Goal: Task Accomplishment & Management: Manage account settings

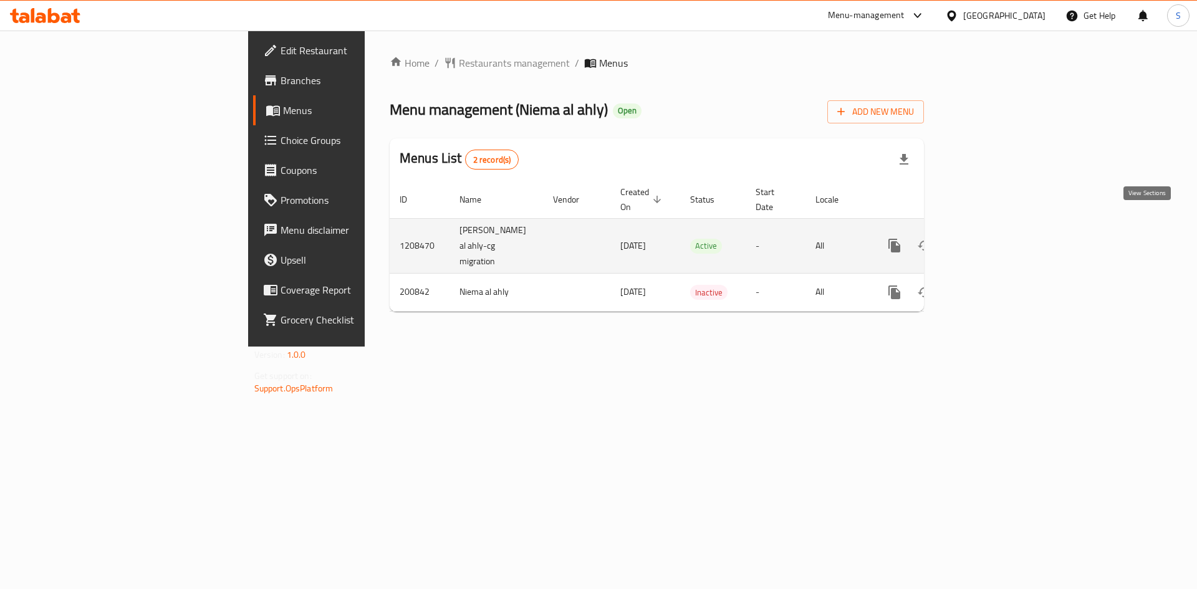
click at [999, 231] on link "enhanced table" at bounding box center [984, 246] width 30 height 30
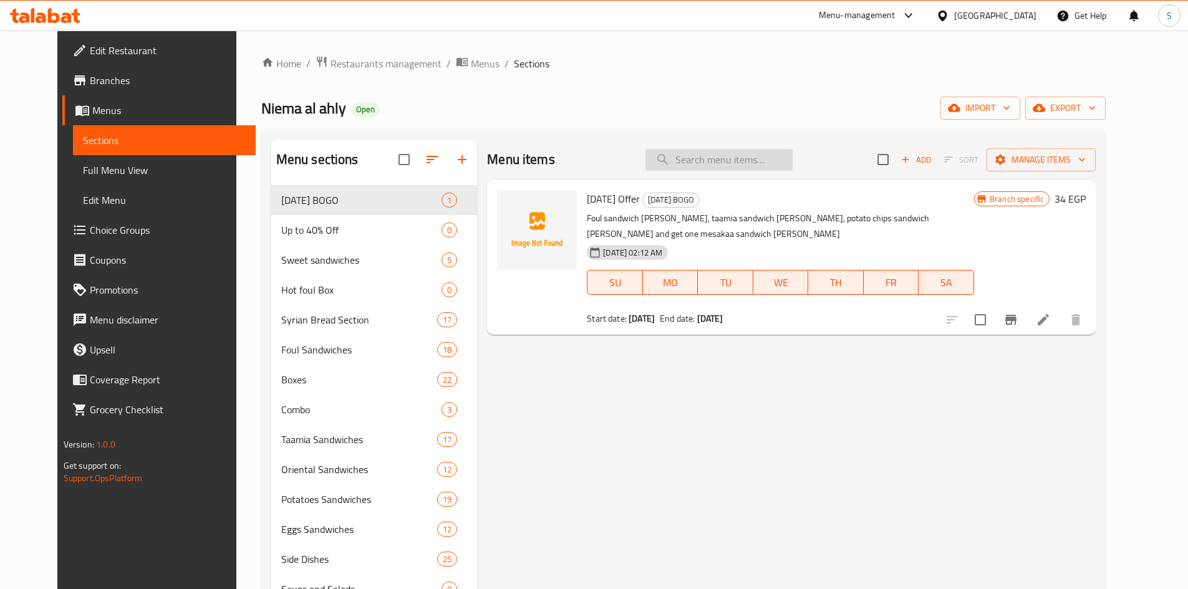
click at [755, 161] on input "search" at bounding box center [718, 160] width 147 height 22
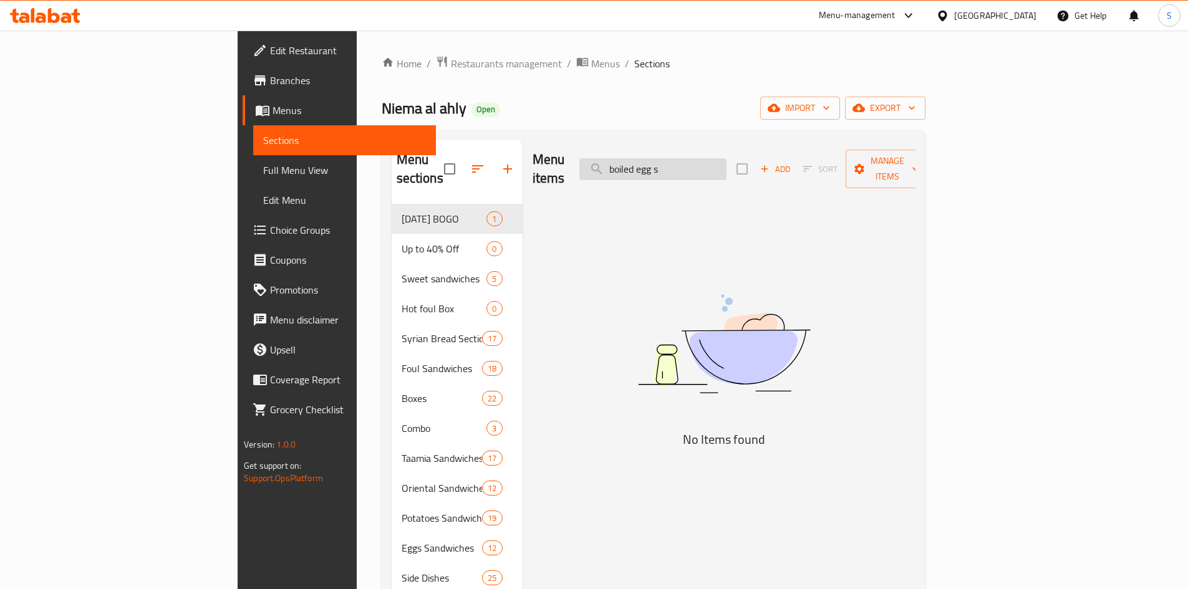
click at [726, 162] on input "boiled egg s" at bounding box center [652, 169] width 147 height 22
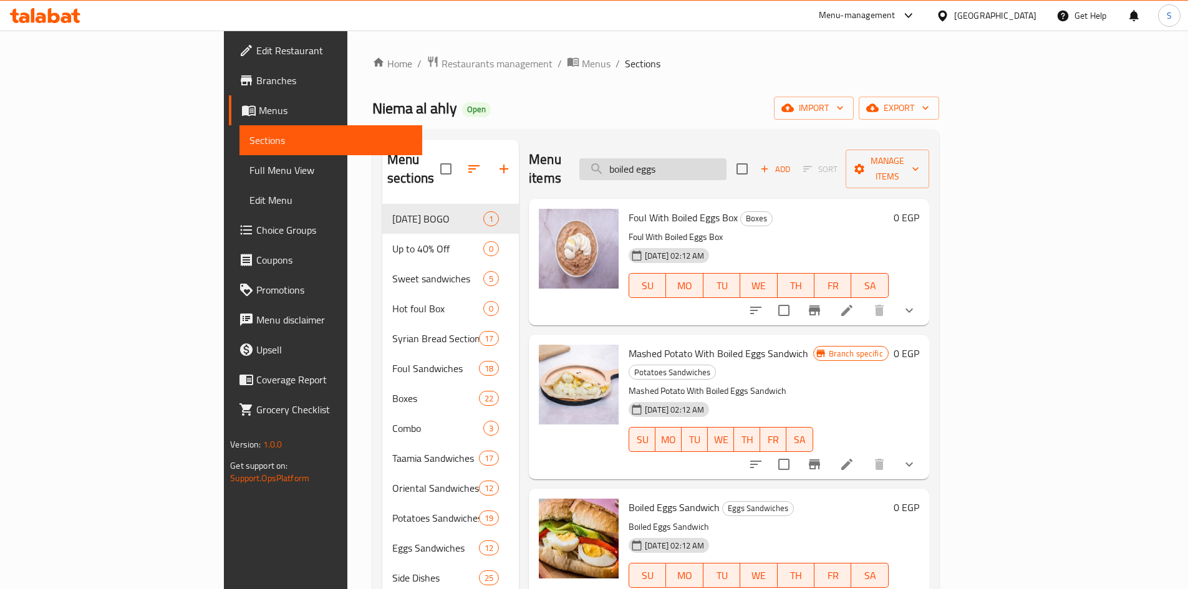
click at [726, 159] on input "boiled eggs" at bounding box center [652, 169] width 147 height 22
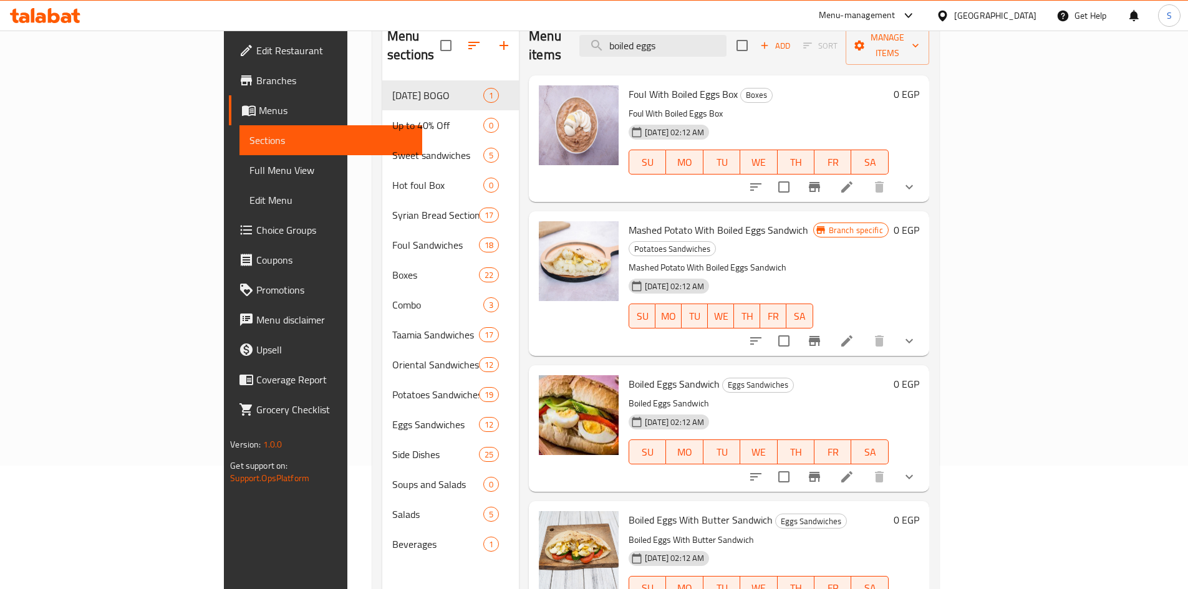
scroll to position [125, 0]
type input "boiled eggs"
click at [864, 464] on li at bounding box center [846, 475] width 35 height 22
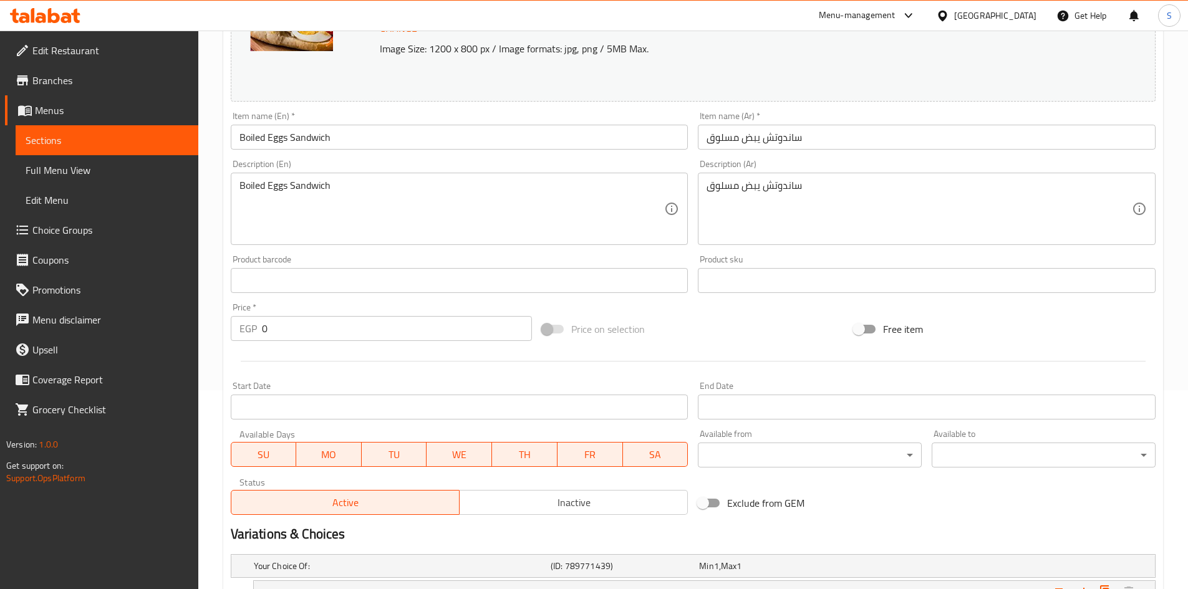
scroll to position [374, 0]
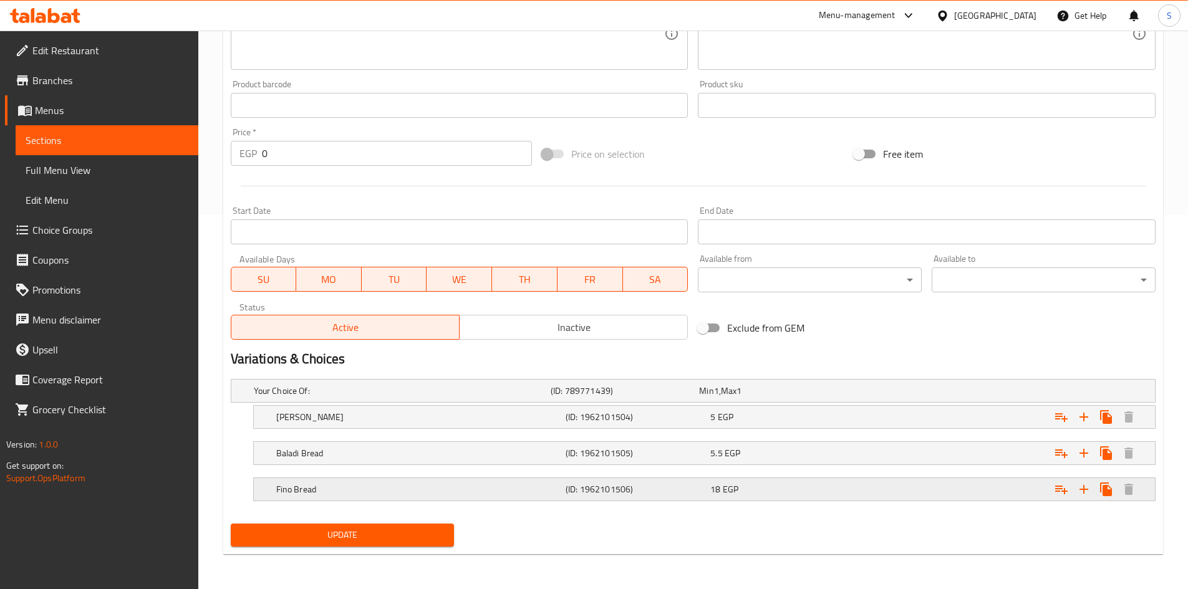
click at [500, 493] on h5 "Fino Bread" at bounding box center [418, 489] width 284 height 12
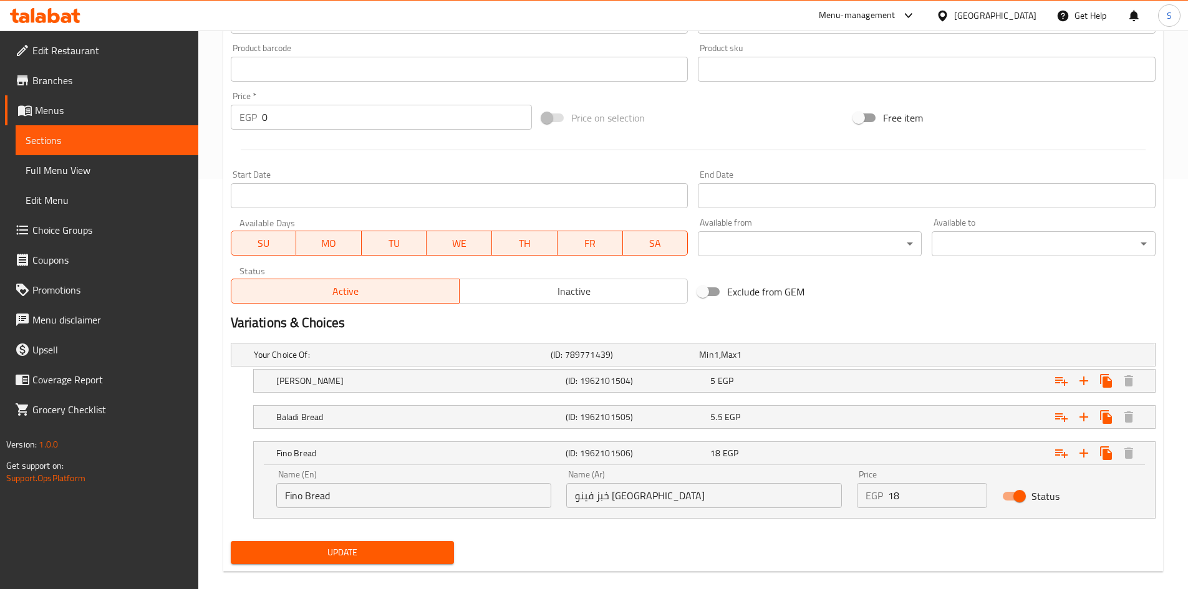
scroll to position [428, 0]
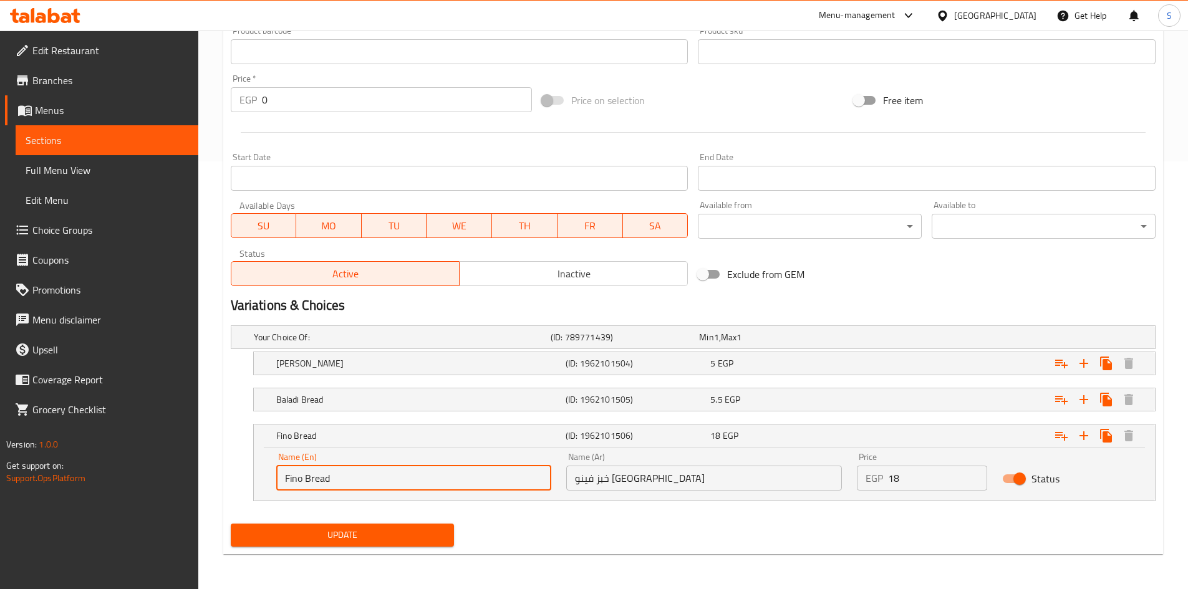
click at [287, 482] on input "Fino Bread" at bounding box center [414, 478] width 276 height 25
type input "French Fino Bread"
click at [356, 531] on span "Update" at bounding box center [343, 535] width 204 height 16
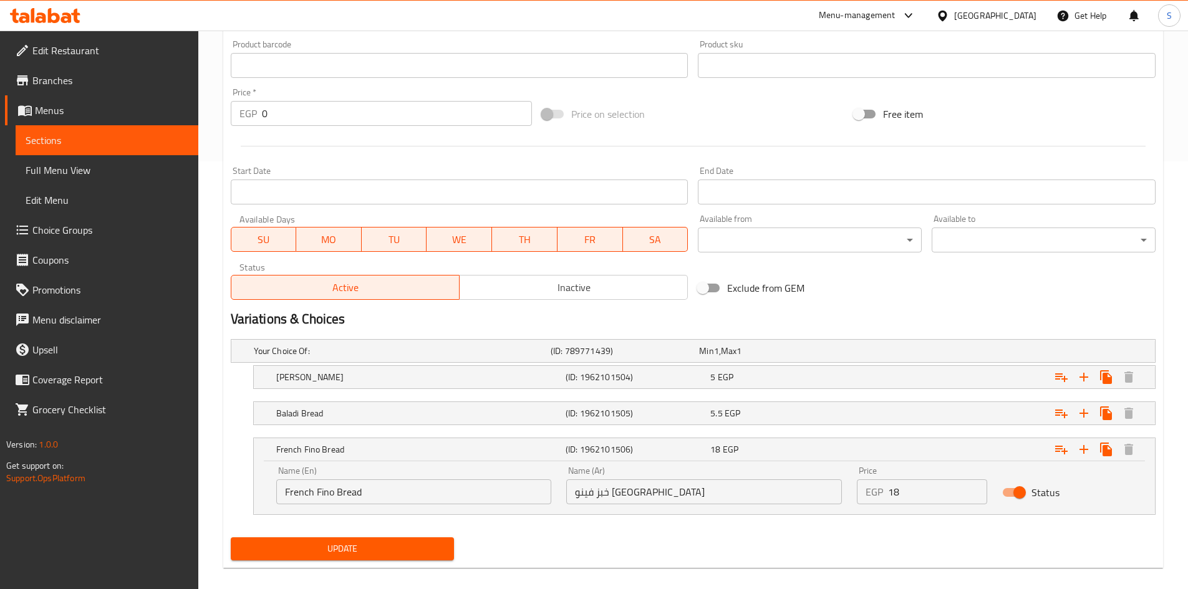
scroll to position [91, 0]
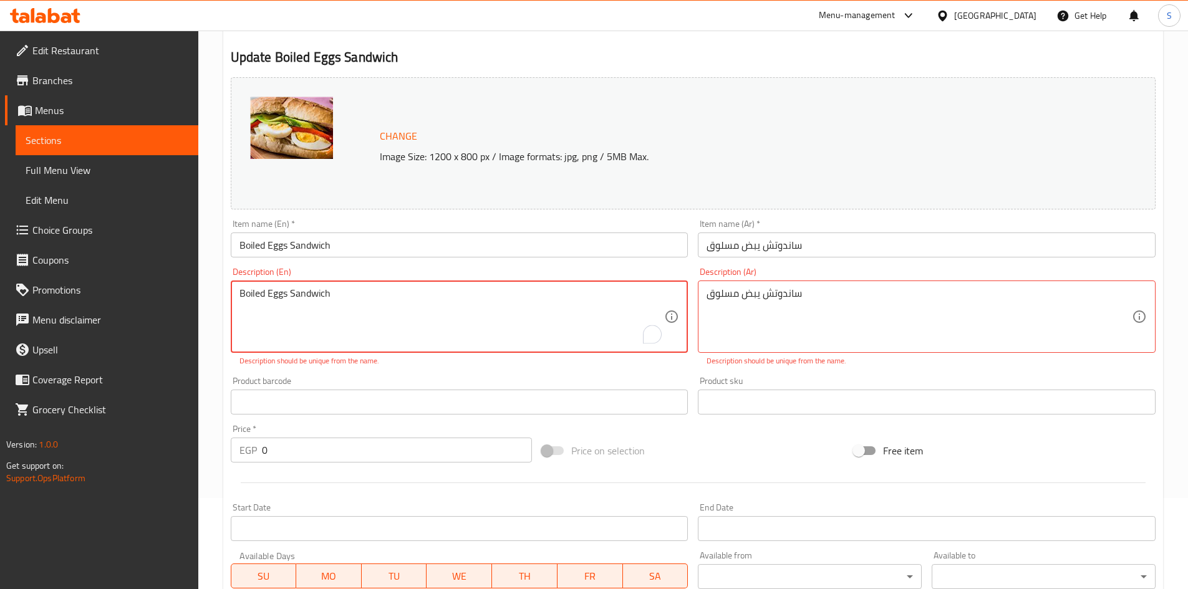
click at [392, 300] on textarea "Boiled Eggs Sandwich" at bounding box center [451, 316] width 425 height 59
click at [391, 299] on textarea "Boiled Eggs Sandwich" at bounding box center [451, 316] width 425 height 59
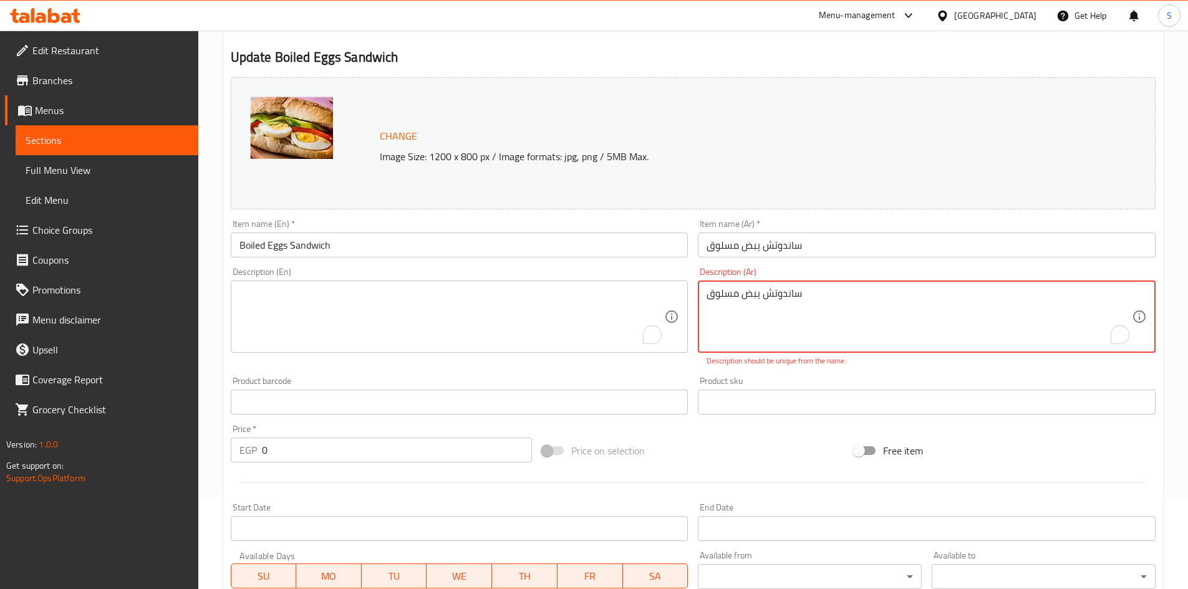
click at [734, 294] on textarea "ساندوتش يبض مسلوق" at bounding box center [918, 316] width 425 height 59
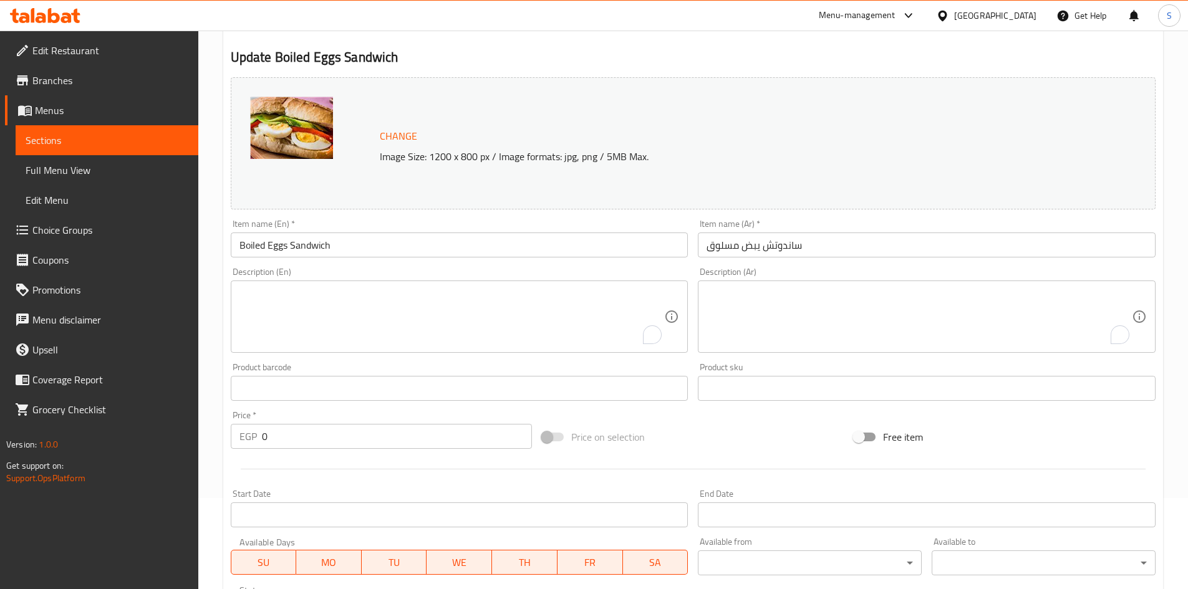
click at [757, 438] on div "Price on selection" at bounding box center [693, 437] width 312 height 34
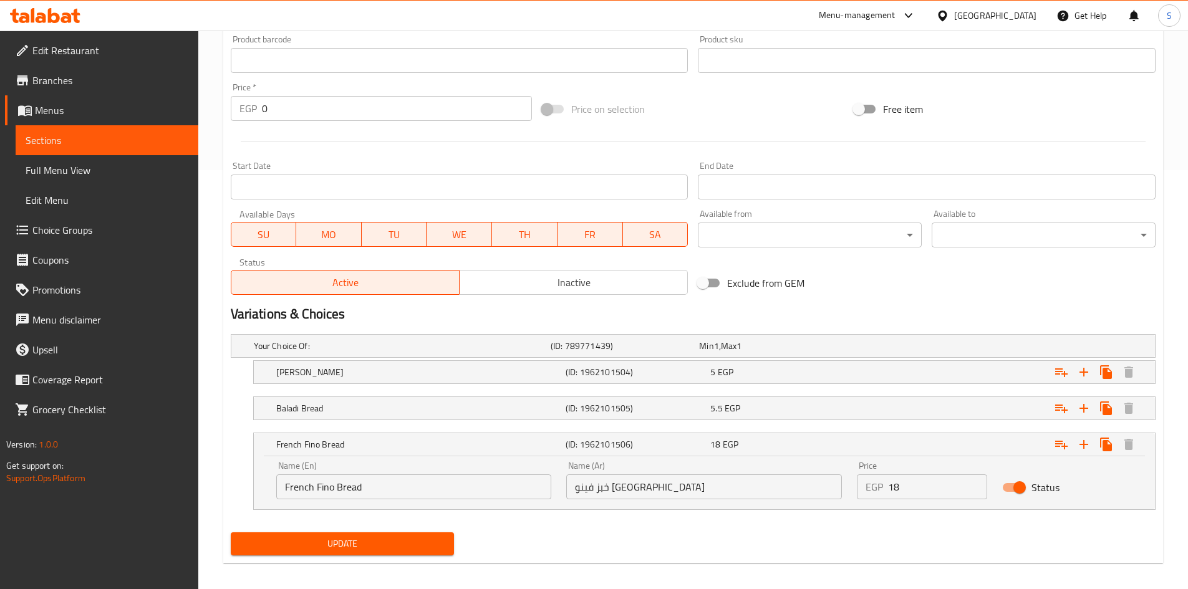
scroll to position [428, 0]
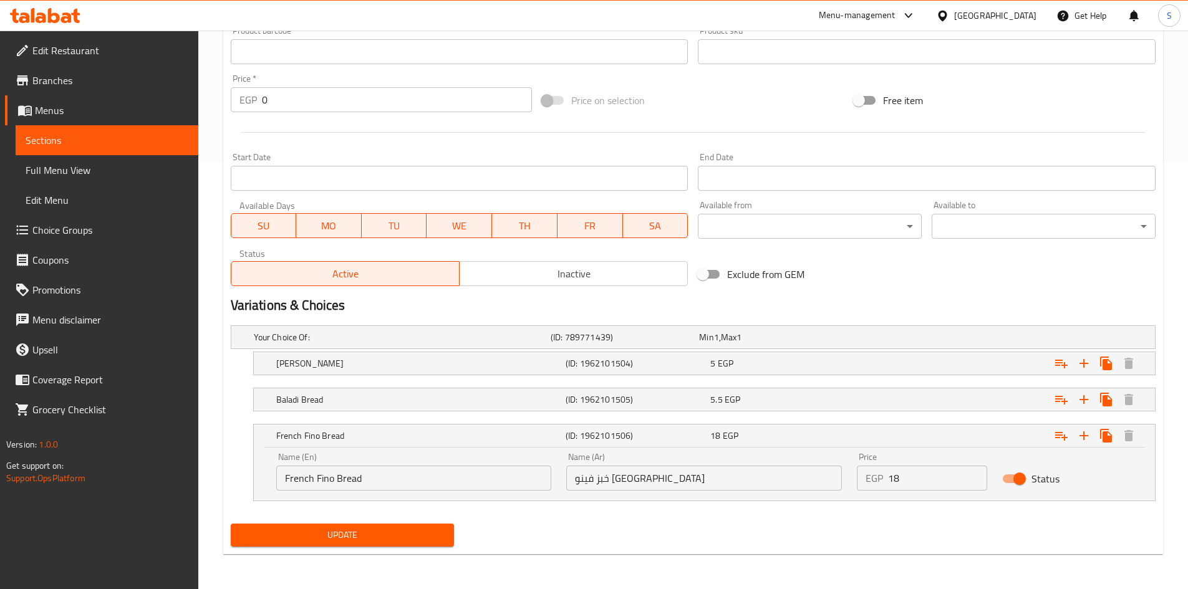
click at [339, 551] on div "Update" at bounding box center [343, 535] width 234 height 33
click at [342, 519] on div "Update" at bounding box center [343, 535] width 234 height 33
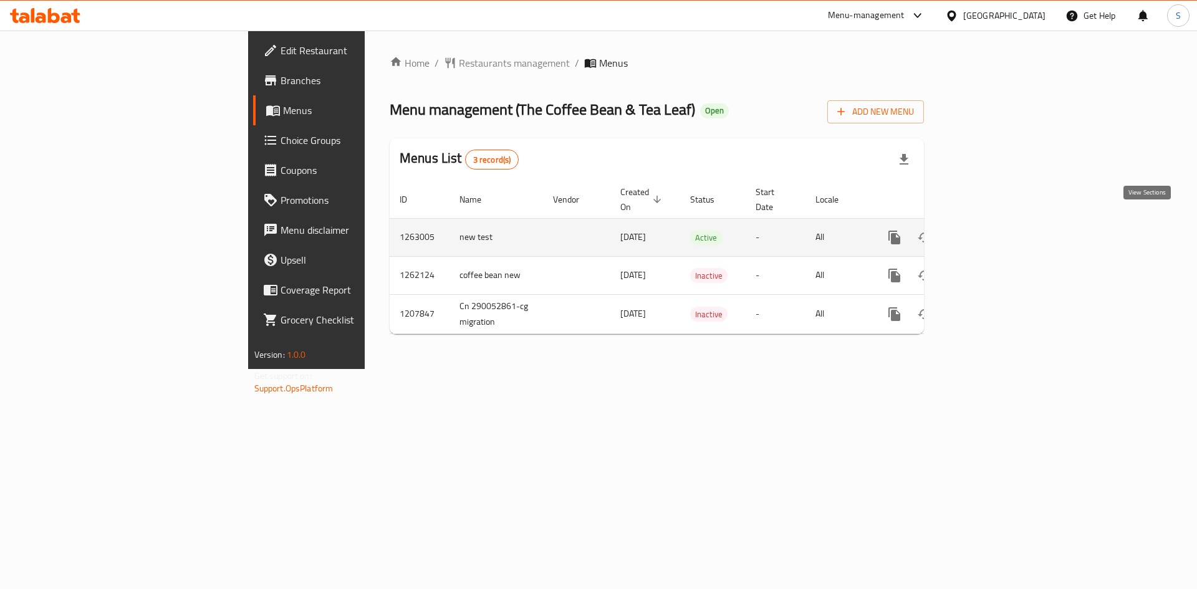
click at [992, 230] on icon "enhanced table" at bounding box center [984, 237] width 15 height 15
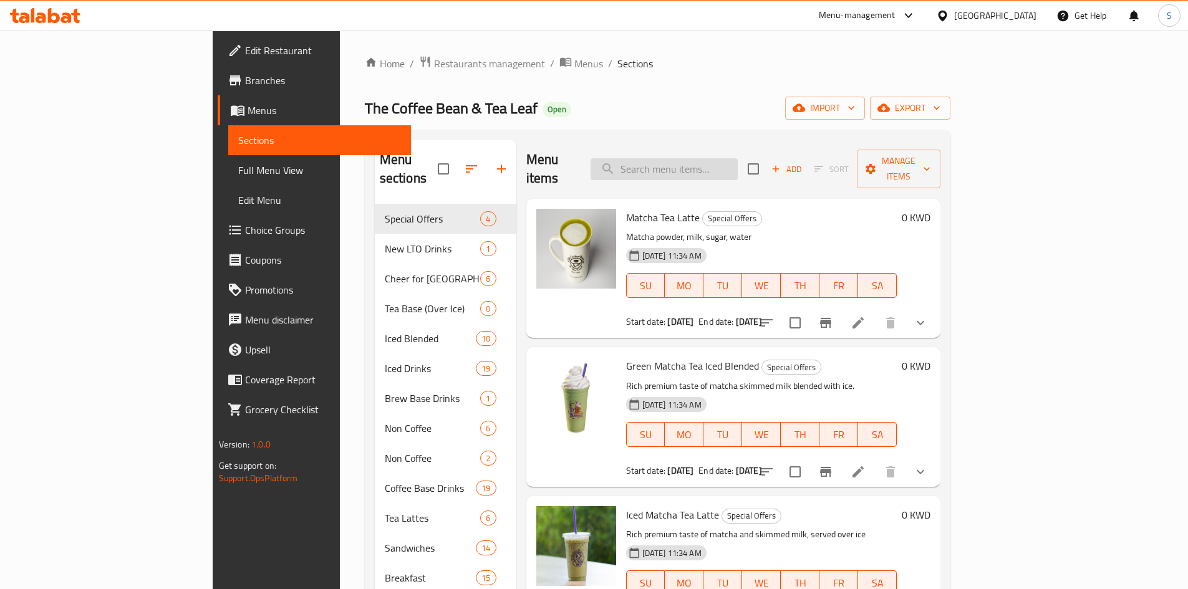
click at [737, 158] on input "search" at bounding box center [663, 169] width 147 height 22
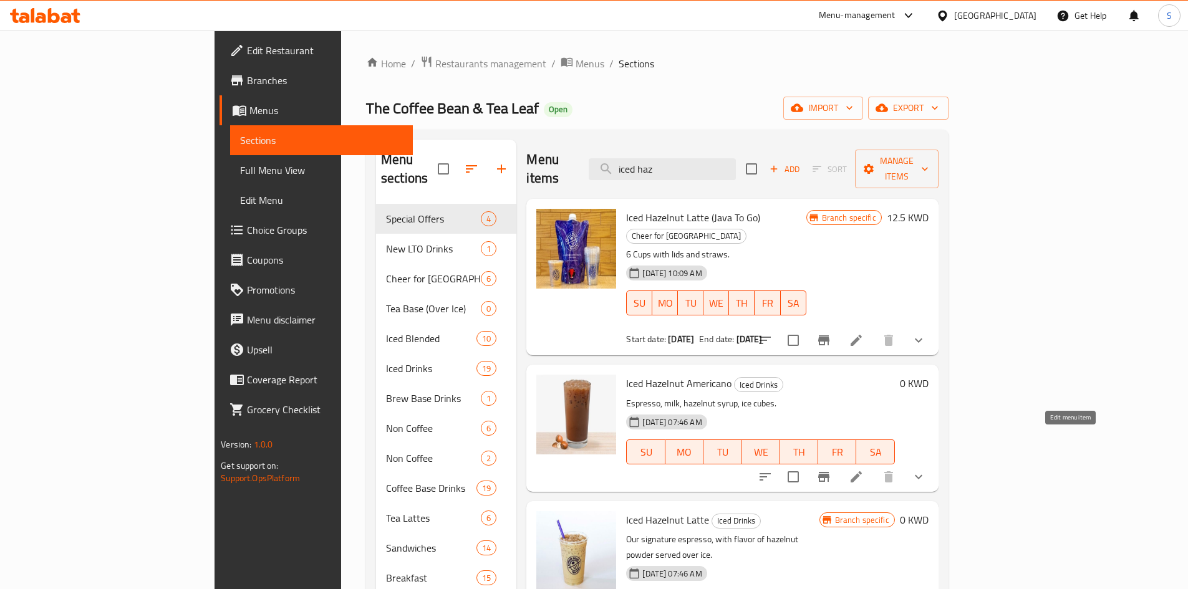
type input "iced haz"
click at [863, 469] on icon at bounding box center [855, 476] width 15 height 15
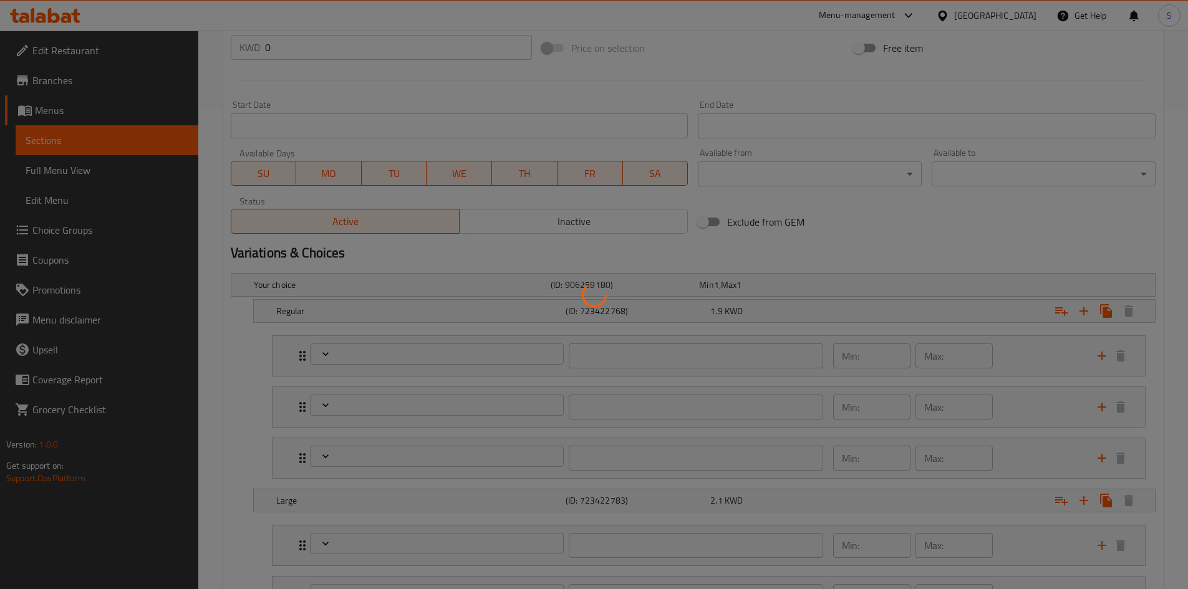
scroll to position [645, 0]
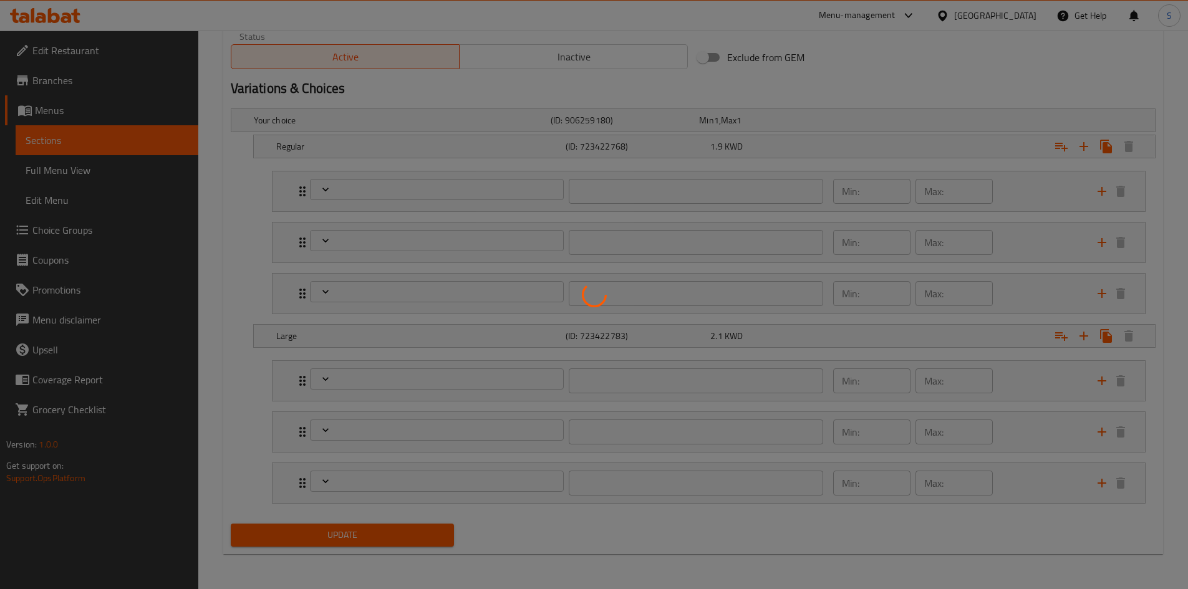
type input "إضافات:"
type input "0"
type input "3"
type input "اختبارك من"
type input "0"
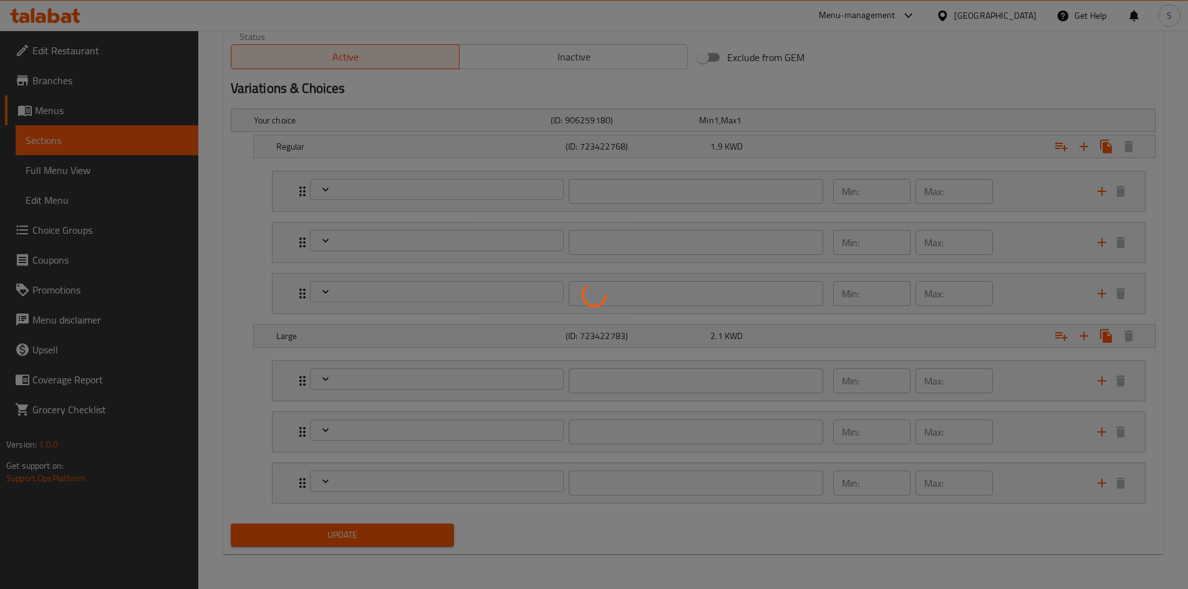
type input "1"
type input "اختيارك للحليب:"
type input "1"
type input "إضافات:"
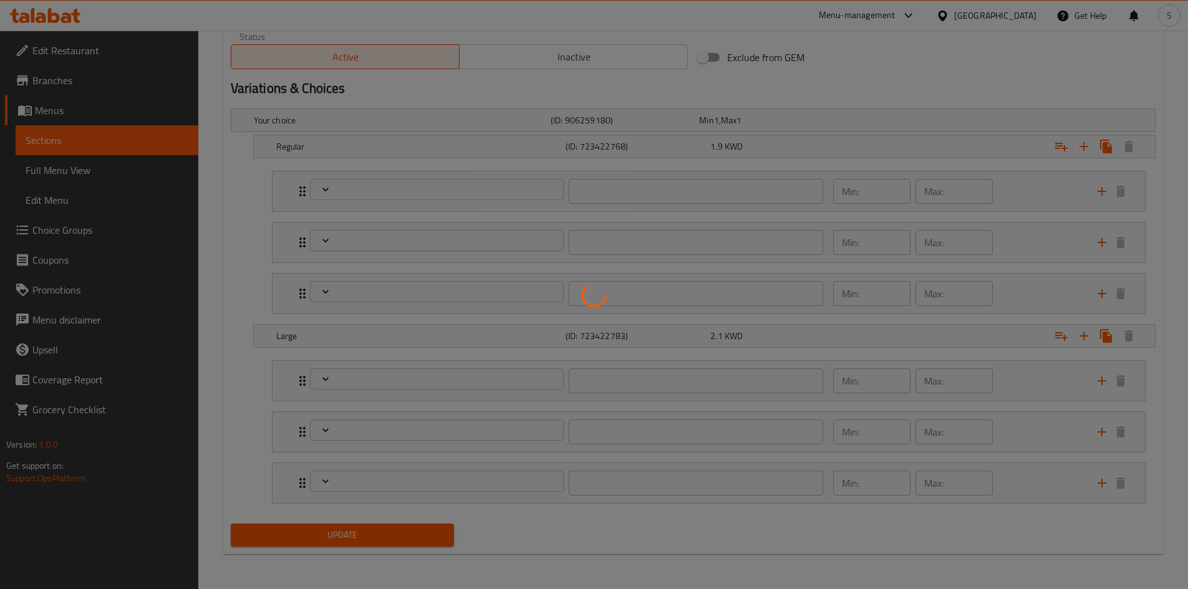
type input "0"
type input "3"
type input "اختبارك من"
type input "0"
type input "1"
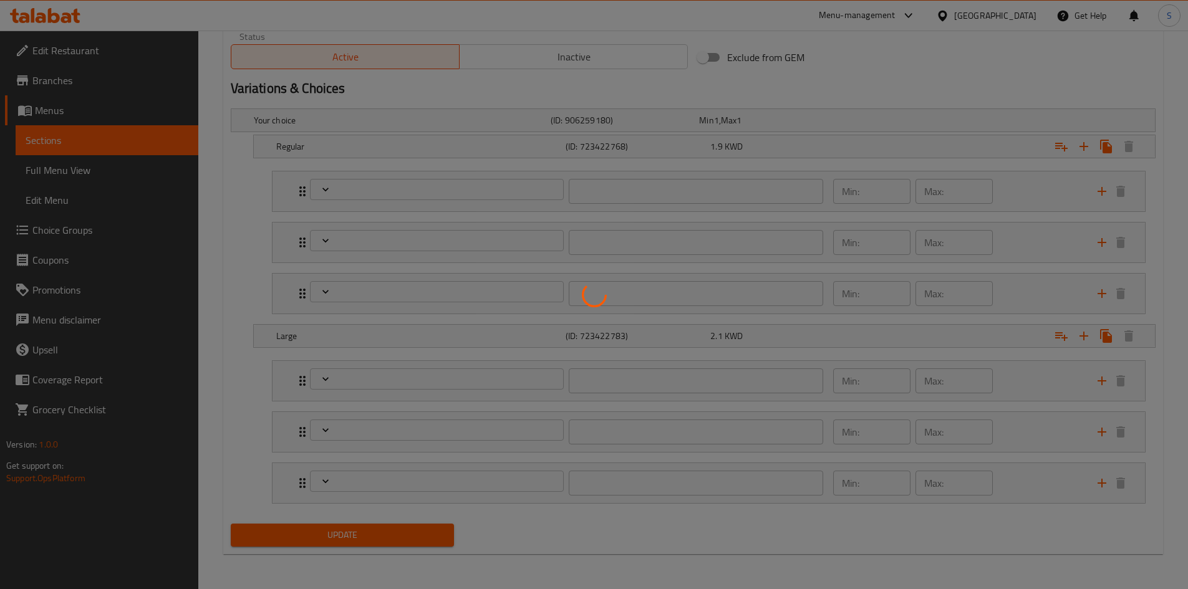
type input "اختيارك للحليب:"
type input "1"
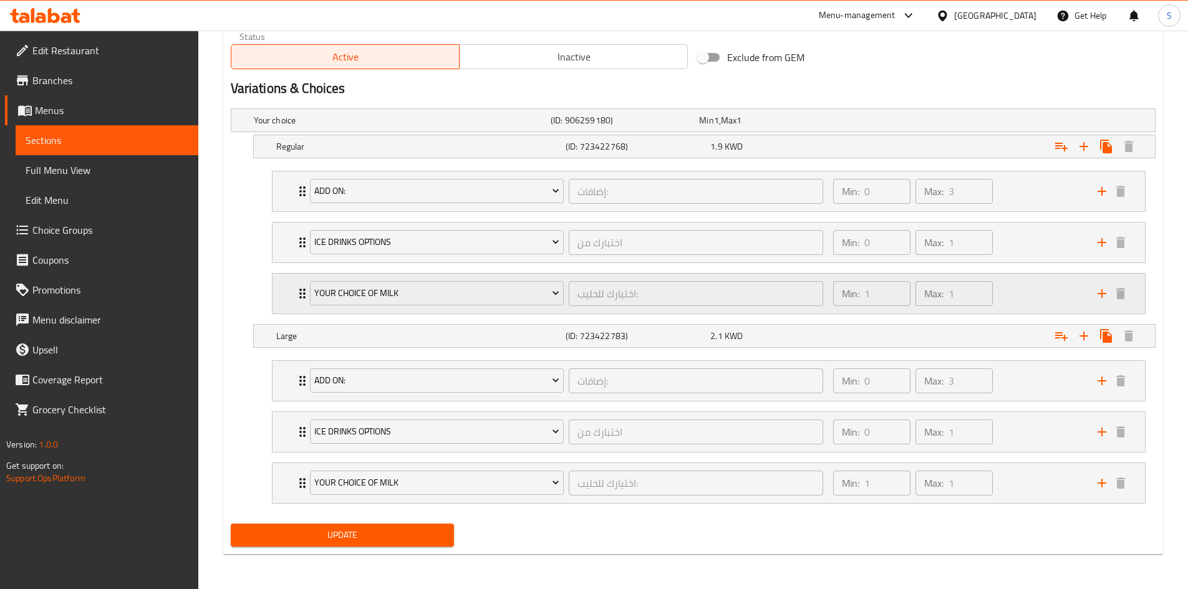
click at [285, 287] on div "Your Choice Of Milk اختيارك للحليب: ​ Min: 1 ​ Max: 1 ​" at bounding box center [708, 294] width 872 height 40
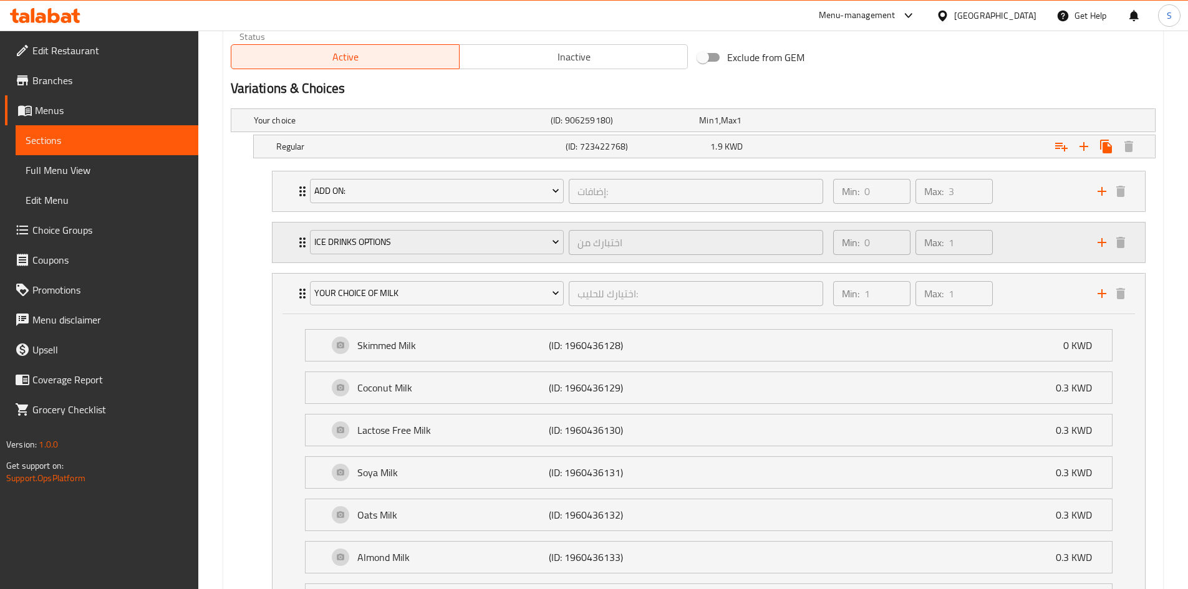
click at [278, 238] on div "Ice Drinks Options اختبارك من ​ Min: 0 ​ Max: 1 ​" at bounding box center [708, 243] width 872 height 40
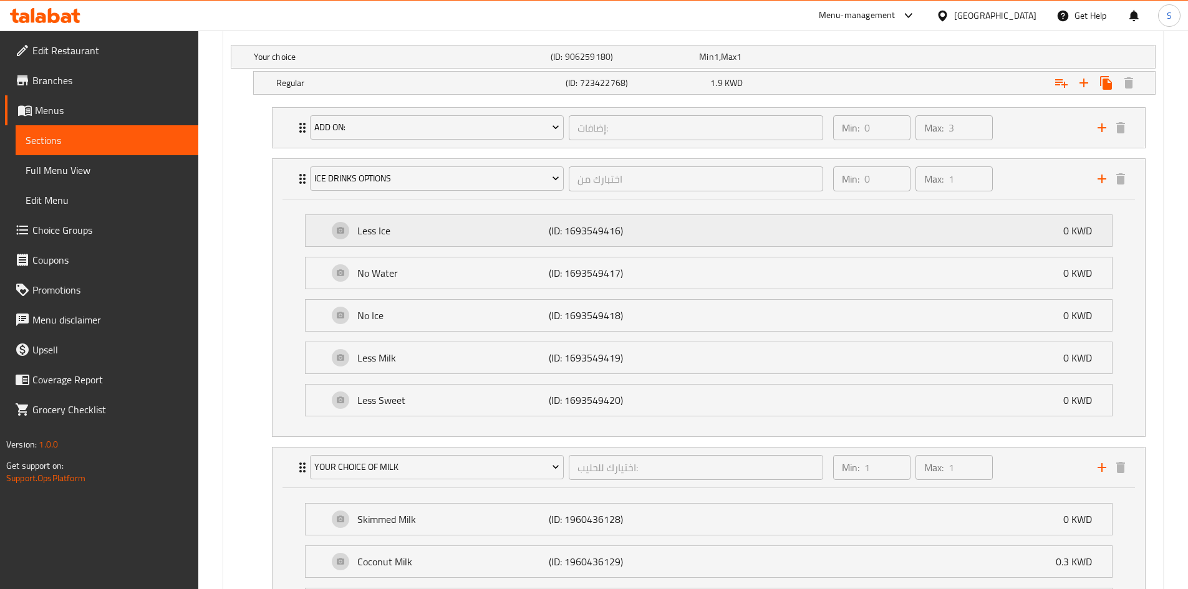
scroll to position [769, 0]
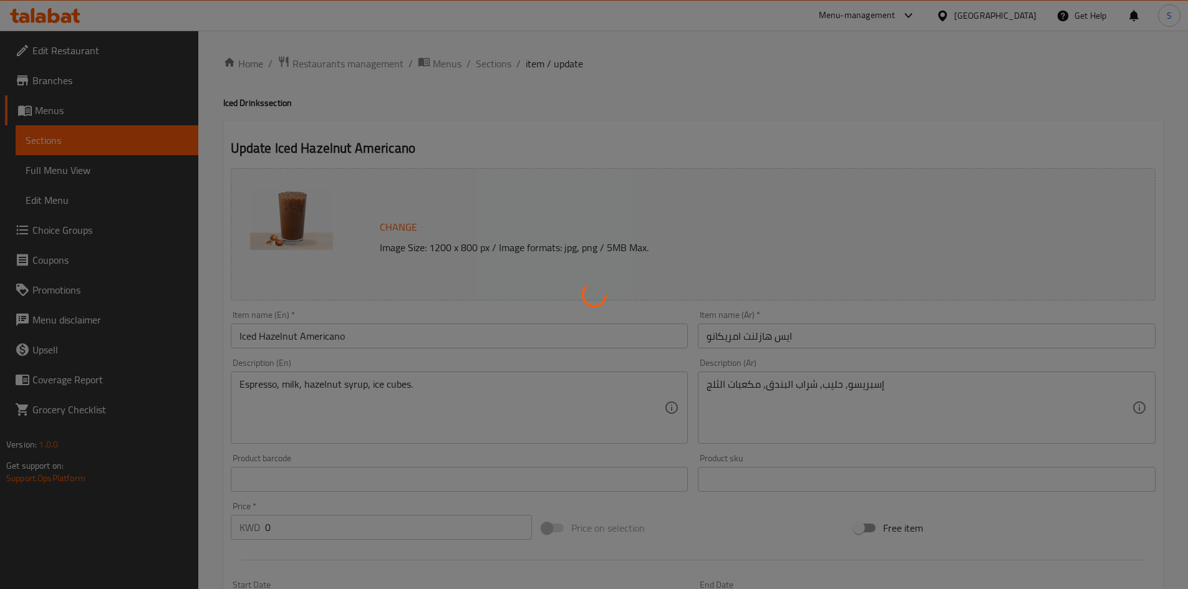
click at [83, 223] on div at bounding box center [594, 294] width 1188 height 589
type input "إضافات:"
type input "0"
type input "3"
type input "اختبارك من"
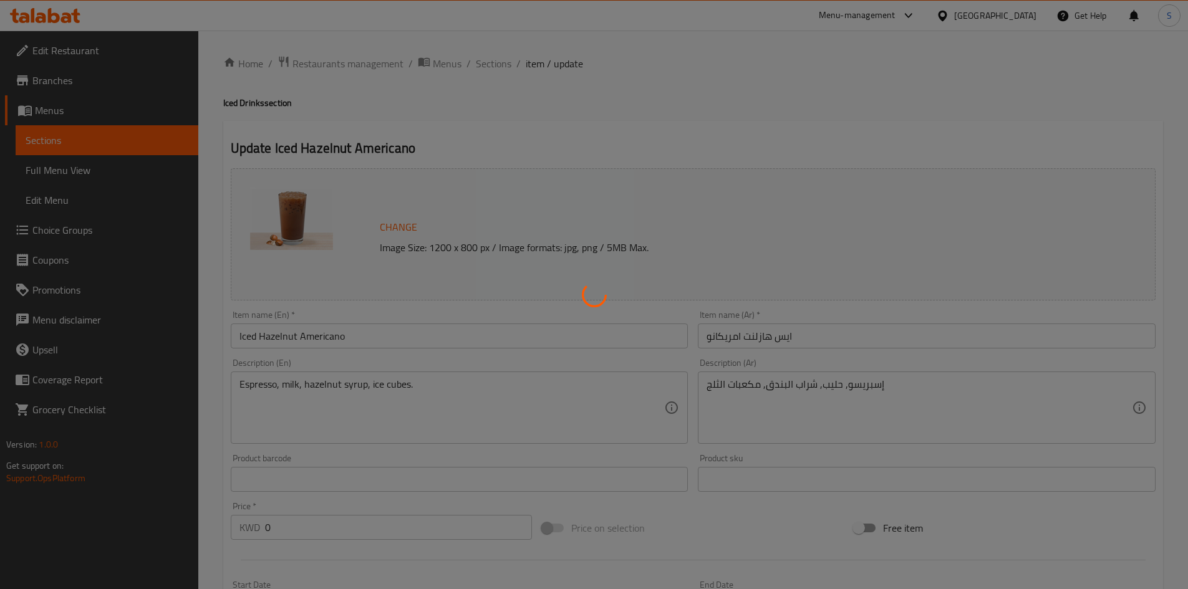
type input "0"
type input "1"
type input "اختيارك للحليب:"
type input "1"
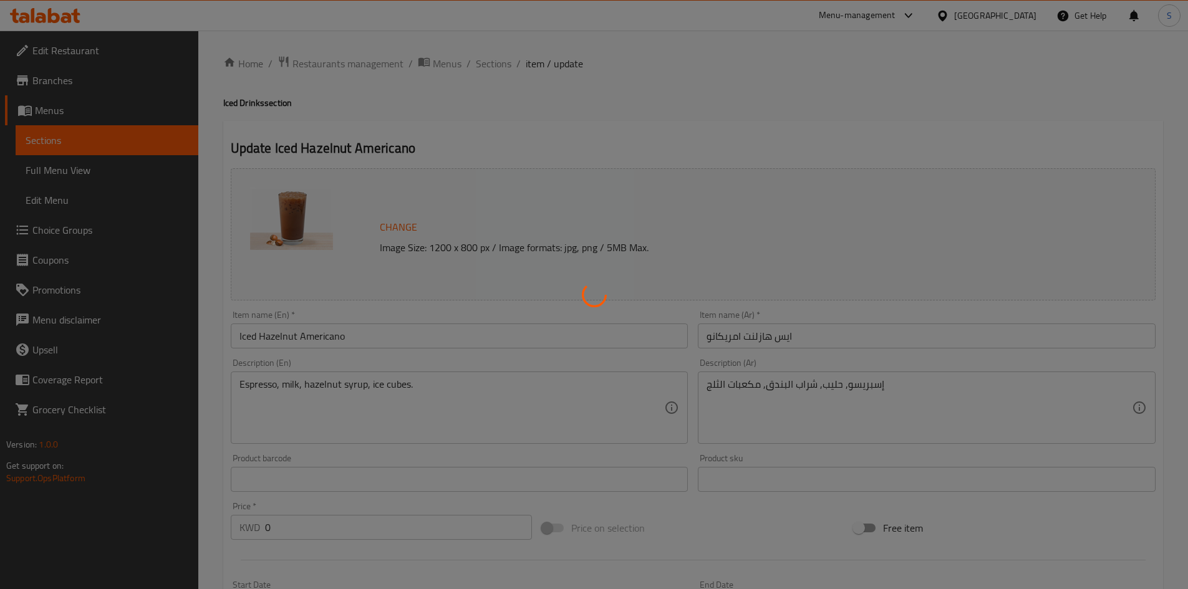
type input "إضافات:"
type input "0"
type input "3"
type input "اختبارك من"
type input "0"
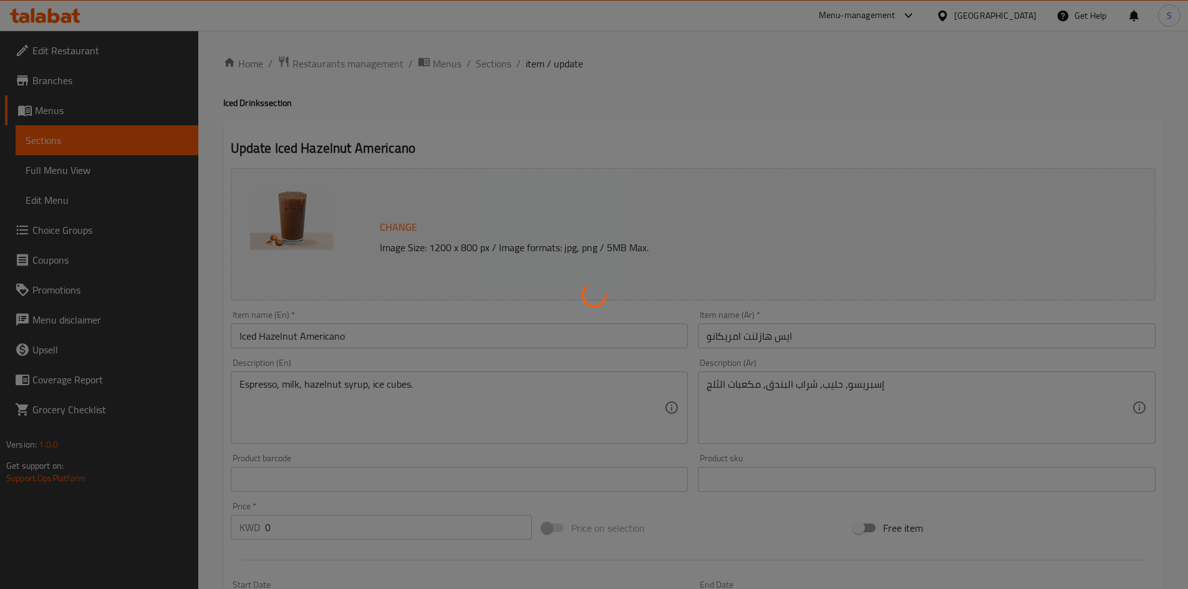
type input "1"
type input "اختيارك للحليب:"
type input "1"
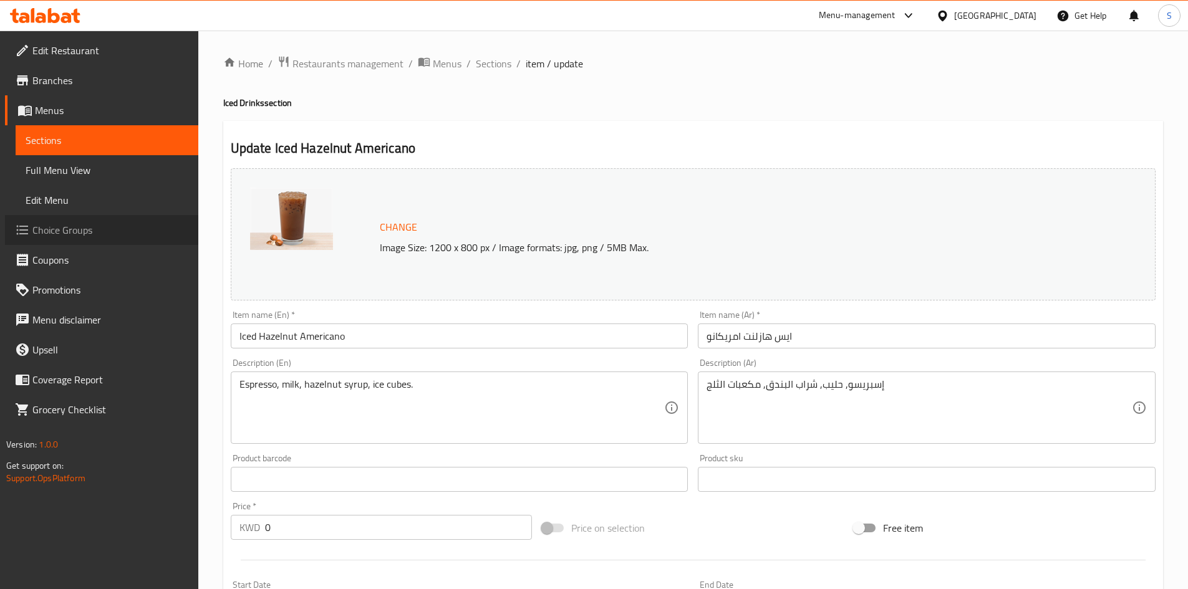
click at [79, 227] on span "Choice Groups" at bounding box center [110, 230] width 156 height 15
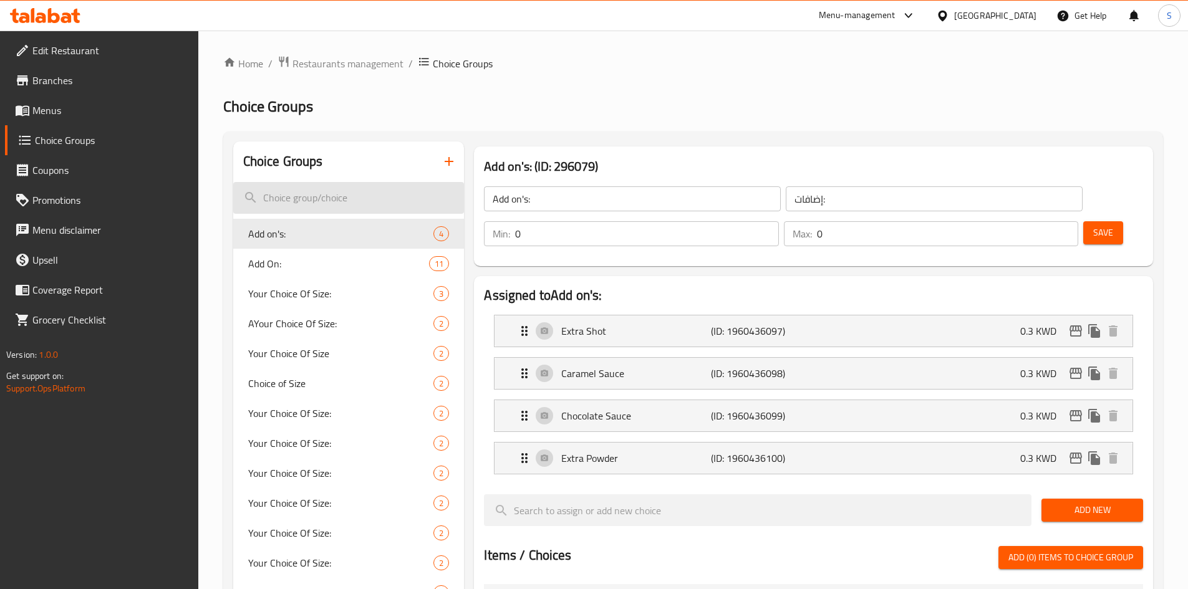
click at [342, 204] on input "search" at bounding box center [348, 198] width 231 height 32
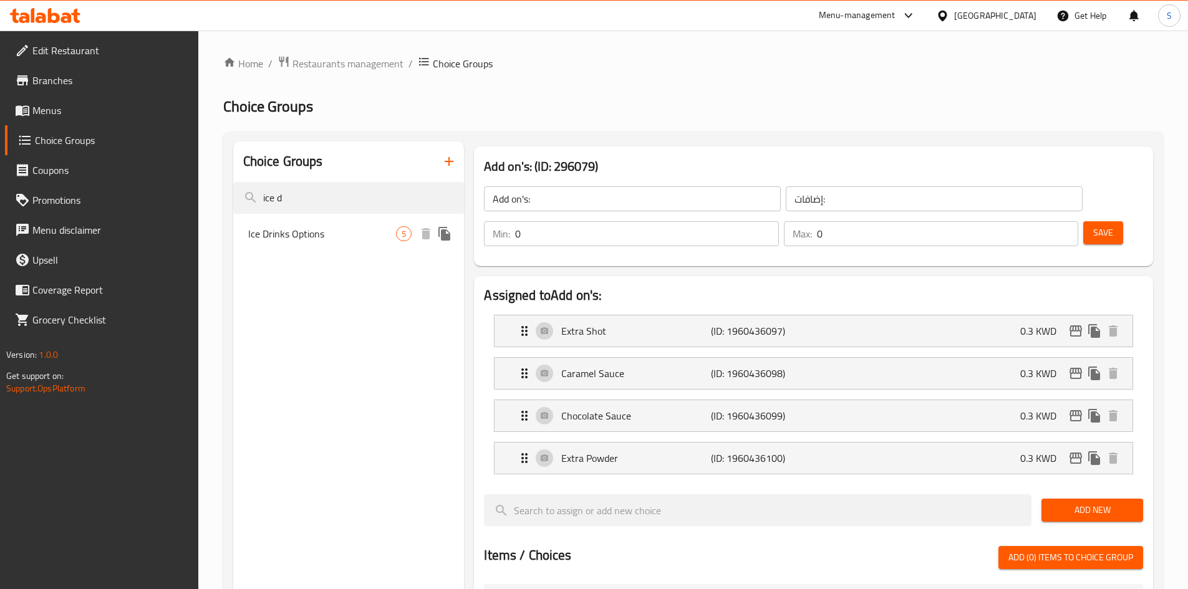
type input "ice d"
click at [347, 235] on span "Ice Drinks Options" at bounding box center [322, 233] width 148 height 15
type input "Ice Drinks Options"
type input "اختبارك من"
type input "1"
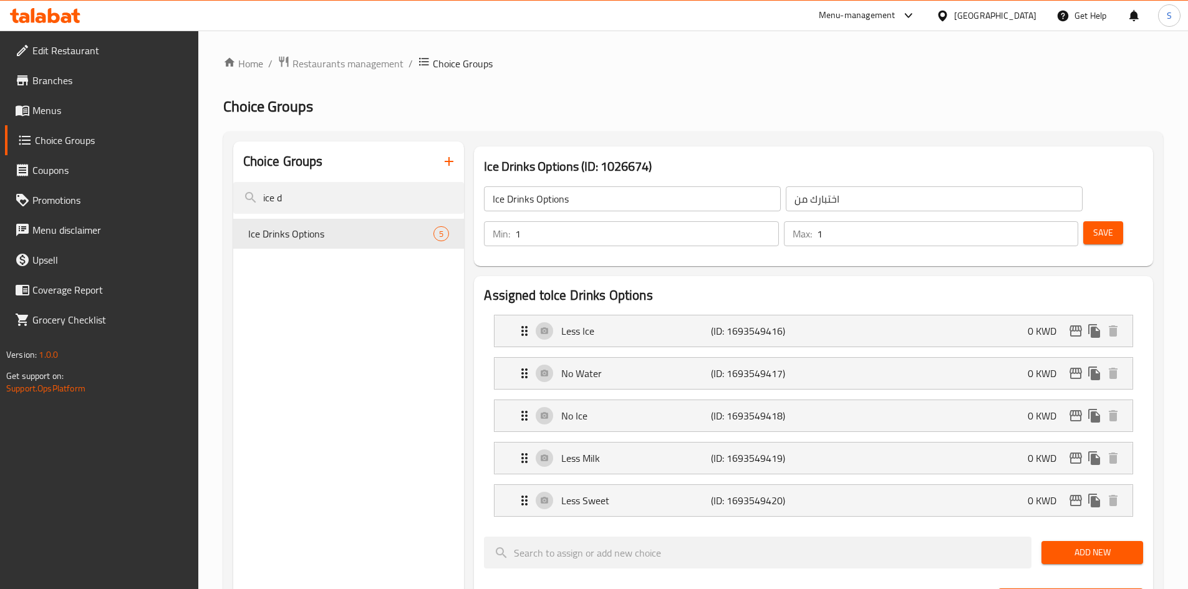
type input "1"
click at [778, 221] on input "1" at bounding box center [646, 233] width 263 height 25
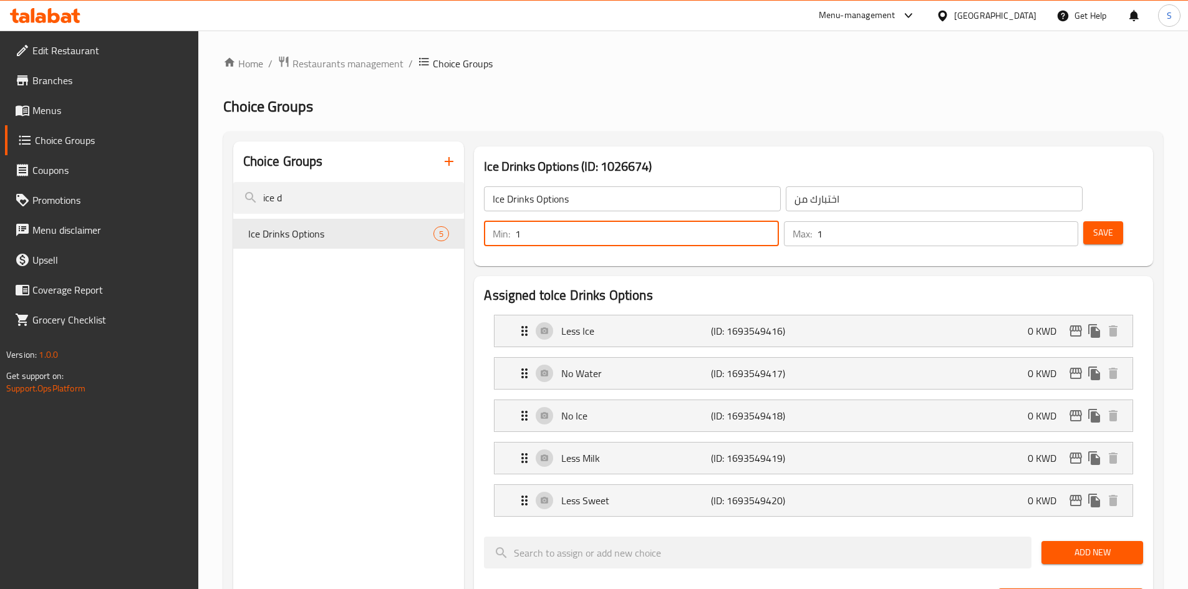
click at [1120, 219] on div "Save" at bounding box center [1107, 234] width 55 height 30
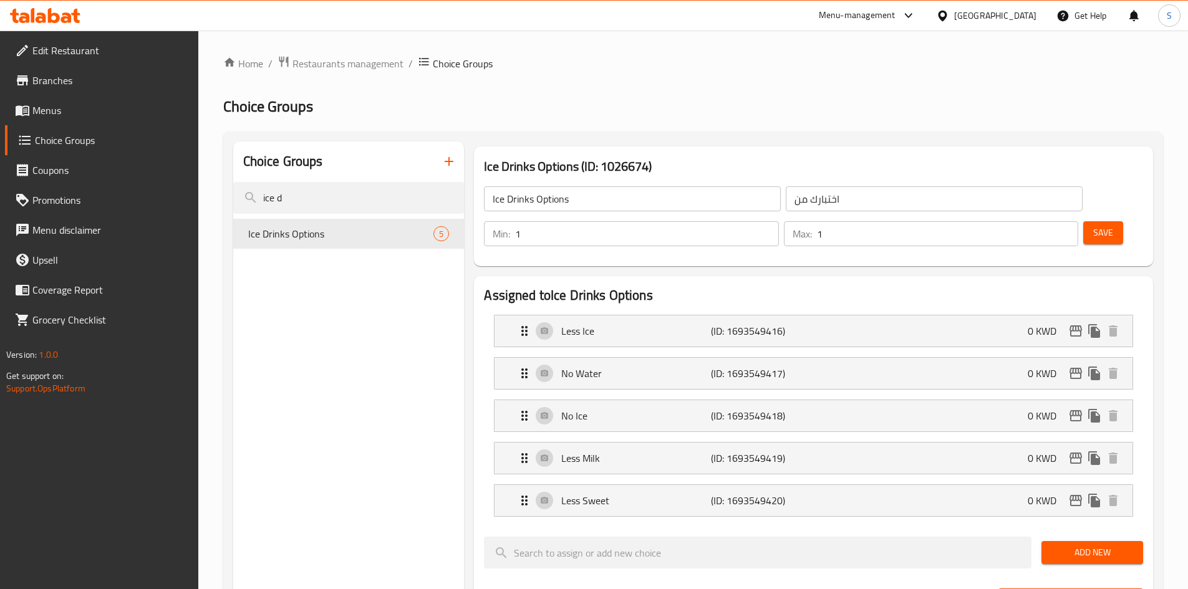
click at [1100, 221] on button "Save" at bounding box center [1103, 232] width 40 height 23
click at [1011, 19] on div "Kuwait" at bounding box center [995, 16] width 82 height 14
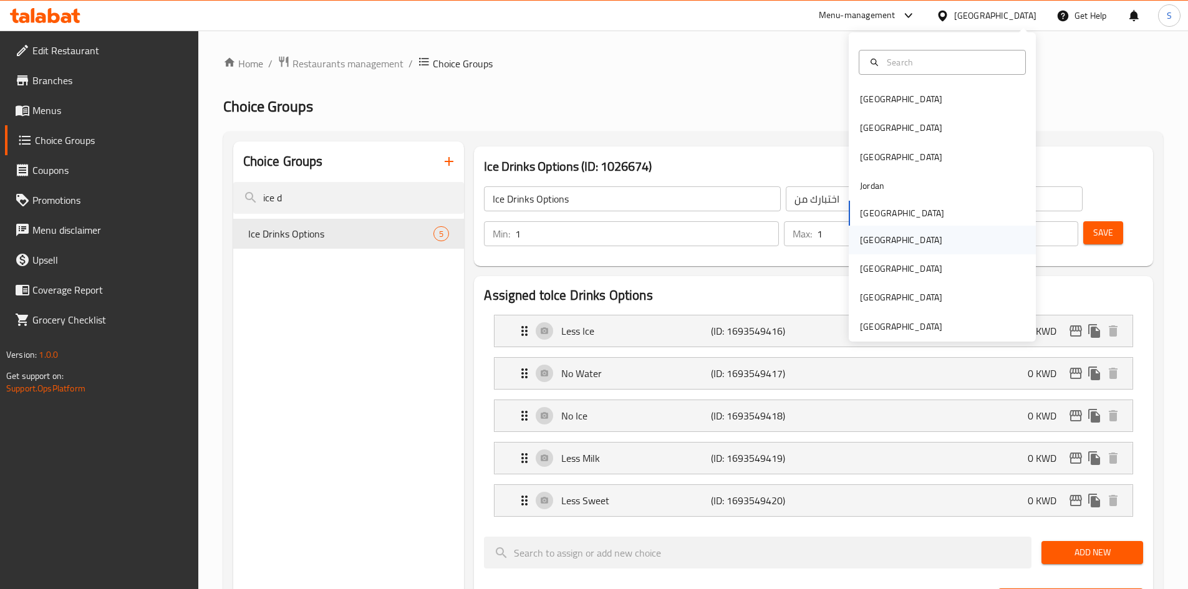
click at [905, 242] on div "Oman" at bounding box center [941, 240] width 187 height 29
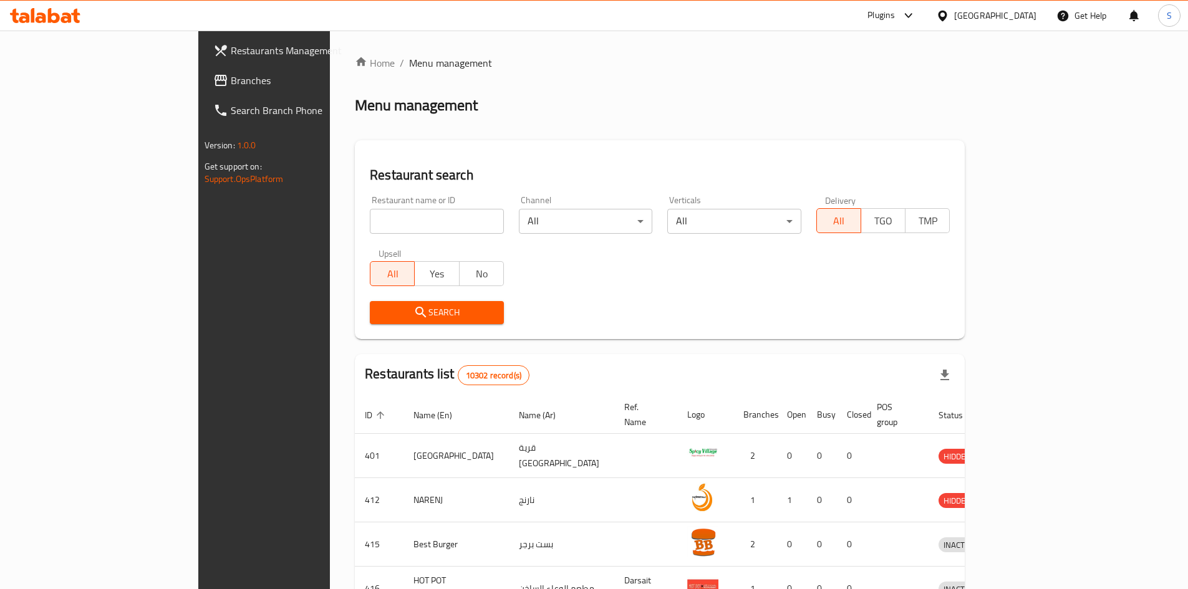
click at [370, 231] on input "search" at bounding box center [437, 221] width 134 height 25
paste input "13026"
type input "13026"
click at [380, 305] on span "Search" at bounding box center [437, 313] width 114 height 16
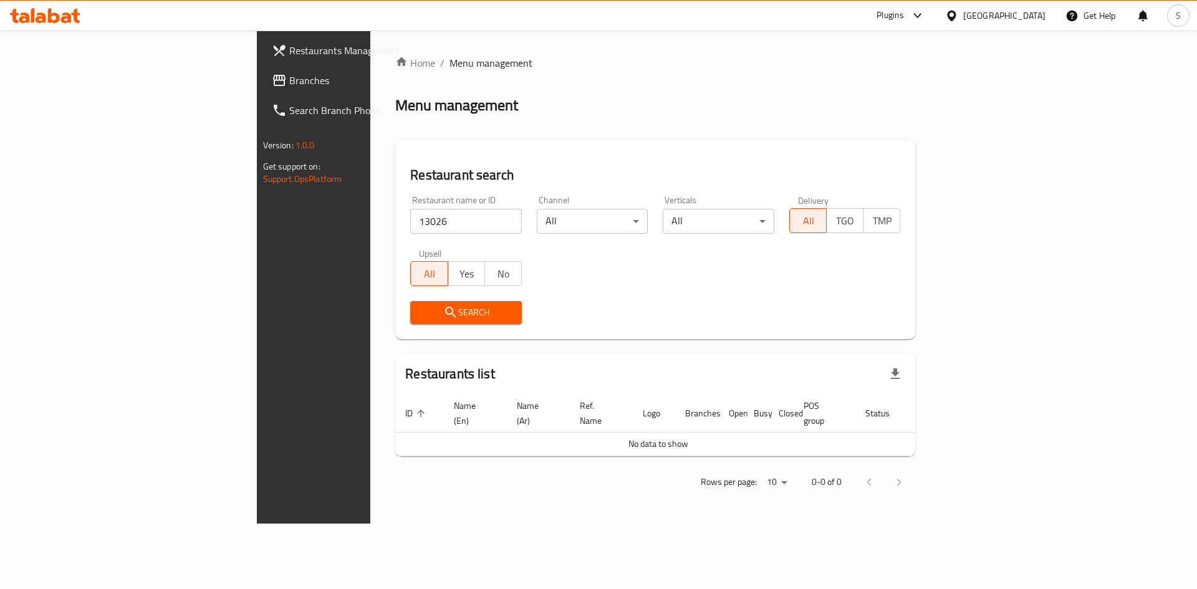
click at [262, 89] on link "Branches" at bounding box center [359, 80] width 195 height 30
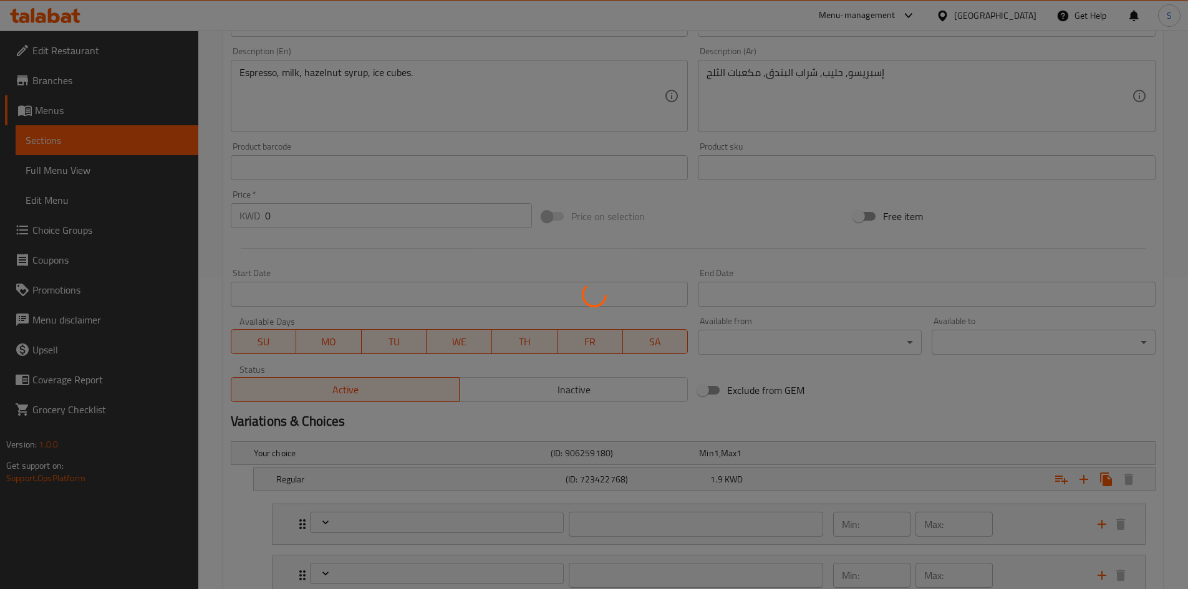
type input "إضافات:"
type input "0"
type input "3"
type input "اختبارك من"
type input "1"
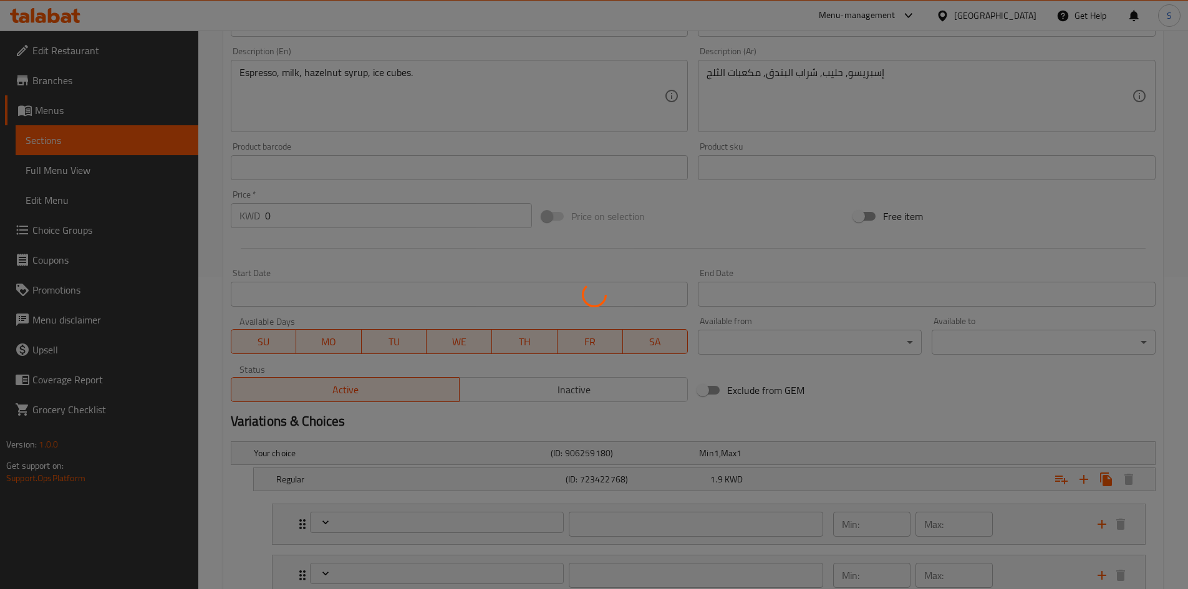
type input "1"
type input "اختيارك للحليب:"
type input "1"
type input "إضافات:"
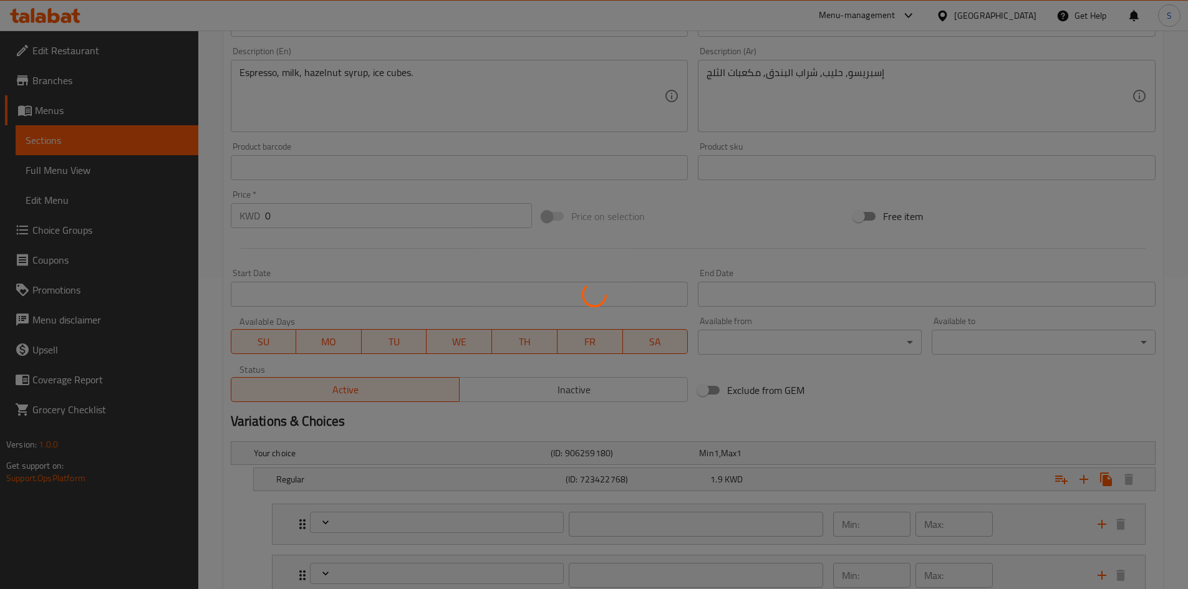
type input "0"
type input "3"
type input "اختبارك من"
type input "1"
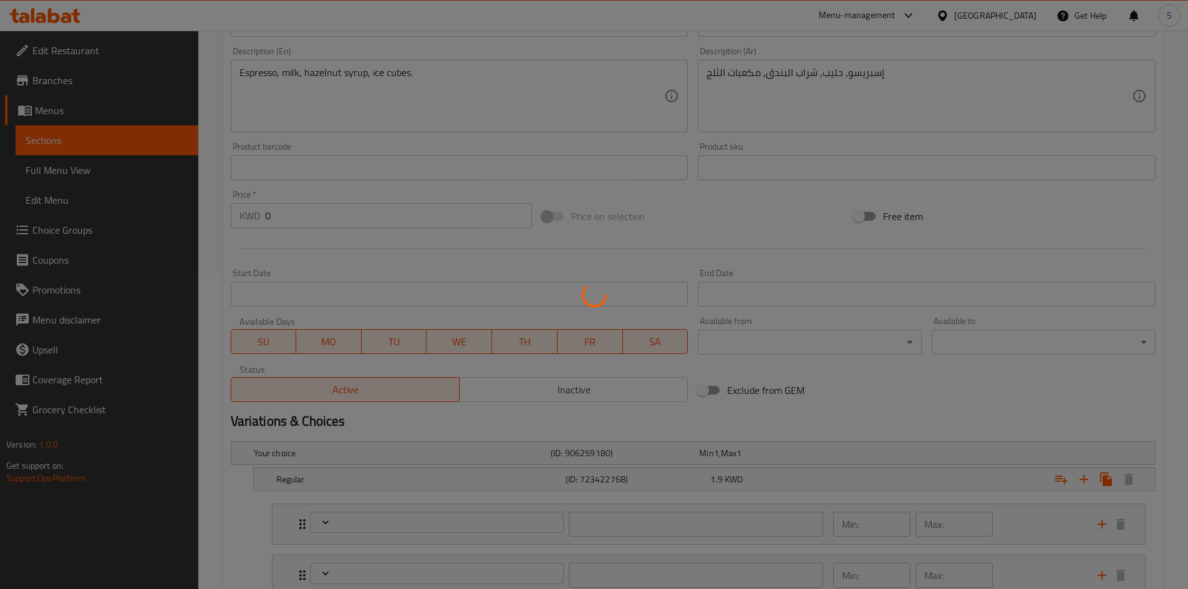
type input "اختيارك للحليب:"
type input "1"
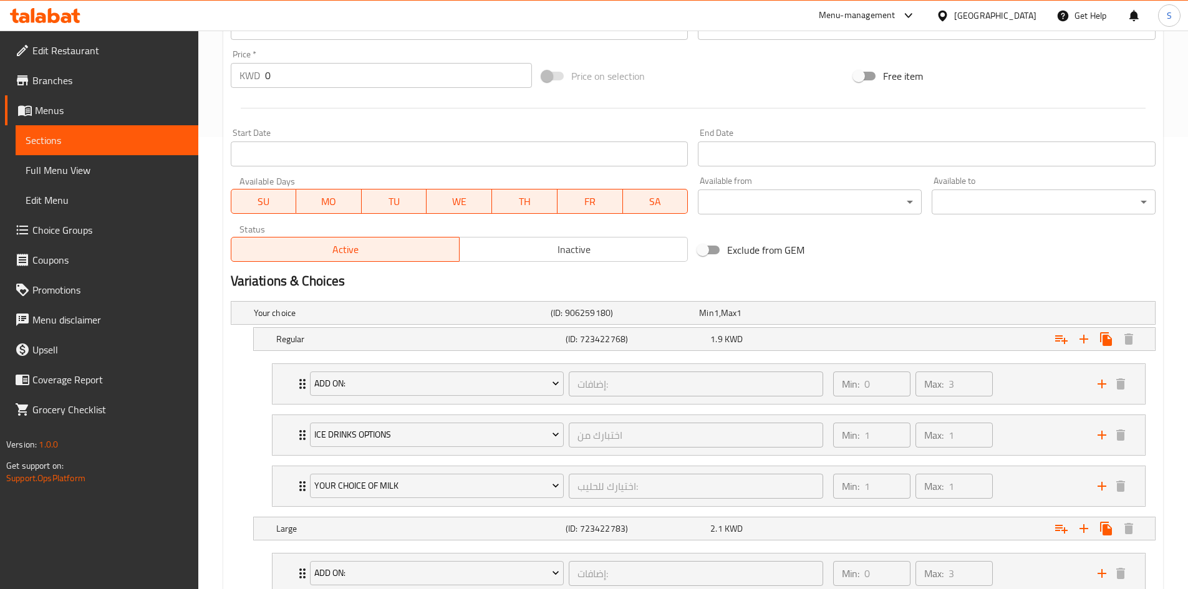
scroll to position [645, 0]
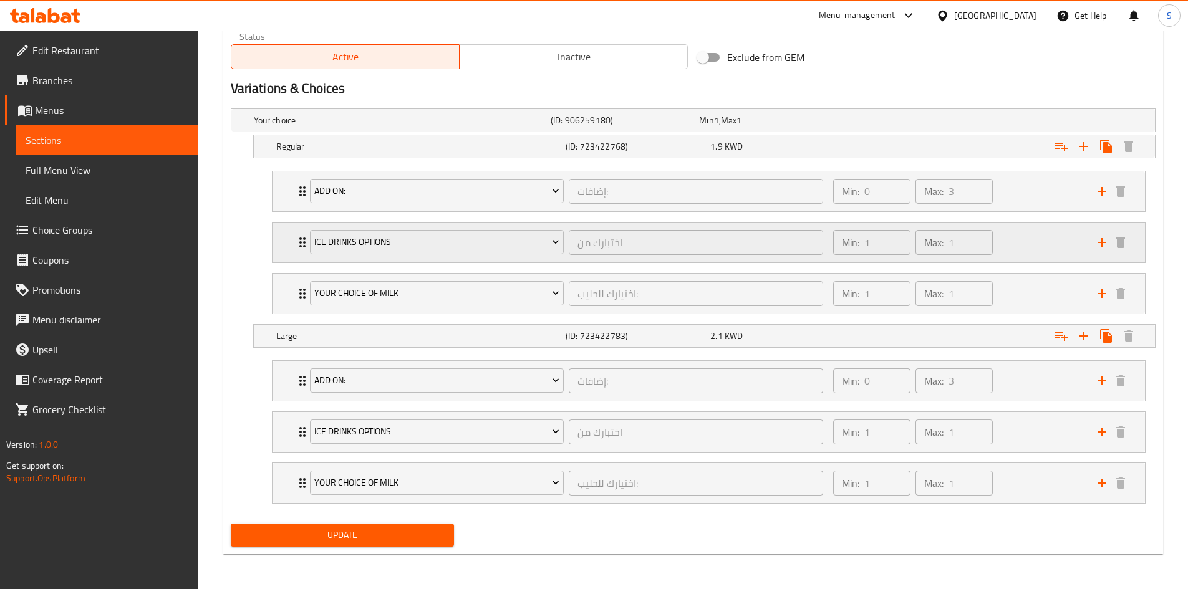
click at [288, 252] on div "Ice Drinks Options اختبارك من ​ Min: 1 ​ Max: 1 ​" at bounding box center [708, 243] width 872 height 40
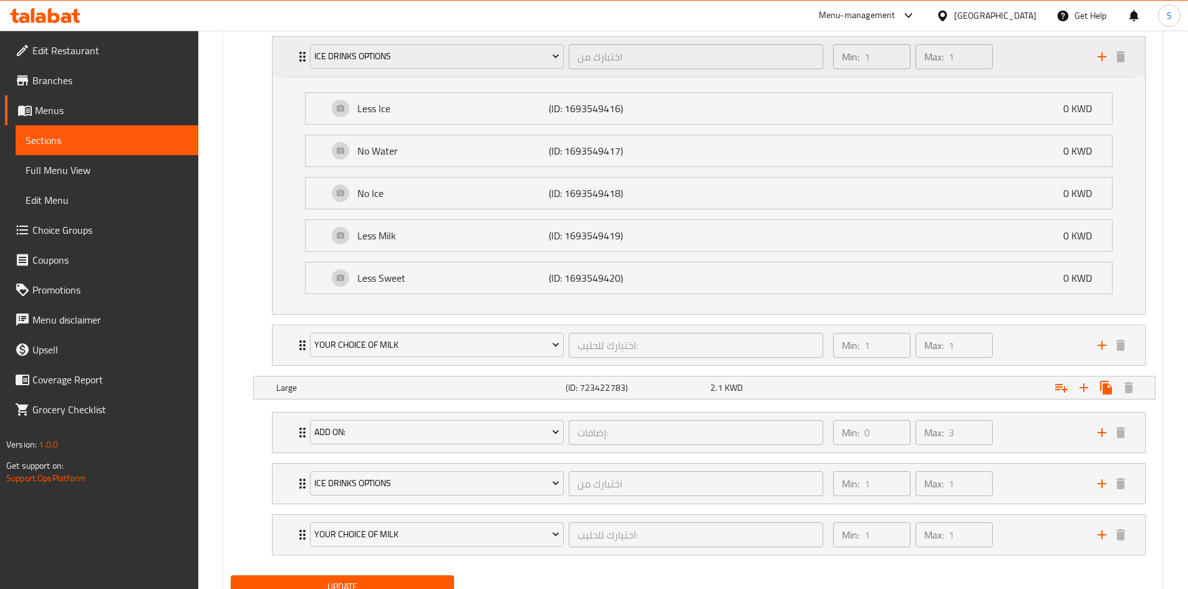
scroll to position [832, 0]
click at [277, 490] on div "Ice Drinks Options اختبارك من ​ Min: 1 ​ Max: 1 ​" at bounding box center [708, 483] width 872 height 40
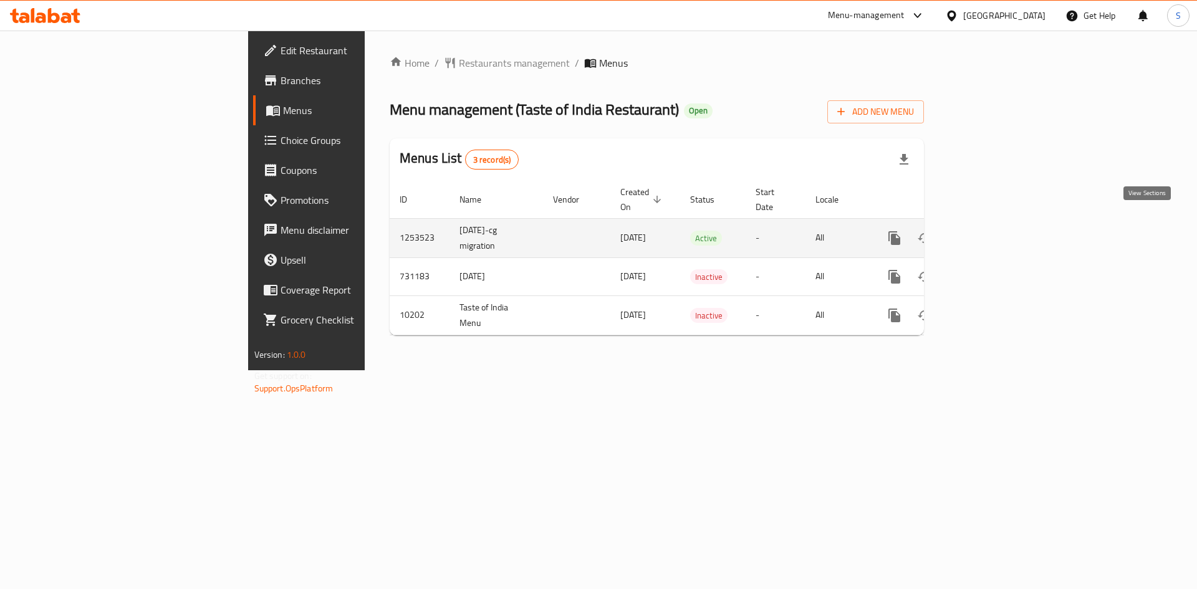
click at [999, 223] on link "enhanced table" at bounding box center [984, 238] width 30 height 30
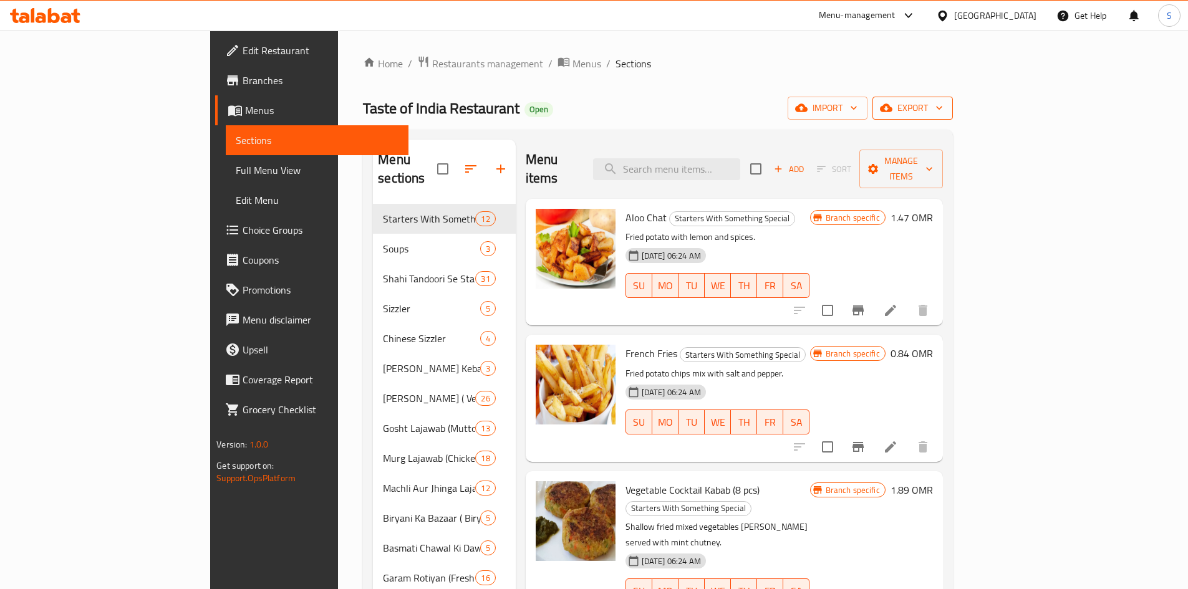
click at [953, 98] on button "export" at bounding box center [912, 108] width 80 height 23
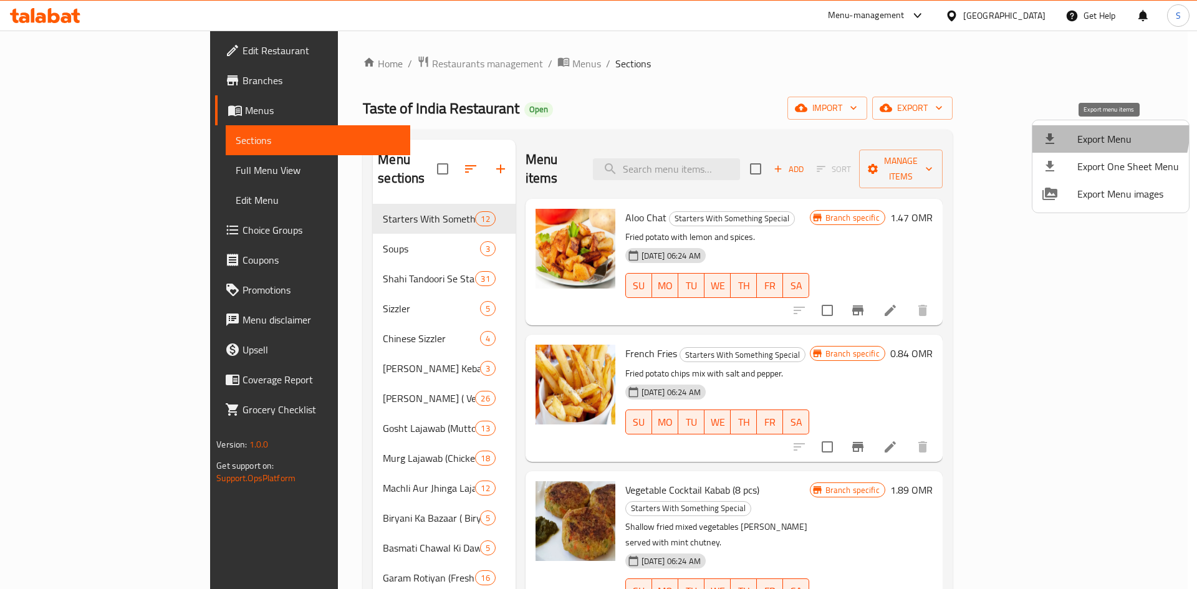
click at [1102, 133] on span "Export Menu" at bounding box center [1128, 139] width 102 height 15
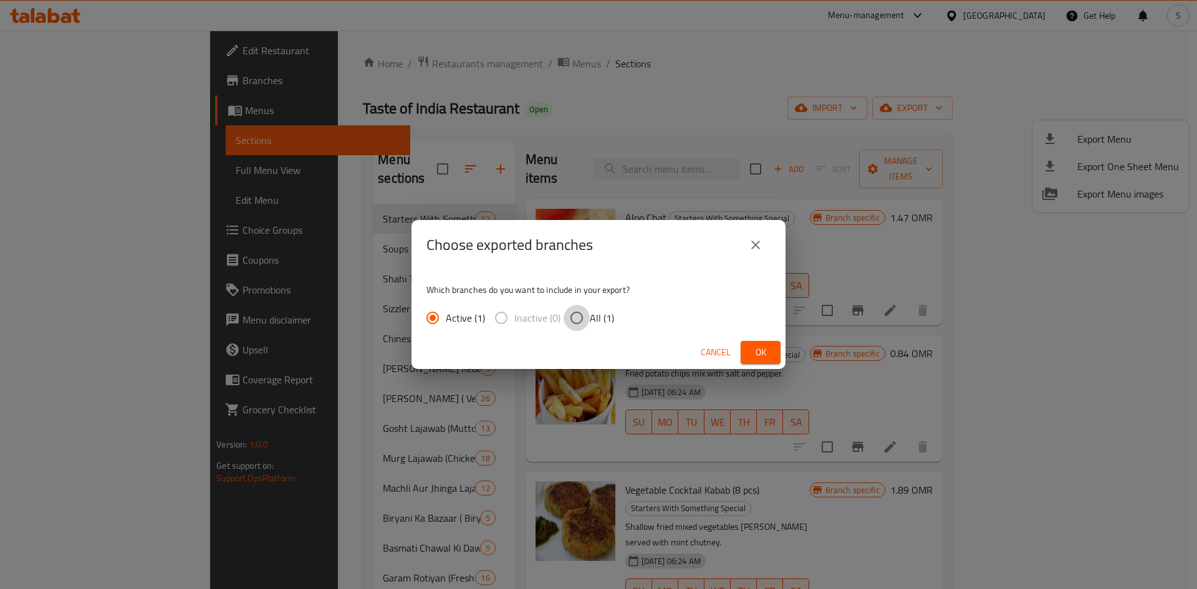
click at [583, 316] on input "All (1)" at bounding box center [577, 318] width 26 height 26
radio input "true"
click at [769, 347] on span "Ok" at bounding box center [761, 353] width 20 height 16
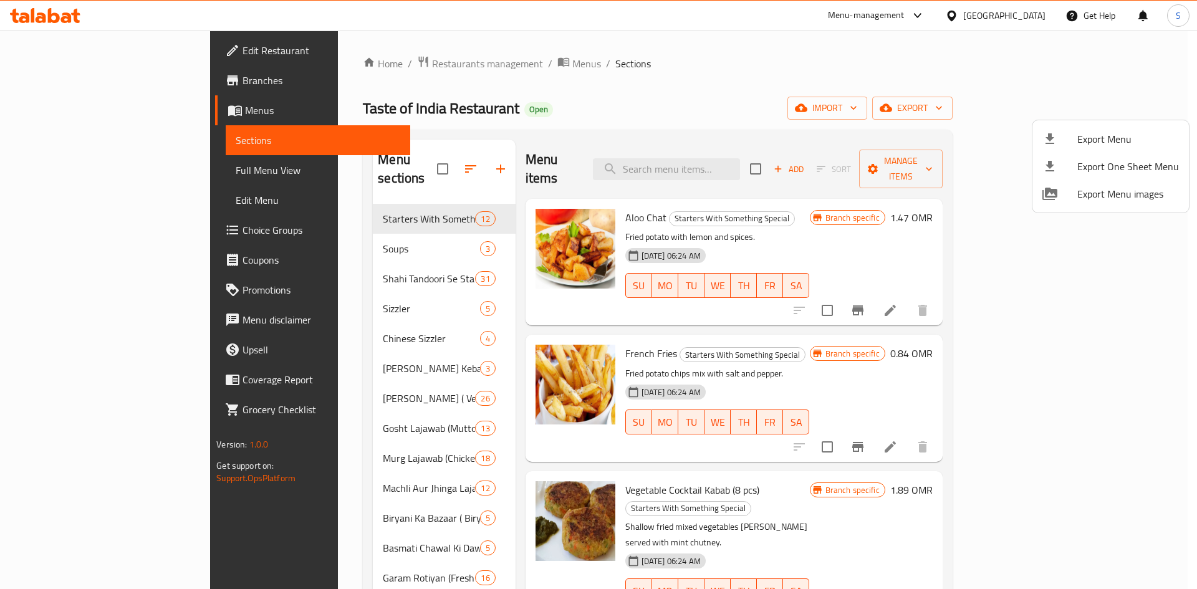
click at [989, 218] on div at bounding box center [598, 294] width 1197 height 589
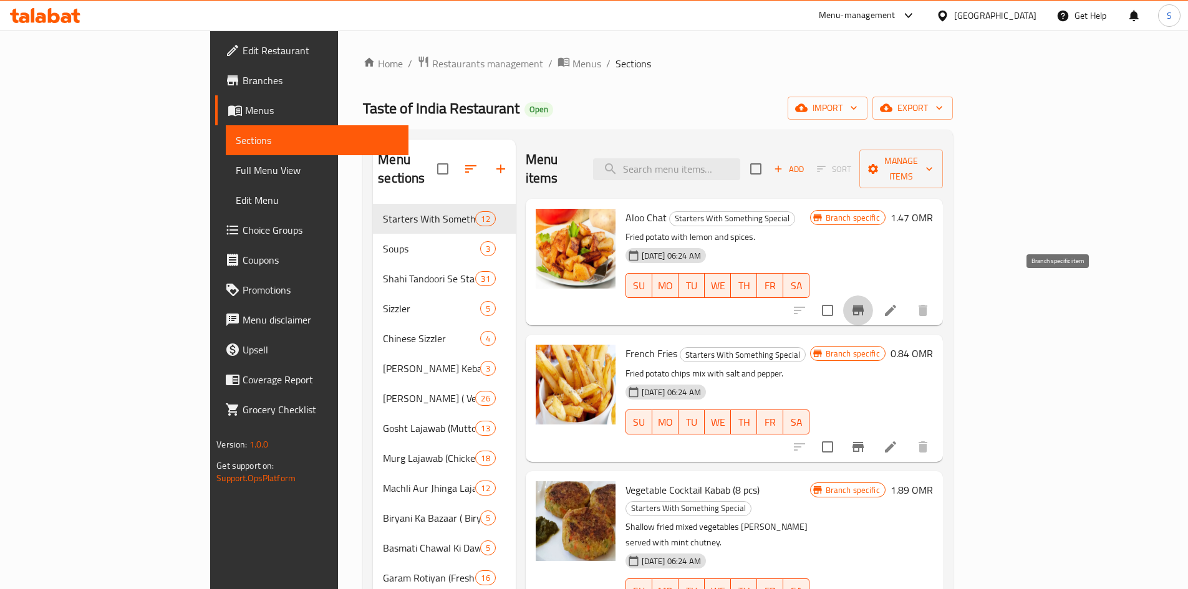
click at [863, 305] on icon "Branch-specific-item" at bounding box center [857, 310] width 11 height 10
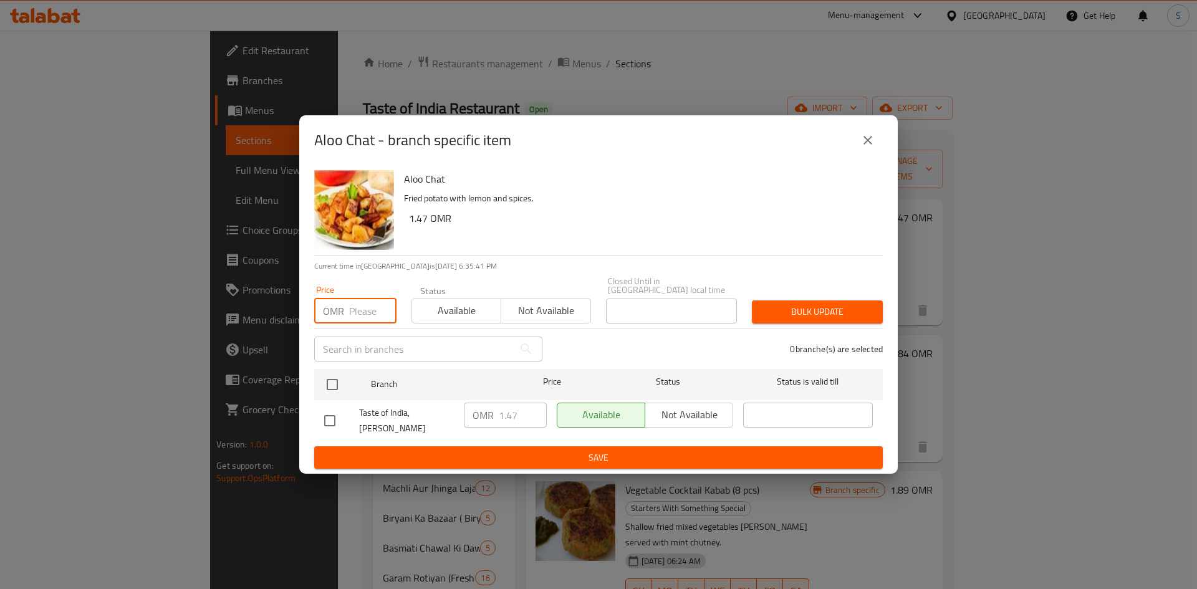
click at [356, 304] on input "number" at bounding box center [372, 311] width 47 height 25
type input "-1"
type input "1.620"
click at [331, 380] on input "checkbox" at bounding box center [332, 385] width 26 height 26
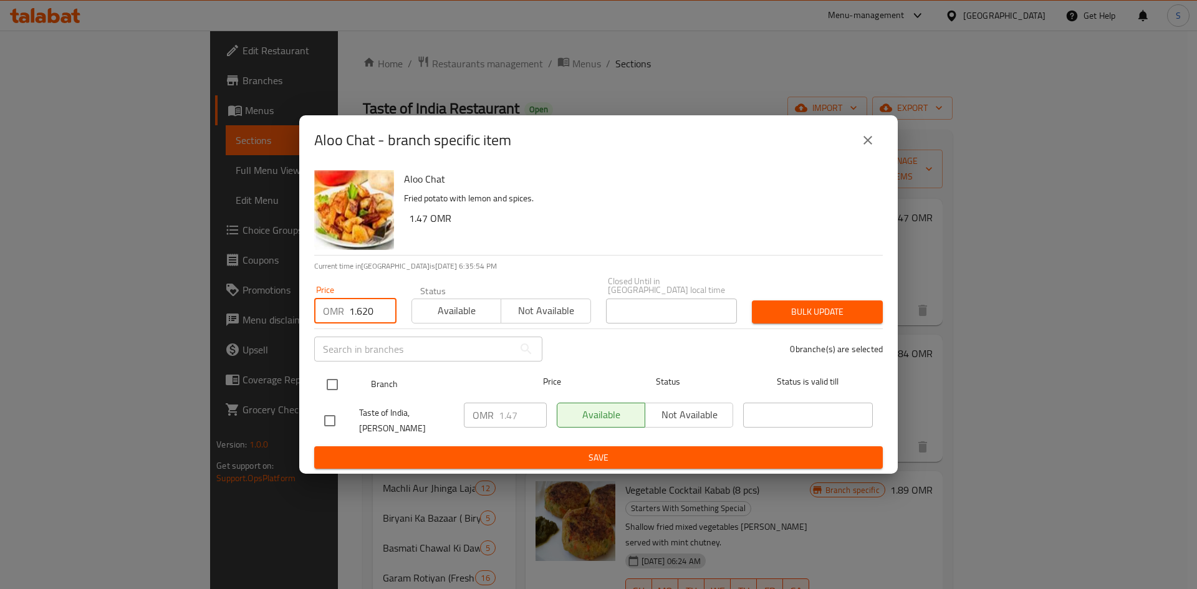
checkbox input "true"
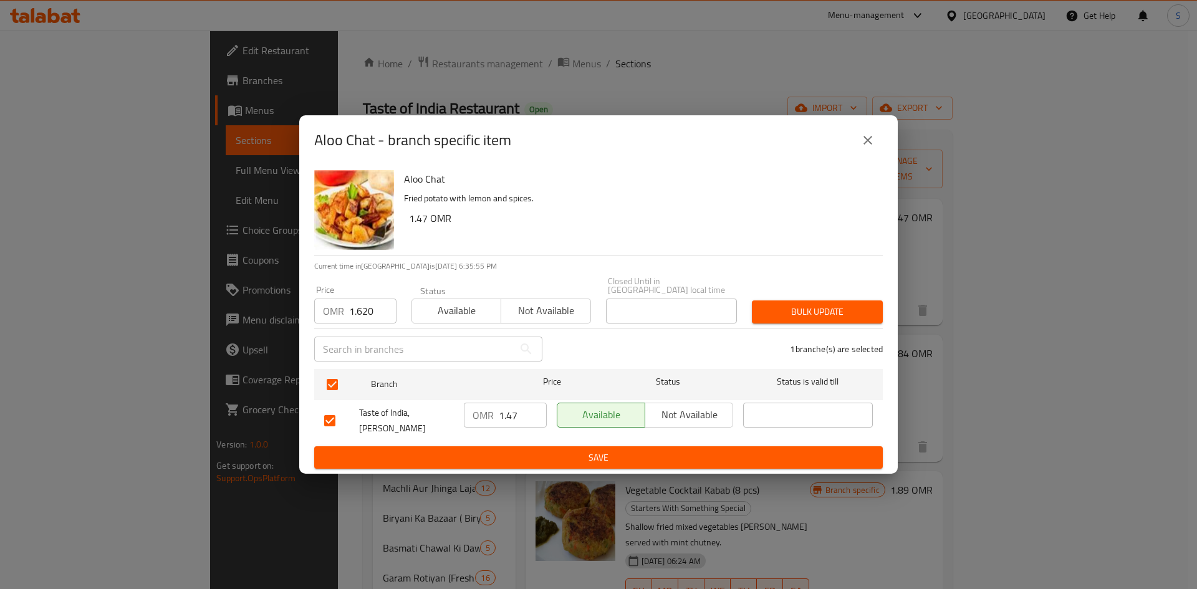
click at [828, 315] on button "Bulk update" at bounding box center [817, 311] width 131 height 23
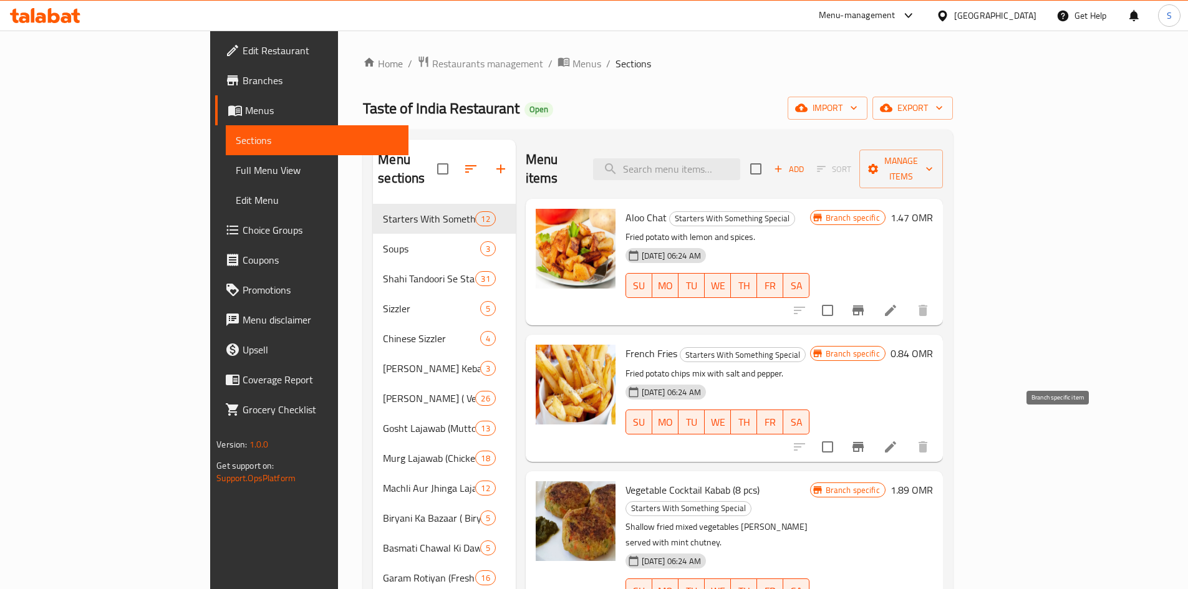
click at [863, 442] on icon "Branch-specific-item" at bounding box center [857, 447] width 11 height 10
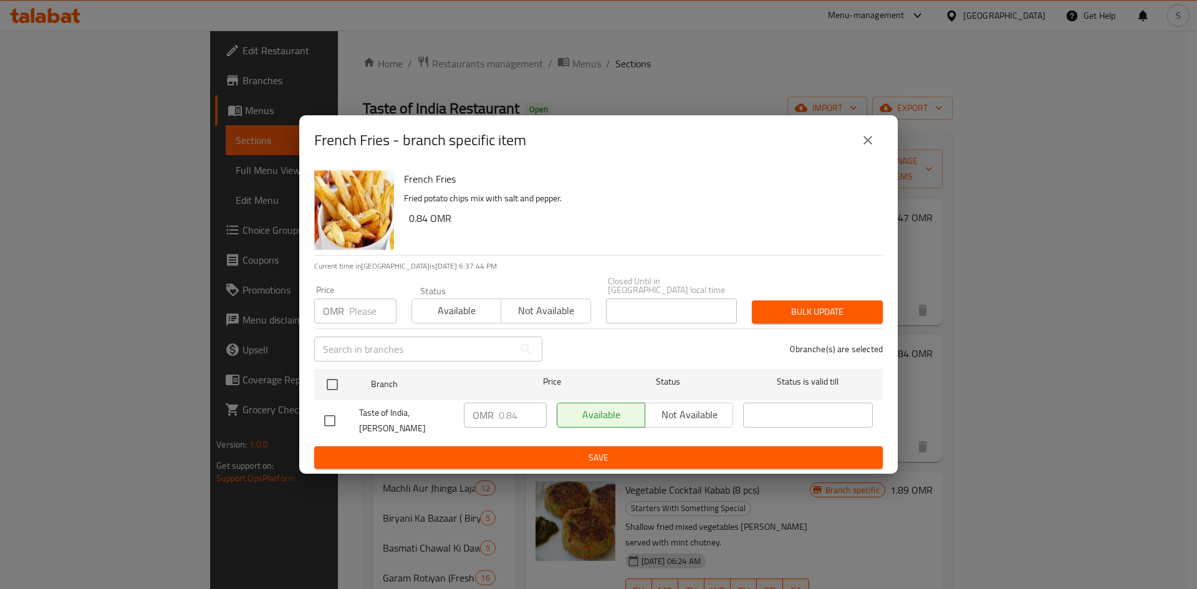
click at [368, 312] on input "number" at bounding box center [372, 311] width 47 height 25
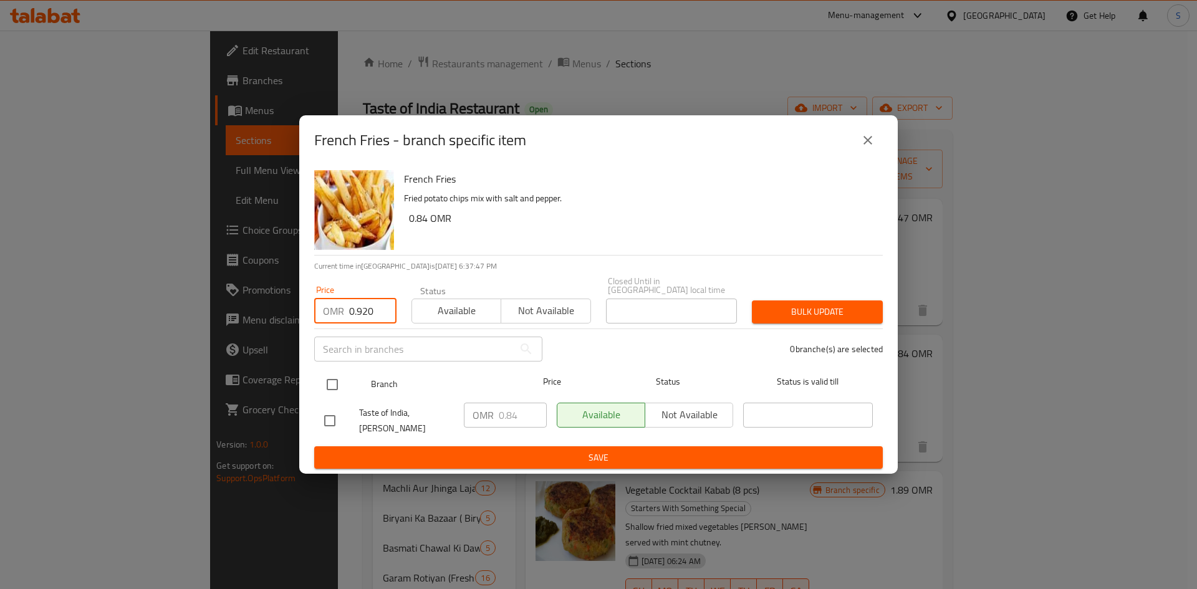
type input "0.920"
click at [340, 377] on input "checkbox" at bounding box center [332, 385] width 26 height 26
checkbox input "true"
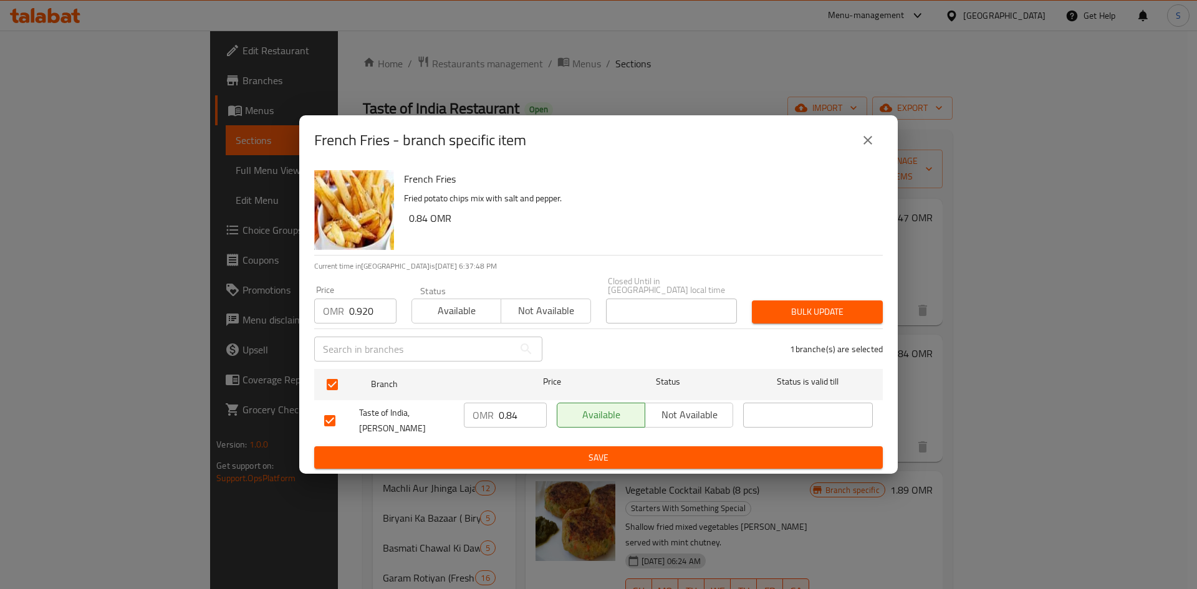
click at [812, 307] on span "Bulk update" at bounding box center [817, 312] width 111 height 16
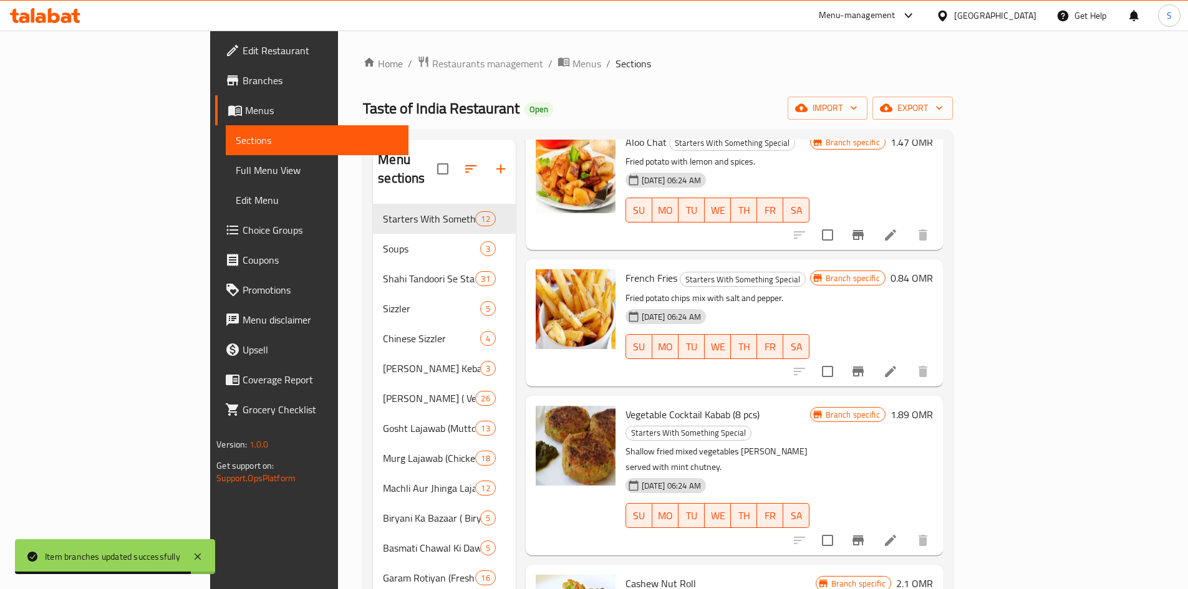
scroll to position [187, 0]
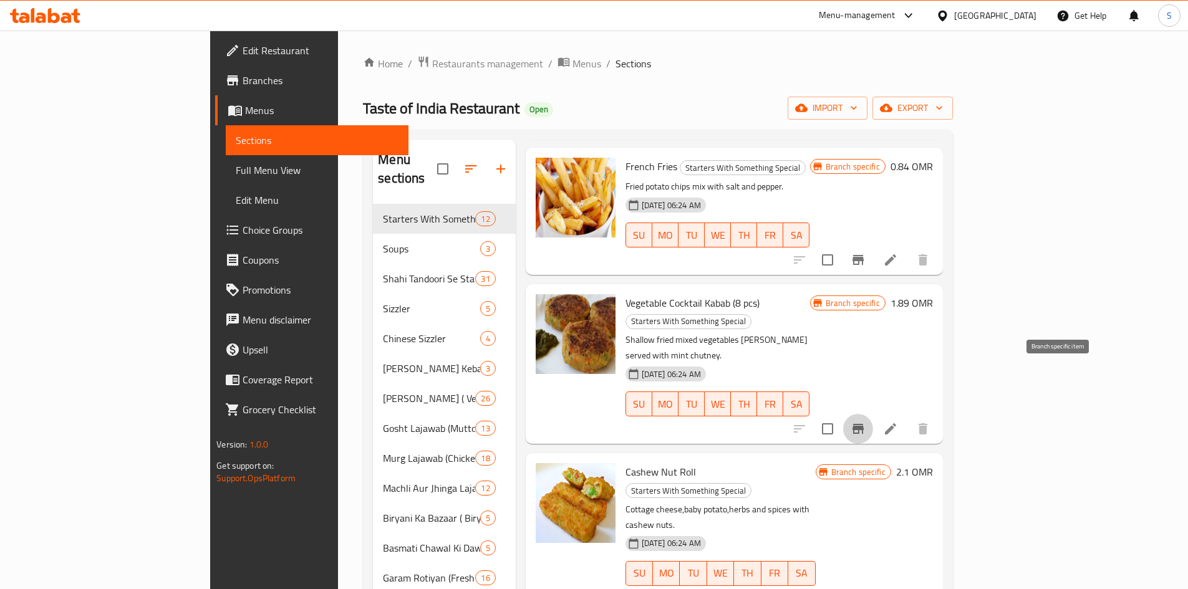
click at [873, 414] on button "Branch-specific-item" at bounding box center [858, 429] width 30 height 30
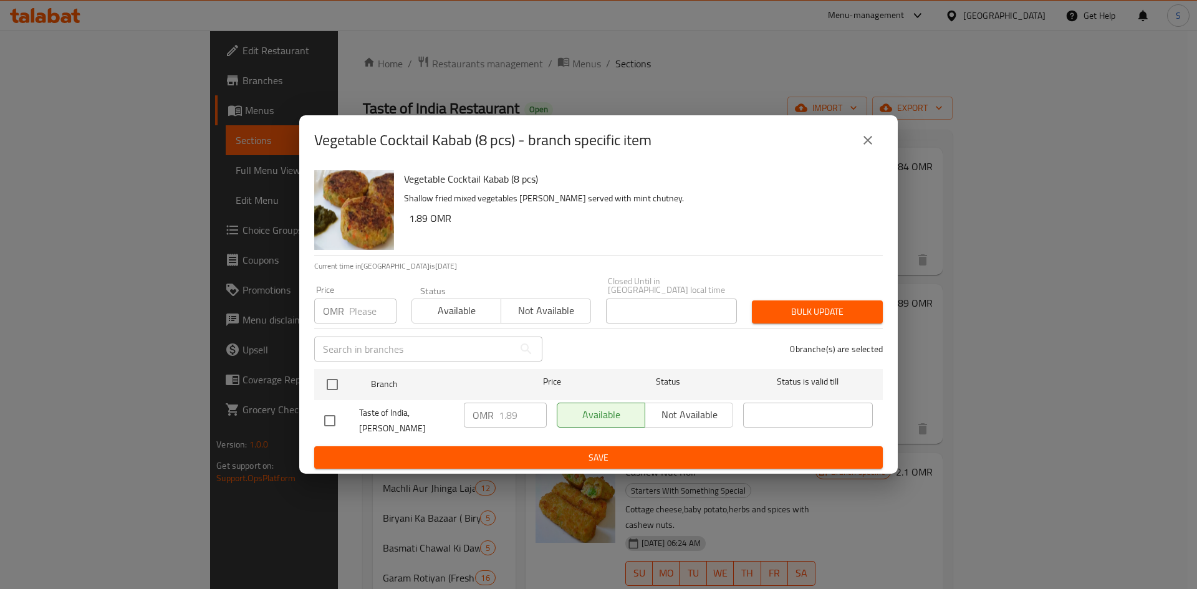
click at [350, 301] on input "number" at bounding box center [372, 311] width 47 height 25
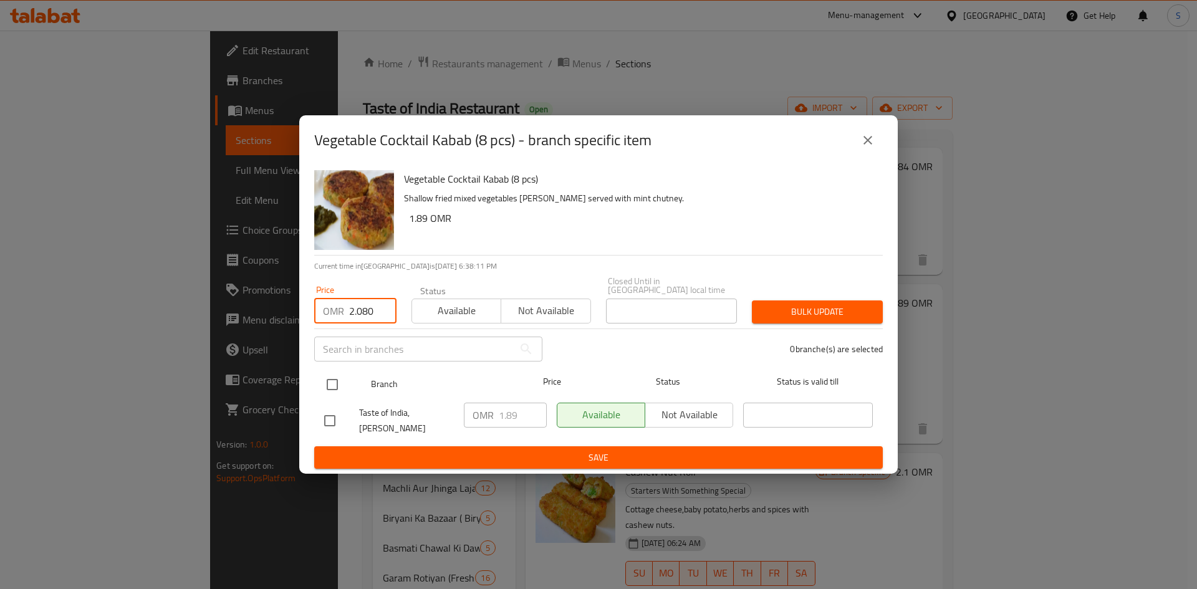
type input "2.080"
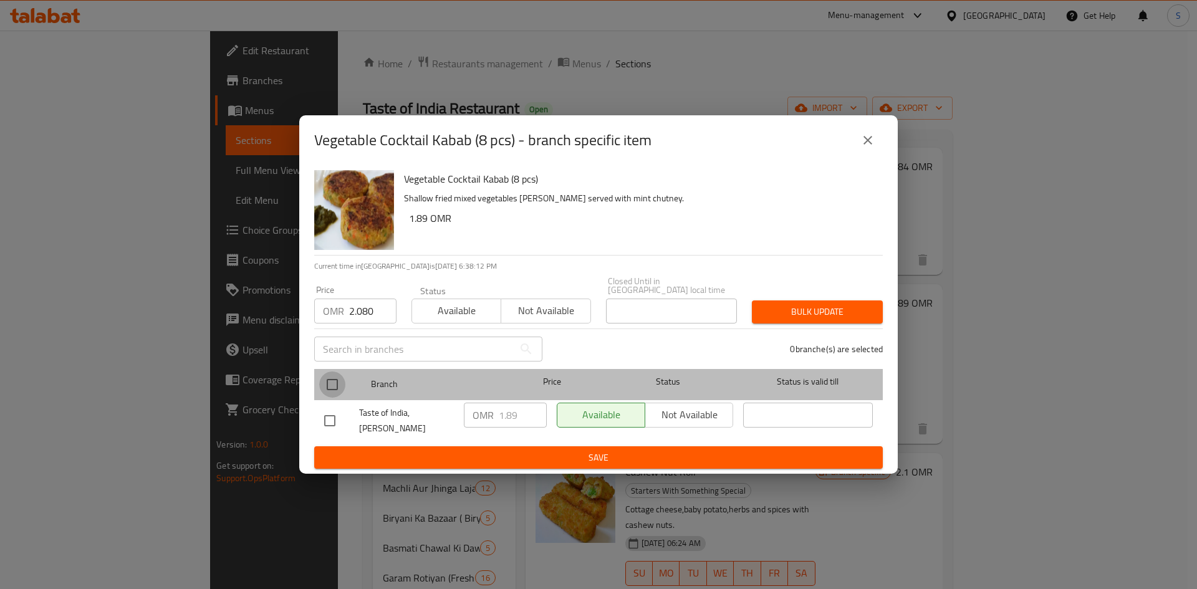
click at [334, 383] on input "checkbox" at bounding box center [332, 385] width 26 height 26
checkbox input "true"
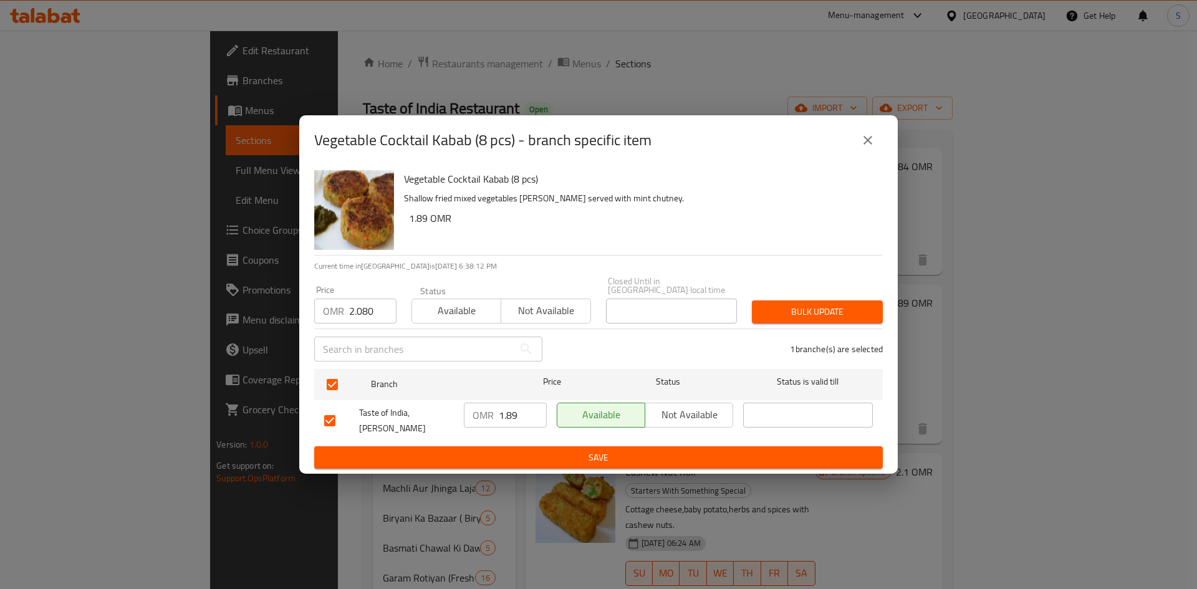
click at [790, 309] on span "Bulk update" at bounding box center [817, 312] width 111 height 16
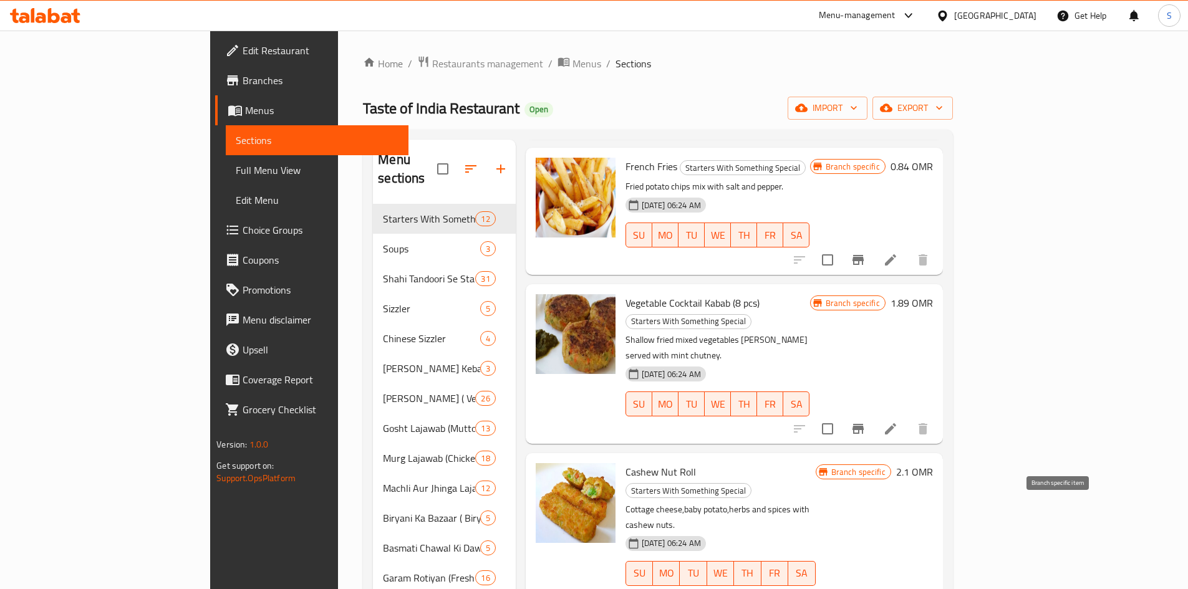
click at [865, 588] on icon "Branch-specific-item" at bounding box center [857, 598] width 15 height 15
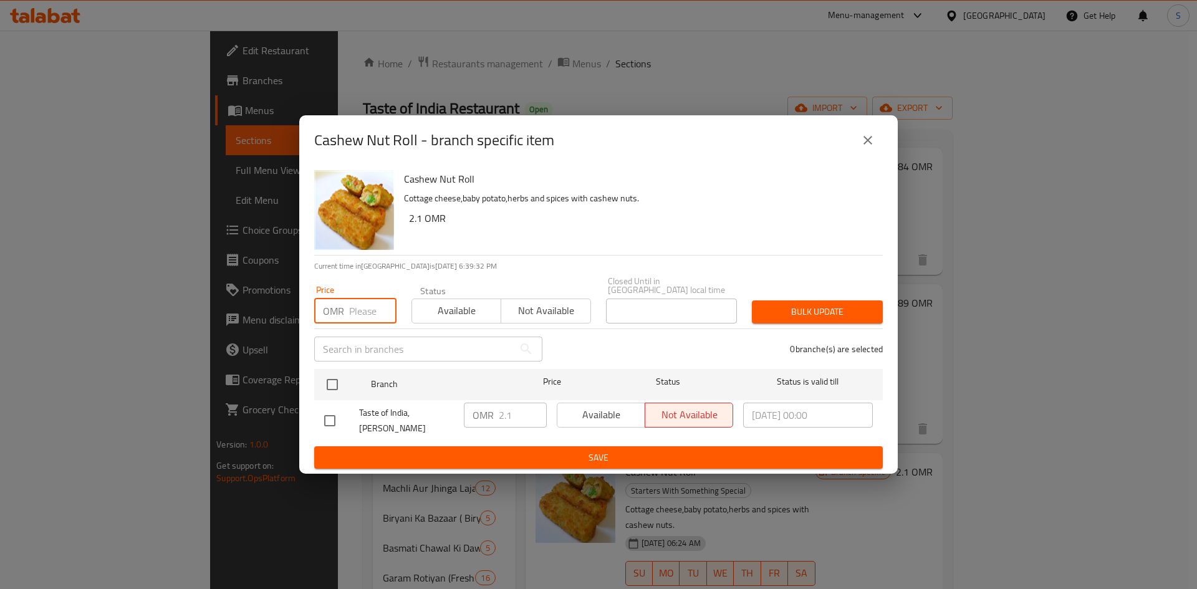
click at [368, 305] on input "number" at bounding box center [372, 311] width 47 height 25
type input "2.310"
click at [338, 376] on input "checkbox" at bounding box center [332, 385] width 26 height 26
checkbox input "true"
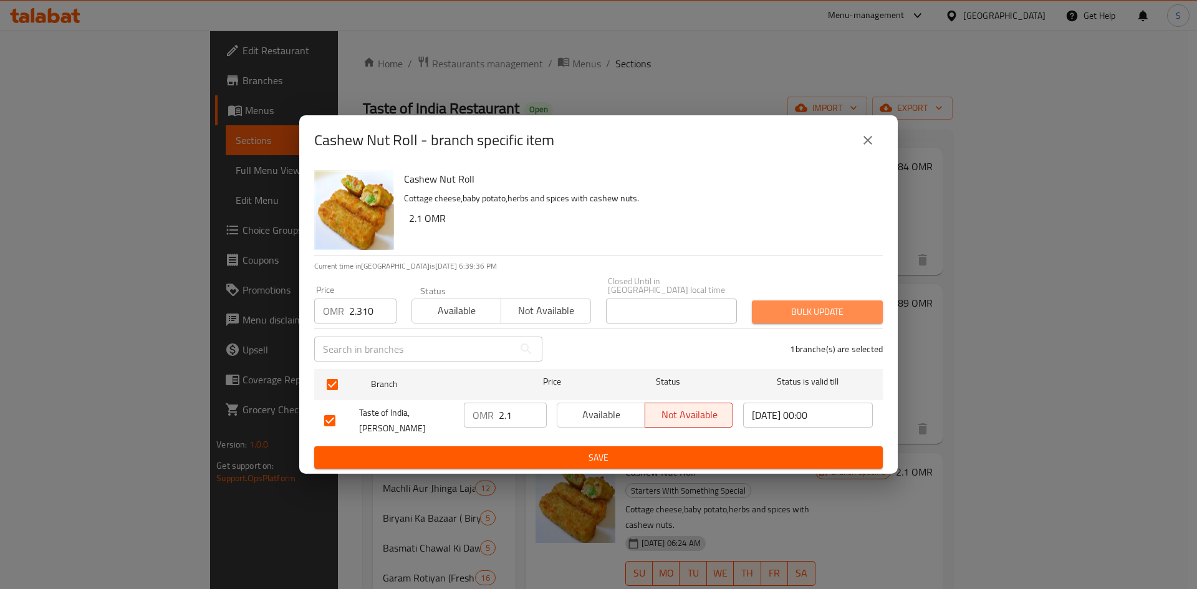
click at [837, 305] on span "Bulk update" at bounding box center [817, 312] width 111 height 16
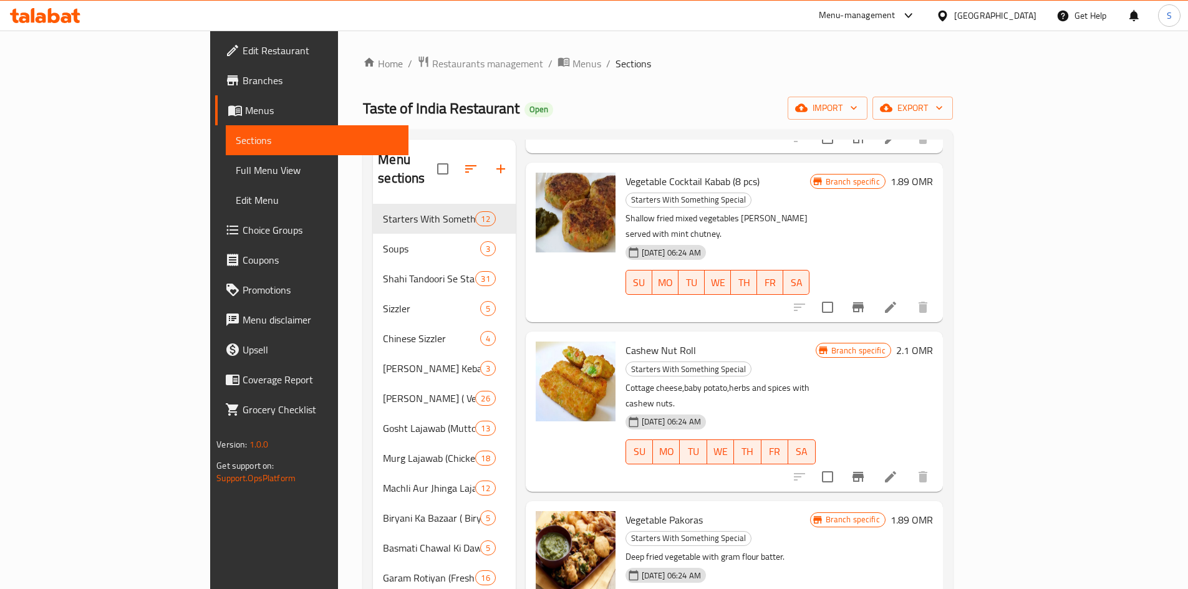
scroll to position [312, 0]
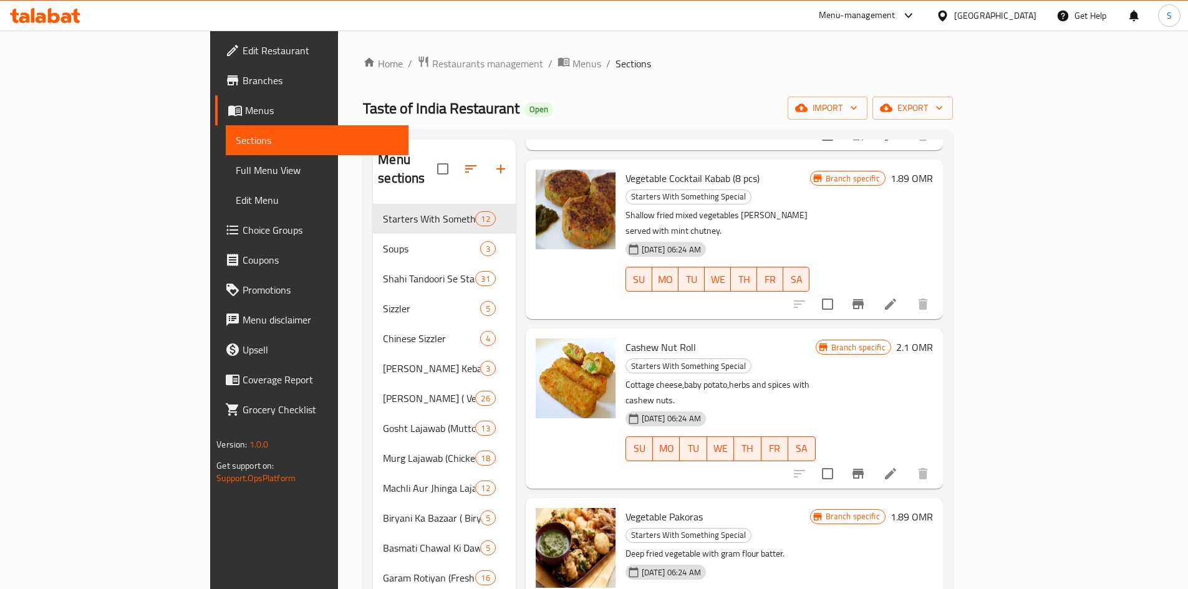
click at [933, 372] on div "Branch specific 2.1 OMR" at bounding box center [873, 409] width 117 height 140
click at [863, 469] on icon "Branch-specific-item" at bounding box center [857, 474] width 11 height 10
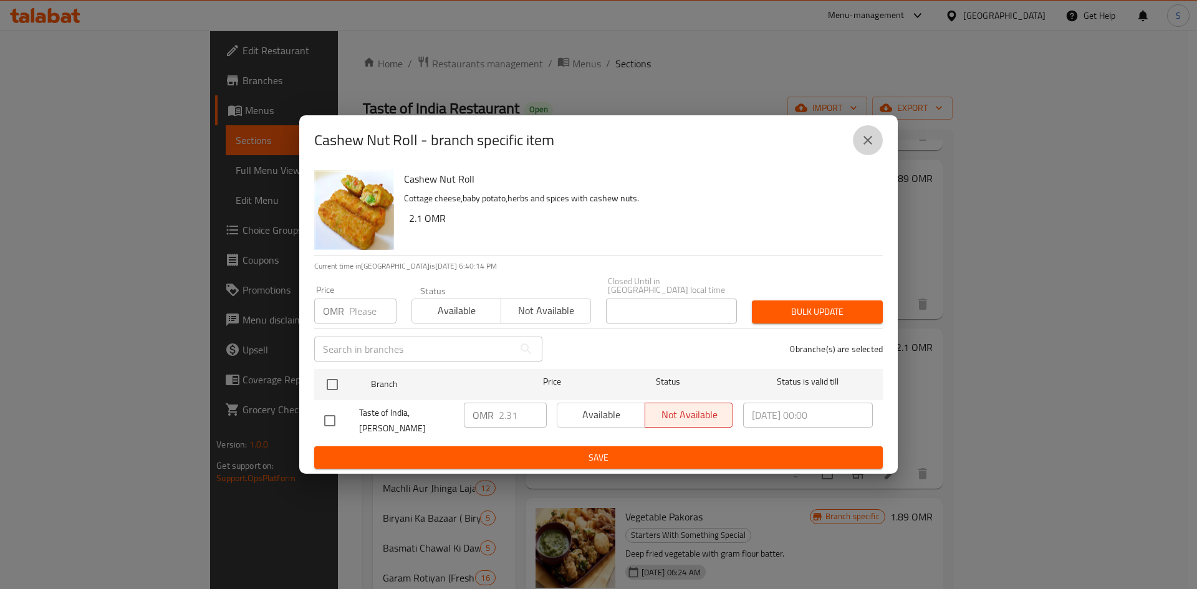
drag, startPoint x: 870, startPoint y: 144, endPoint x: 540, endPoint y: 52, distance: 342.3
click at [870, 144] on icon "close" at bounding box center [867, 140] width 15 height 15
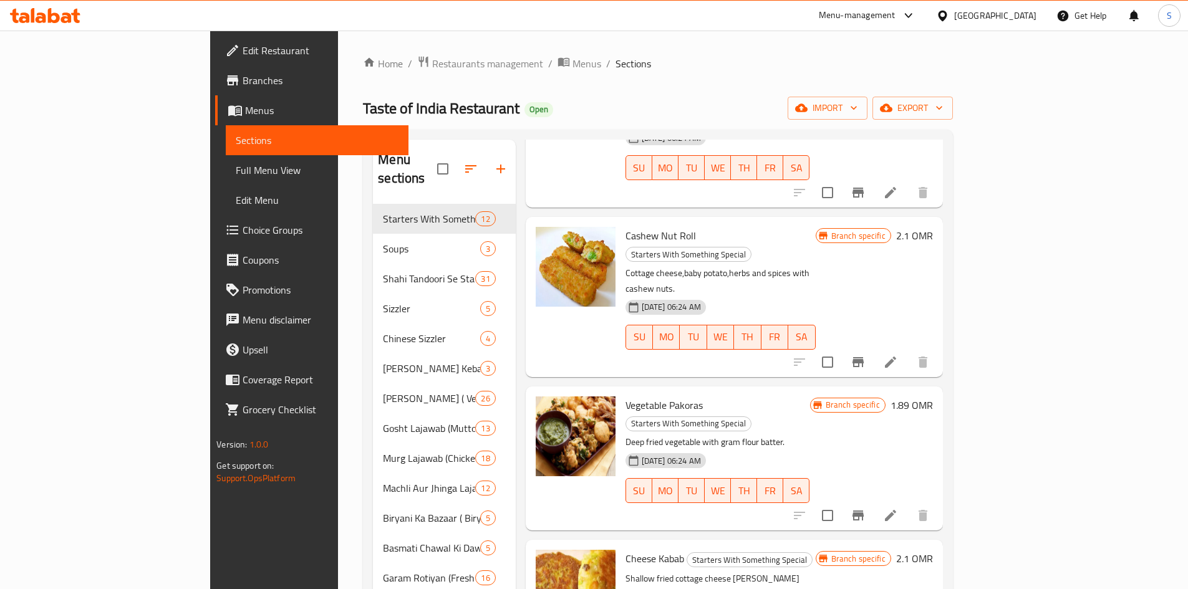
scroll to position [436, 0]
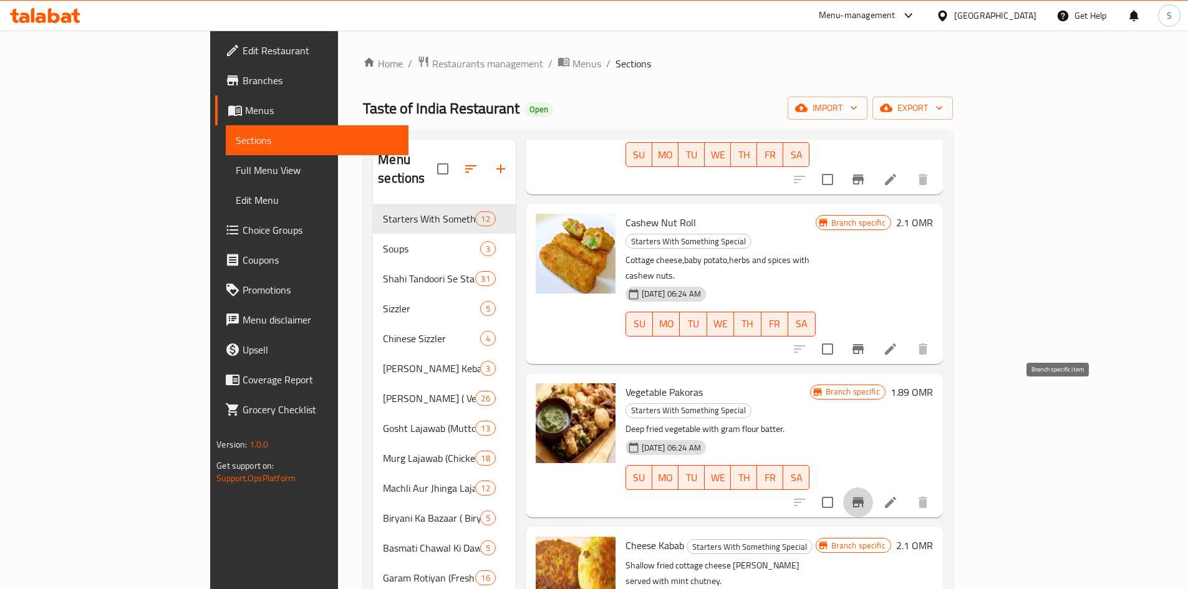
click at [863, 497] on icon "Branch-specific-item" at bounding box center [857, 502] width 11 height 10
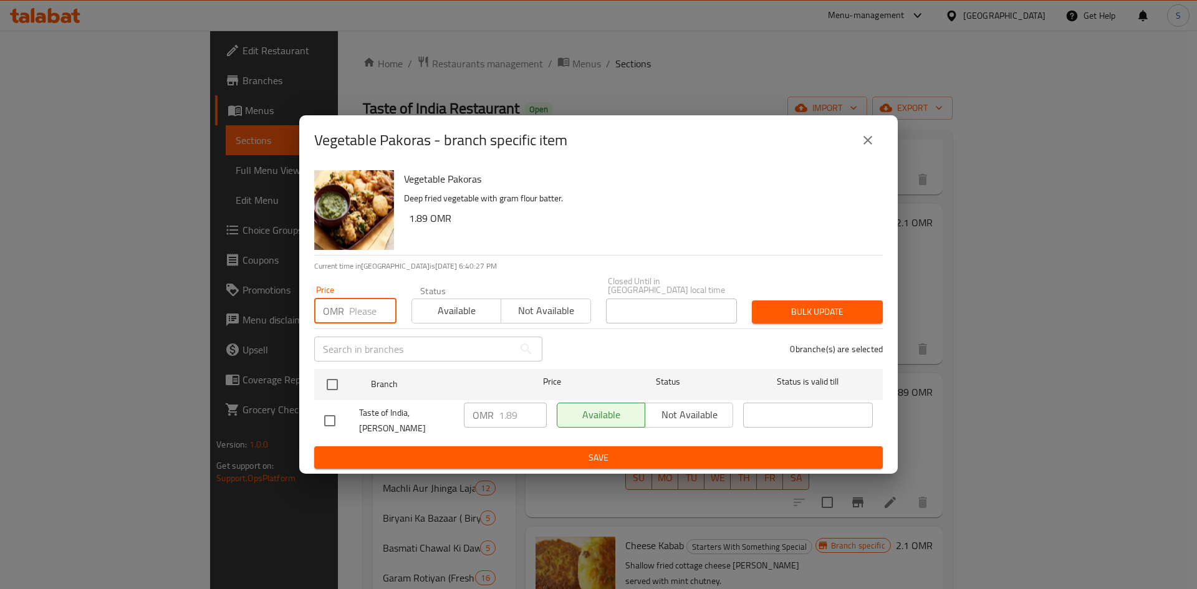
click at [360, 307] on input "number" at bounding box center [372, 311] width 47 height 25
type input "2.080"
click at [330, 385] on input "checkbox" at bounding box center [332, 385] width 26 height 26
checkbox input "true"
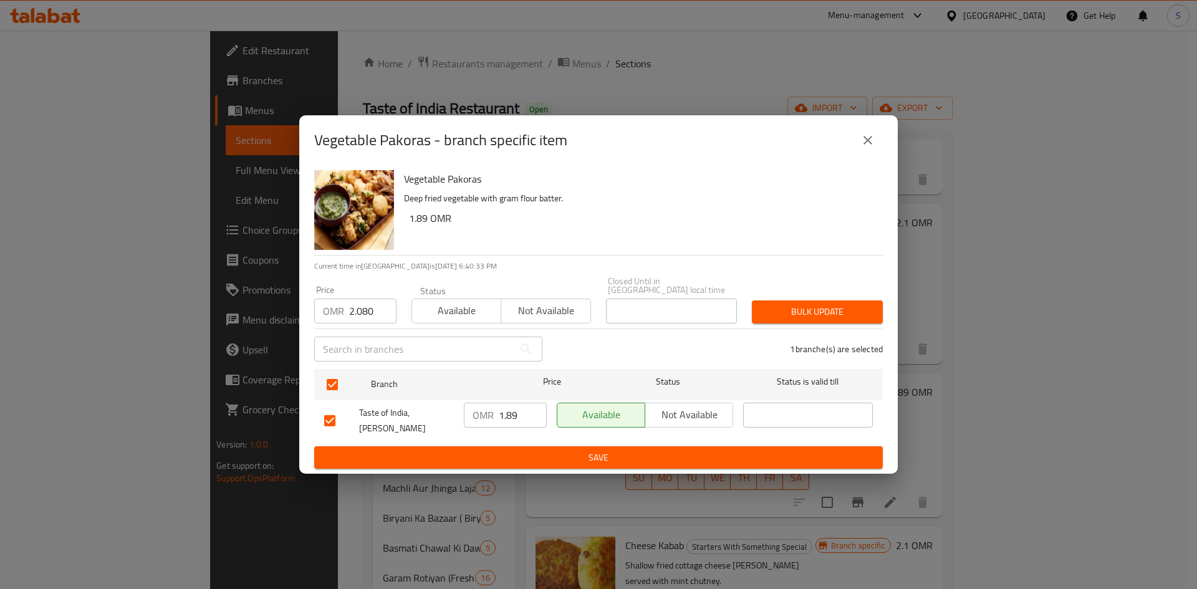
click at [852, 307] on span "Bulk update" at bounding box center [817, 312] width 111 height 16
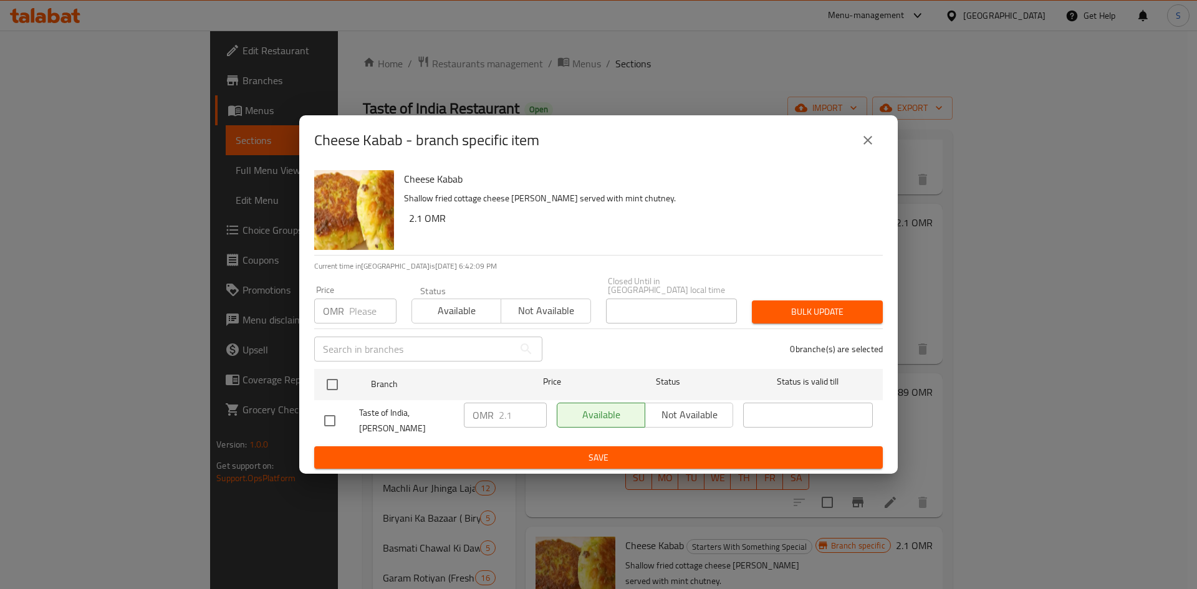
click at [353, 311] on input "number" at bounding box center [372, 311] width 47 height 25
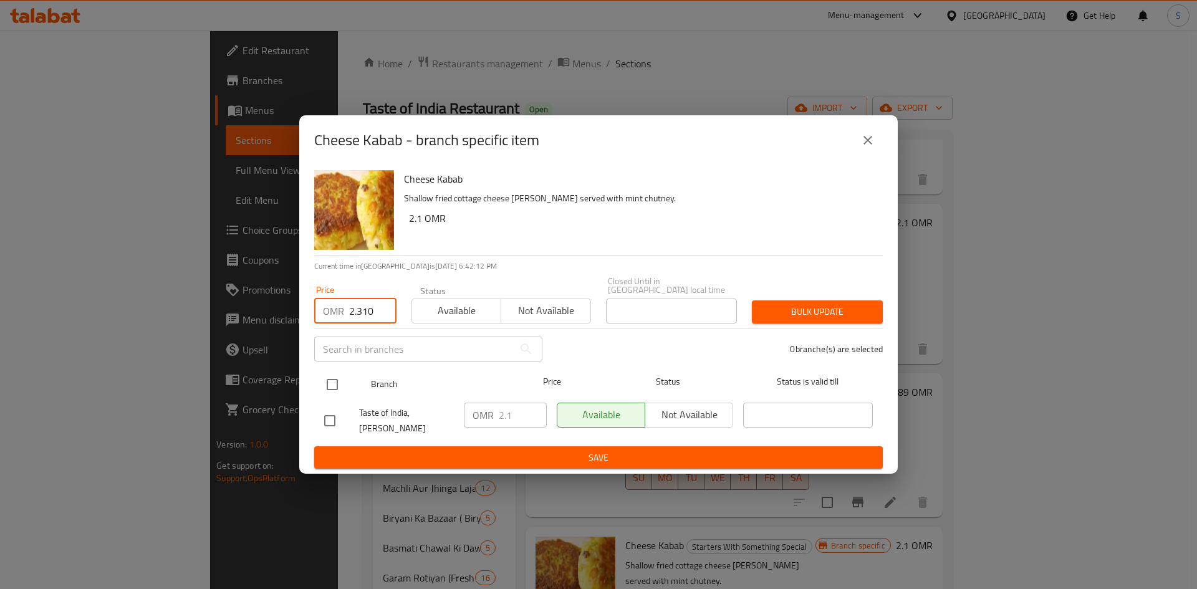
type input "2.310"
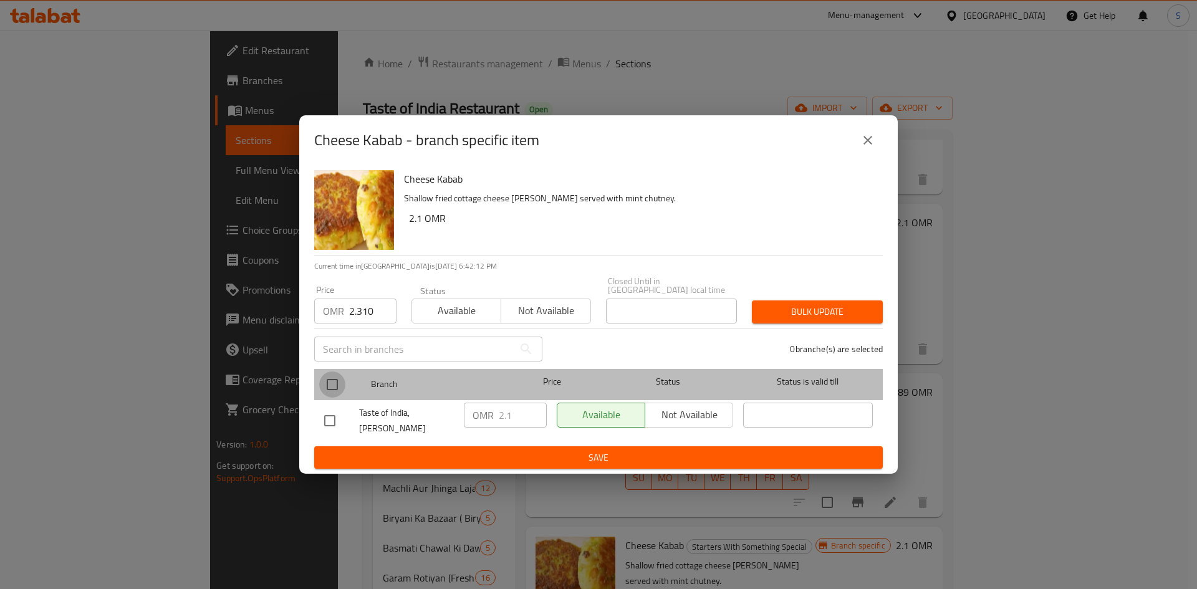
click at [329, 387] on input "checkbox" at bounding box center [332, 385] width 26 height 26
checkbox input "true"
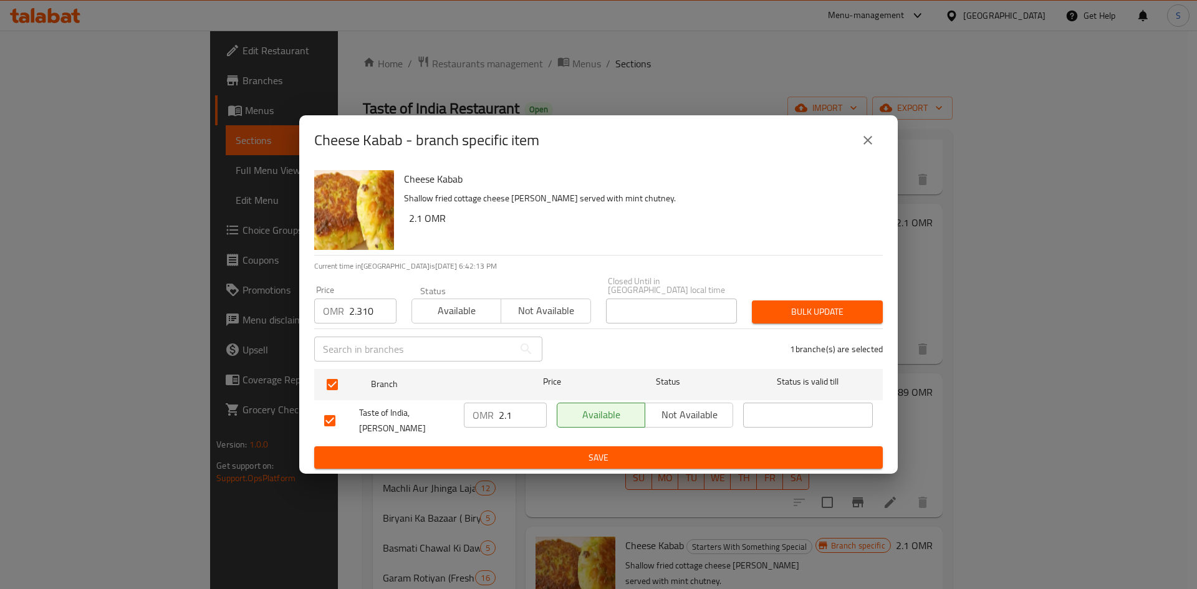
click at [826, 304] on span "Bulk update" at bounding box center [817, 312] width 111 height 16
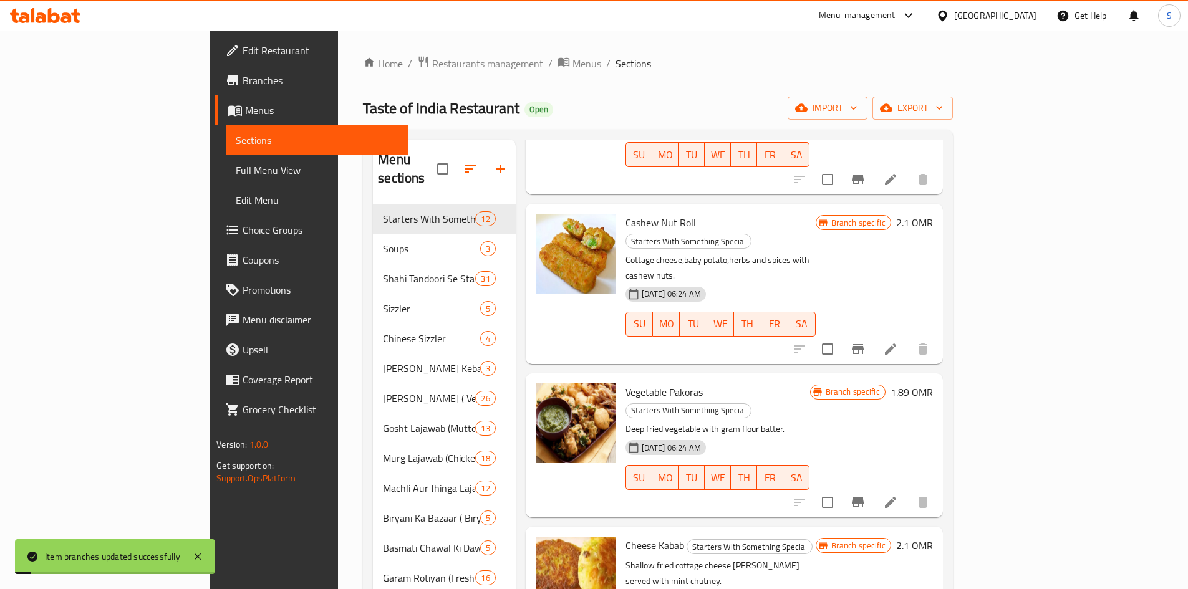
scroll to position [623, 0]
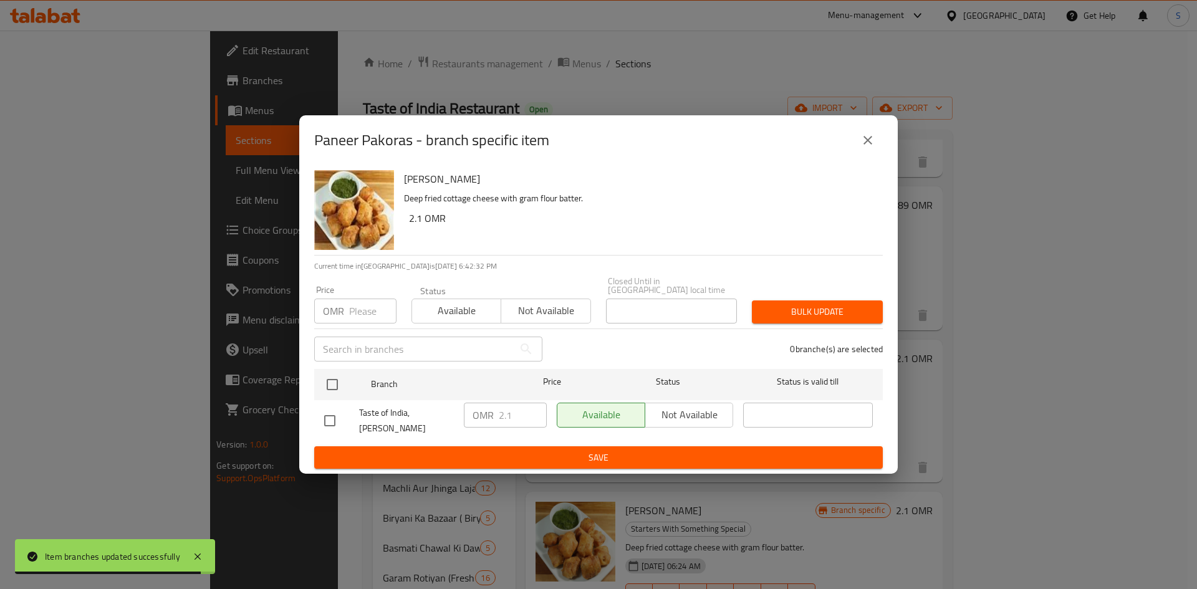
click at [353, 309] on input "number" at bounding box center [372, 311] width 47 height 25
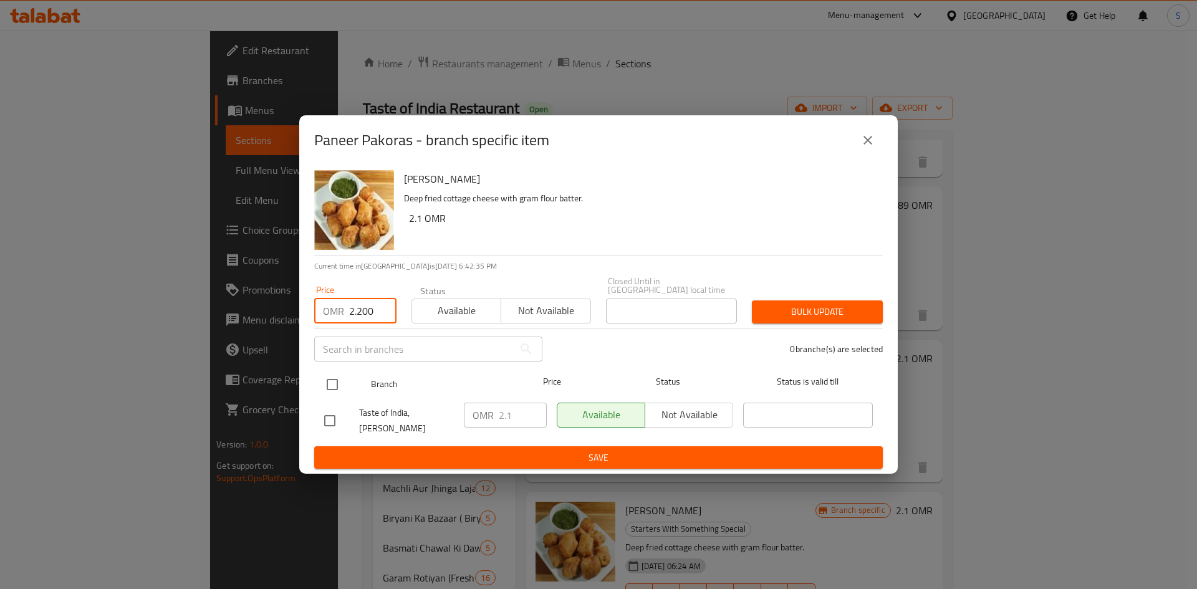
type input "2.200"
click at [334, 375] on input "checkbox" at bounding box center [332, 385] width 26 height 26
checkbox input "true"
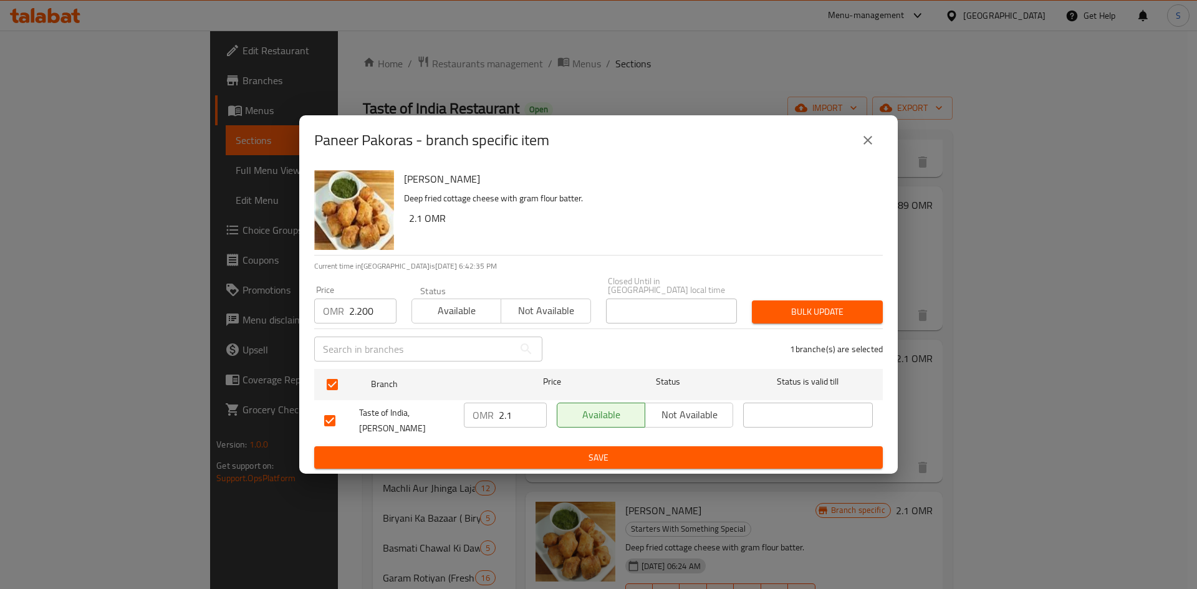
click at [753, 315] on button "Bulk update" at bounding box center [817, 311] width 131 height 23
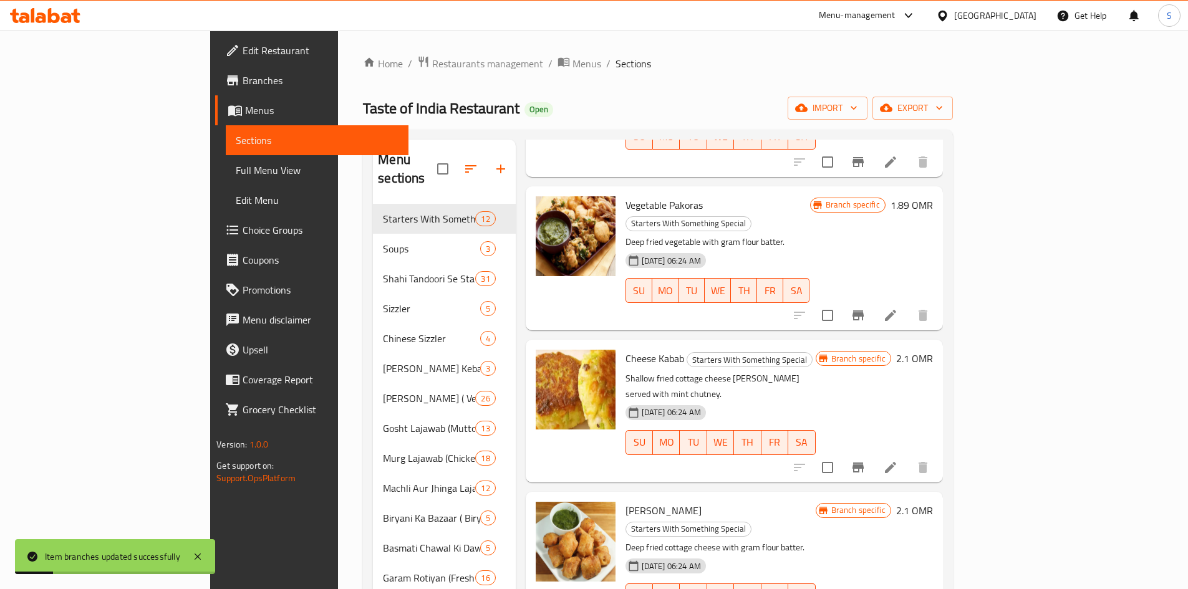
scroll to position [748, 0]
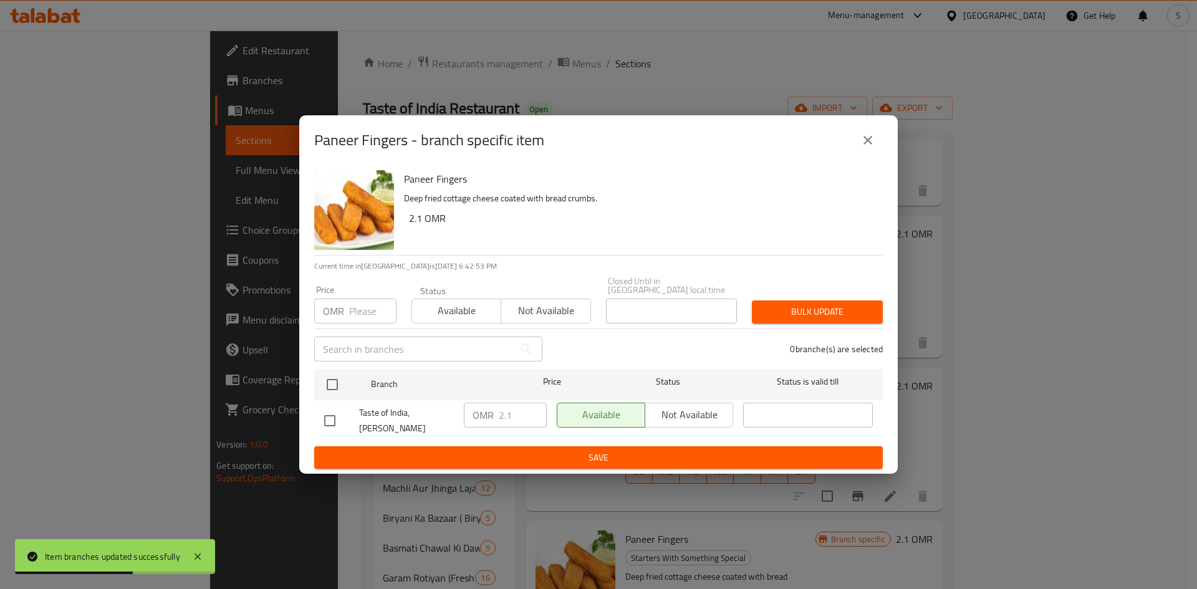
click at [360, 302] on input "number" at bounding box center [372, 311] width 47 height 25
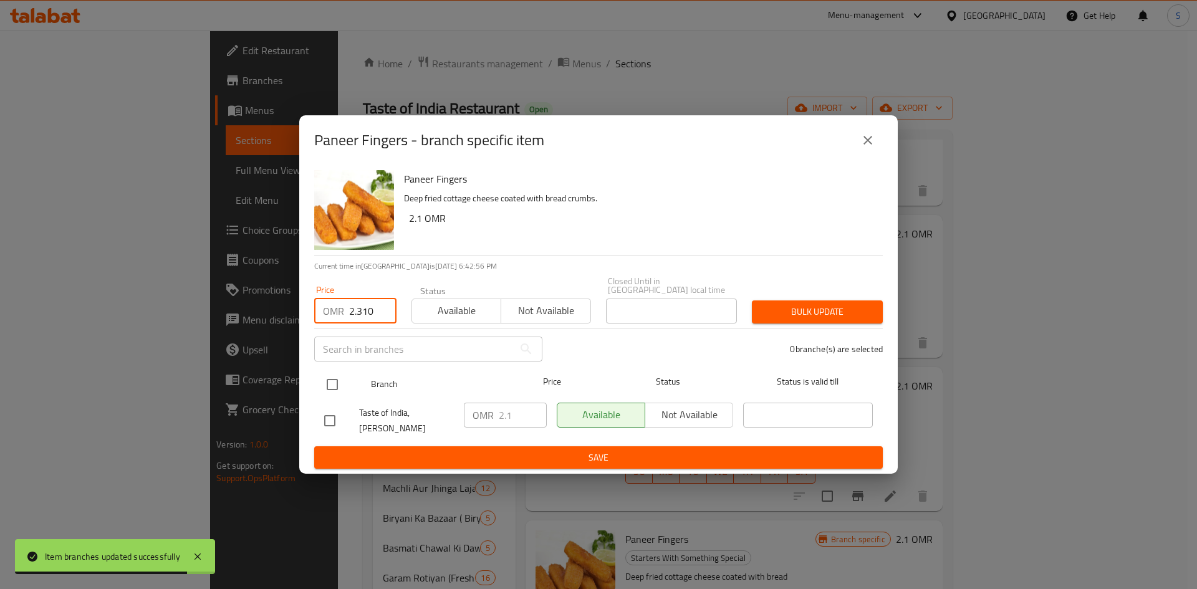
type input "2.310"
click at [334, 381] on input "checkbox" at bounding box center [332, 385] width 26 height 26
checkbox input "true"
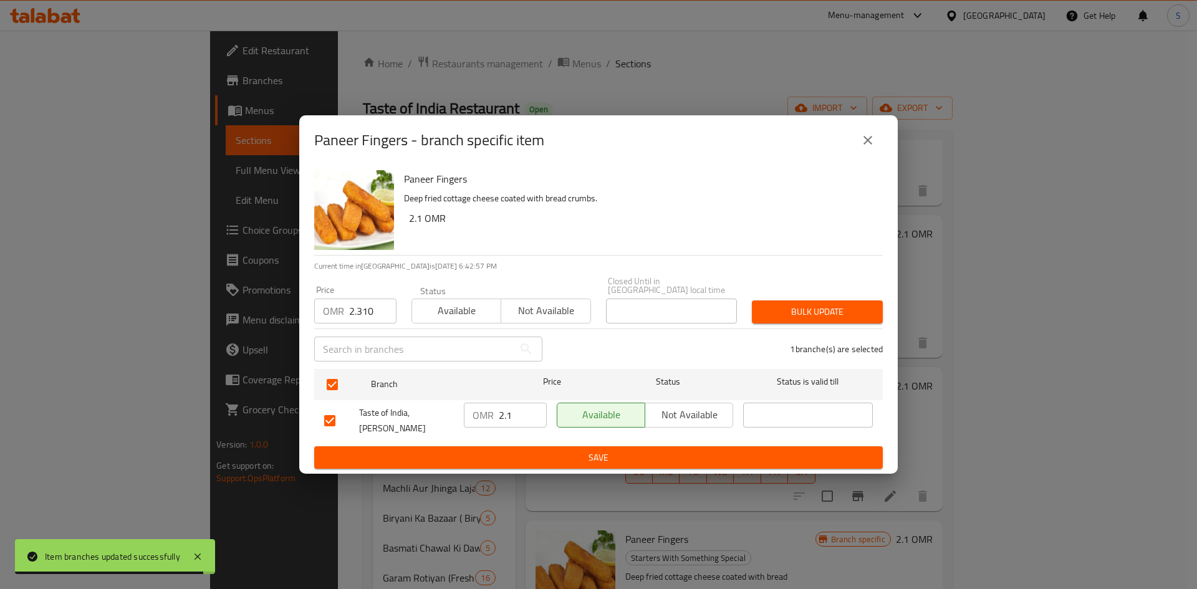
click at [805, 307] on span "Bulk update" at bounding box center [817, 312] width 111 height 16
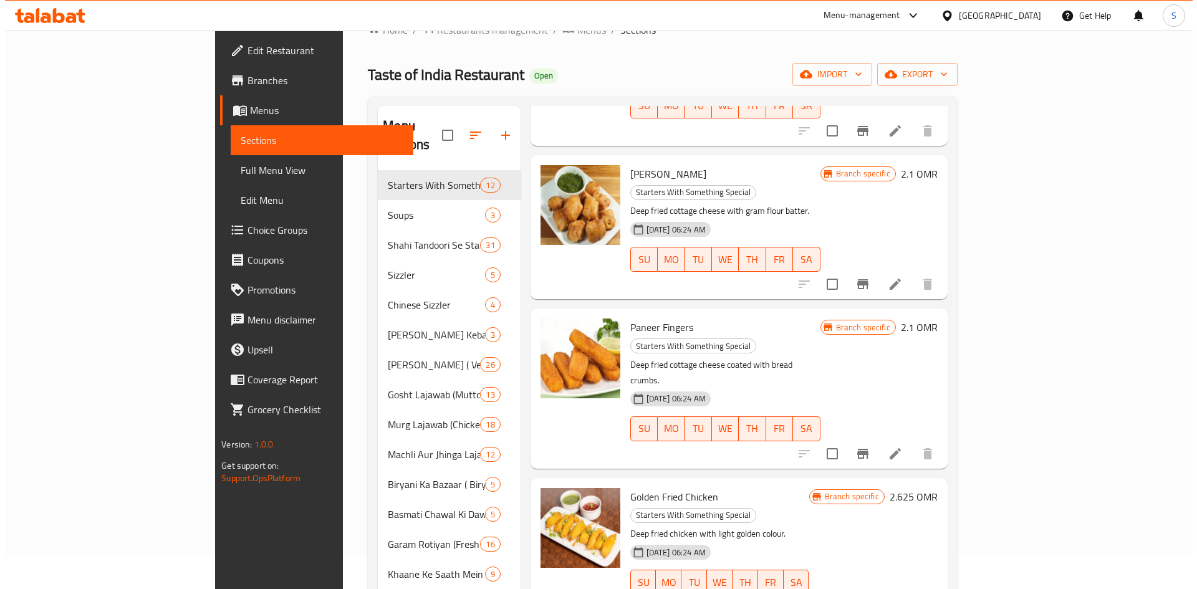
scroll to position [62, 0]
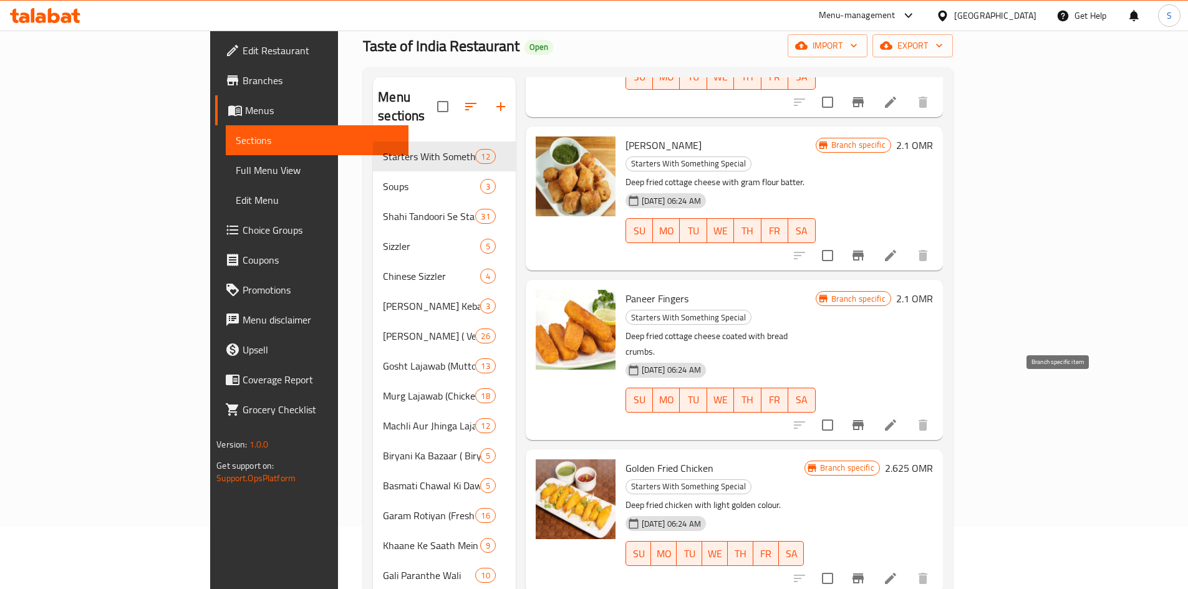
click at [865, 571] on icon "Branch-specific-item" at bounding box center [857, 578] width 15 height 15
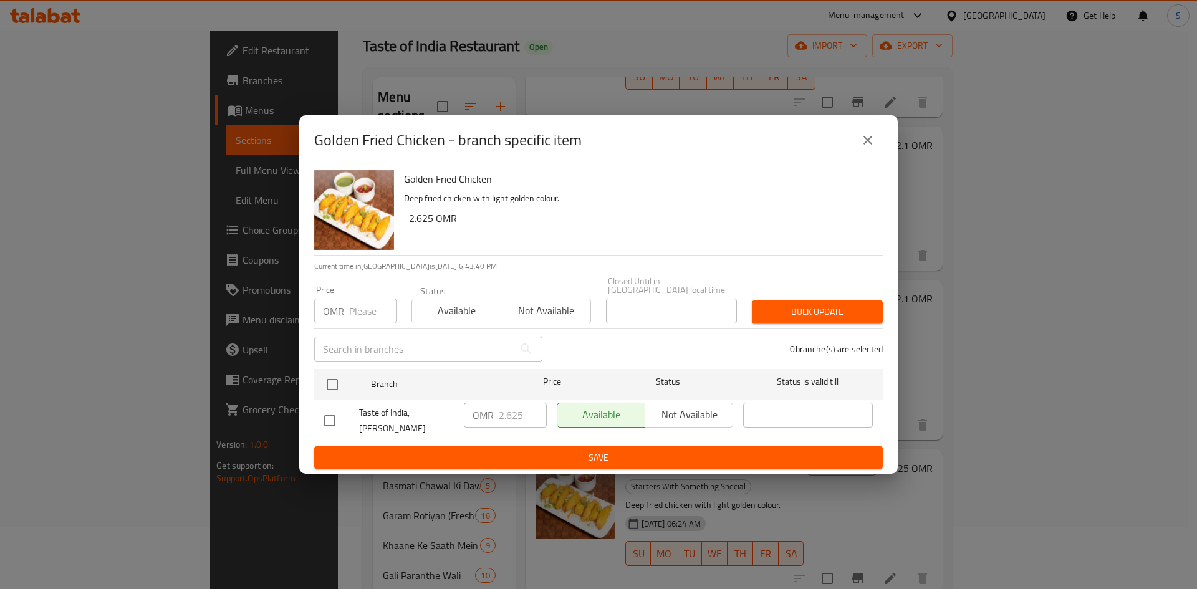
click at [361, 312] on input "number" at bounding box center [372, 311] width 47 height 25
click at [359, 312] on input "23.750" at bounding box center [372, 311] width 47 height 25
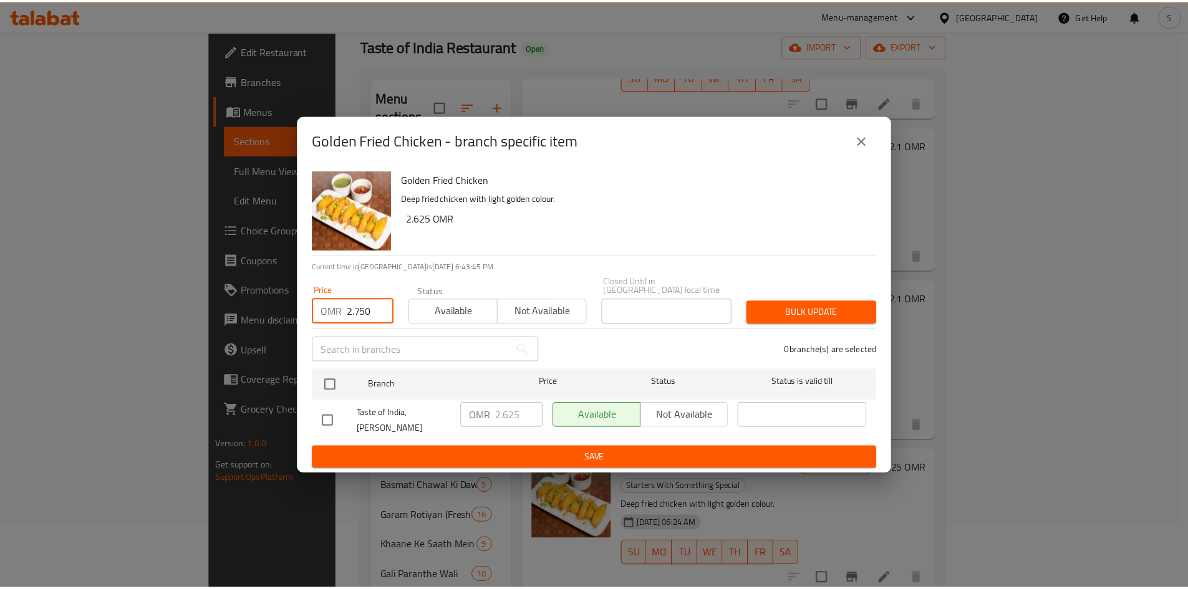
scroll to position [0, 0]
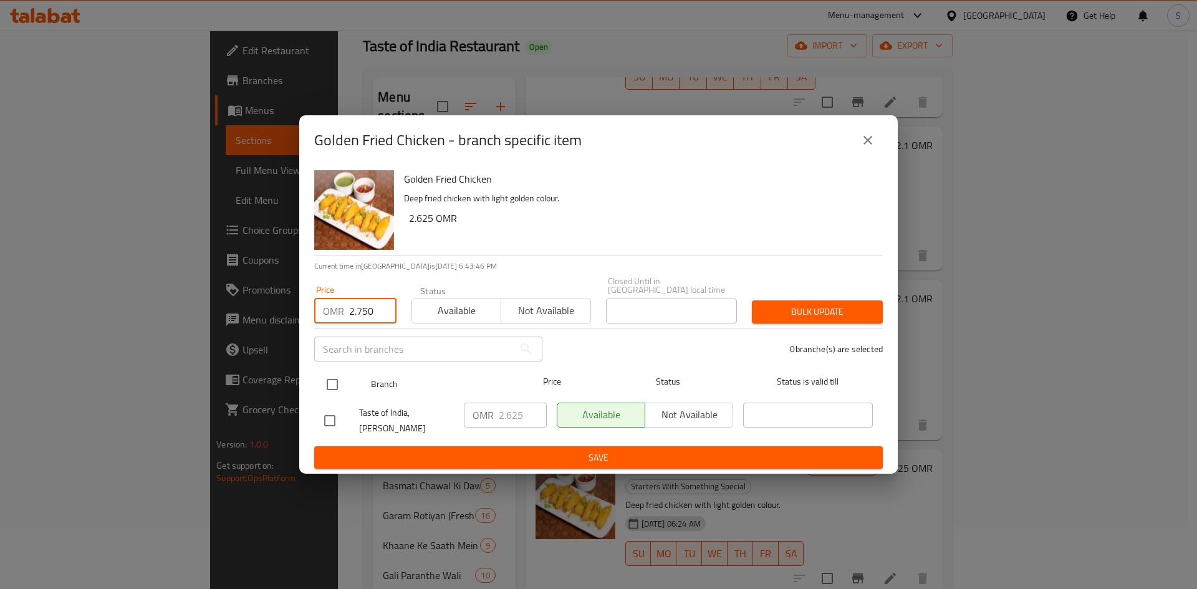
type input "2.750"
click at [329, 381] on input "checkbox" at bounding box center [332, 385] width 26 height 26
checkbox input "true"
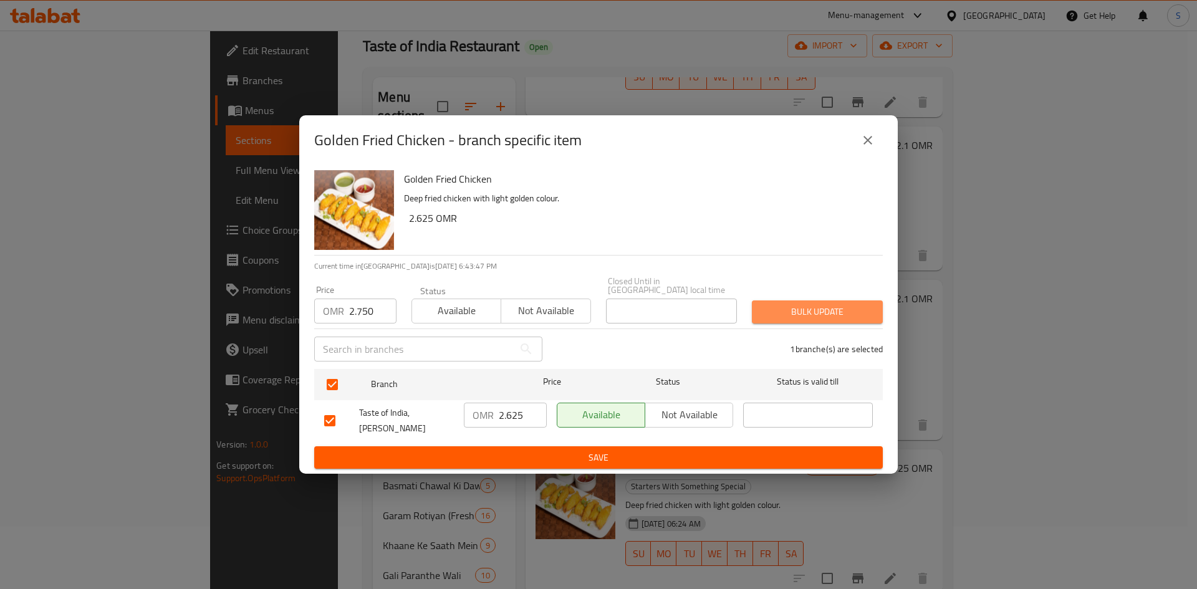
click at [769, 318] on button "Bulk update" at bounding box center [817, 311] width 131 height 23
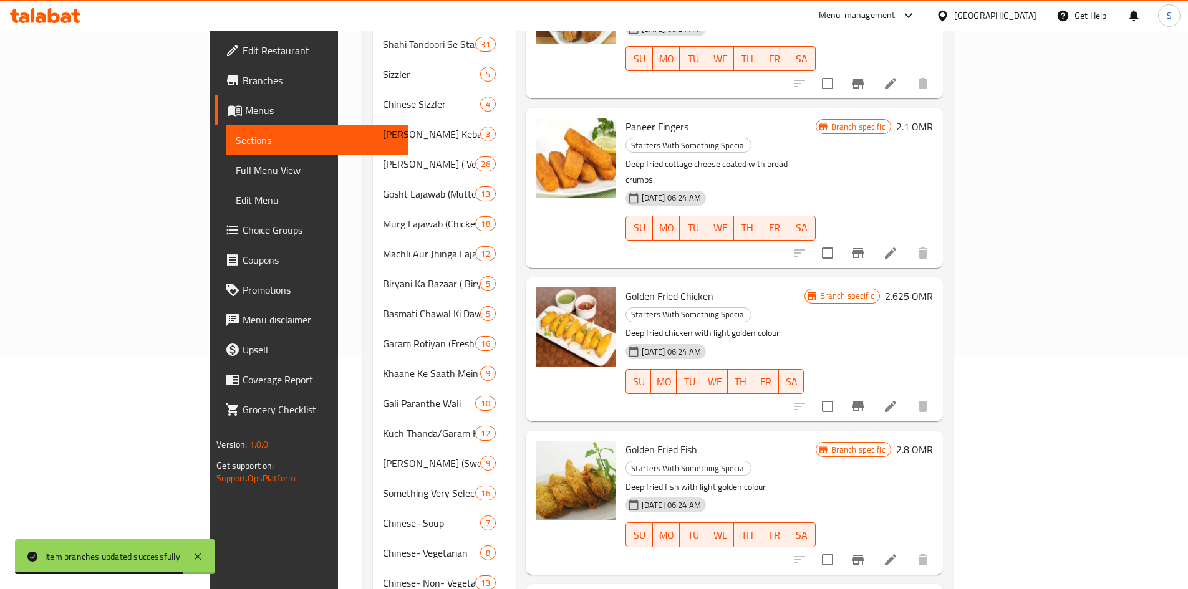
scroll to position [249, 0]
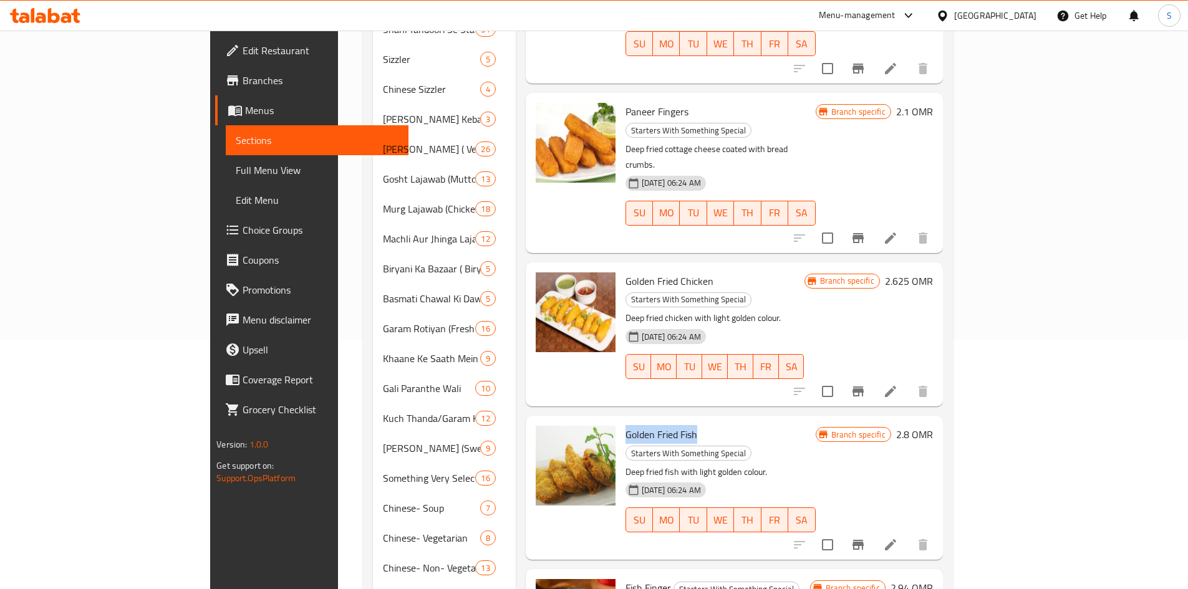
drag, startPoint x: 643, startPoint y: 248, endPoint x: 570, endPoint y: 253, distance: 72.5
click at [620, 421] on div "Golden Fried Fish Starters With Something Special Deep fried fish with light go…" at bounding box center [720, 488] width 200 height 134
copy span "Golden Fried Fish"
click at [863, 540] on icon "Branch-specific-item" at bounding box center [857, 545] width 11 height 10
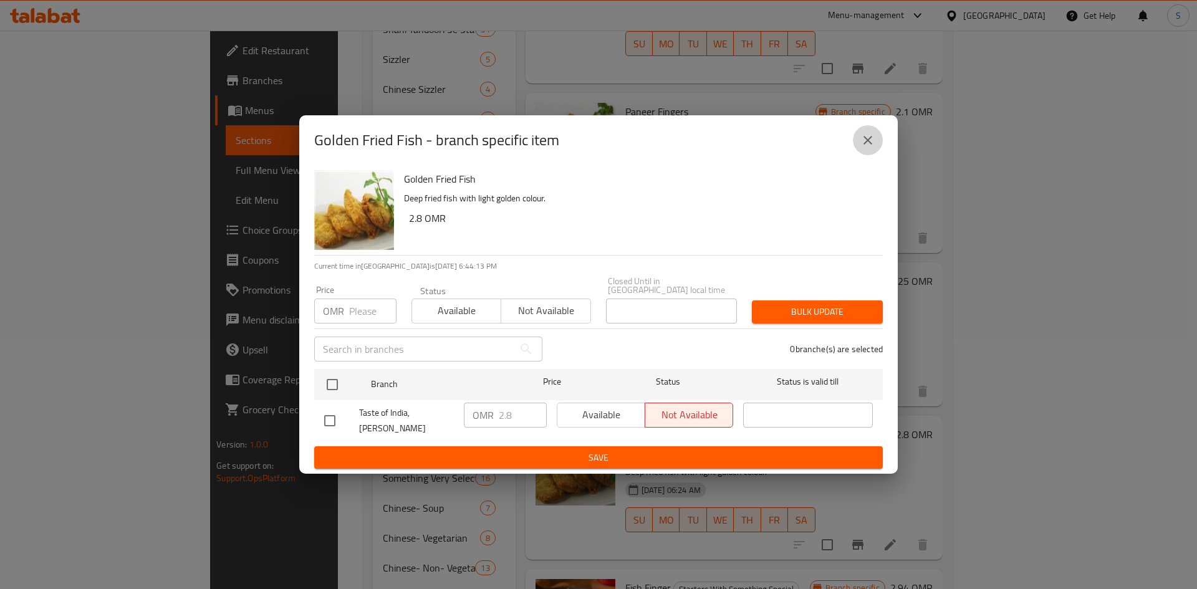
click at [870, 145] on icon "close" at bounding box center [867, 140] width 15 height 15
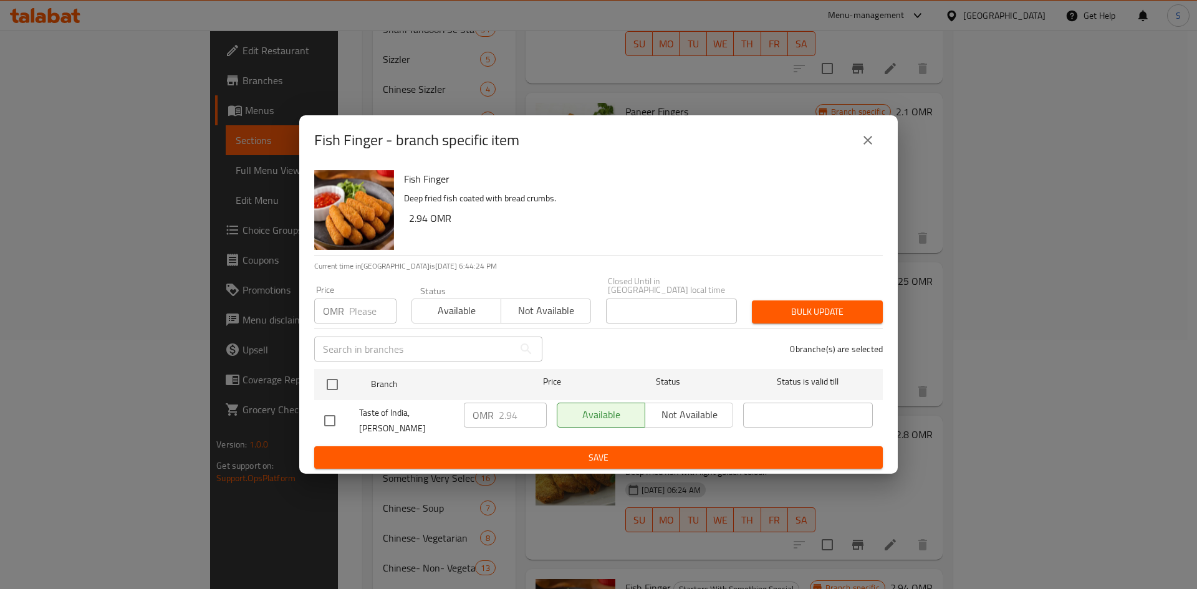
click at [362, 307] on input "number" at bounding box center [372, 311] width 47 height 25
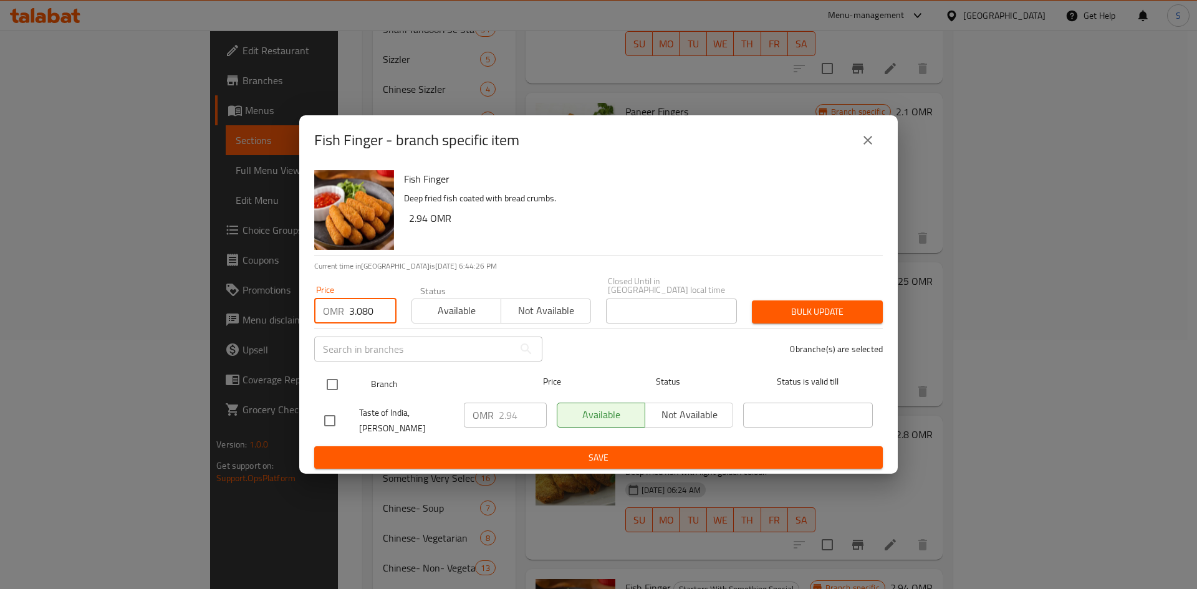
type input "3.080"
click at [332, 372] on input "checkbox" at bounding box center [332, 385] width 26 height 26
checkbox input "true"
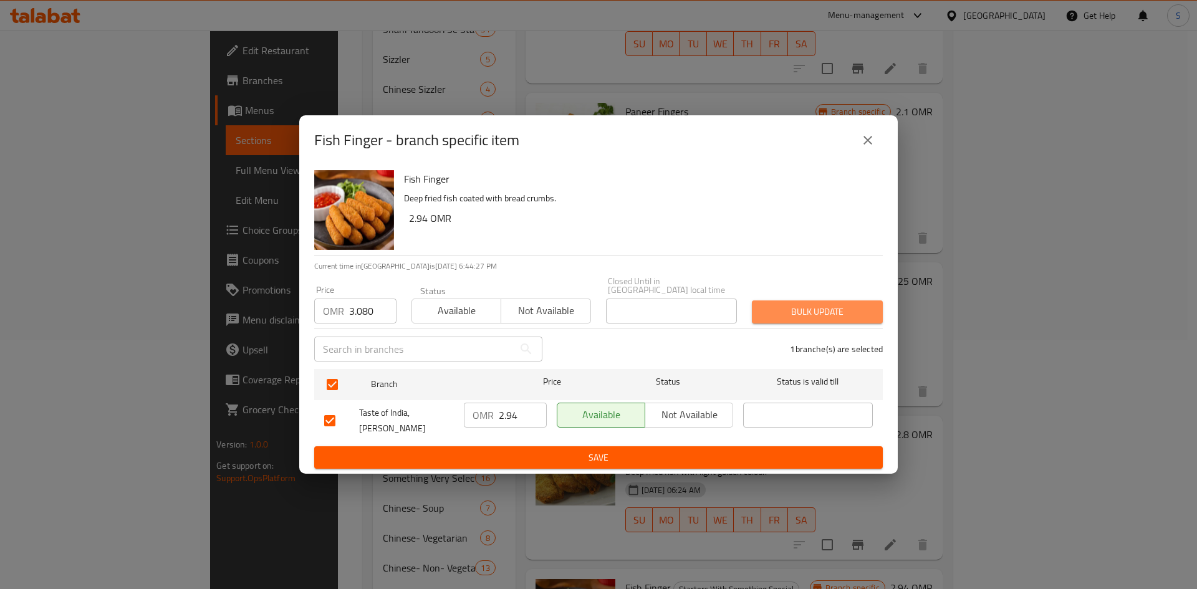
click at [770, 313] on span "Bulk update" at bounding box center [817, 312] width 111 height 16
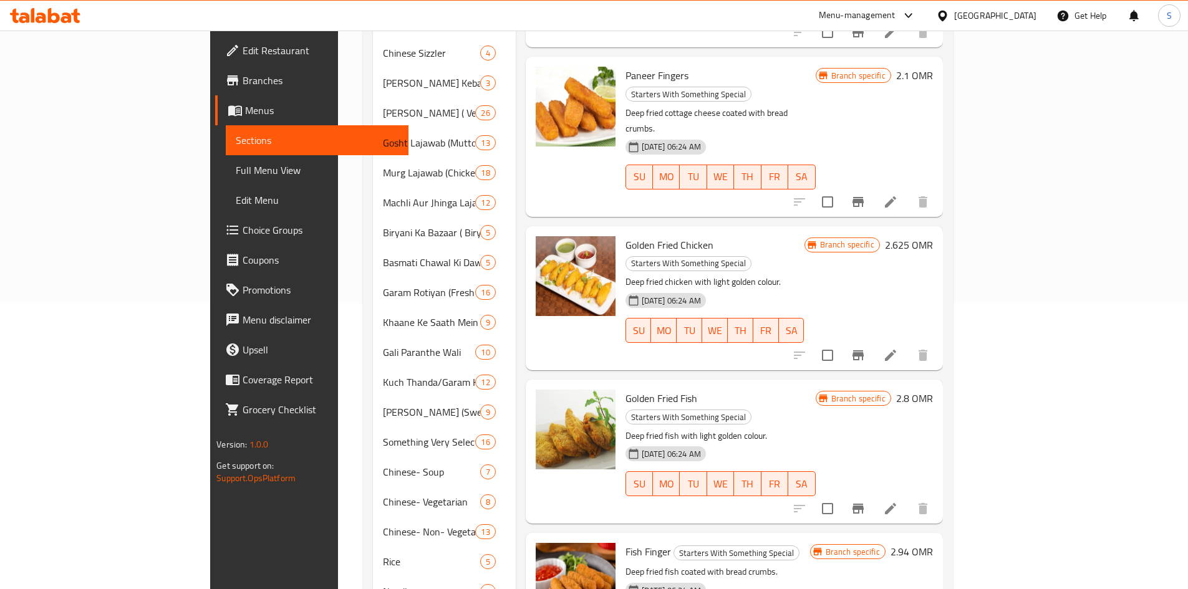
scroll to position [324, 0]
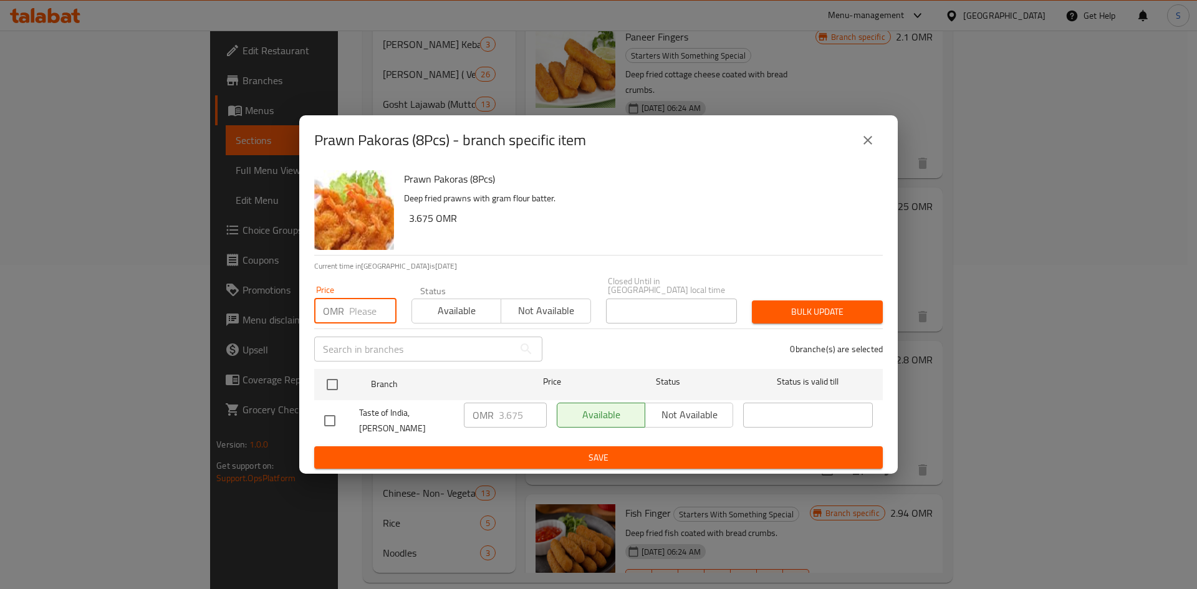
click at [365, 307] on input "number" at bounding box center [372, 311] width 47 height 25
type input "3.850"
click at [333, 383] on input "checkbox" at bounding box center [332, 385] width 26 height 26
checkbox input "true"
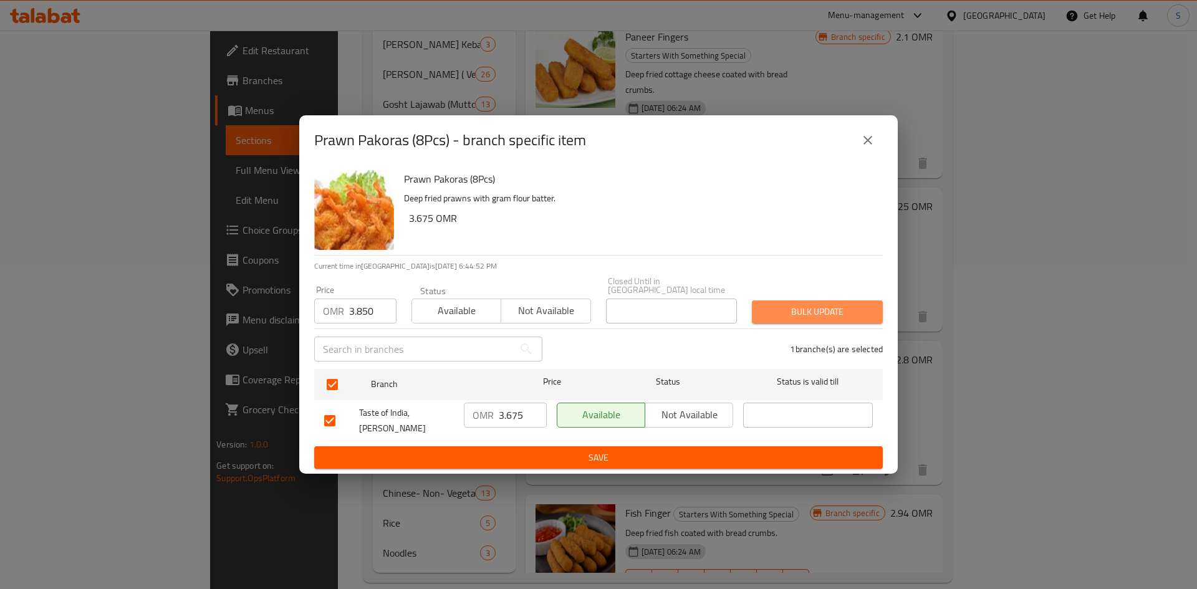
click at [802, 307] on span "Bulk update" at bounding box center [817, 312] width 111 height 16
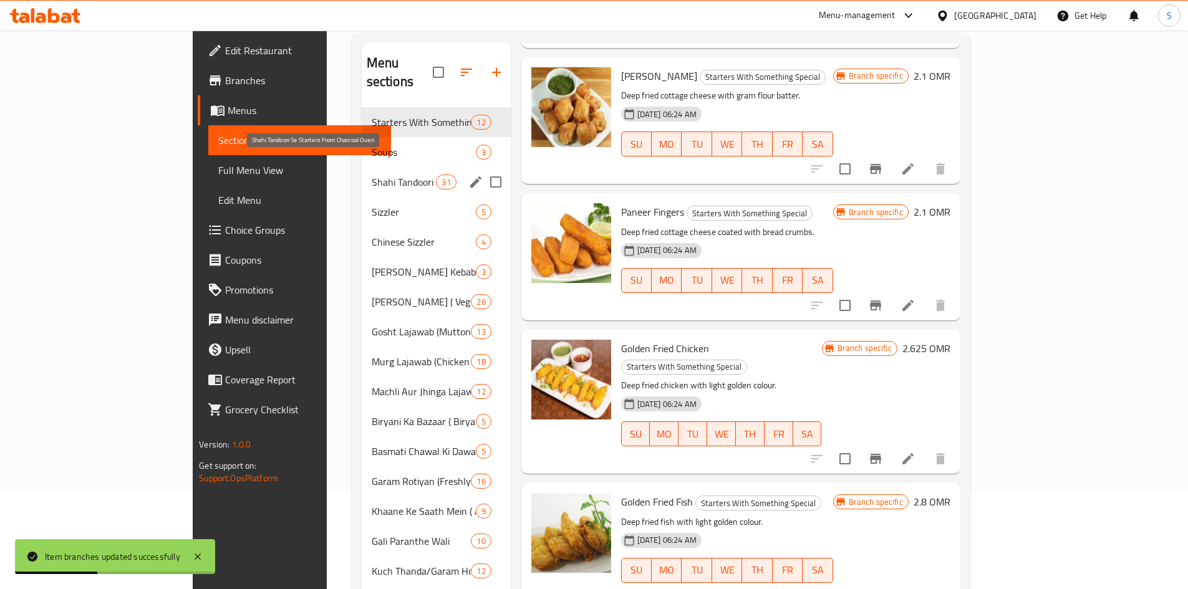
scroll to position [75, 0]
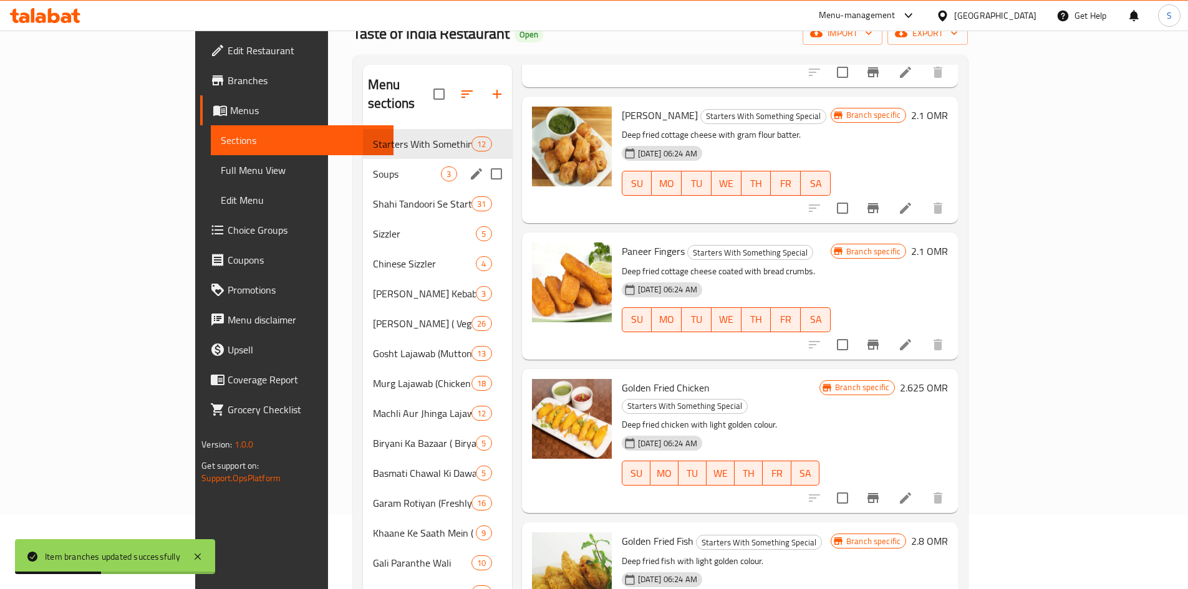
click at [373, 166] on span "Soups" at bounding box center [407, 173] width 68 height 15
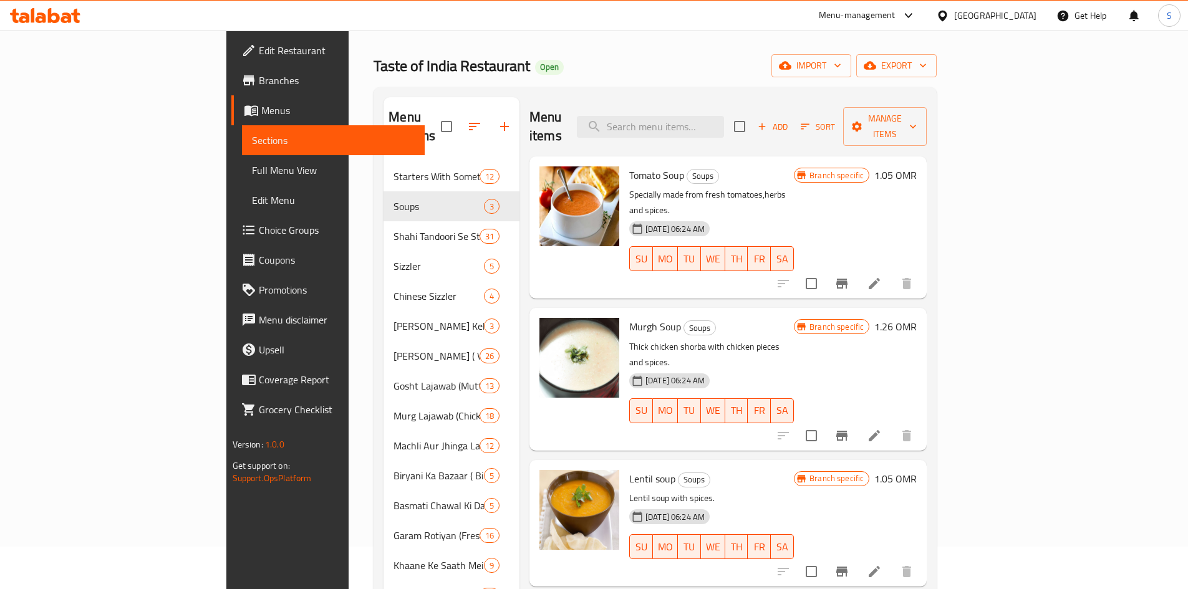
scroll to position [62, 0]
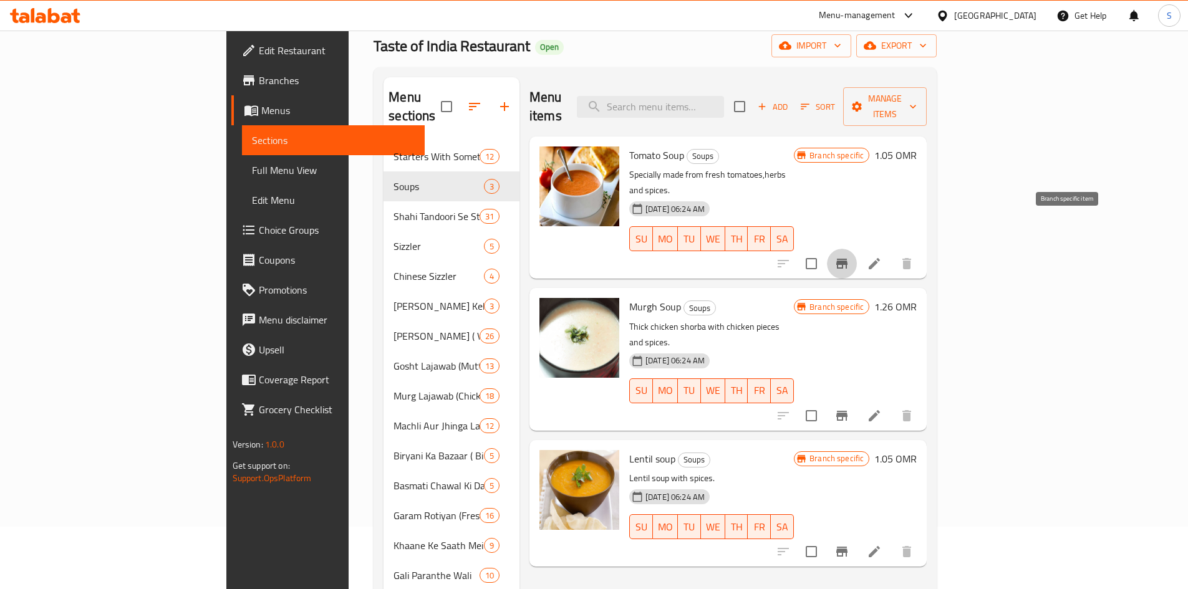
click at [849, 256] on icon "Branch-specific-item" at bounding box center [841, 263] width 15 height 15
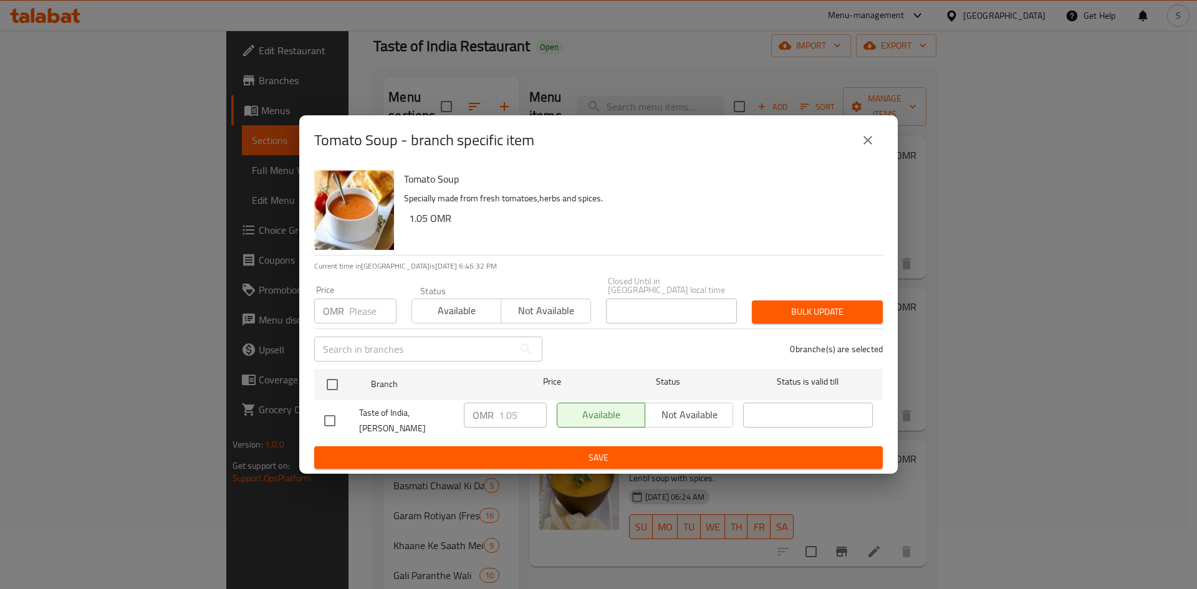
click at [358, 306] on input "number" at bounding box center [372, 311] width 47 height 25
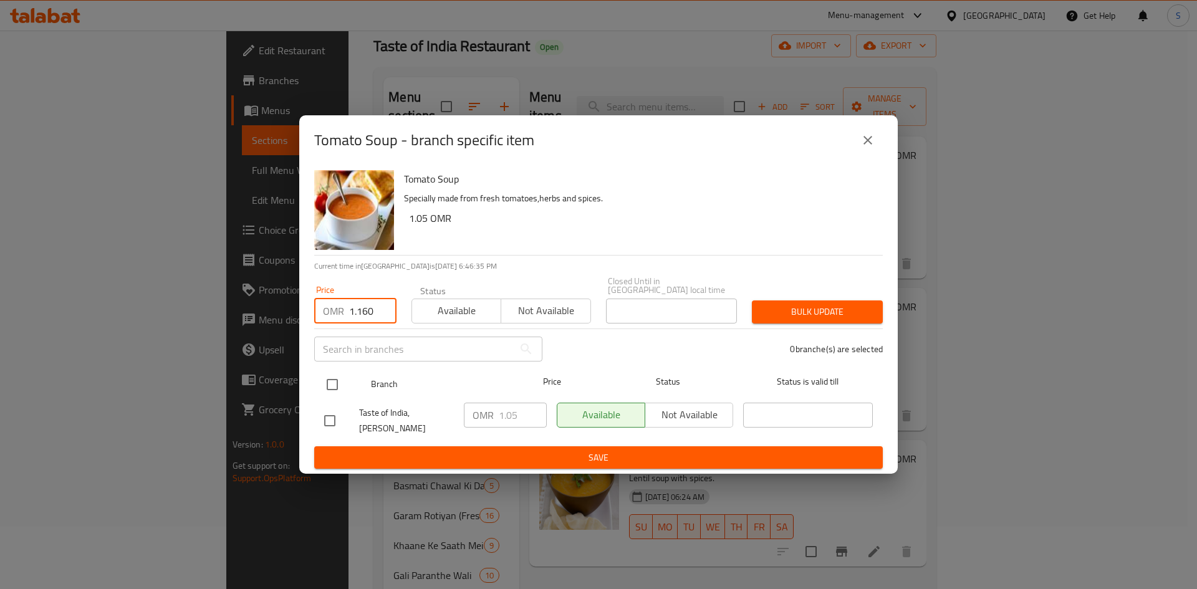
type input "1.160"
click at [326, 392] on input "checkbox" at bounding box center [332, 385] width 26 height 26
checkbox input "true"
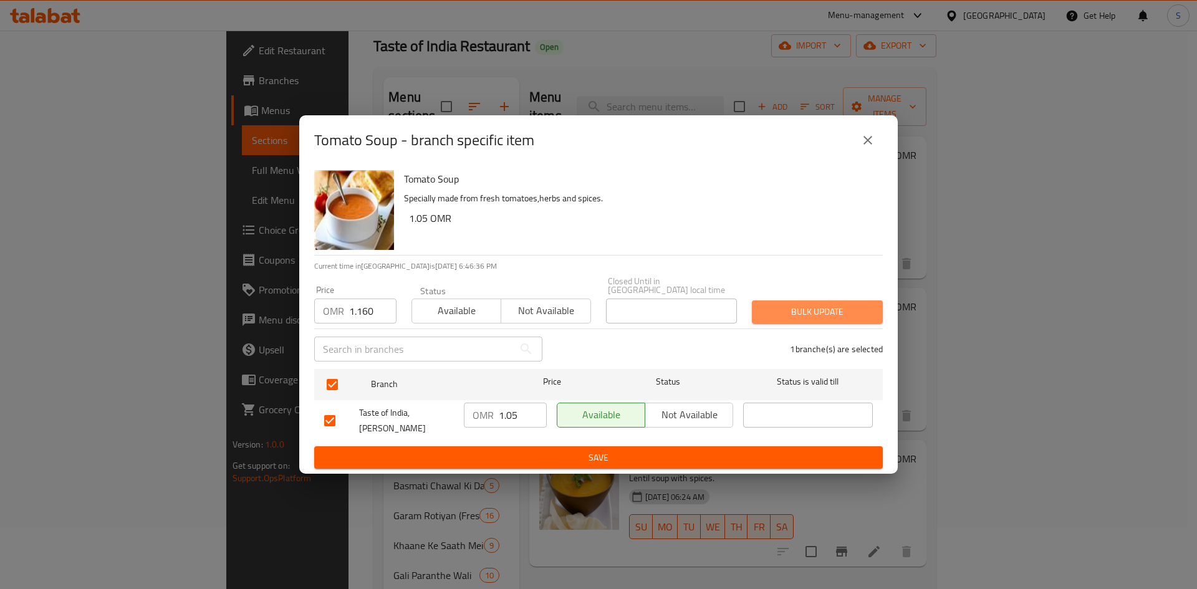
click at [758, 312] on button "Bulk update" at bounding box center [817, 311] width 131 height 23
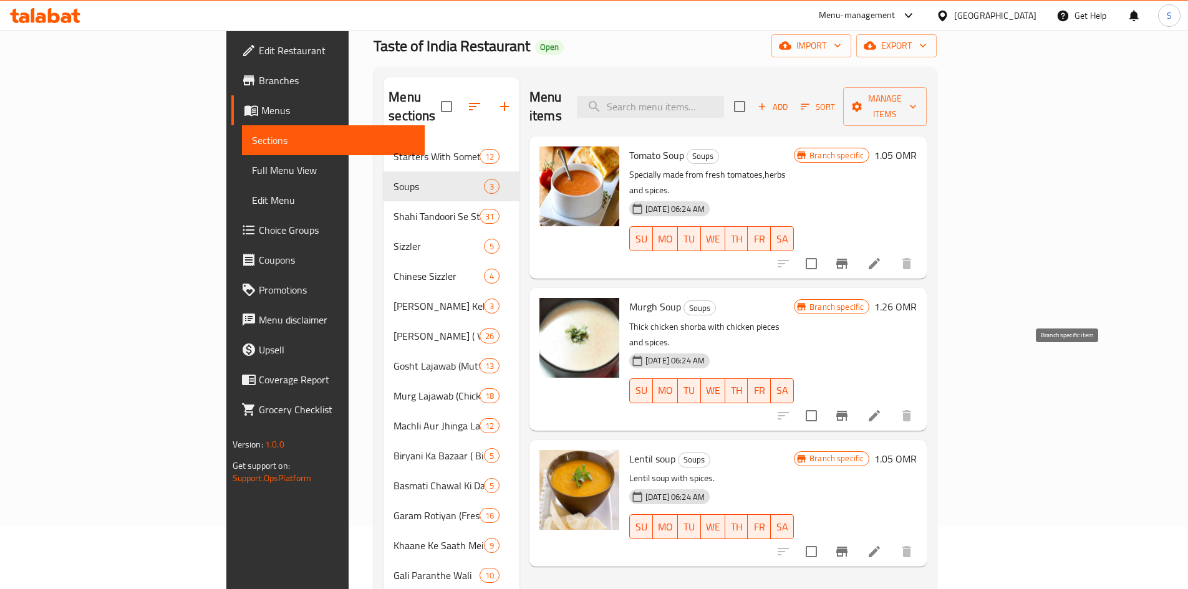
click at [857, 401] on button "Branch-specific-item" at bounding box center [842, 416] width 30 height 30
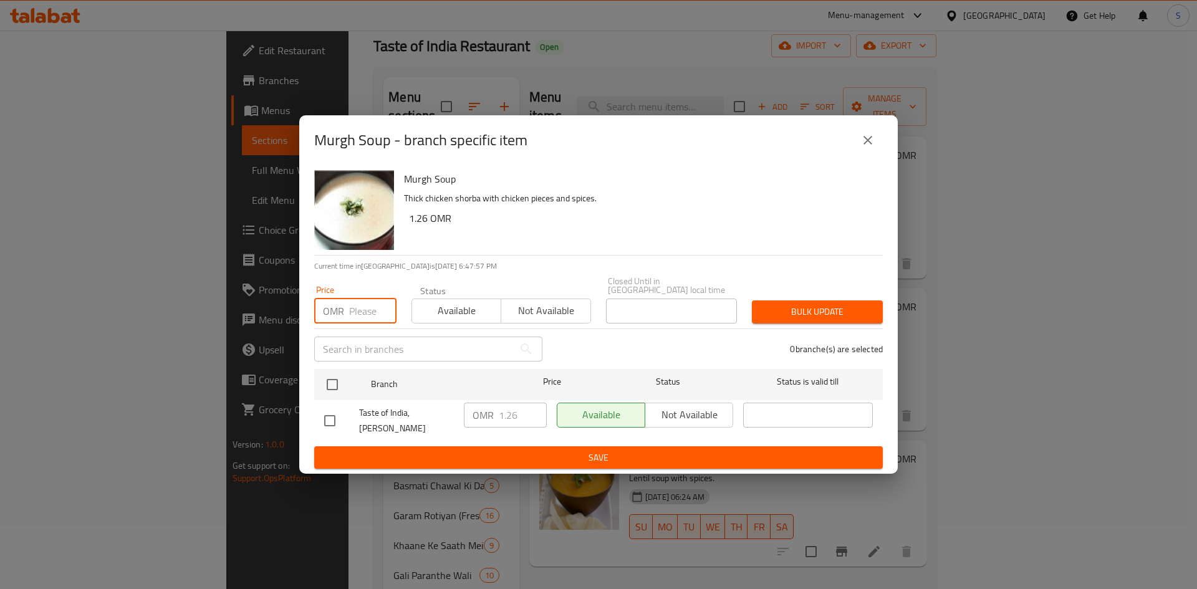
click at [358, 307] on input "number" at bounding box center [372, 311] width 47 height 25
type input "1.390"
click at [334, 383] on input "checkbox" at bounding box center [332, 385] width 26 height 26
checkbox input "true"
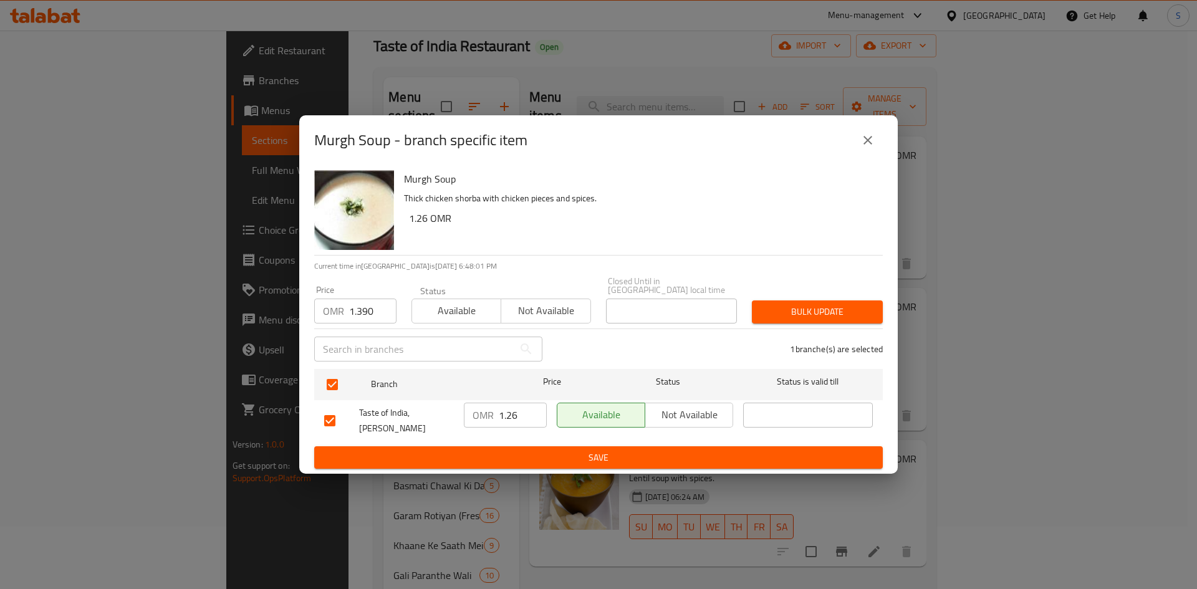
click at [789, 310] on span "Bulk update" at bounding box center [817, 312] width 111 height 16
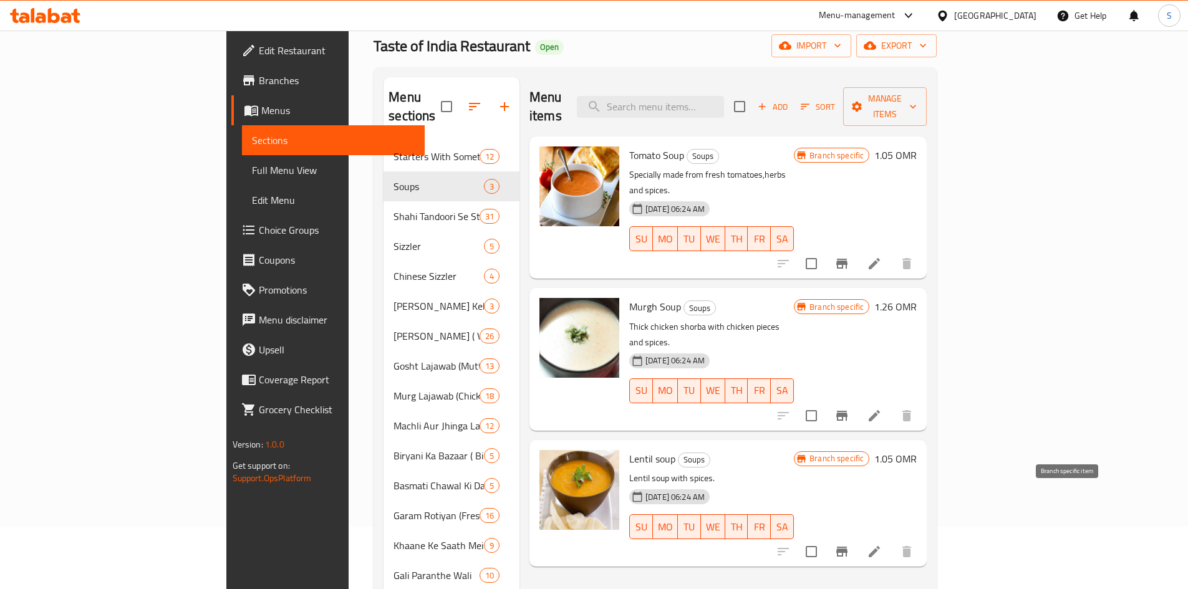
click at [857, 537] on button "Branch-specific-item" at bounding box center [842, 552] width 30 height 30
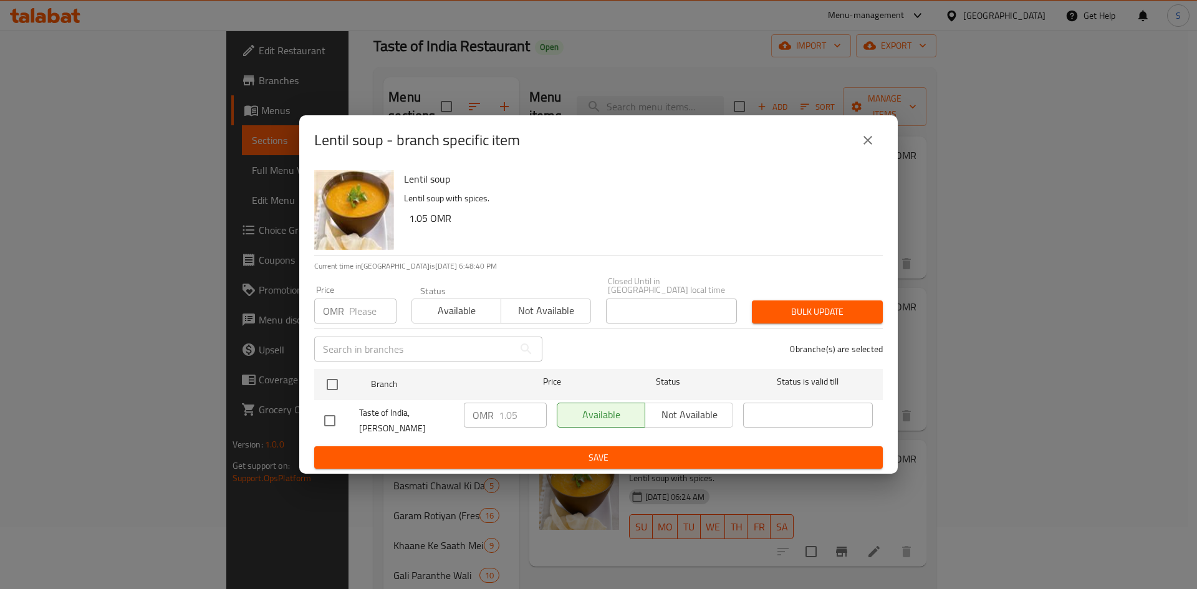
click at [365, 302] on input "number" at bounding box center [372, 311] width 47 height 25
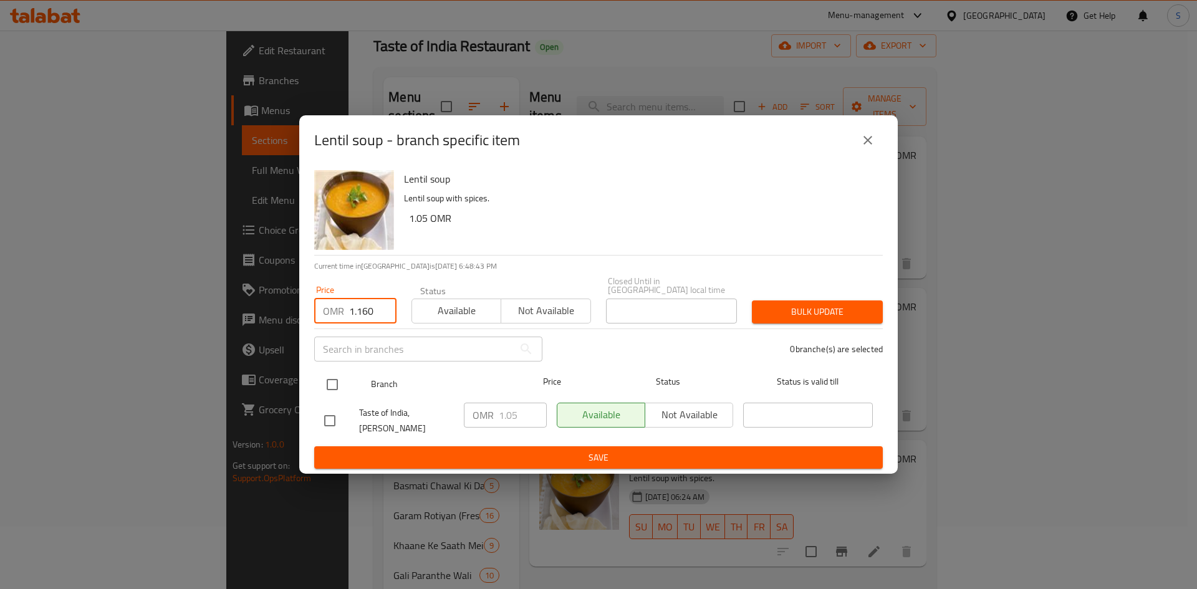
type input "1.160"
click at [332, 384] on input "checkbox" at bounding box center [332, 385] width 26 height 26
checkbox input "true"
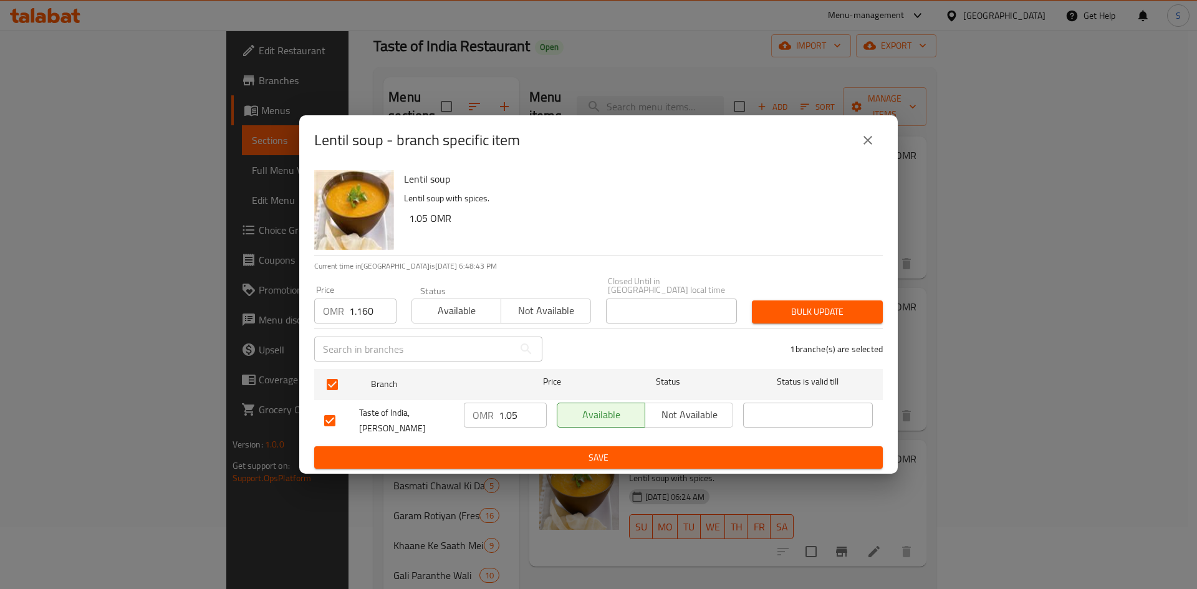
click at [804, 309] on span "Bulk update" at bounding box center [817, 312] width 111 height 16
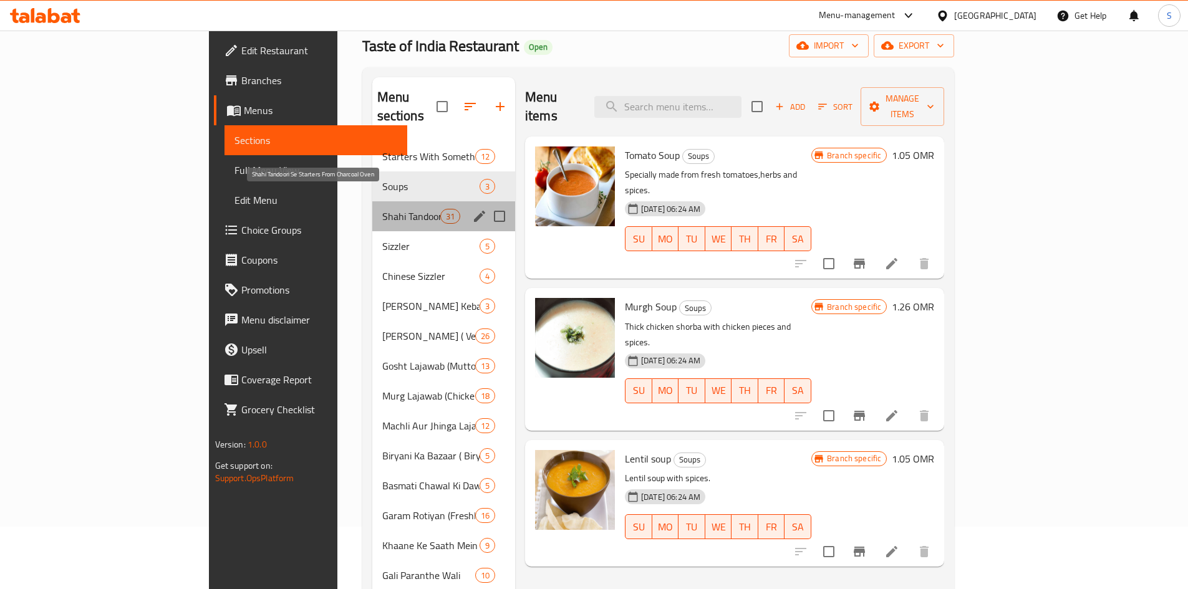
click at [382, 209] on span "Shahi Tandoori Se Starters From Charcoal Oven" at bounding box center [411, 216] width 58 height 15
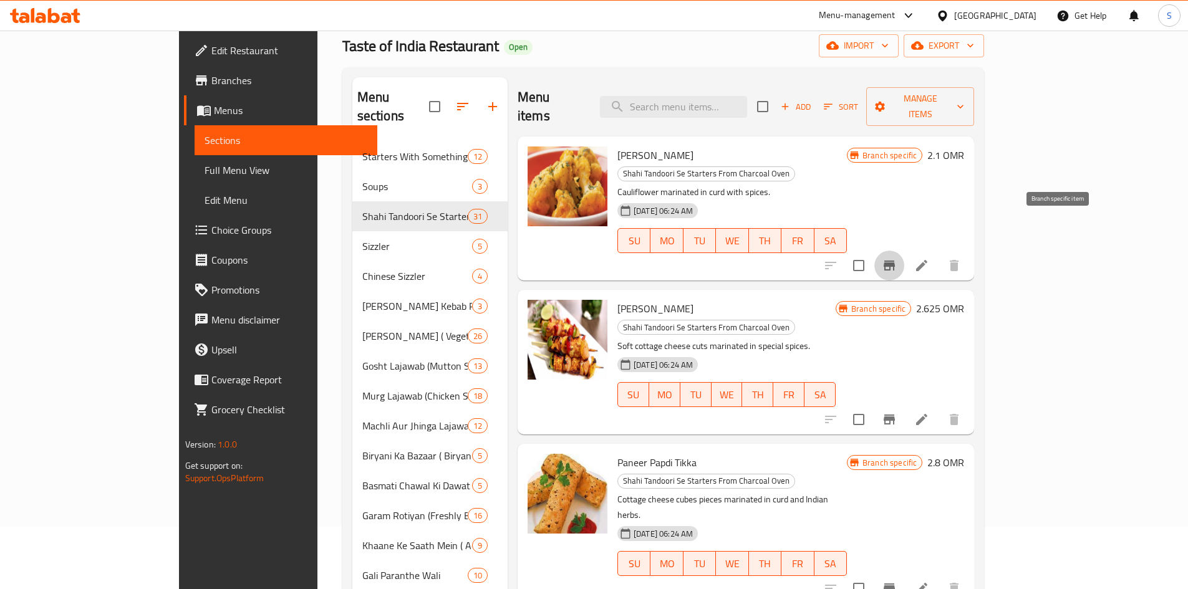
click at [896, 258] on icon "Branch-specific-item" at bounding box center [888, 265] width 15 height 15
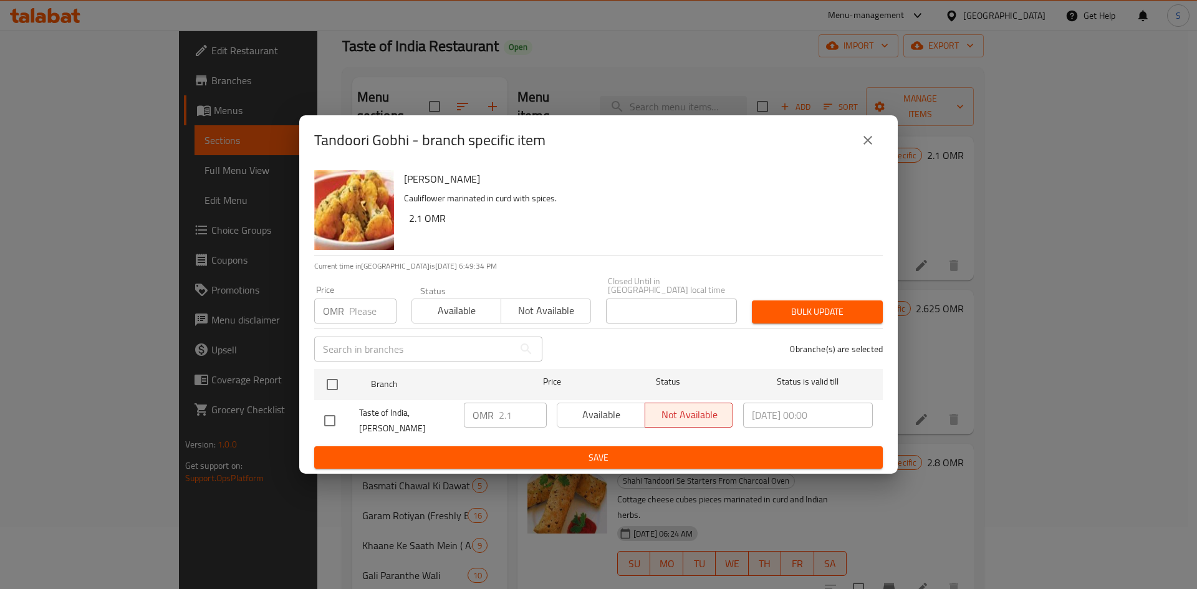
click at [370, 310] on input "number" at bounding box center [372, 311] width 47 height 25
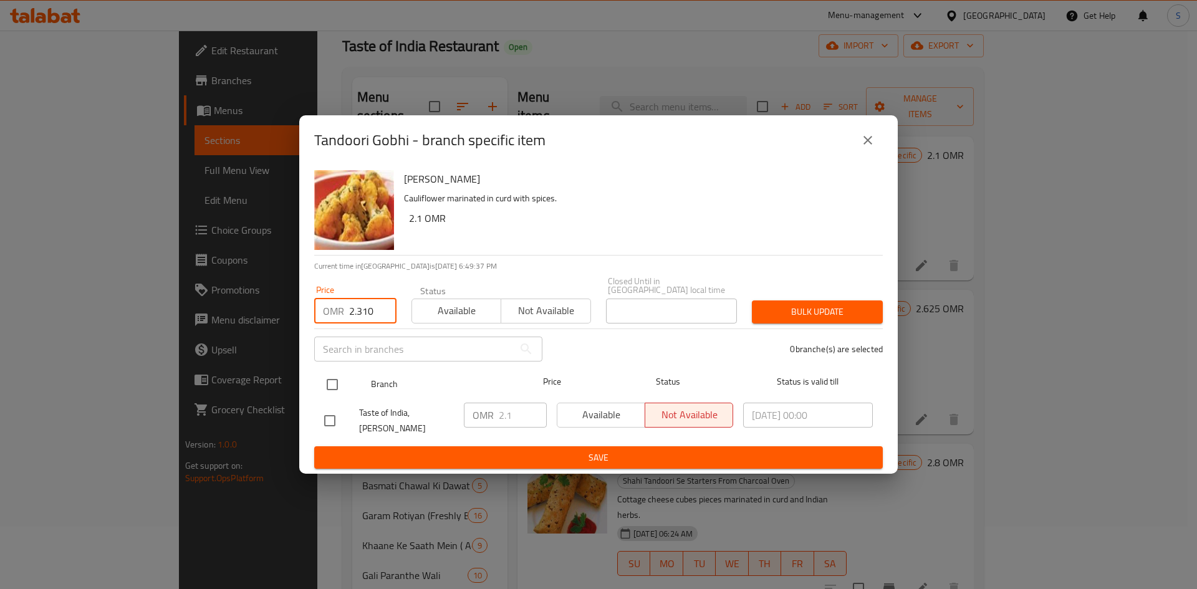
type input "2.310"
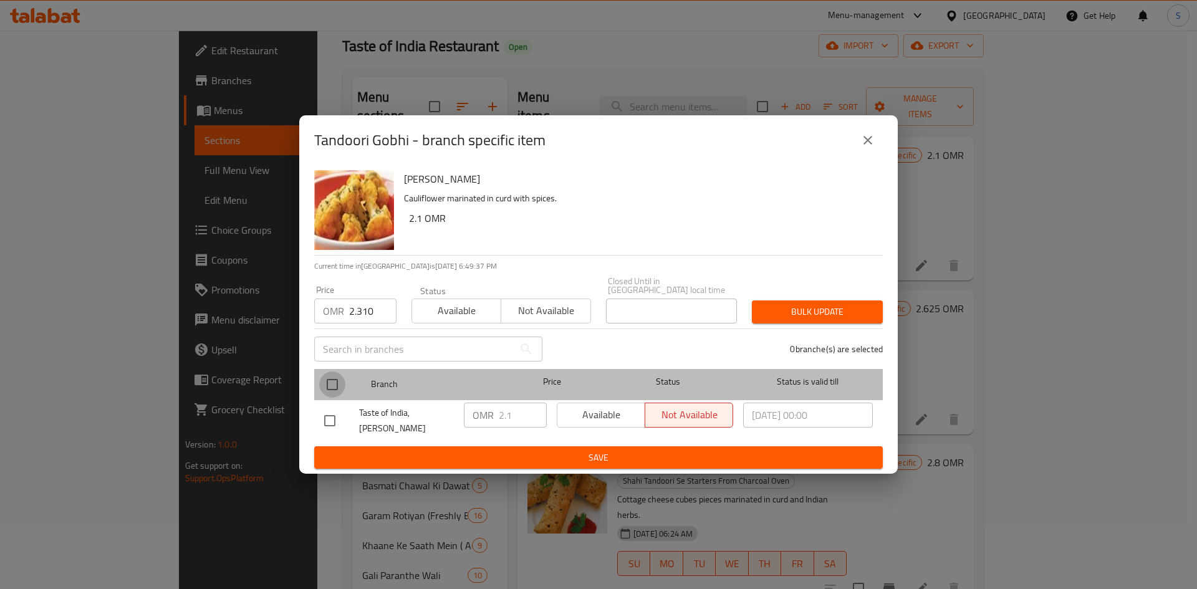
click at [332, 377] on input "checkbox" at bounding box center [332, 385] width 26 height 26
checkbox input "true"
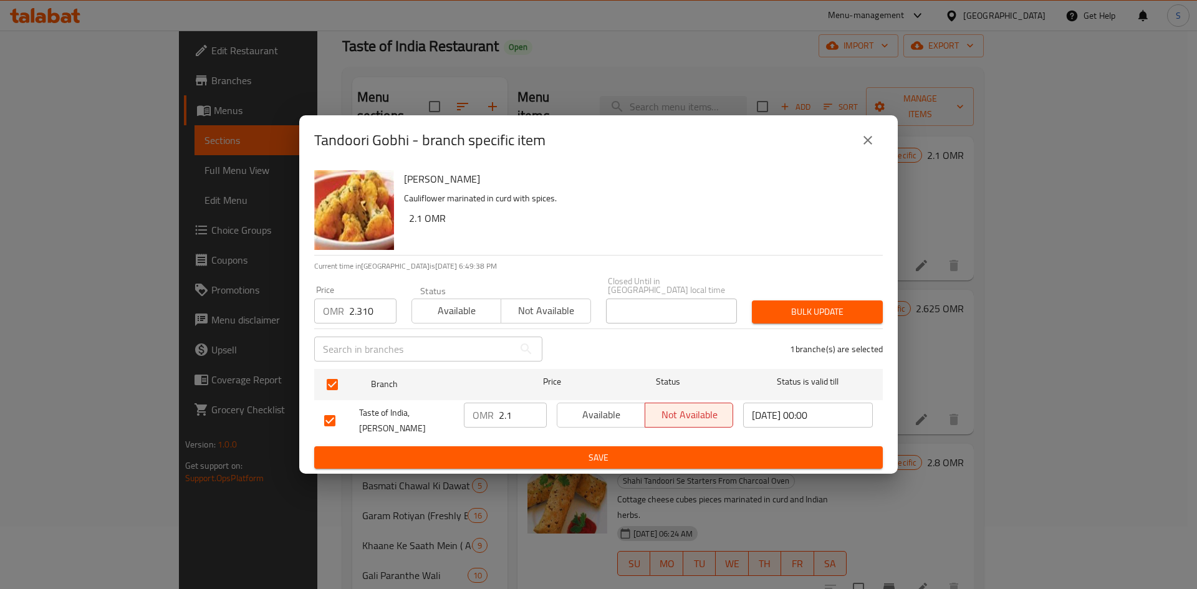
click at [813, 319] on button "Bulk update" at bounding box center [817, 311] width 131 height 23
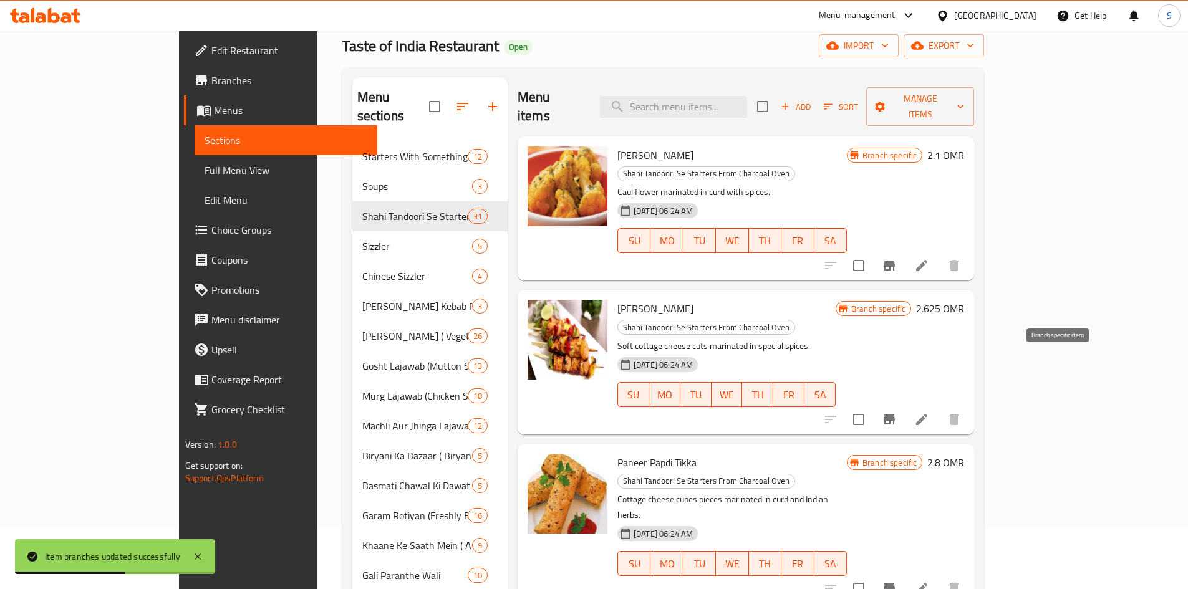
click at [904, 405] on button "Branch-specific-item" at bounding box center [889, 420] width 30 height 30
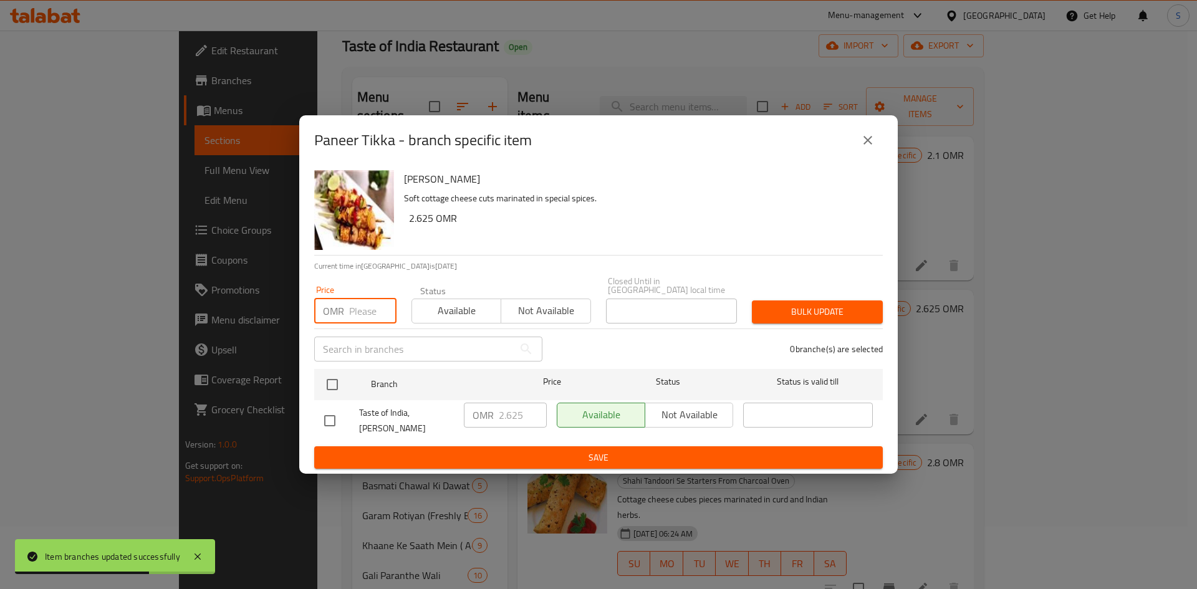
click at [360, 306] on input "number" at bounding box center [372, 311] width 47 height 25
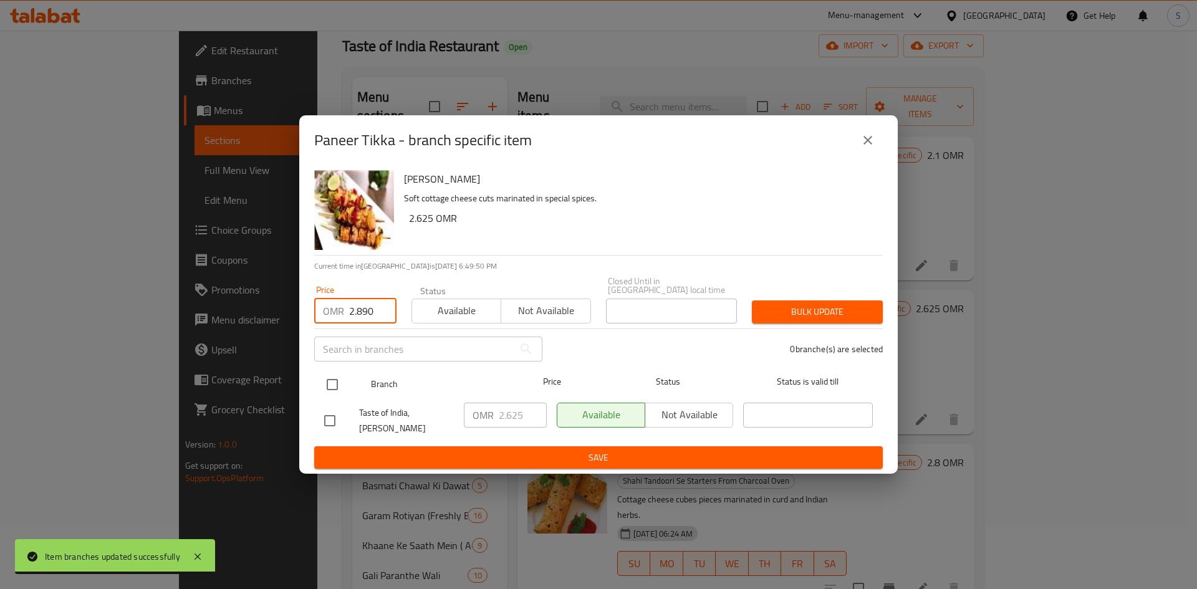
type input "2.890"
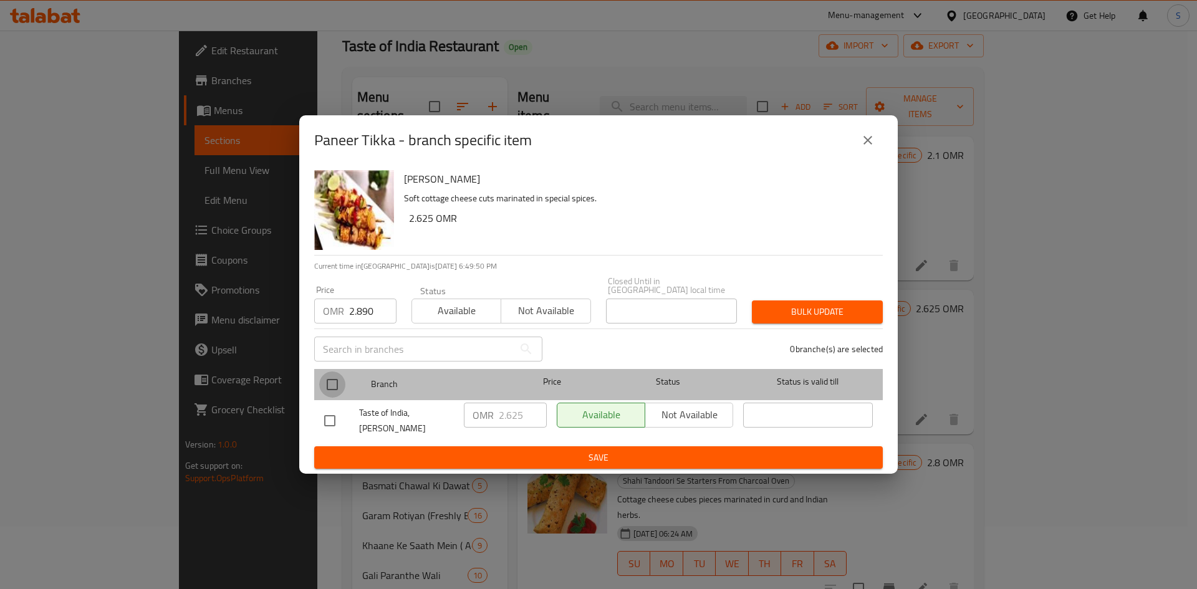
click at [324, 372] on input "checkbox" at bounding box center [332, 385] width 26 height 26
checkbox input "true"
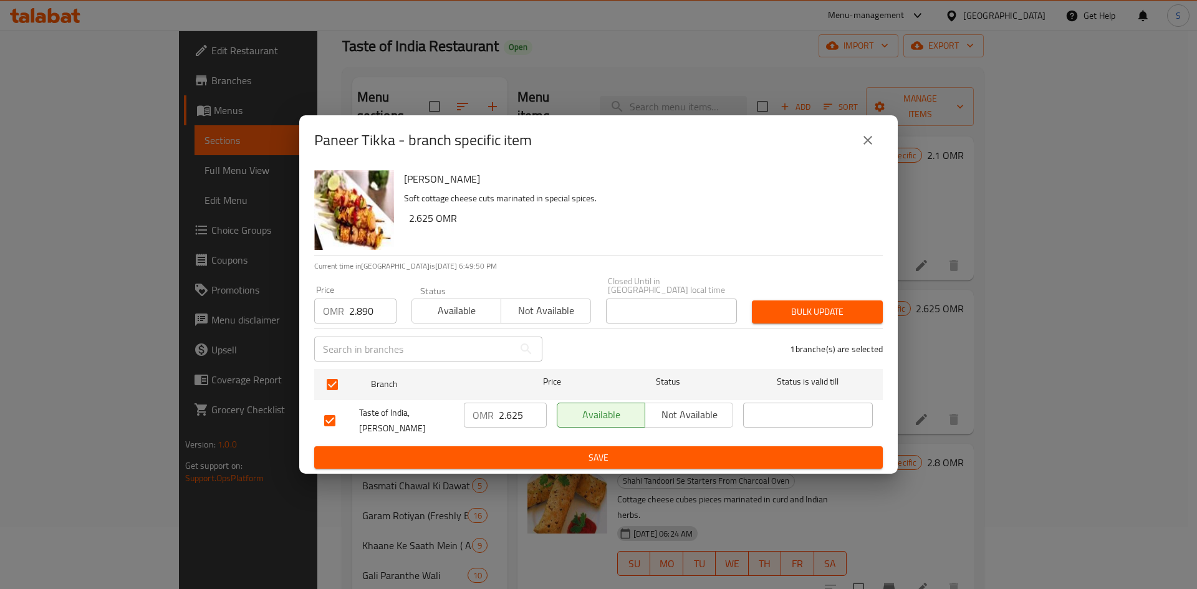
click at [833, 319] on button "Bulk update" at bounding box center [817, 311] width 131 height 23
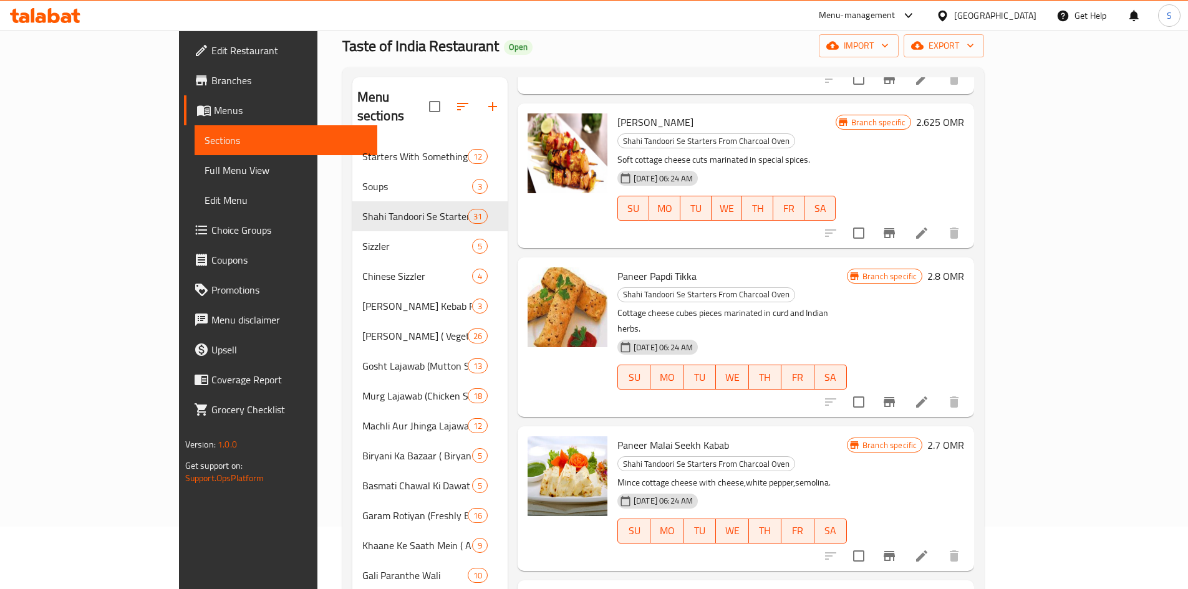
scroll to position [187, 0]
drag, startPoint x: 684, startPoint y: 363, endPoint x: 574, endPoint y: 359, distance: 110.4
click at [617, 436] on h6 "Paneer Malai Seekh Kabab Shahi Tandoori Se Starters From Charcoal Oven" at bounding box center [731, 453] width 229 height 35
copy span "Paneer Malai Seekh Kabab"
click at [623, 266] on span "Paneer Papdi Tikka" at bounding box center [656, 275] width 79 height 19
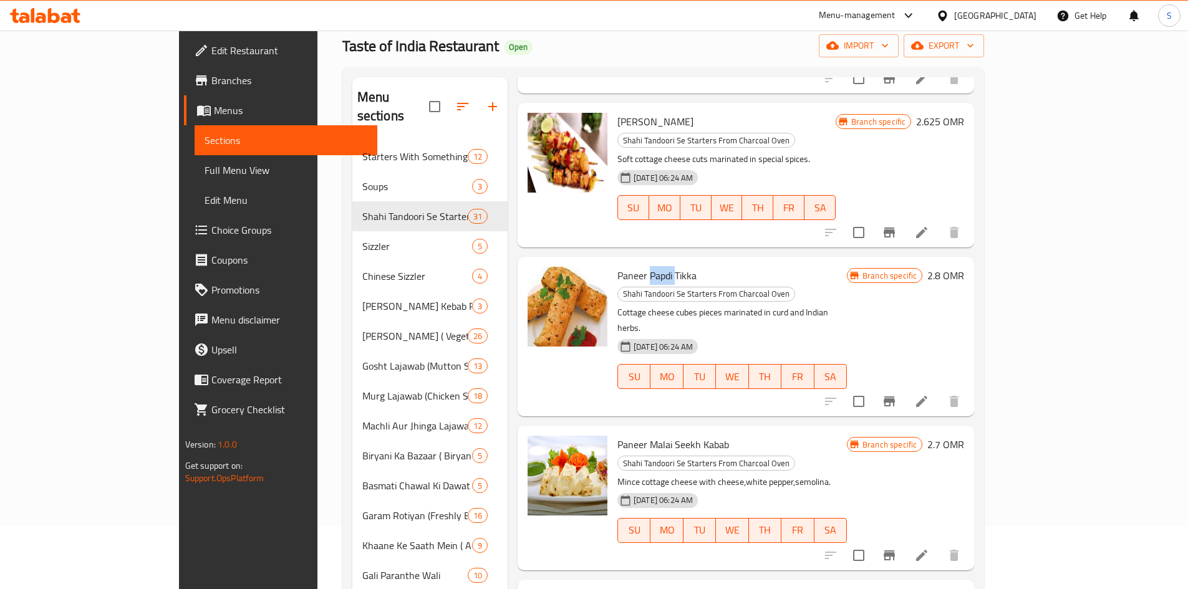
click at [623, 266] on span "Paneer Papdi Tikka" at bounding box center [656, 275] width 79 height 19
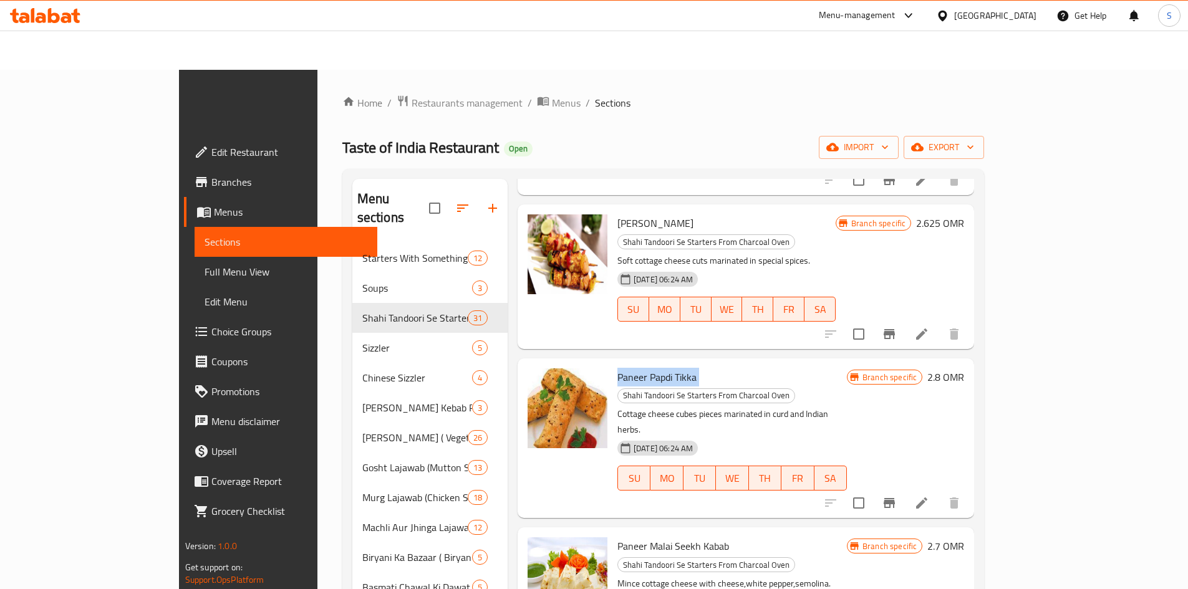
click at [623, 368] on span "Paneer Papdi Tikka" at bounding box center [656, 377] width 79 height 19
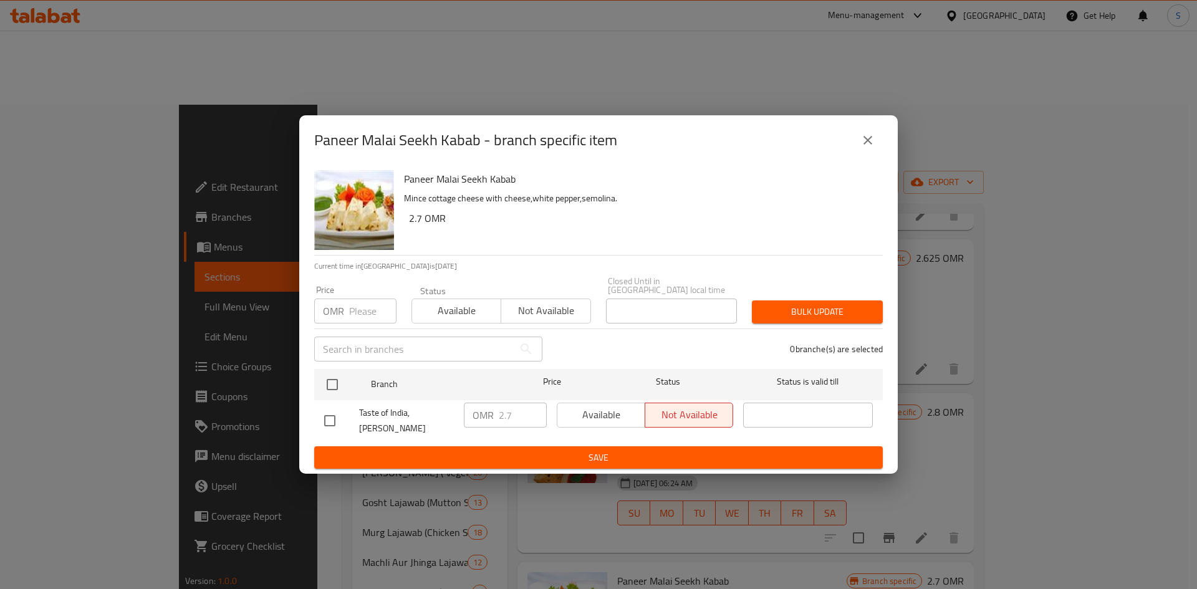
click at [871, 148] on icon "close" at bounding box center [867, 140] width 15 height 15
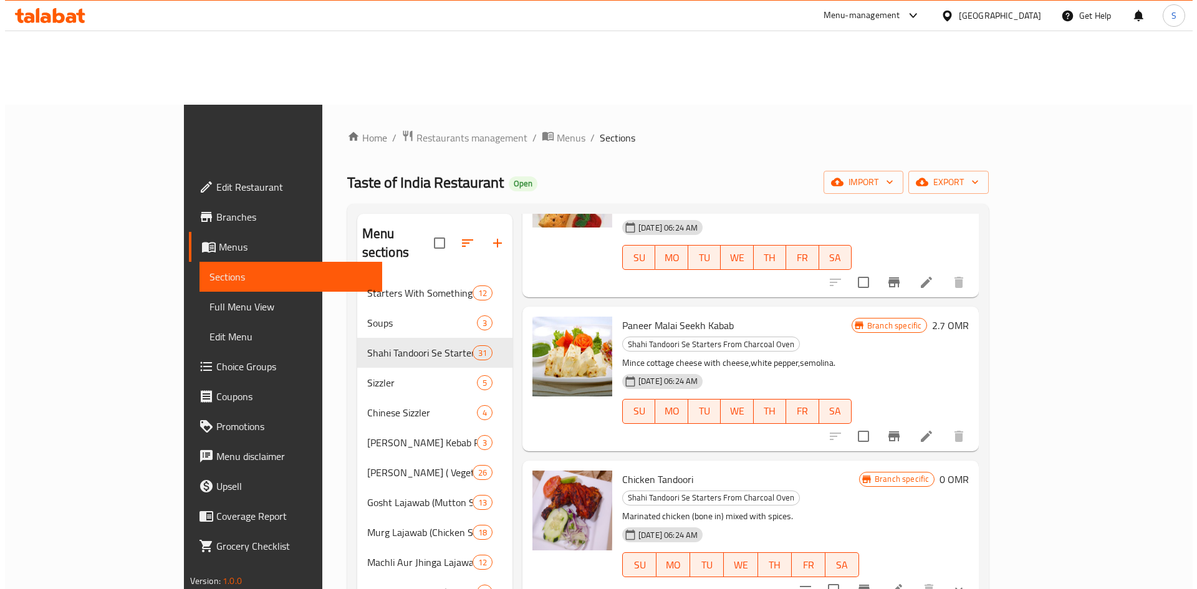
scroll to position [499, 0]
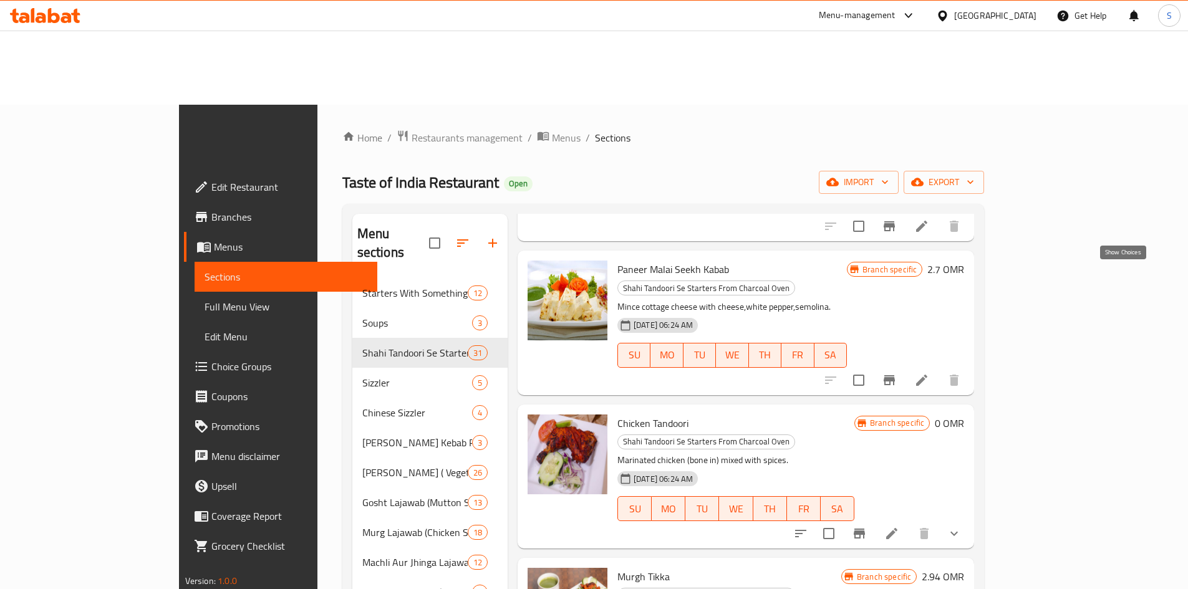
click at [961, 526] on icon "show more" at bounding box center [953, 533] width 15 height 15
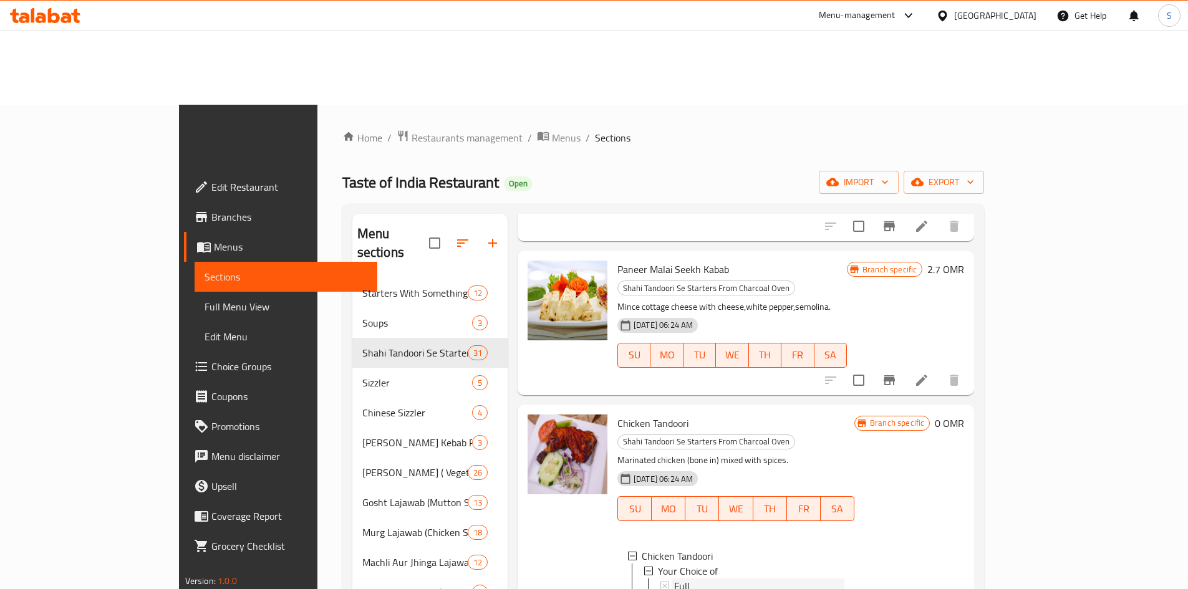
click at [674, 579] on div "Full" at bounding box center [759, 586] width 170 height 15
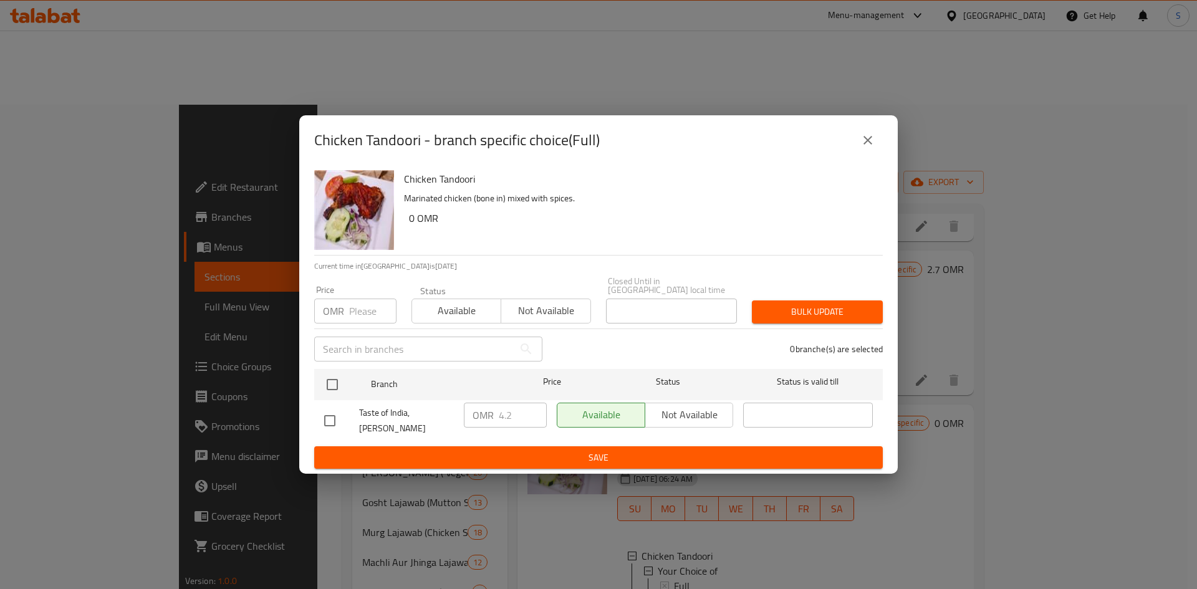
click at [368, 299] on input "number" at bounding box center [372, 311] width 47 height 25
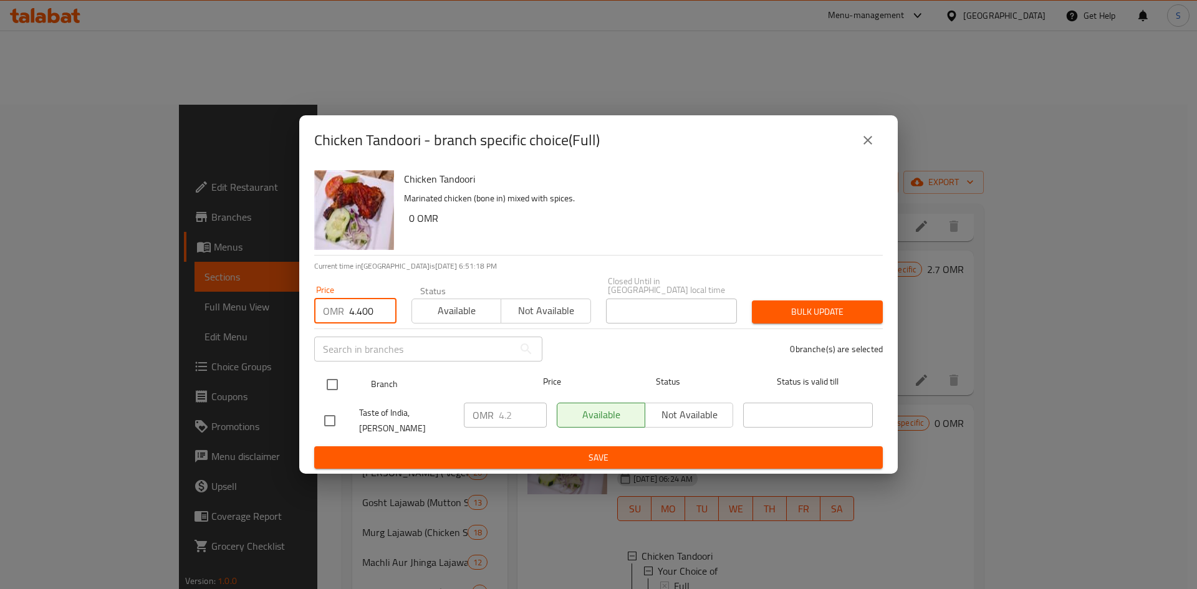
type input "4.400"
click at [327, 385] on input "checkbox" at bounding box center [332, 385] width 26 height 26
checkbox input "true"
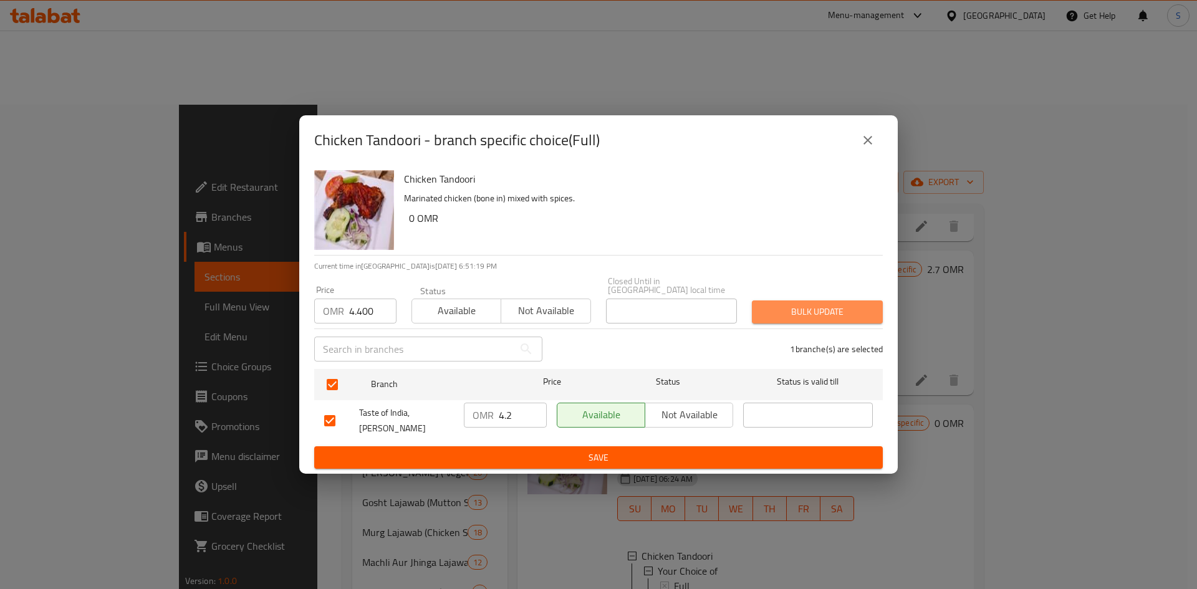
click at [839, 304] on span "Bulk update" at bounding box center [817, 312] width 111 height 16
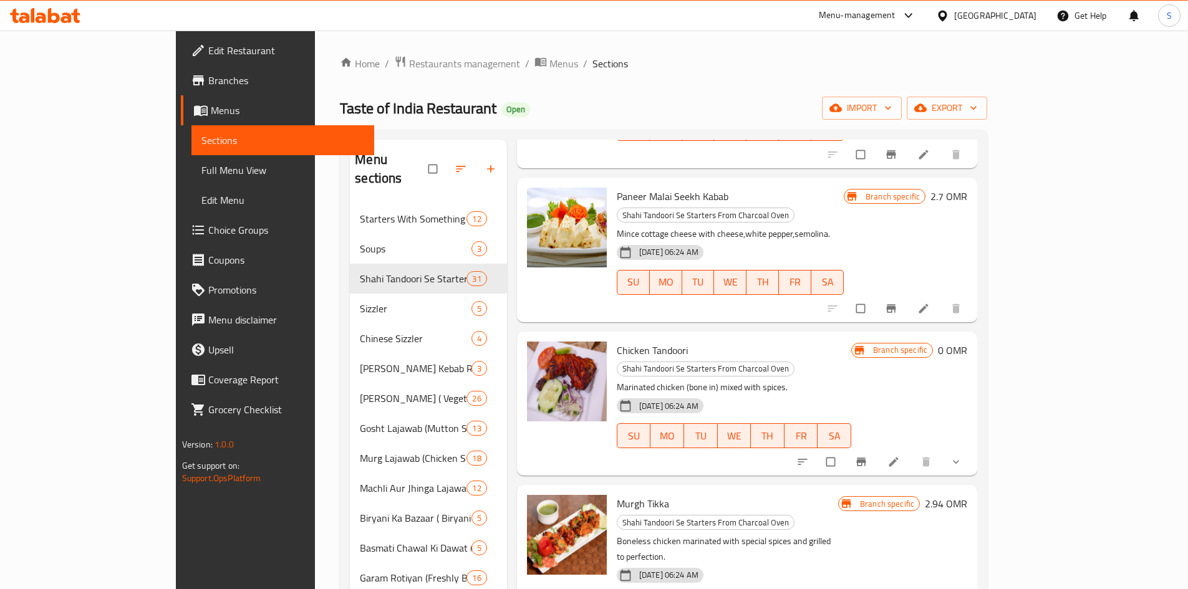
scroll to position [499, 0]
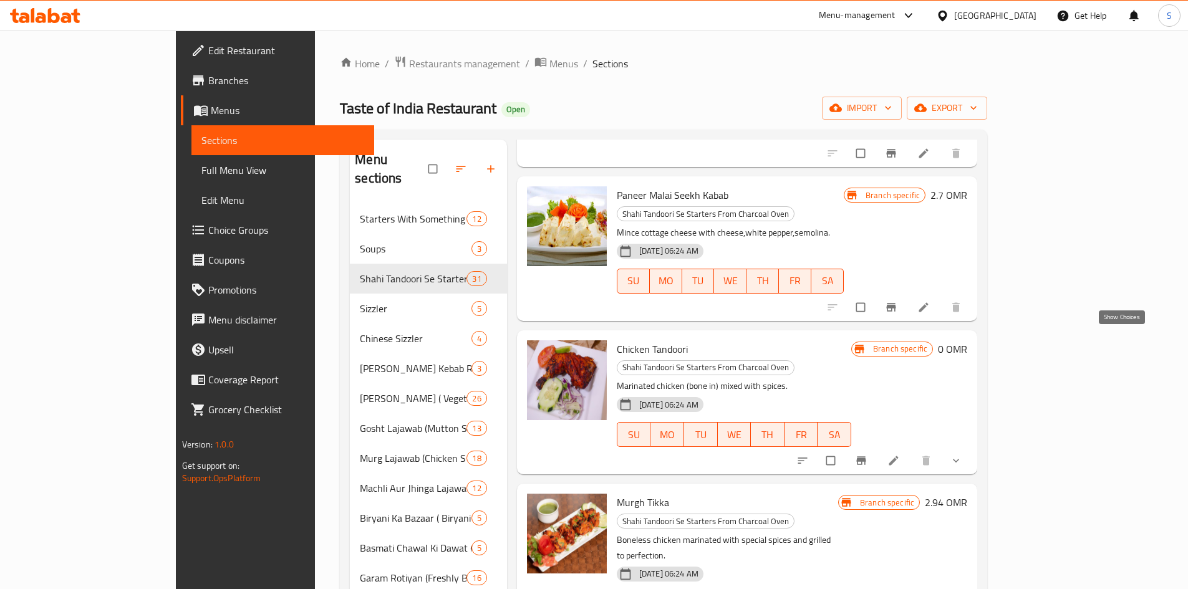
click at [962, 454] on icon "show more" at bounding box center [955, 460] width 12 height 12
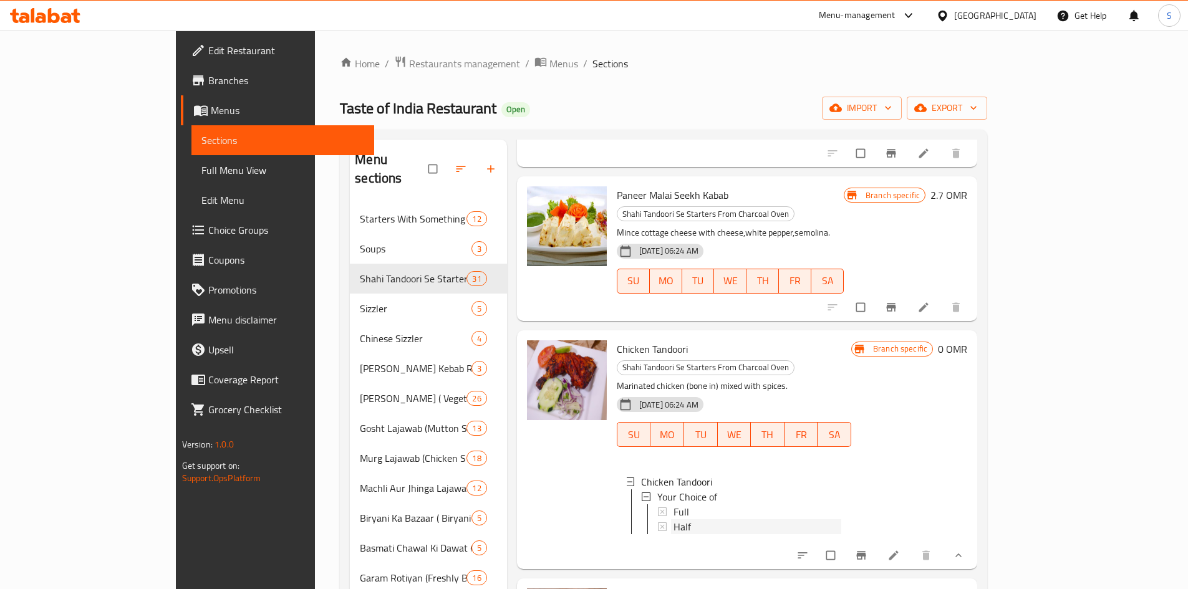
click at [673, 519] on div "Half" at bounding box center [757, 526] width 168 height 15
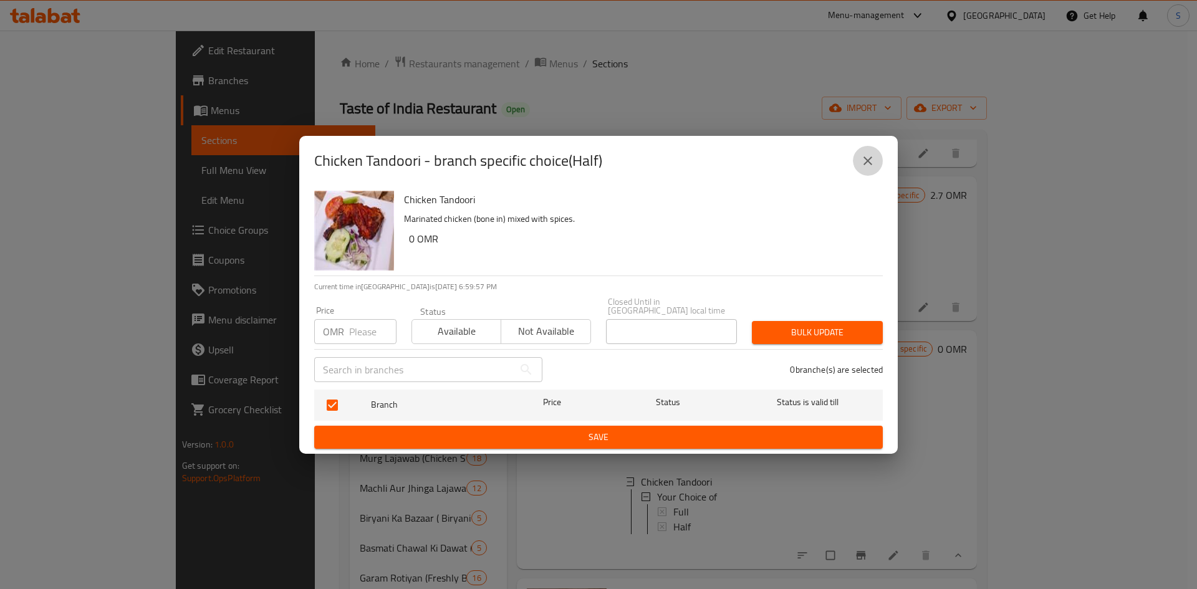
click at [863, 167] on icon "close" at bounding box center [867, 160] width 15 height 15
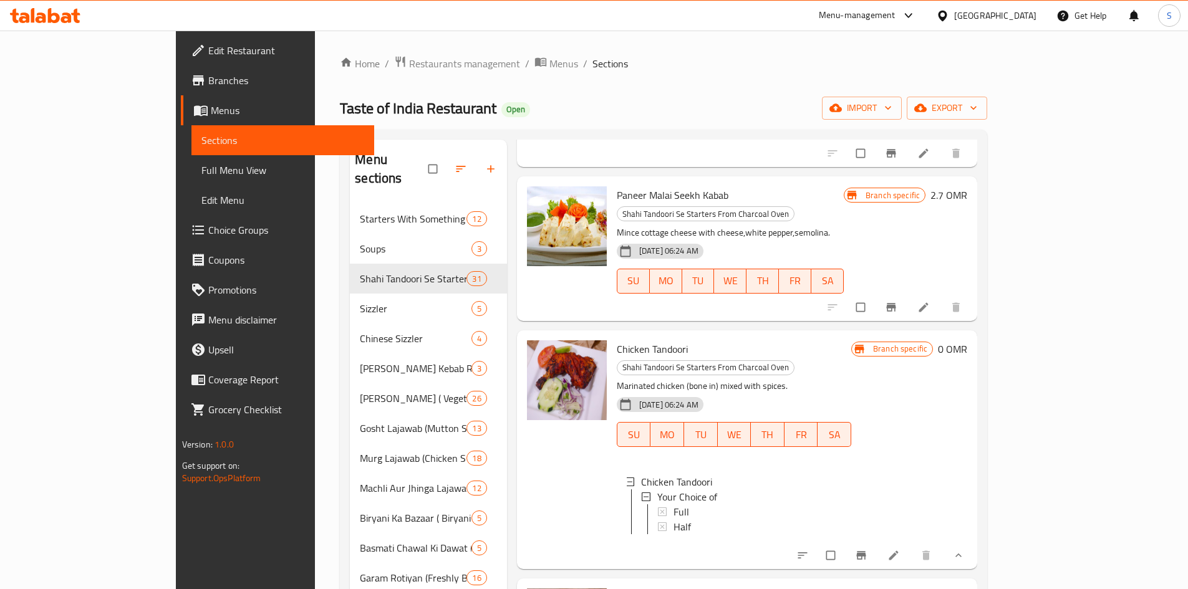
click at [673, 519] on div "Half" at bounding box center [757, 526] width 168 height 15
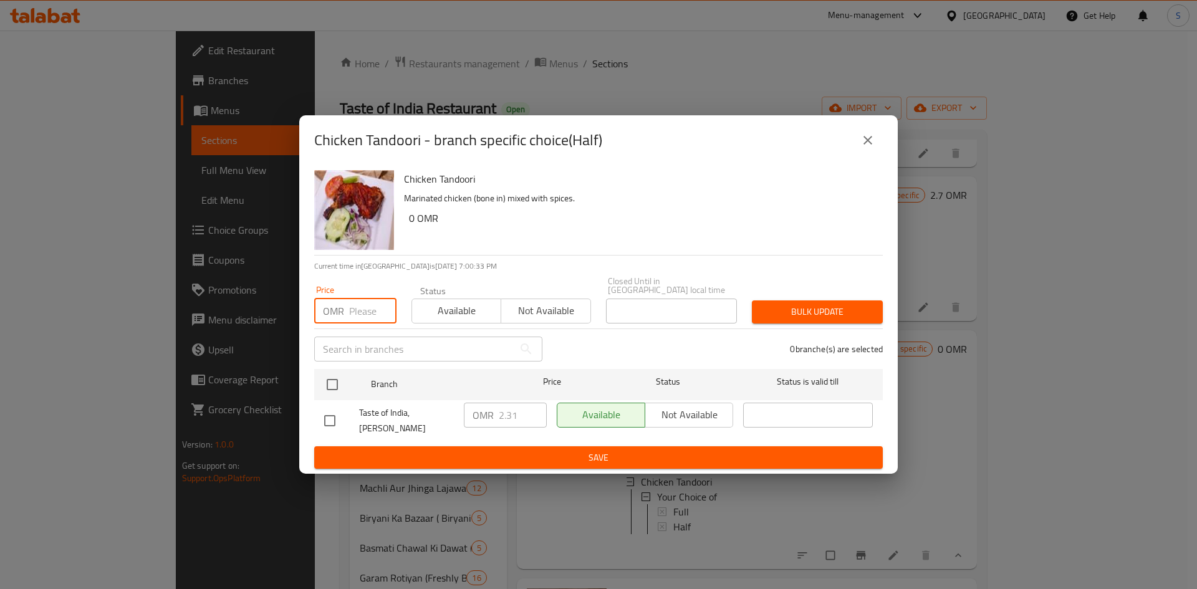
click at [370, 308] on input "number" at bounding box center [372, 311] width 47 height 25
click at [365, 310] on input "-2" at bounding box center [372, 311] width 47 height 25
type input "2.420"
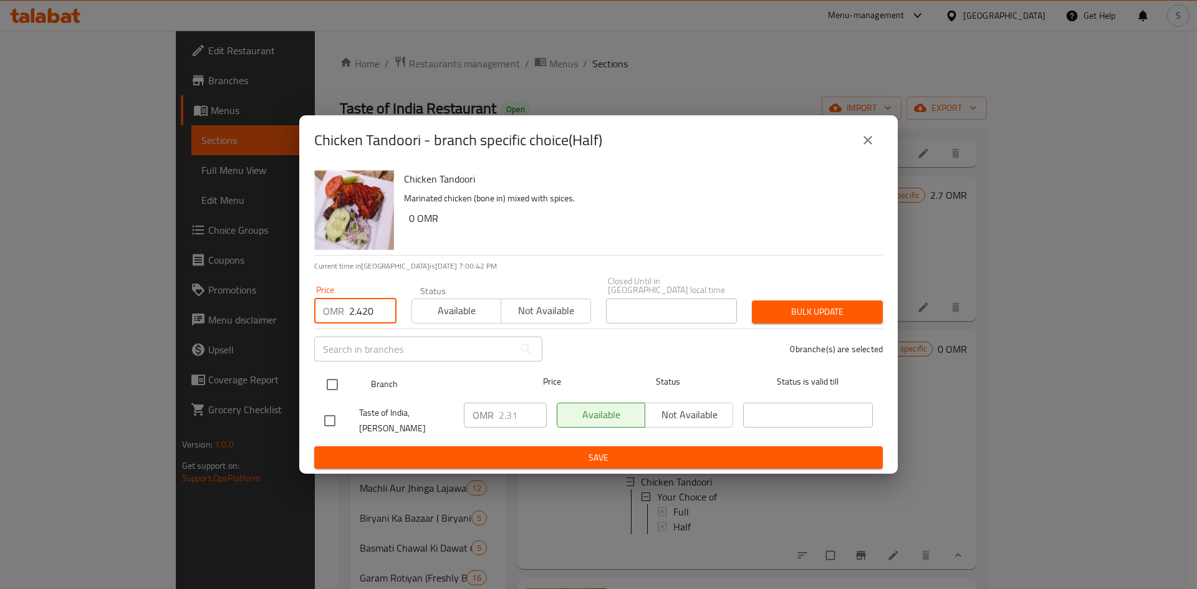
click at [330, 379] on input "checkbox" at bounding box center [332, 385] width 26 height 26
checkbox input "true"
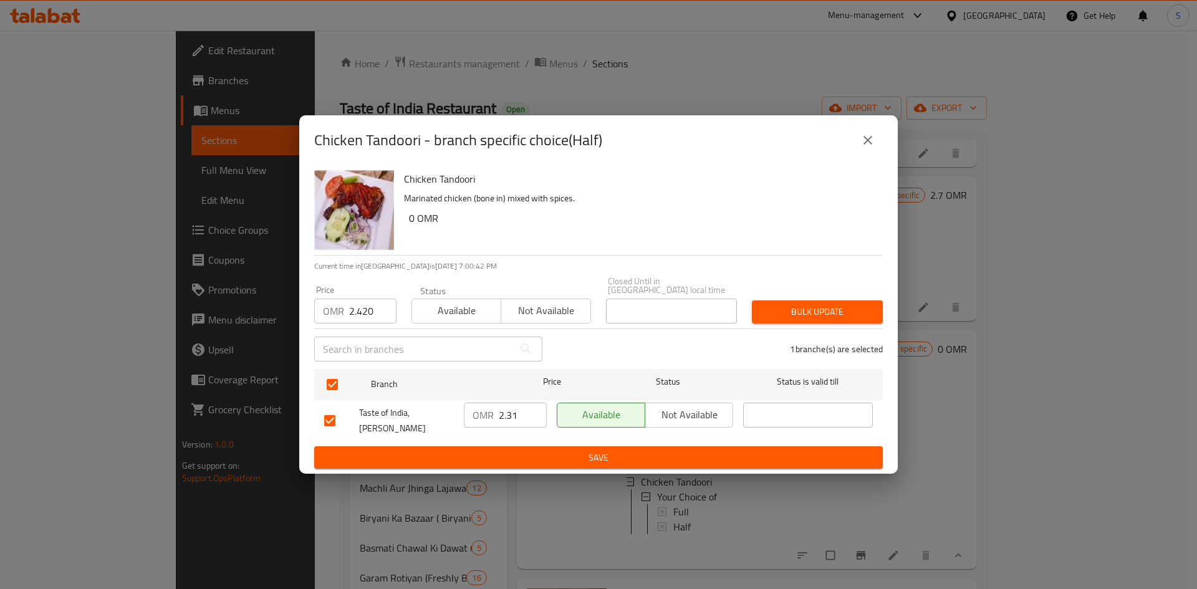
click at [848, 304] on span "Bulk update" at bounding box center [817, 312] width 111 height 16
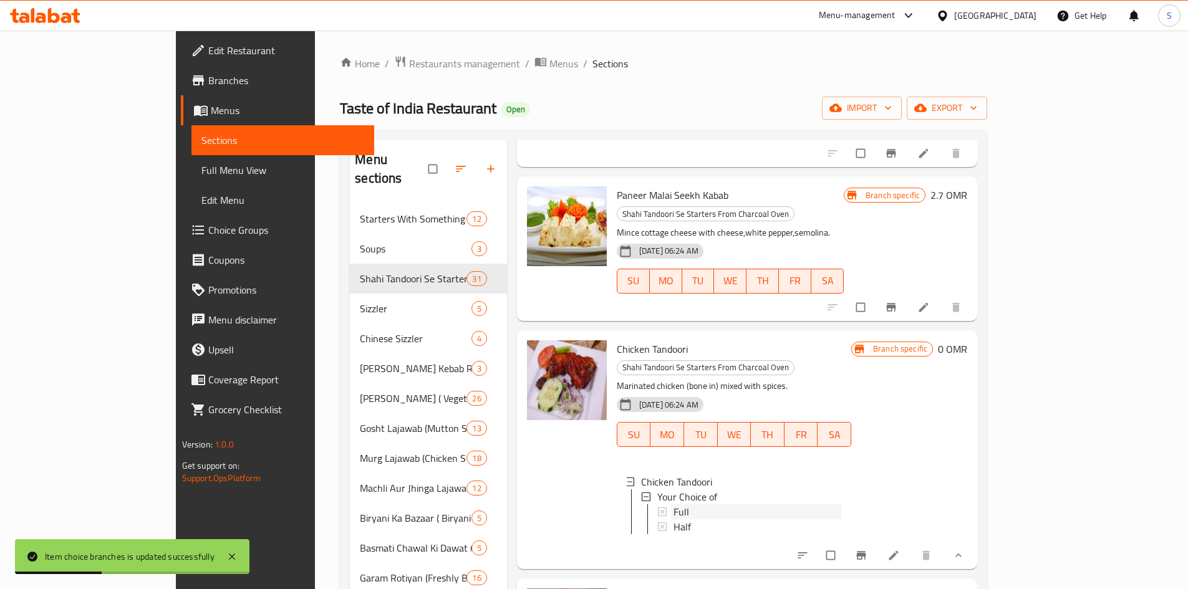
click at [673, 504] on div "Full" at bounding box center [757, 511] width 168 height 15
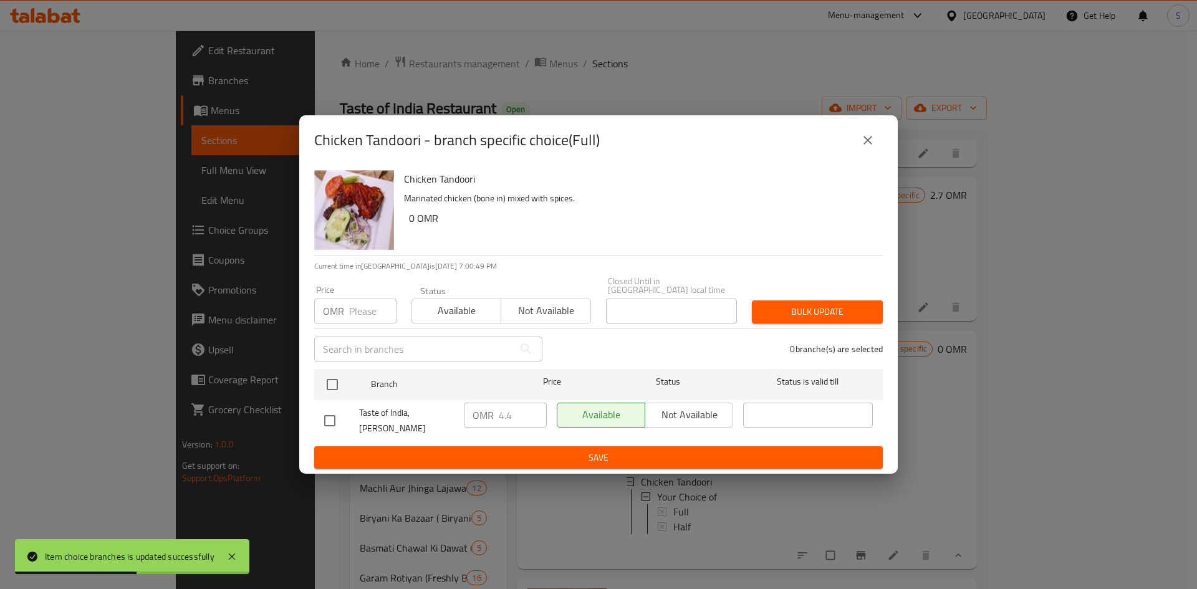
click at [865, 143] on icon "close" at bounding box center [867, 140] width 15 height 15
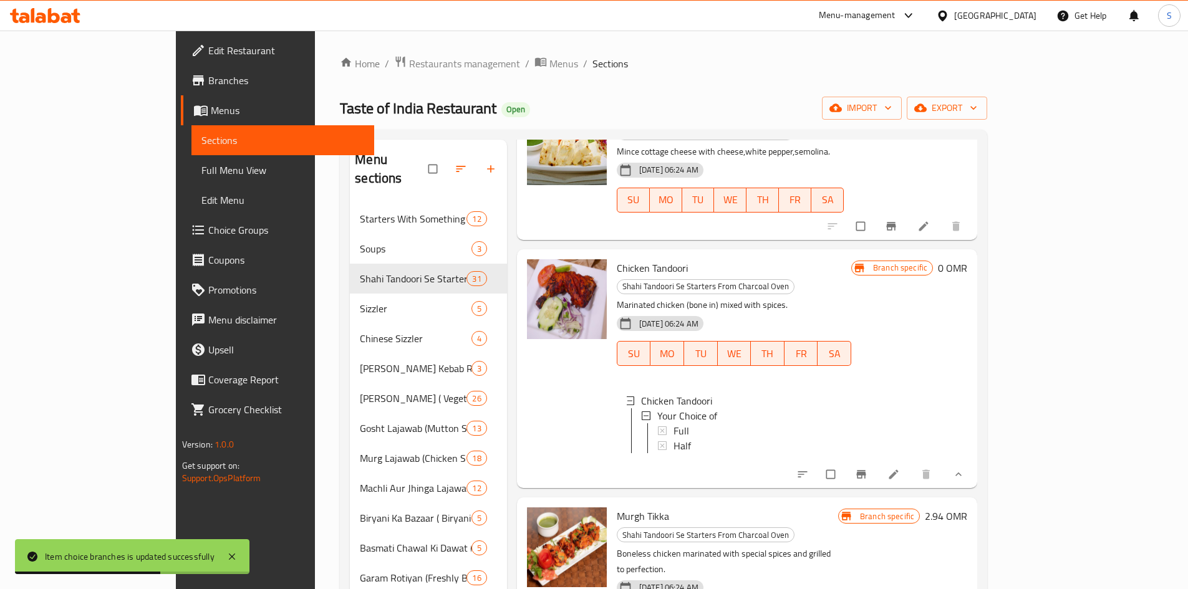
scroll to position [686, 0]
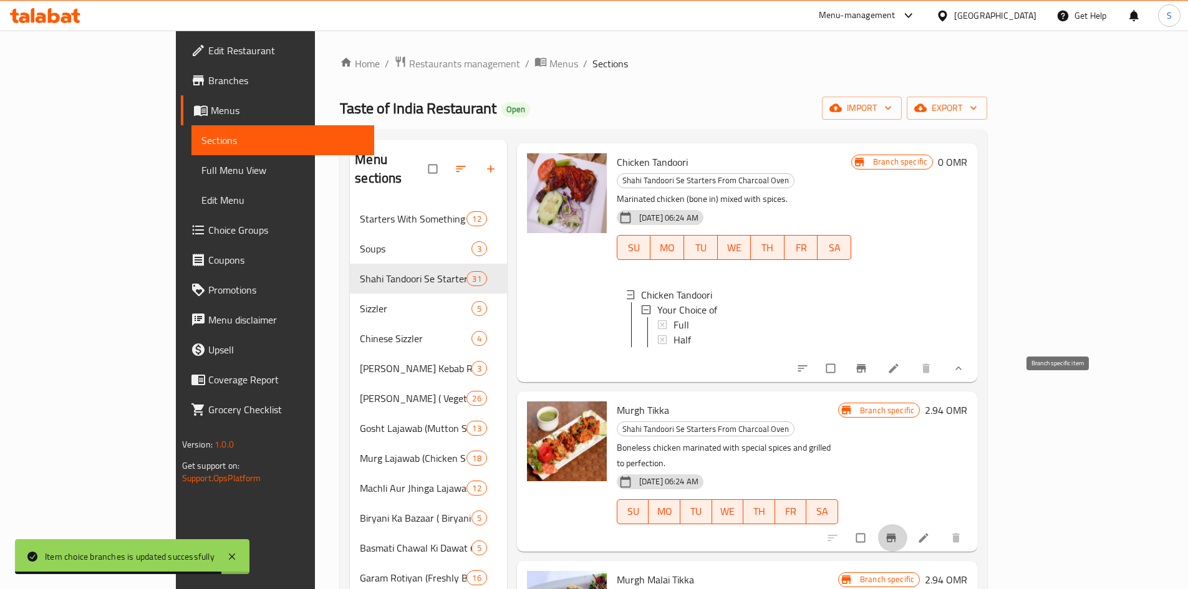
click at [897, 532] on icon "Branch-specific-item" at bounding box center [891, 538] width 12 height 12
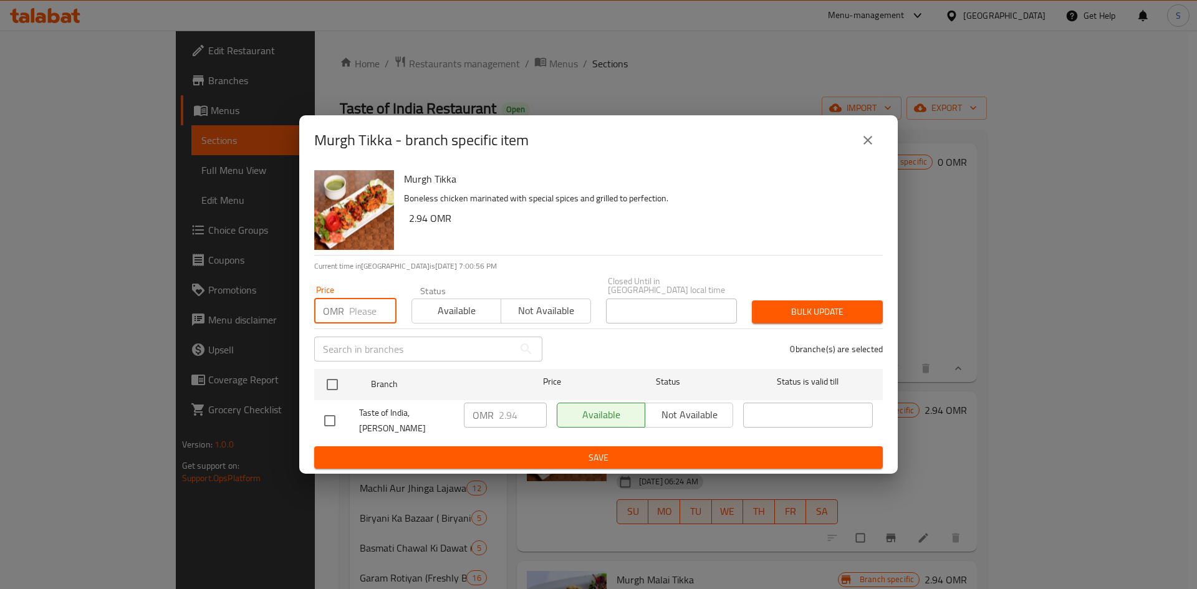
click at [364, 304] on input "number" at bounding box center [372, 311] width 47 height 25
type input "3.080"
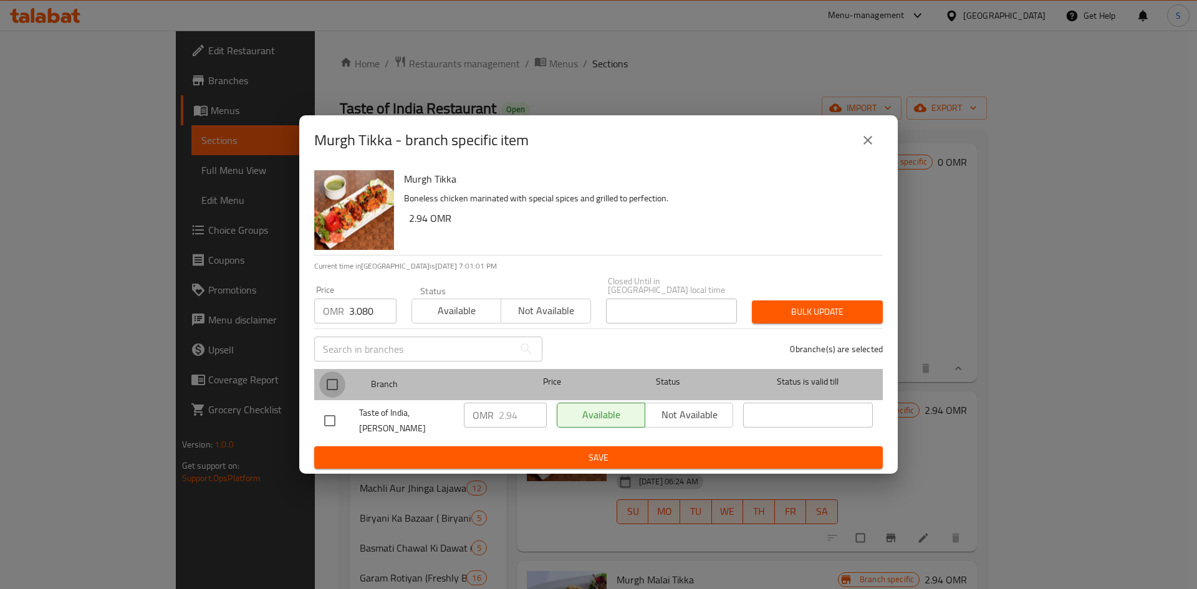
click at [339, 377] on input "checkbox" at bounding box center [332, 385] width 26 height 26
checkbox input "true"
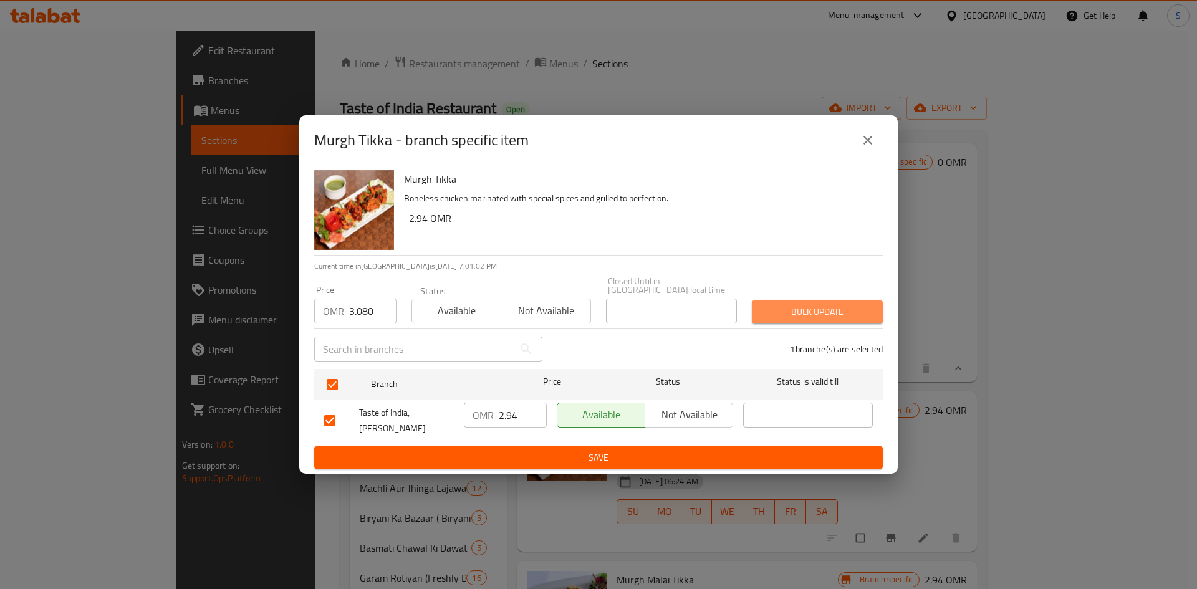
click at [789, 309] on span "Bulk update" at bounding box center [817, 312] width 111 height 16
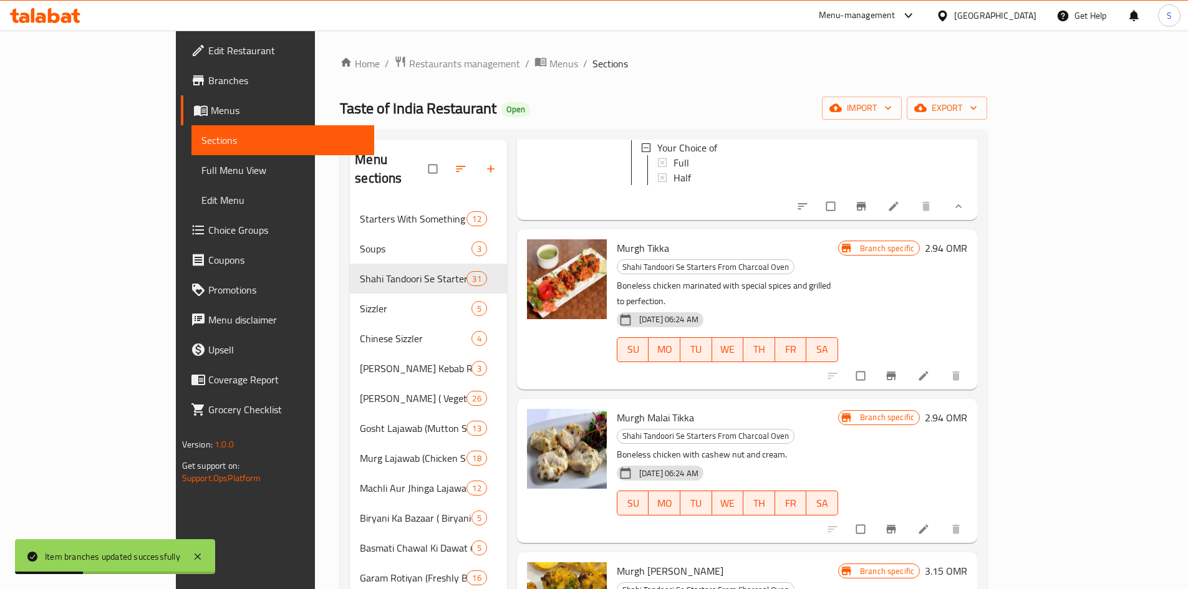
scroll to position [873, 0]
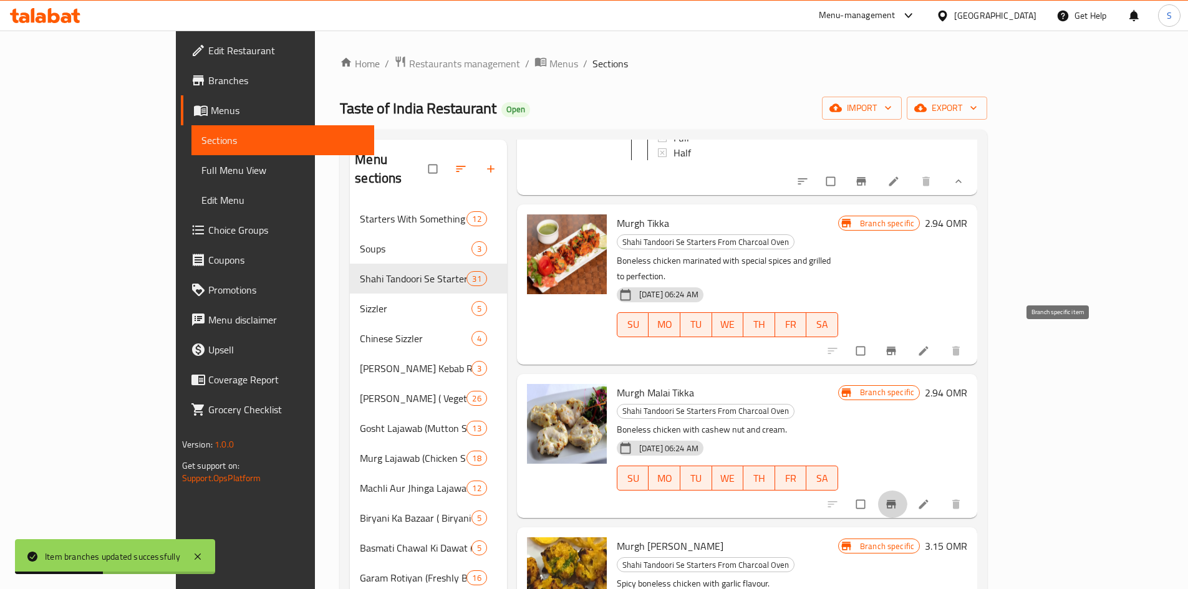
click at [897, 498] on icon "Branch-specific-item" at bounding box center [891, 504] width 12 height 12
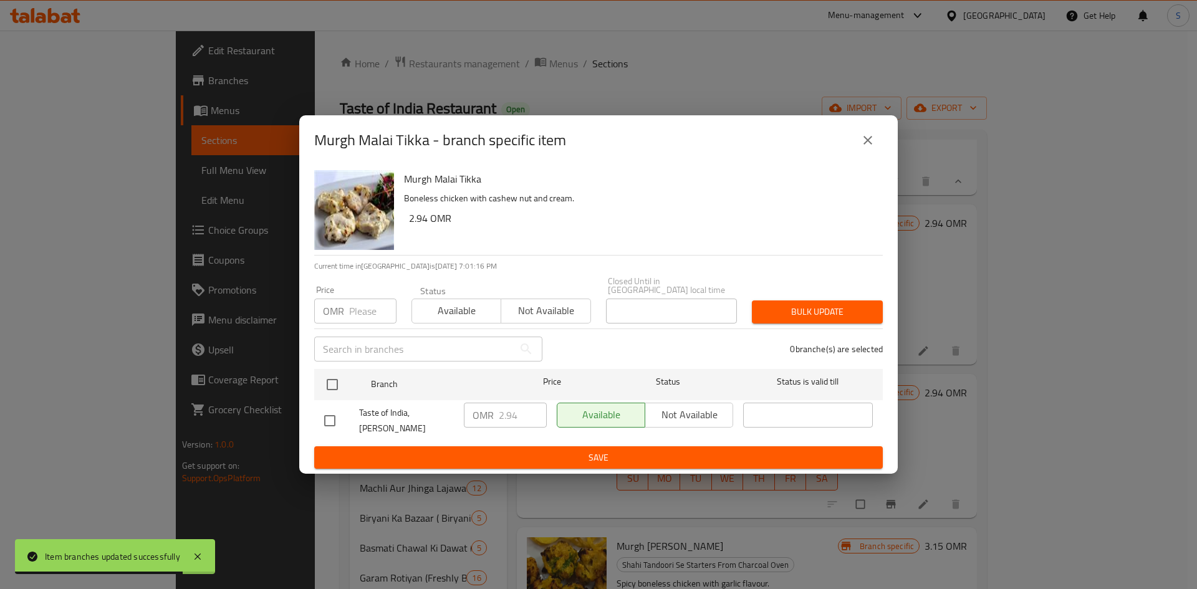
click at [353, 309] on input "number" at bounding box center [372, 311] width 47 height 25
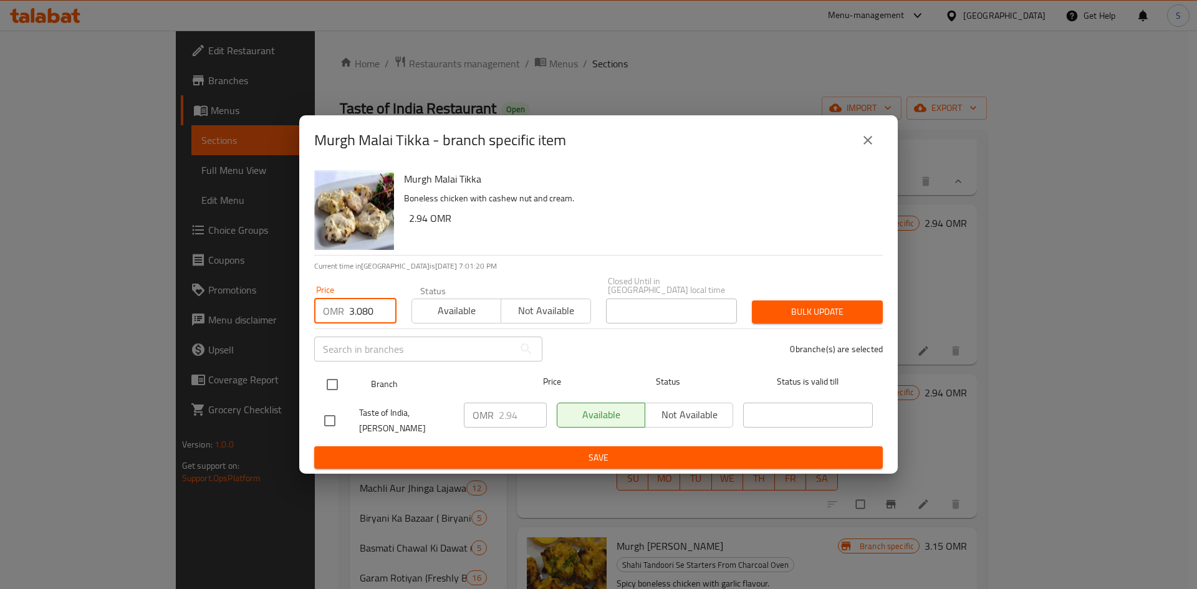
type input "3.080"
click at [328, 385] on input "checkbox" at bounding box center [332, 385] width 26 height 26
checkbox input "true"
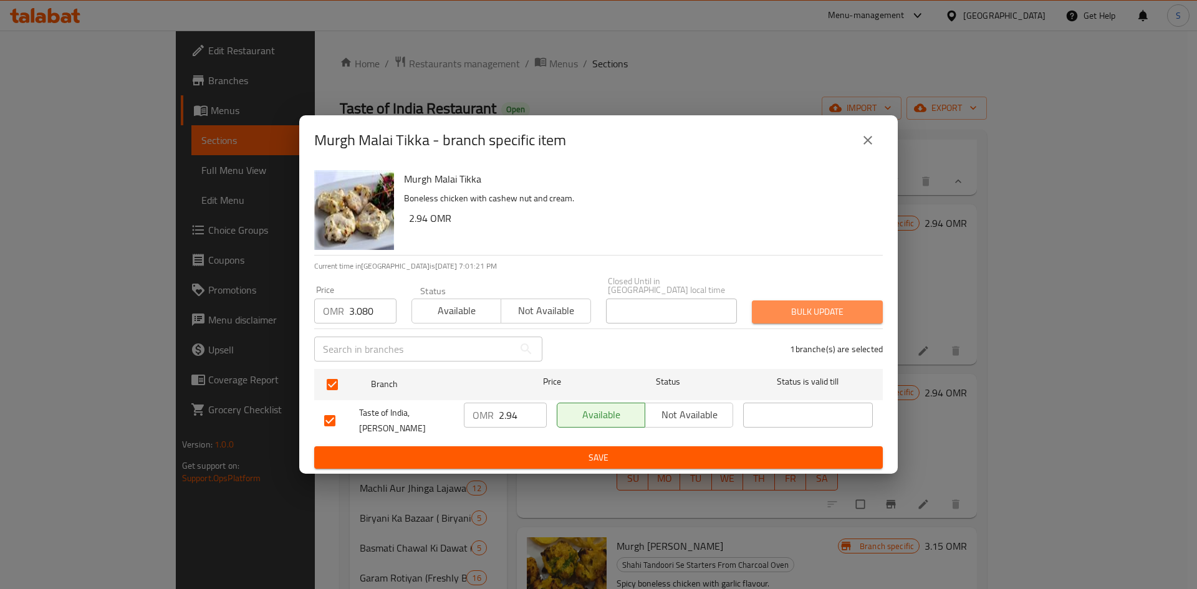
click at [819, 312] on span "Bulk update" at bounding box center [817, 312] width 111 height 16
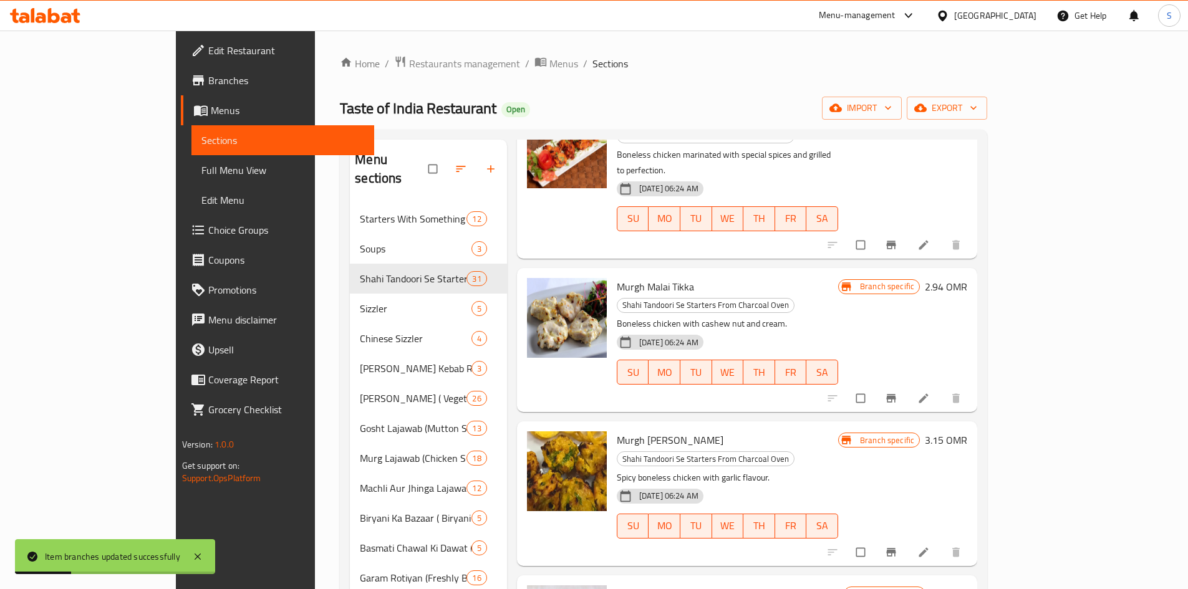
scroll to position [997, 0]
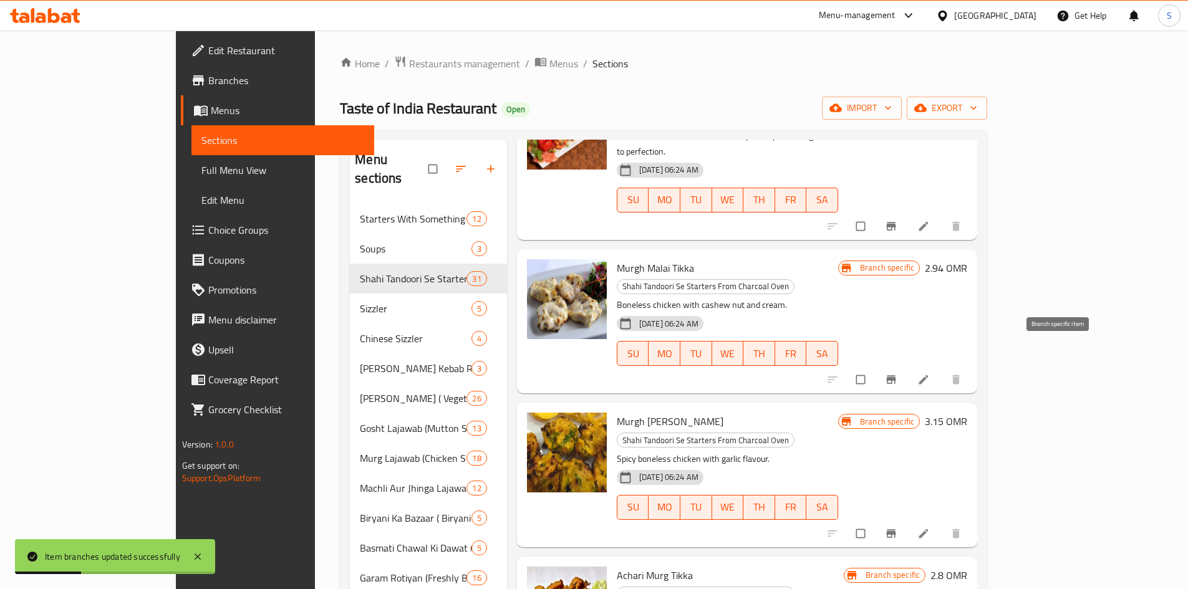
click at [907, 520] on button "Branch-specific-item" at bounding box center [892, 533] width 30 height 27
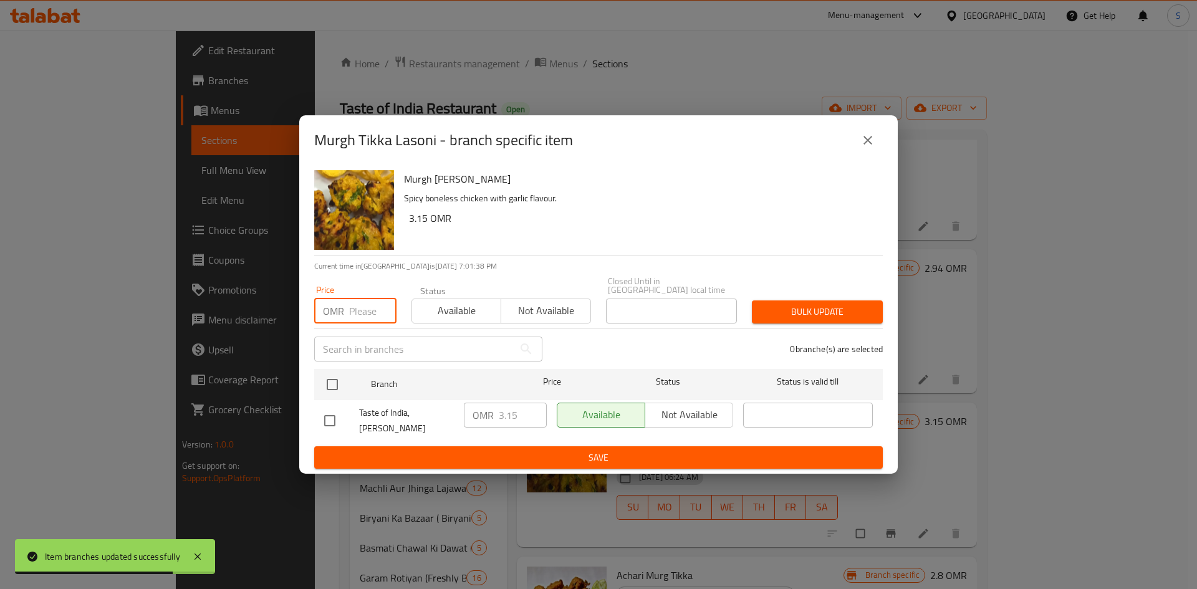
click at [355, 307] on input "number" at bounding box center [372, 311] width 47 height 25
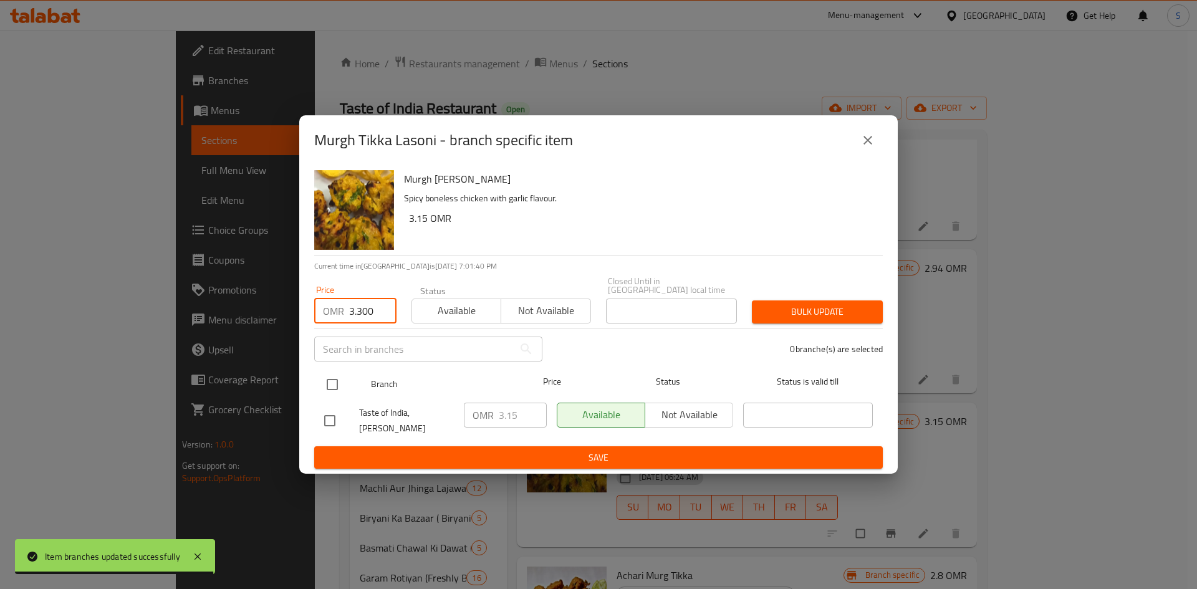
type input "3.300"
click at [325, 376] on input "checkbox" at bounding box center [332, 385] width 26 height 26
checkbox input "true"
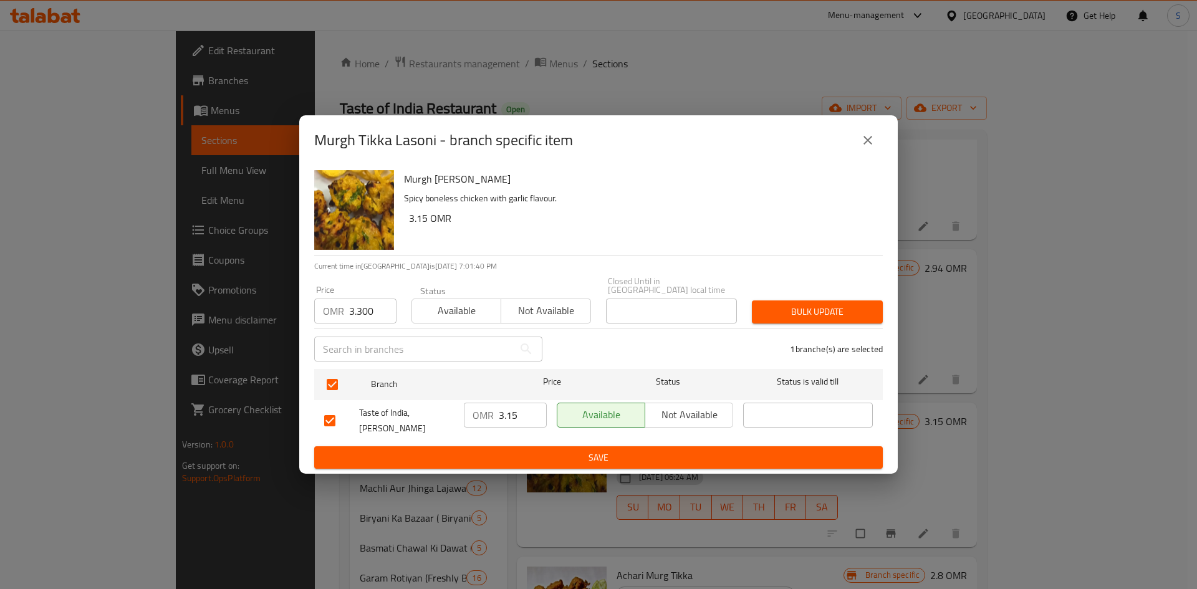
click at [792, 305] on span "Bulk update" at bounding box center [817, 312] width 111 height 16
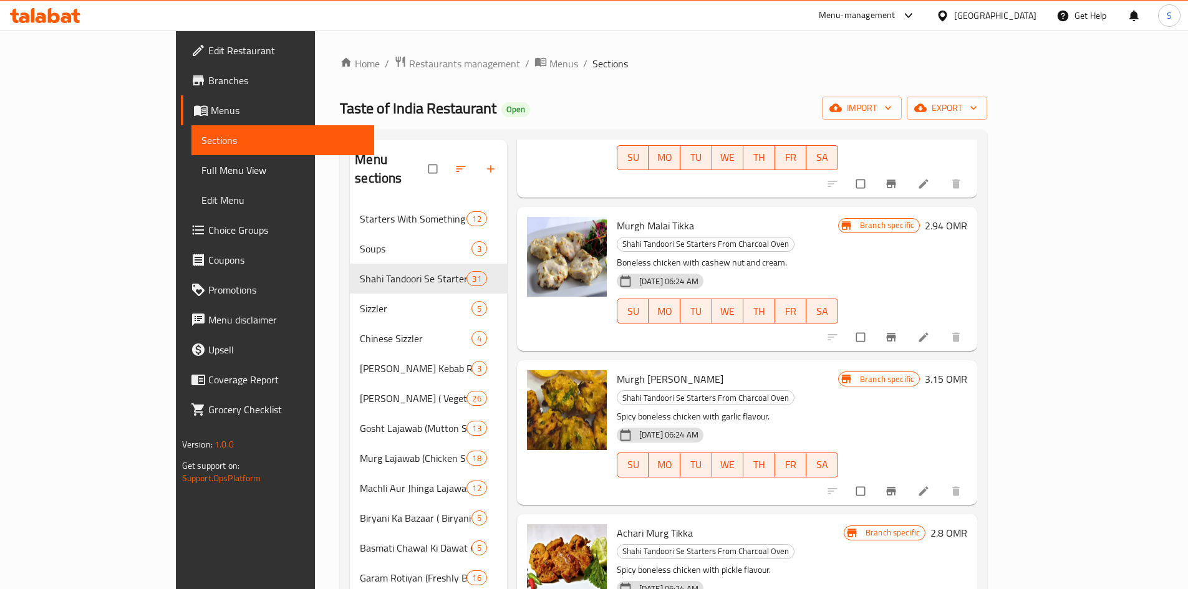
scroll to position [1060, 0]
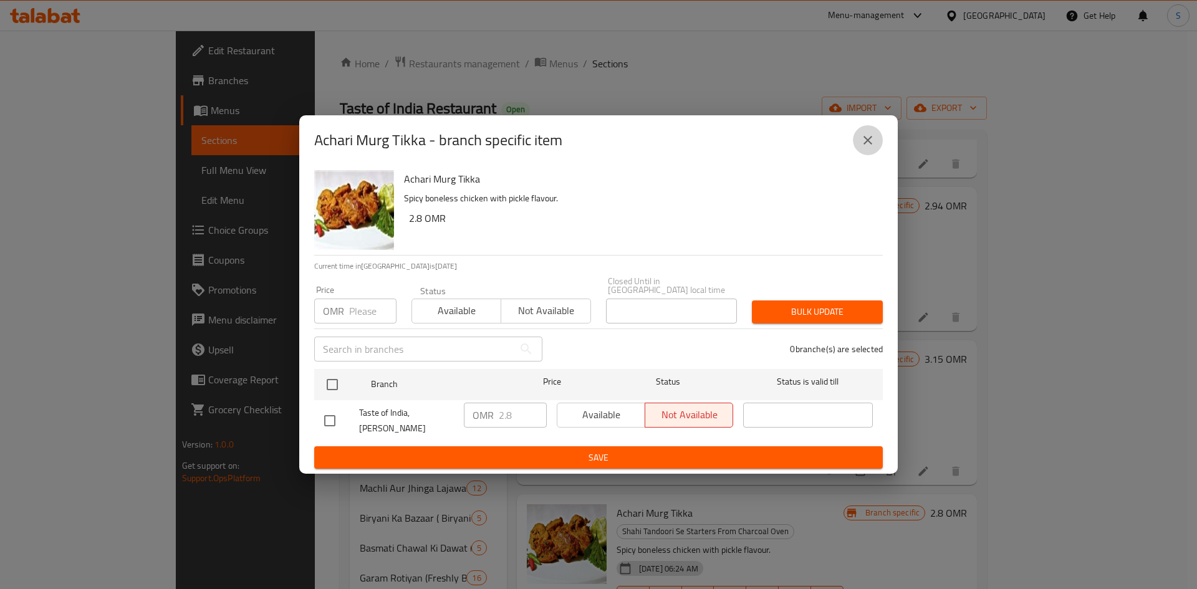
click at [870, 138] on icon "close" at bounding box center [867, 140] width 15 height 15
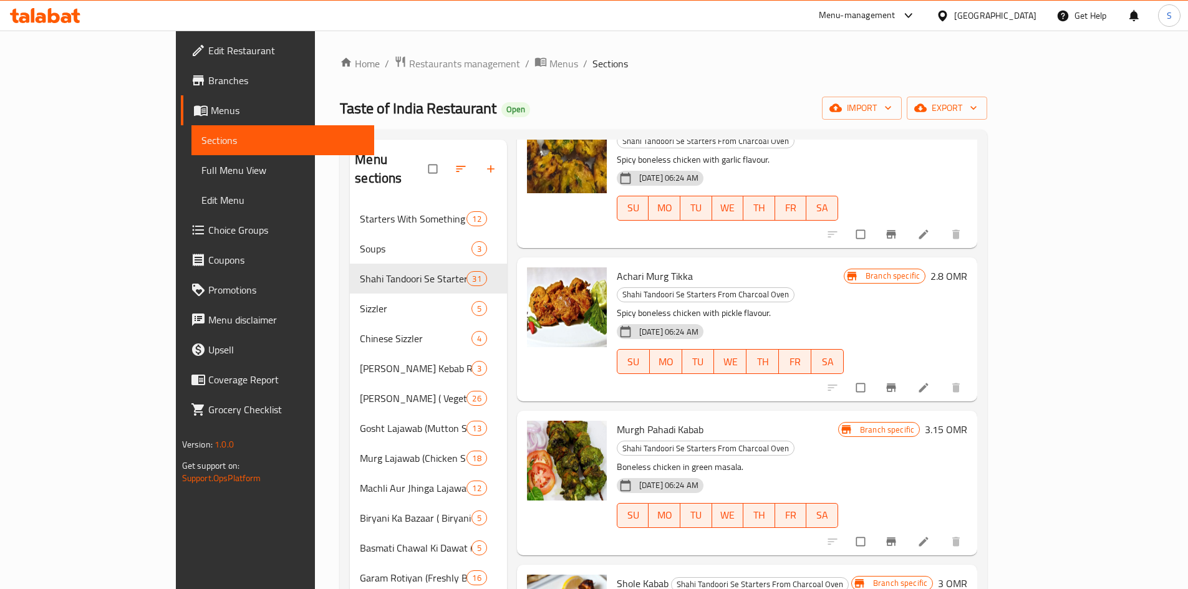
scroll to position [1309, 0]
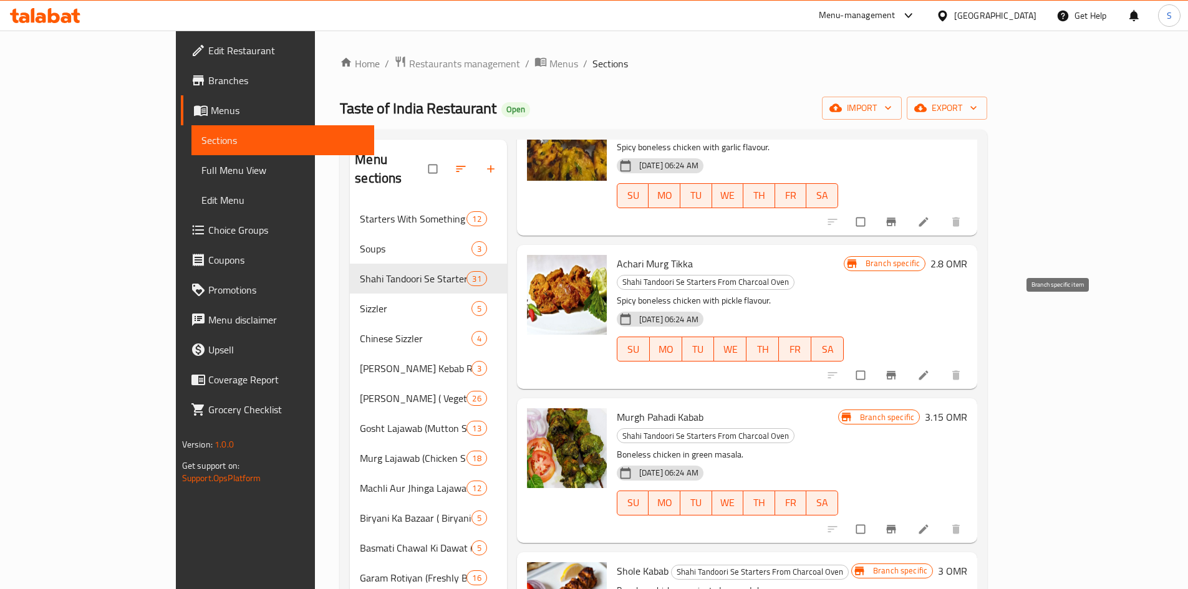
click at [897, 523] on icon "Branch-specific-item" at bounding box center [891, 529] width 12 height 12
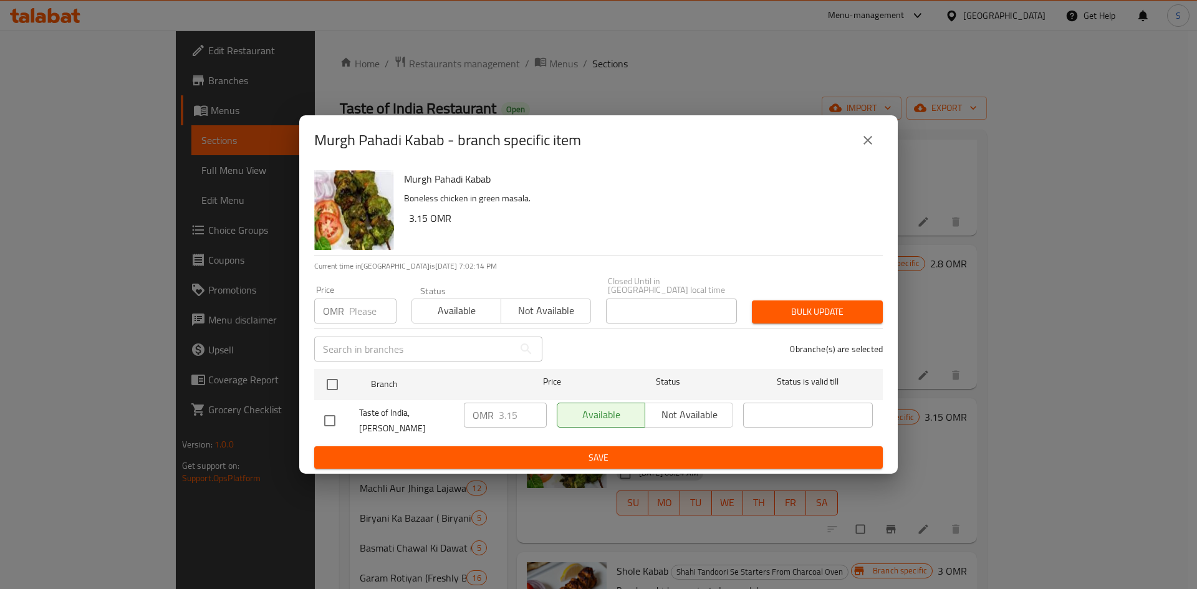
click at [353, 310] on input "number" at bounding box center [372, 311] width 47 height 25
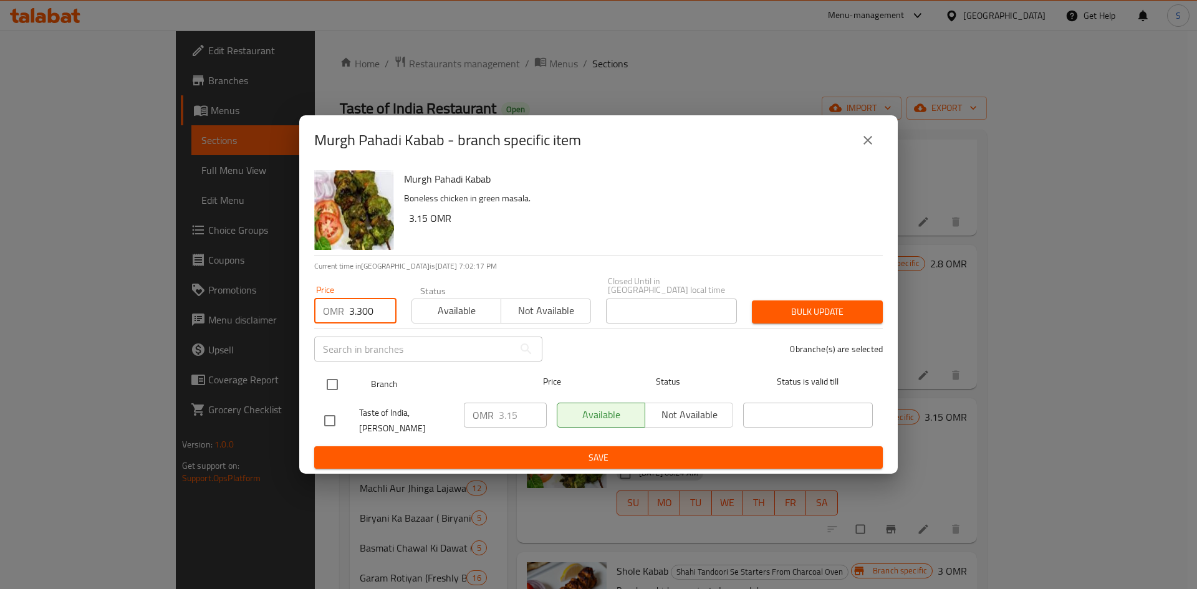
type input "3.300"
click at [340, 385] on input "checkbox" at bounding box center [332, 385] width 26 height 26
checkbox input "true"
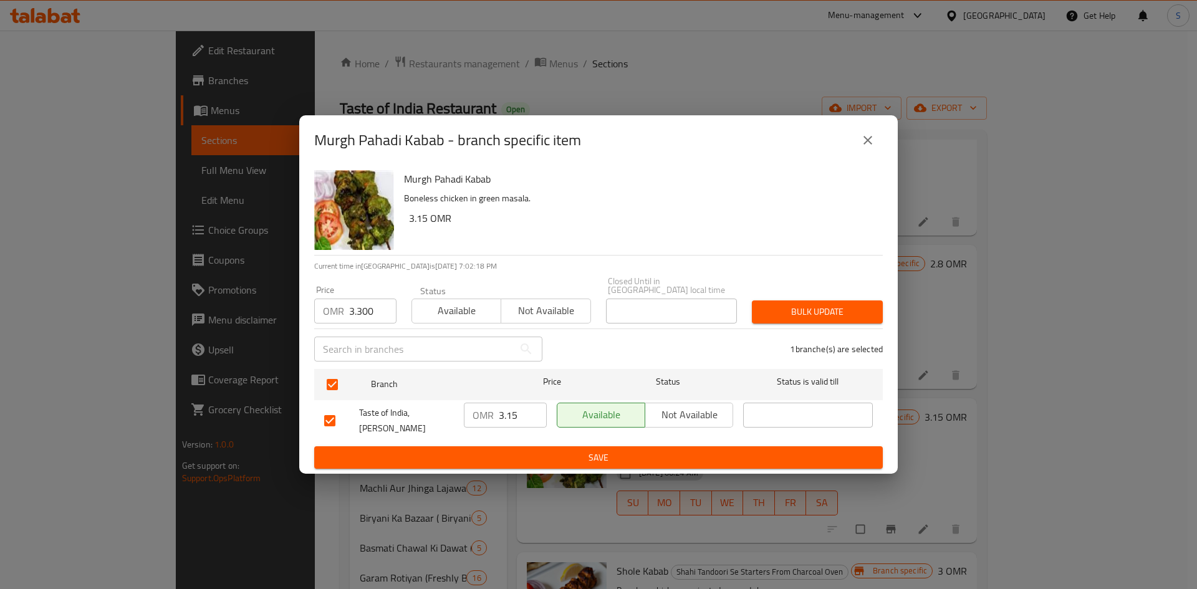
click at [823, 309] on span "Bulk update" at bounding box center [817, 312] width 111 height 16
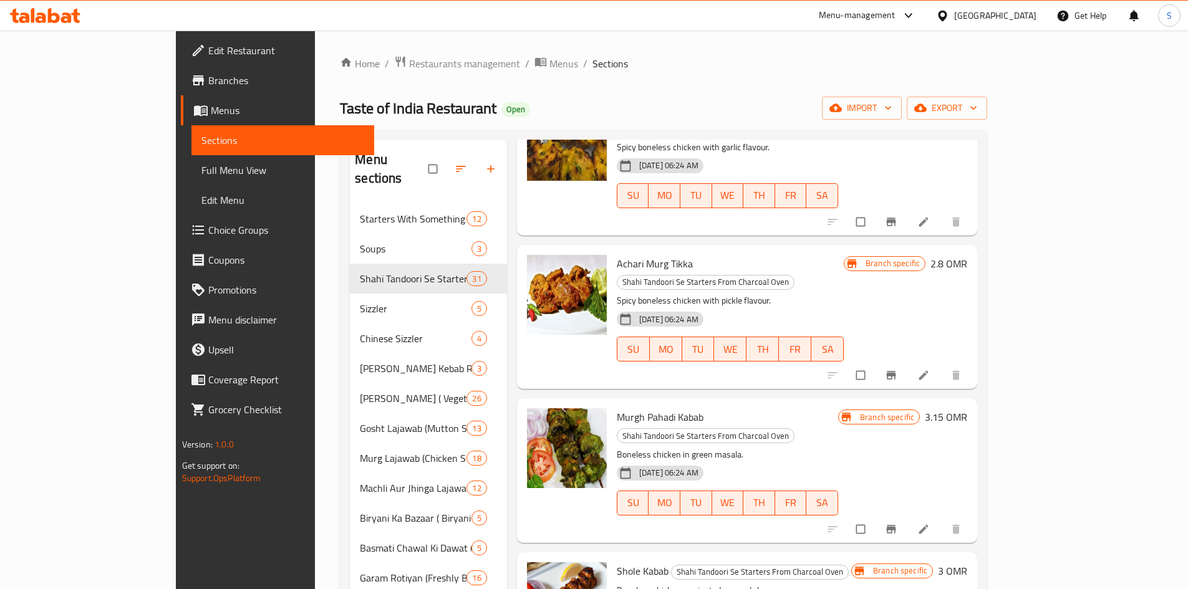
scroll to position [1434, 0]
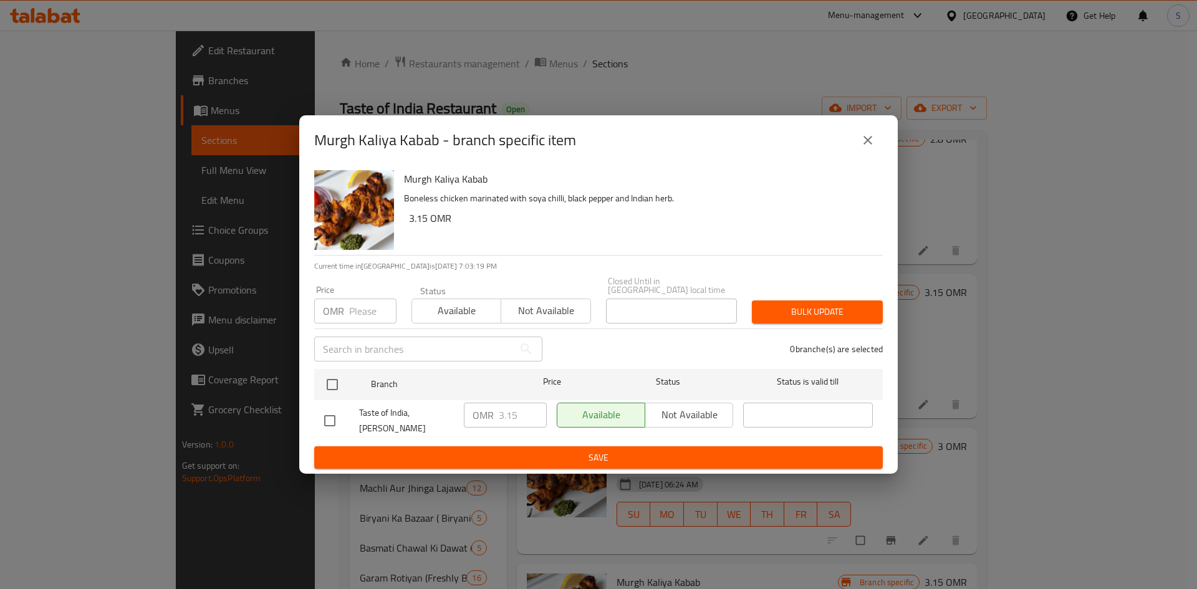
click at [362, 301] on input "number" at bounding box center [372, 311] width 47 height 25
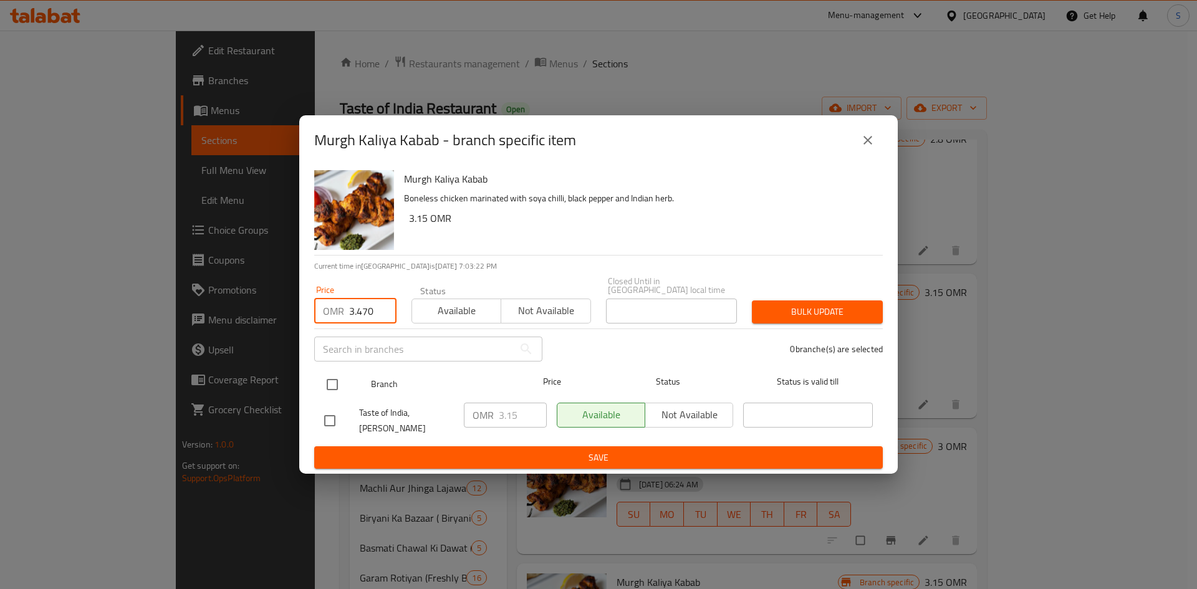
type input "3.470"
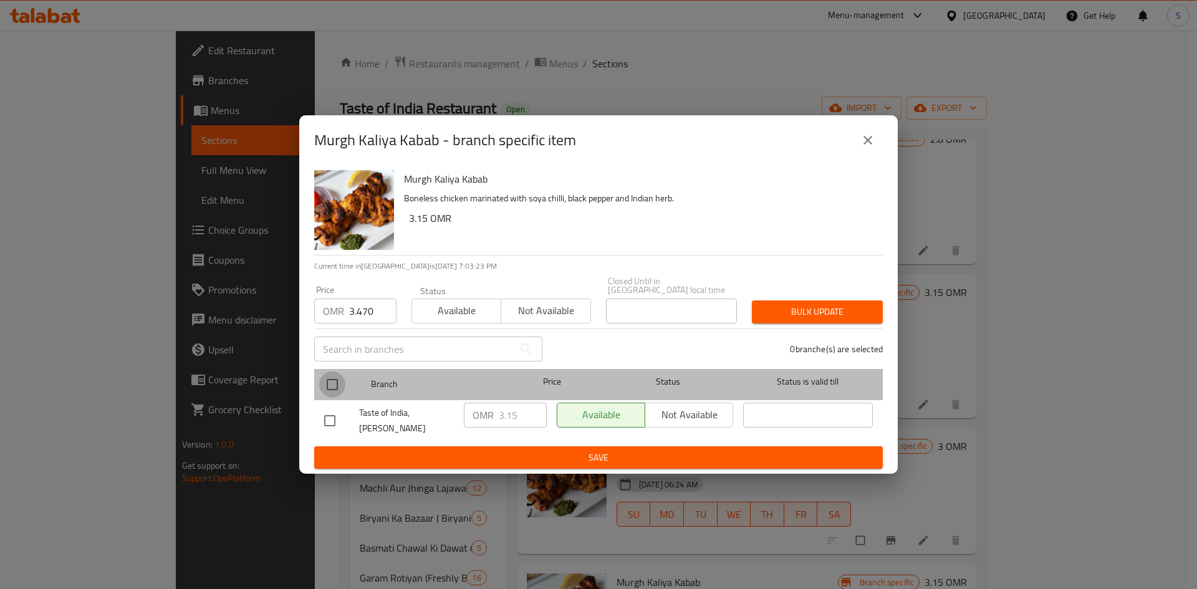
click at [336, 379] on input "checkbox" at bounding box center [332, 385] width 26 height 26
checkbox input "true"
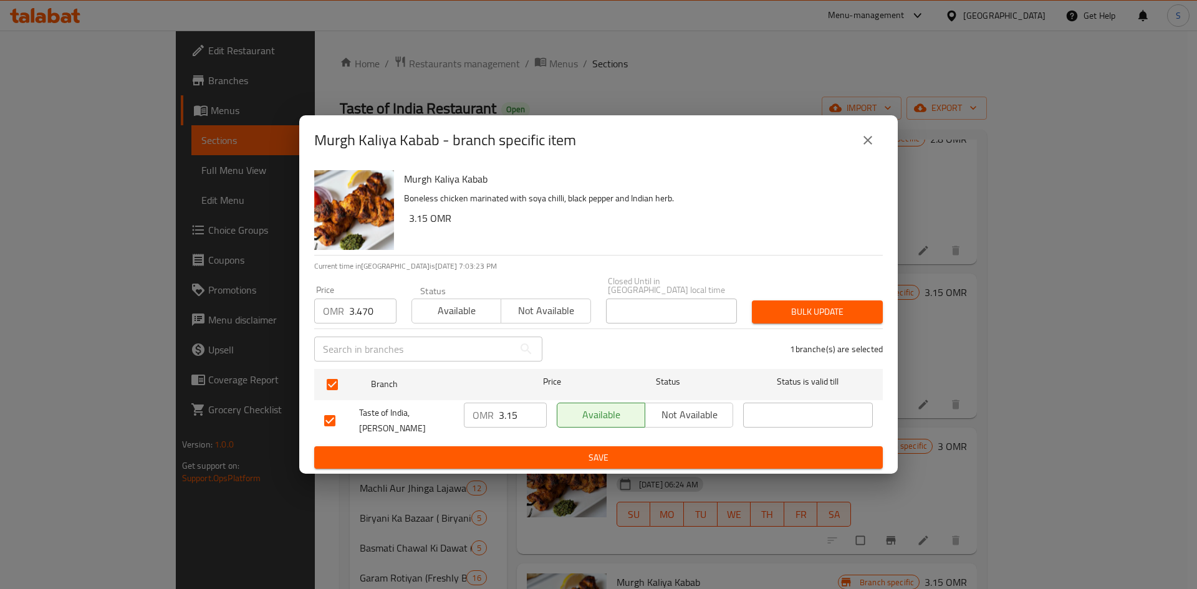
click at [819, 310] on span "Bulk update" at bounding box center [817, 312] width 111 height 16
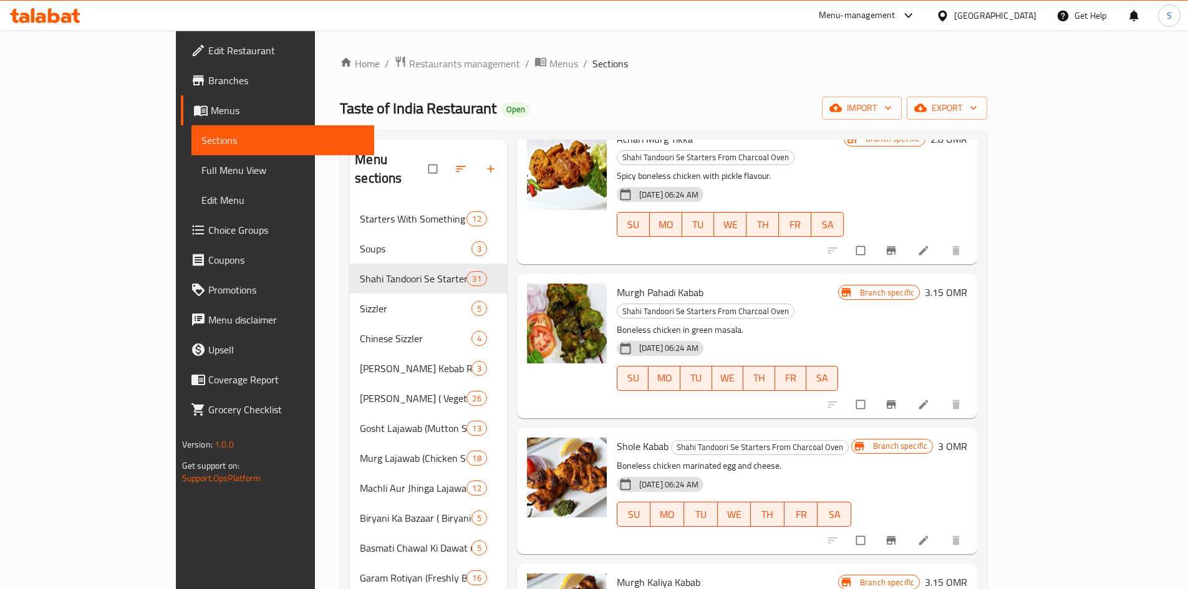
scroll to position [1558, 0]
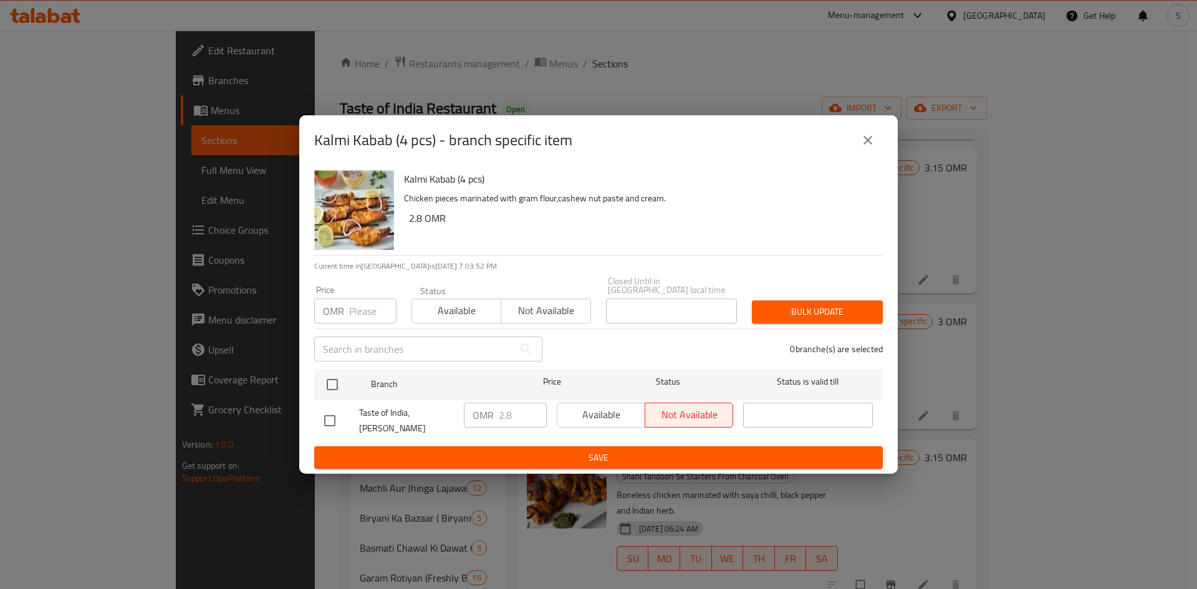
click at [868, 148] on icon "close" at bounding box center [867, 140] width 15 height 15
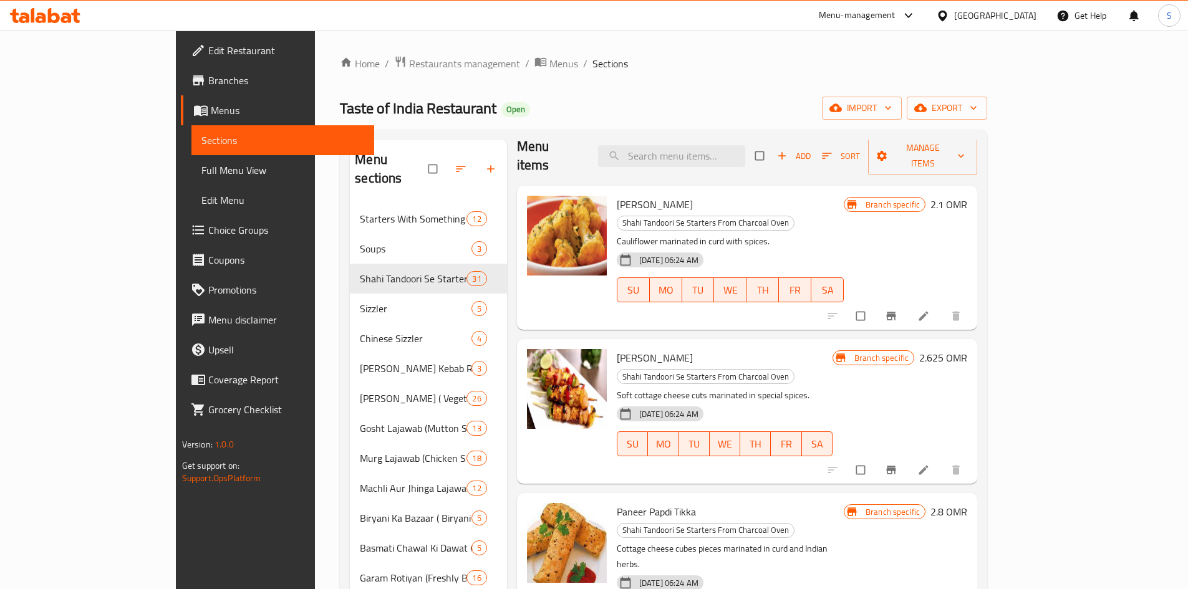
scroll to position [0, 0]
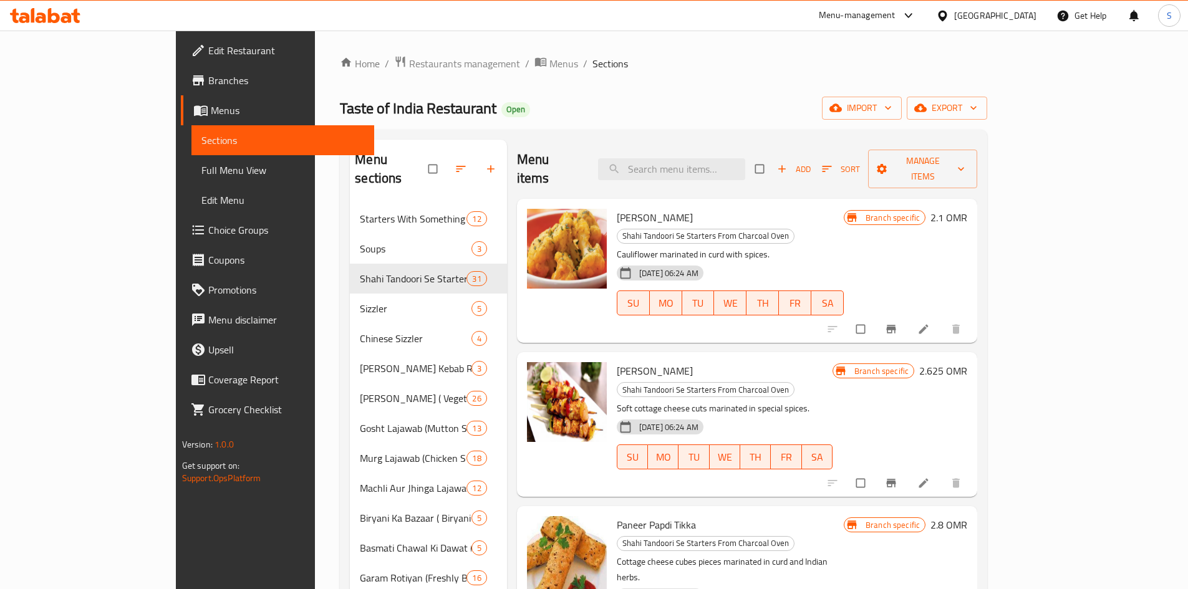
click at [745, 158] on input "search" at bounding box center [671, 169] width 147 height 22
paste input "Murgh Banjara Kabab"
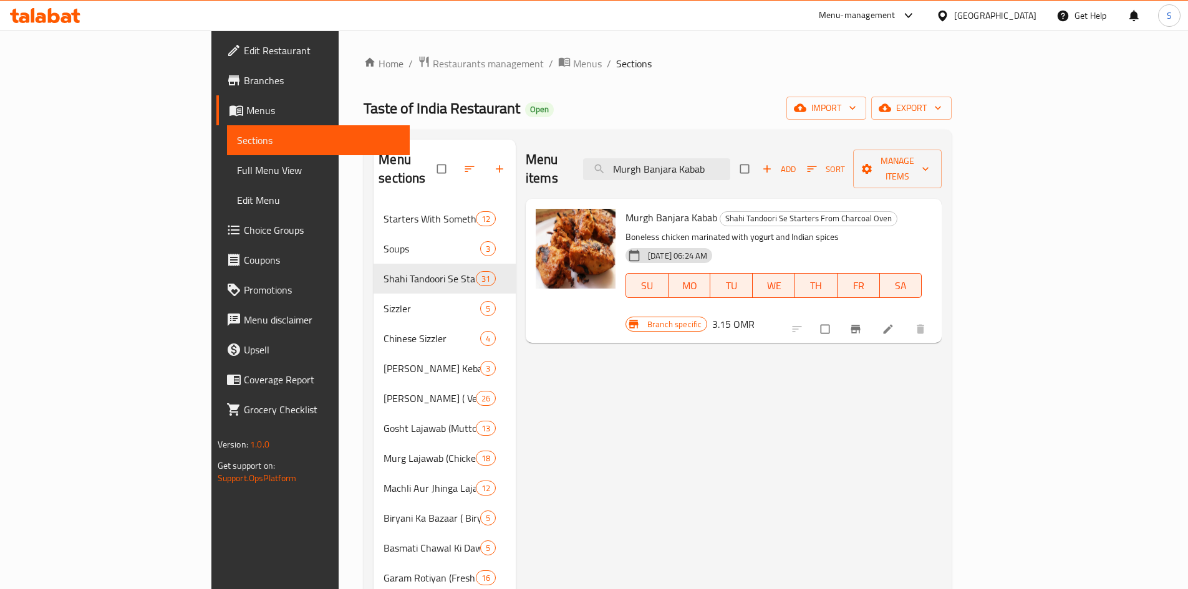
type input "Murgh Banjara Kabab"
click at [862, 323] on icon "Branch-specific-item" at bounding box center [855, 329] width 12 height 12
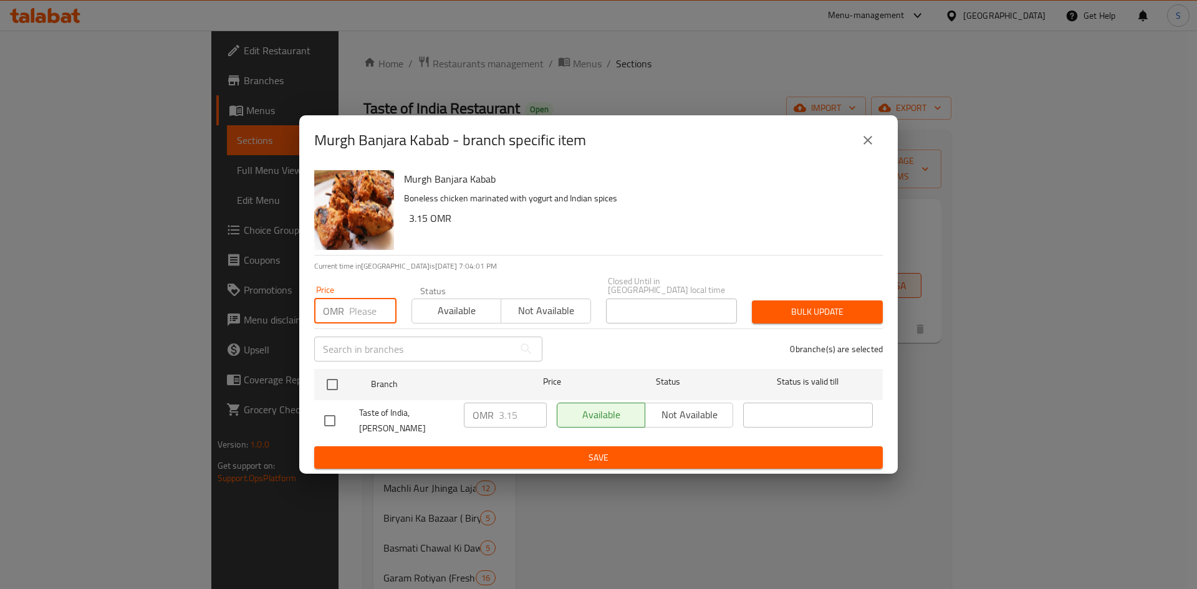
click at [362, 312] on input "number" at bounding box center [372, 311] width 47 height 25
type input "3.300"
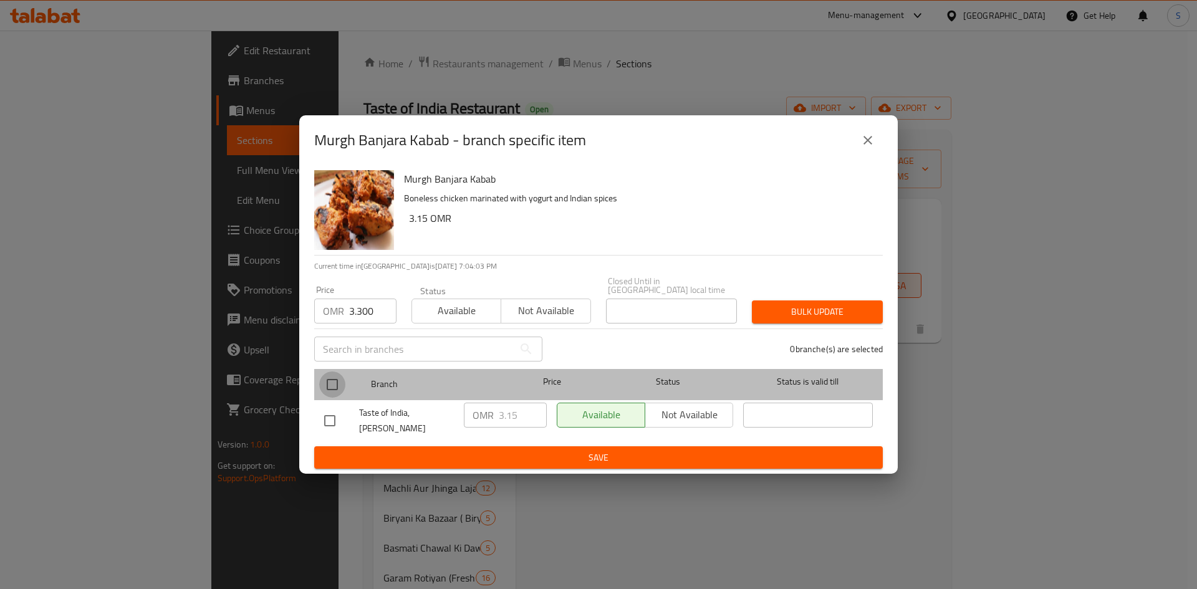
drag, startPoint x: 340, startPoint y: 378, endPoint x: 470, endPoint y: 380, distance: 129.7
click at [339, 380] on input "checkbox" at bounding box center [332, 385] width 26 height 26
checkbox input "true"
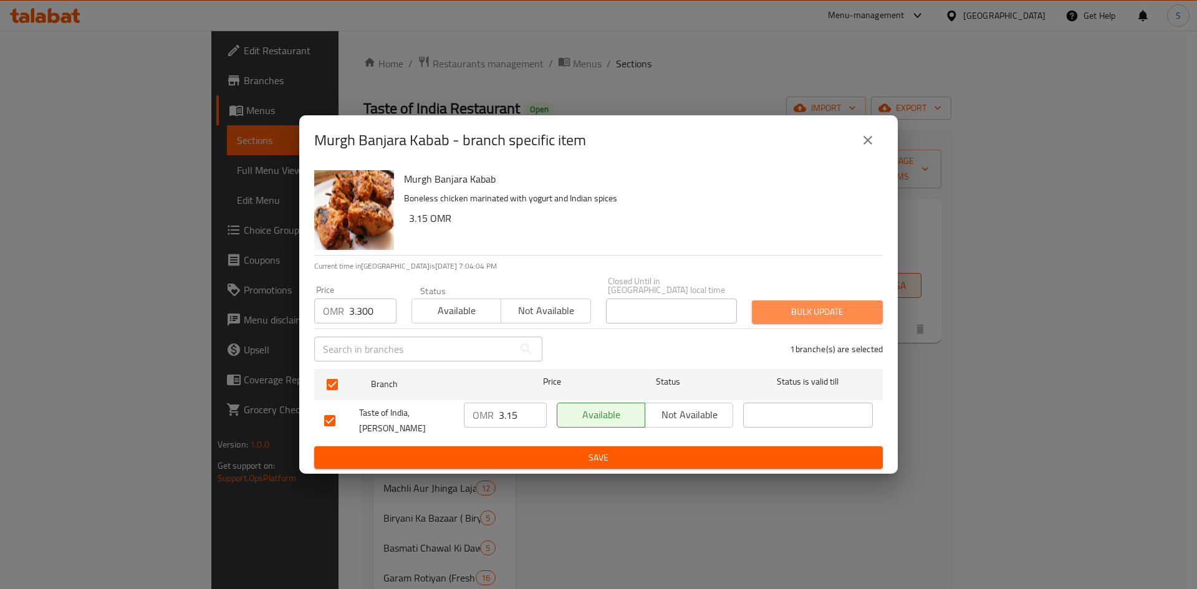
click at [821, 318] on button "Bulk update" at bounding box center [817, 311] width 131 height 23
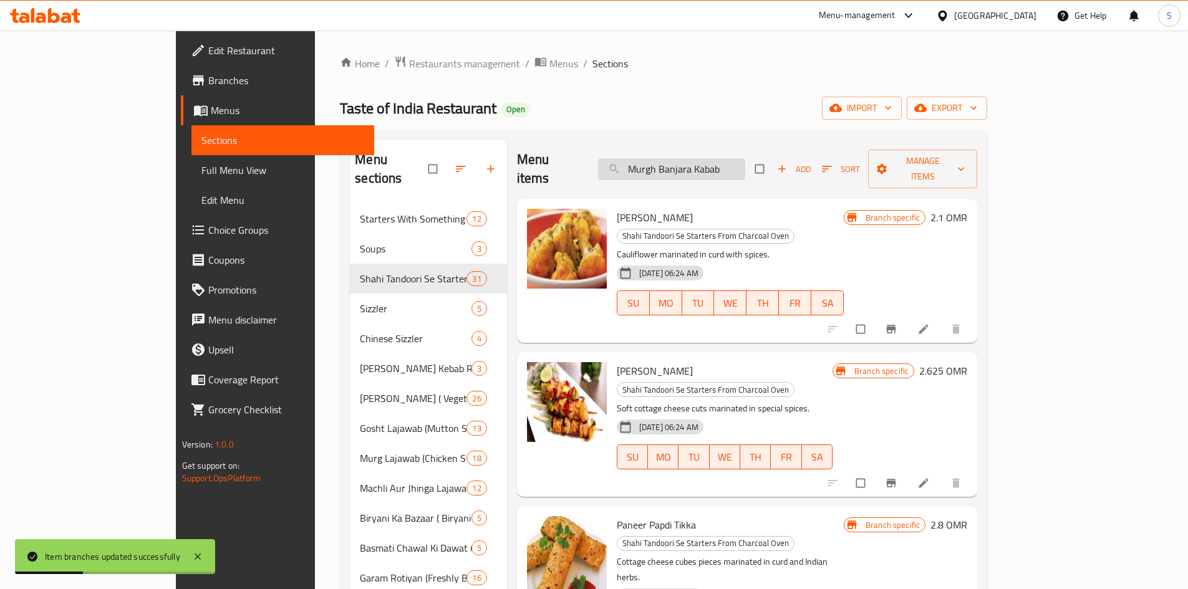
click at [745, 158] on input "Murgh Banjara Kabab" at bounding box center [671, 169] width 147 height 22
paste input "Tangdi"
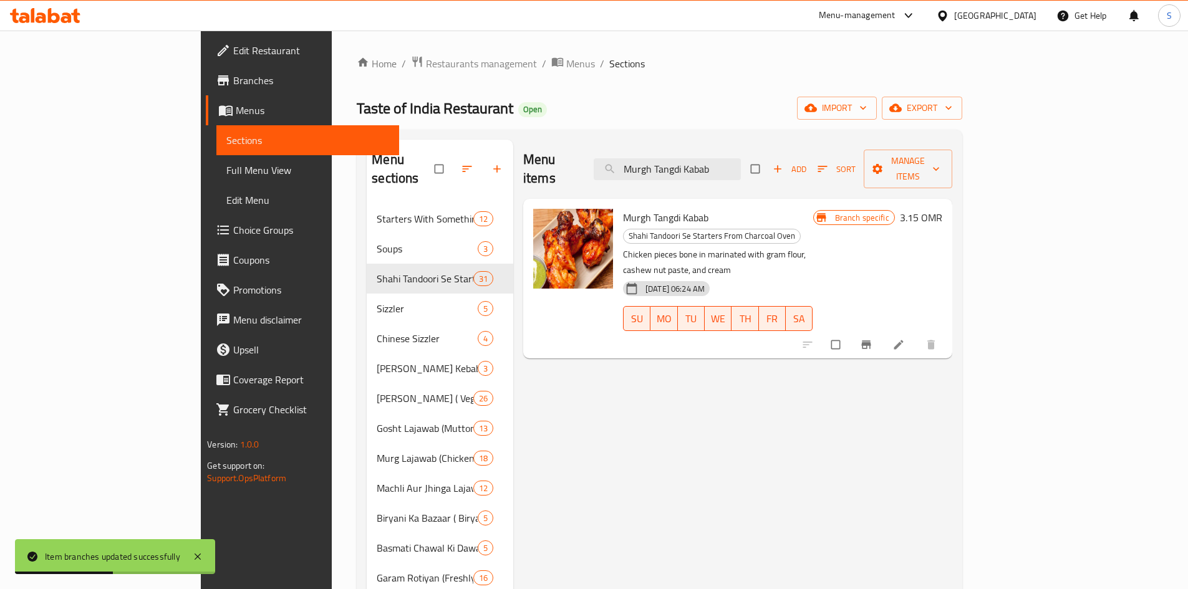
type input "Murgh Tangdi Kabab"
click at [870, 341] on icon "Branch-specific-item" at bounding box center [865, 345] width 9 height 8
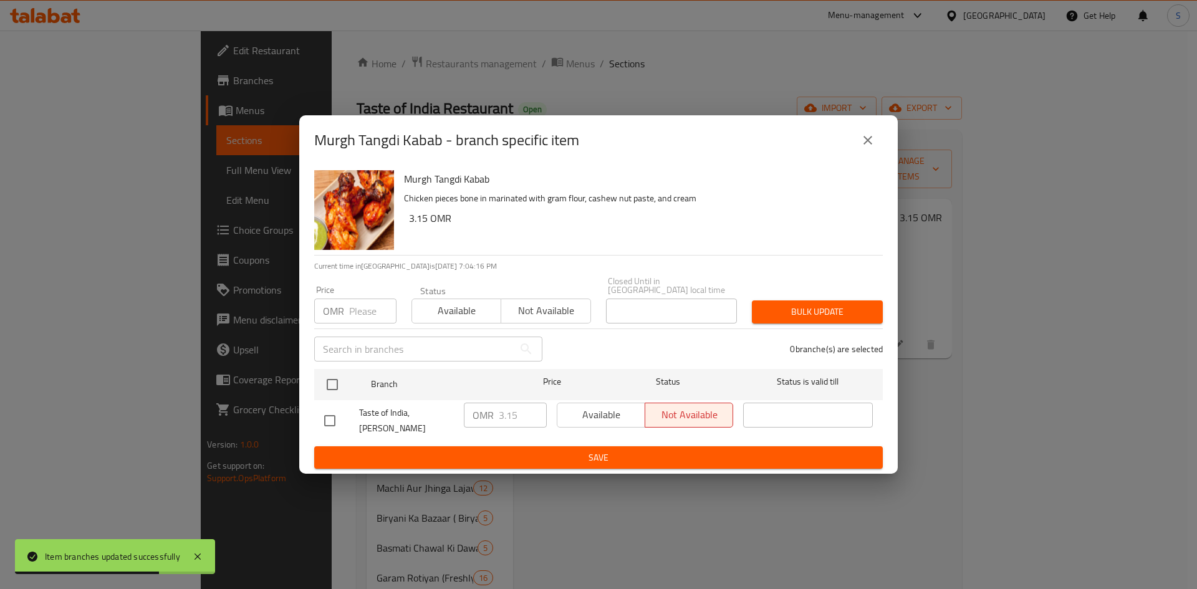
click at [363, 300] on input "number" at bounding box center [372, 311] width 47 height 25
type input "3.300"
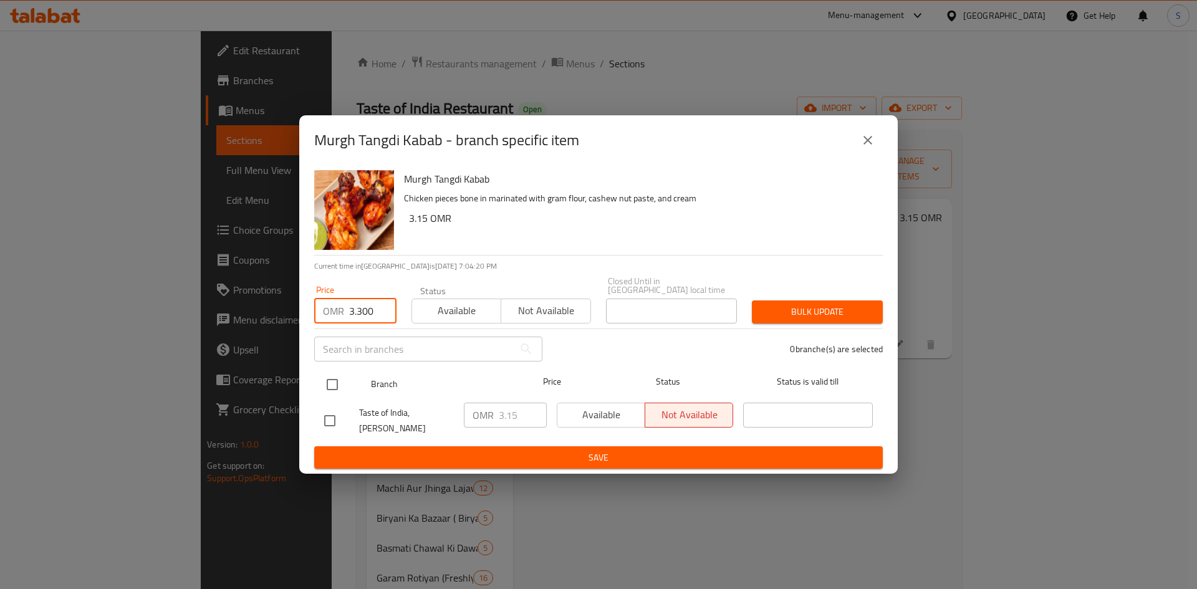
click at [324, 382] on input "checkbox" at bounding box center [332, 385] width 26 height 26
checkbox input "true"
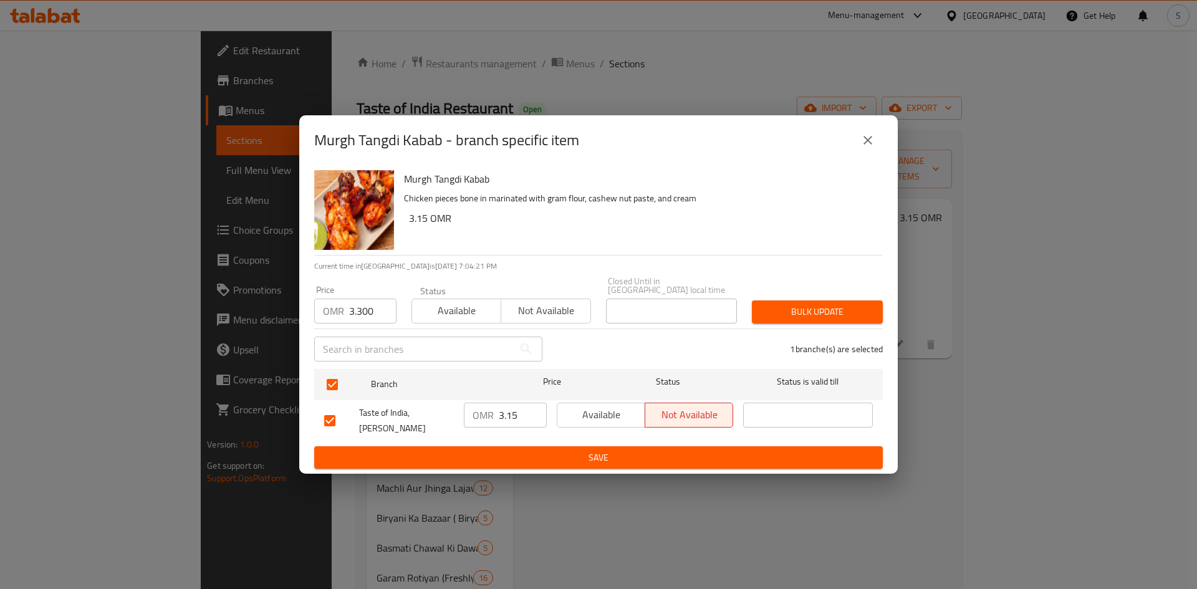
click at [795, 304] on span "Bulk update" at bounding box center [817, 312] width 111 height 16
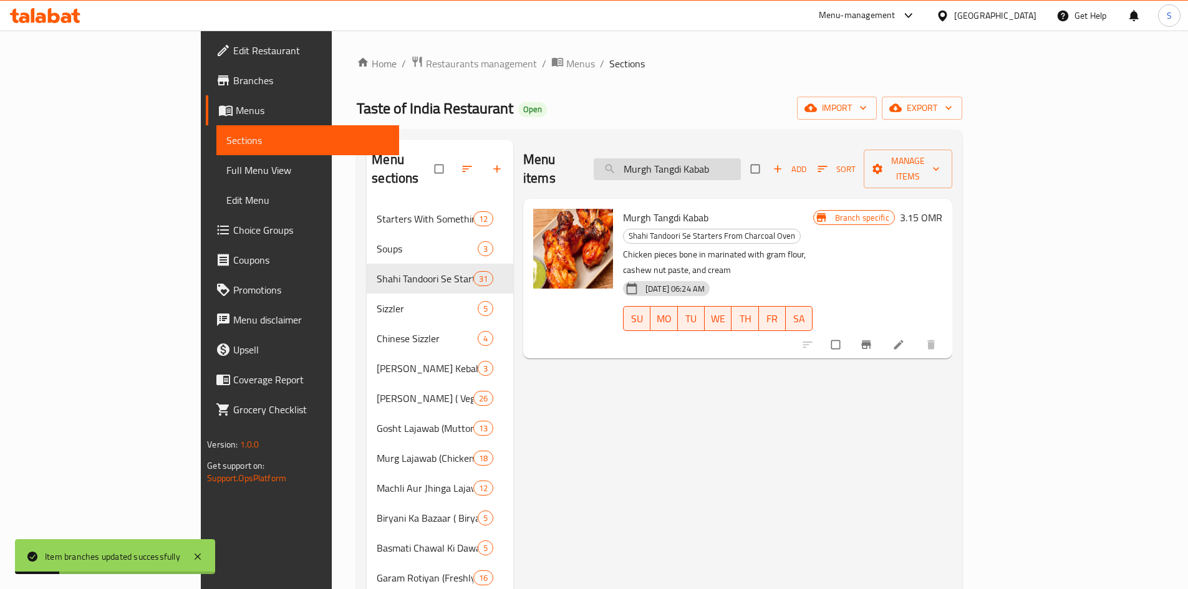
click at [737, 166] on input "Murgh Tangdi Kabab" at bounding box center [666, 169] width 147 height 22
paste input "Mastan"
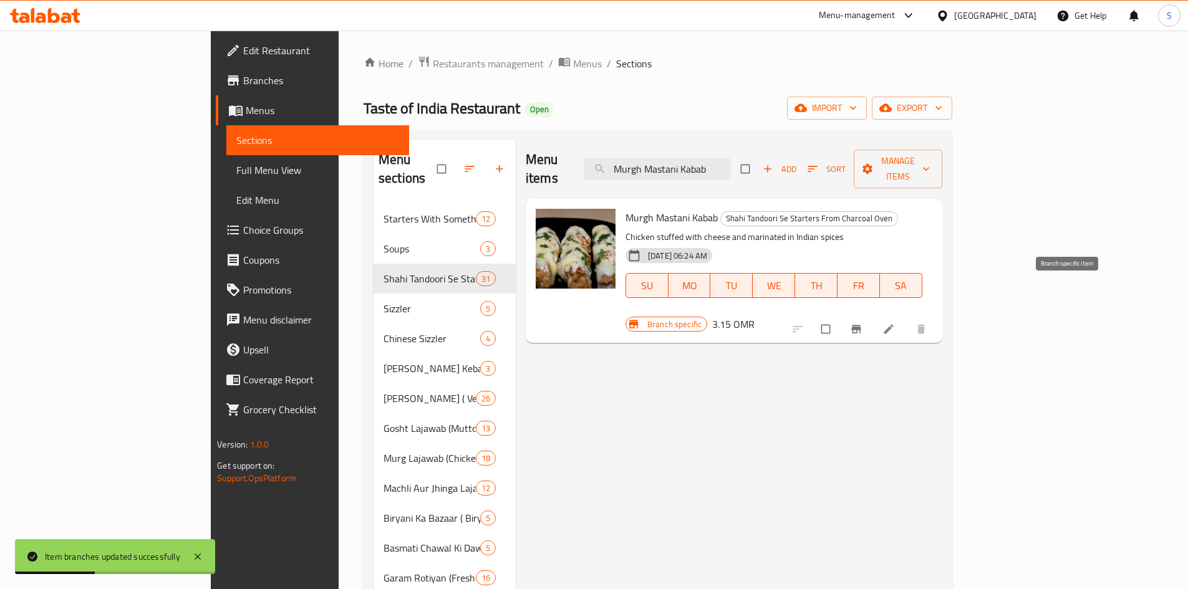
type input "Murgh Mastani Kabab"
click at [862, 323] on icon "Branch-specific-item" at bounding box center [856, 329] width 12 height 12
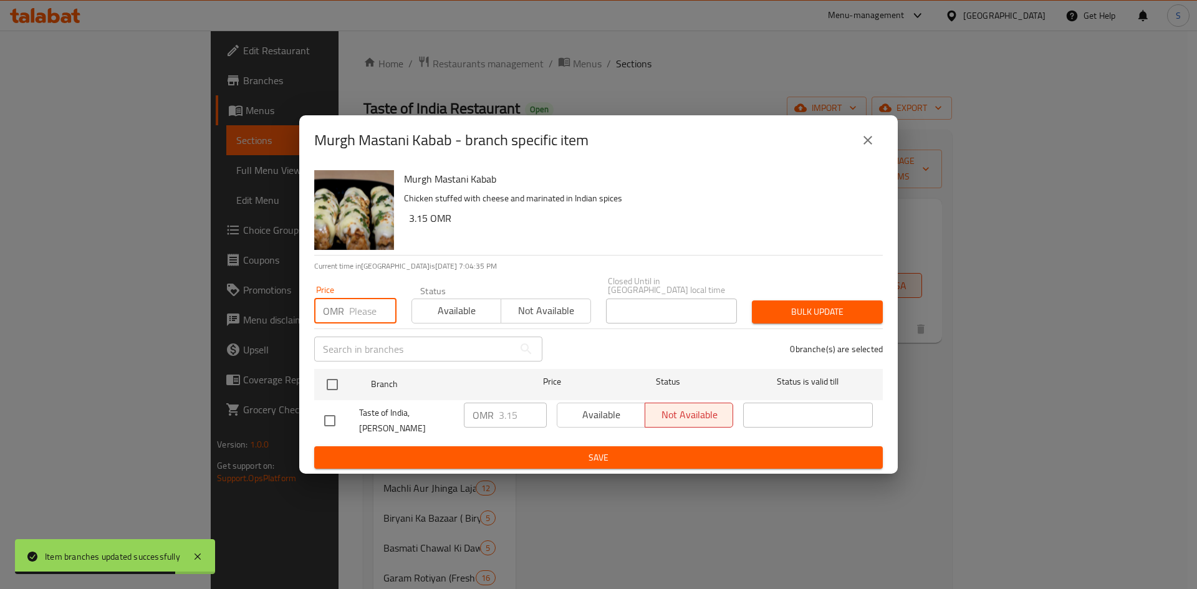
click at [365, 307] on input "number" at bounding box center [372, 311] width 47 height 25
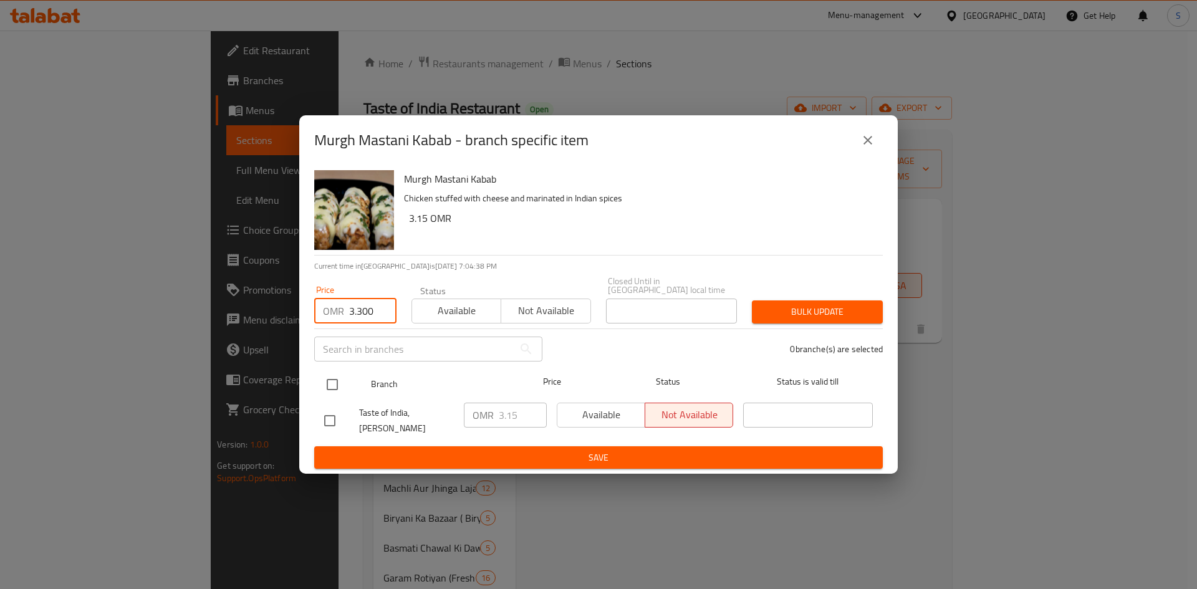
type input "3.300"
click at [336, 381] on input "checkbox" at bounding box center [332, 385] width 26 height 26
checkbox input "true"
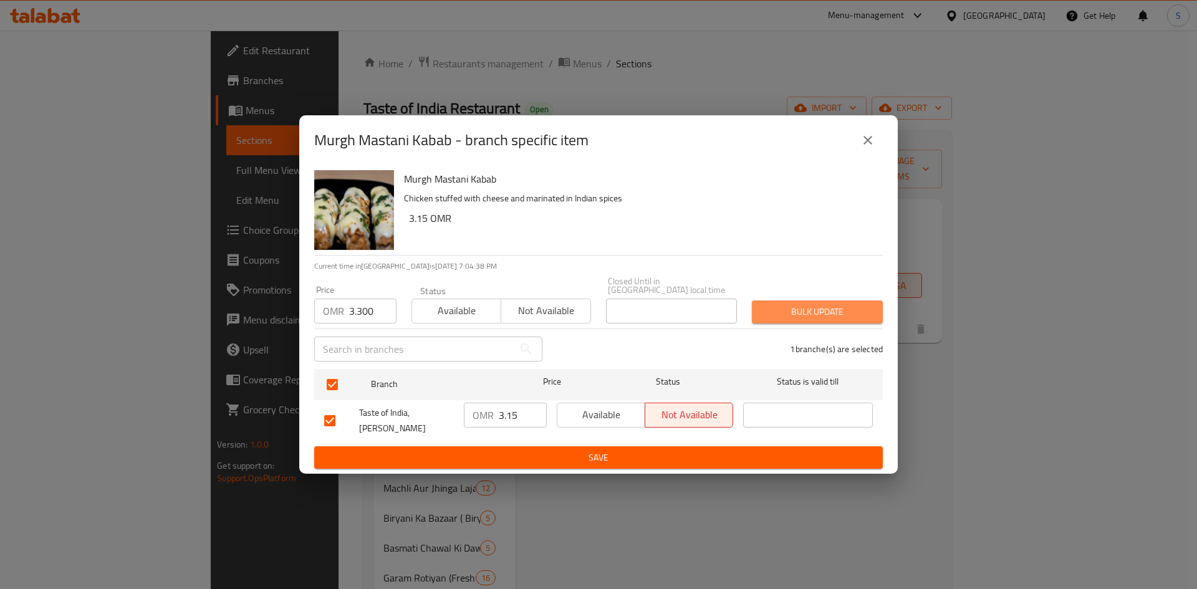
click at [820, 304] on span "Bulk update" at bounding box center [817, 312] width 111 height 16
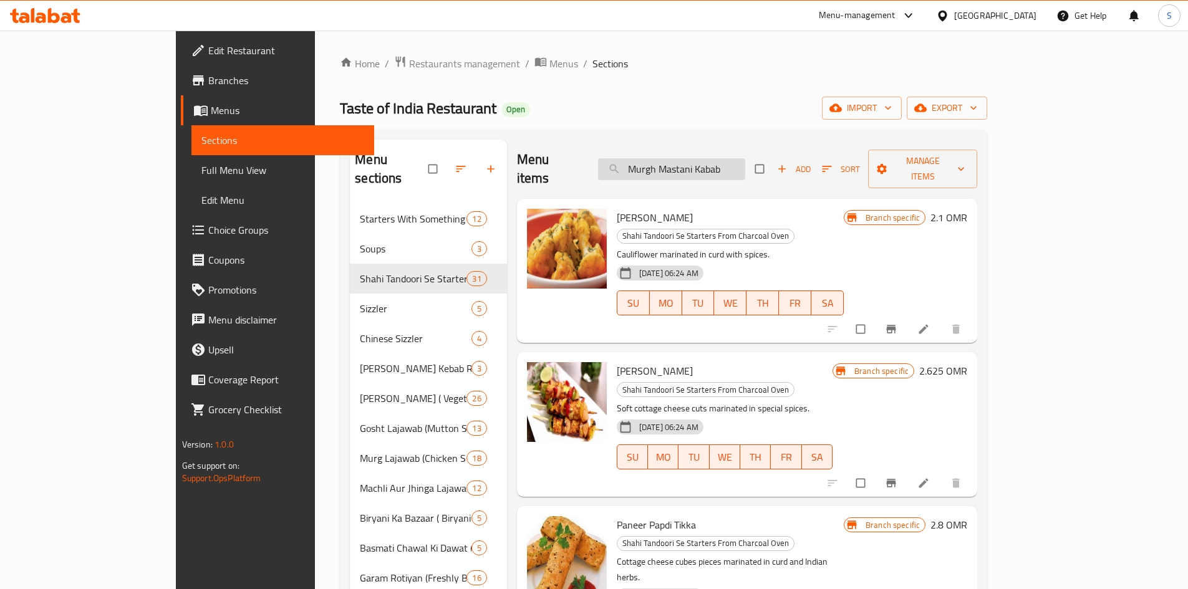
drag, startPoint x: 785, startPoint y: 160, endPoint x: 689, endPoint y: 160, distance: 95.4
click at [689, 160] on input "Murgh Mastani Kabab" at bounding box center [671, 169] width 147 height 22
click at [784, 100] on div "Taste of India Restaurant Open import export" at bounding box center [663, 108] width 647 height 23
click at [1024, 12] on div "Oman" at bounding box center [995, 16] width 82 height 14
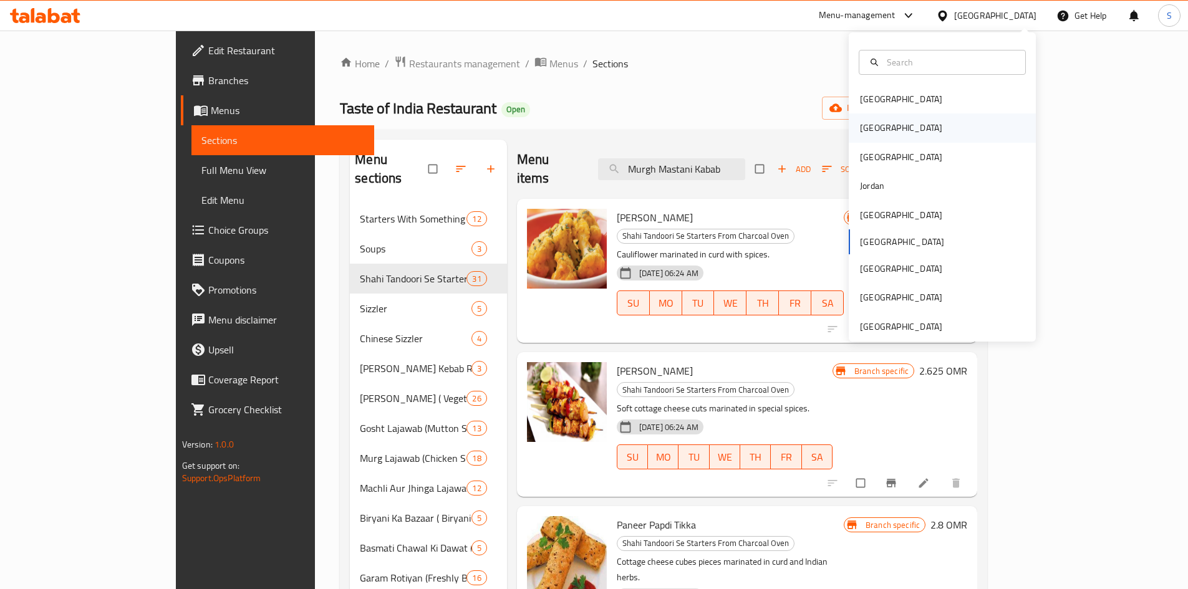
click at [885, 134] on div "[GEOGRAPHIC_DATA]" at bounding box center [941, 127] width 187 height 29
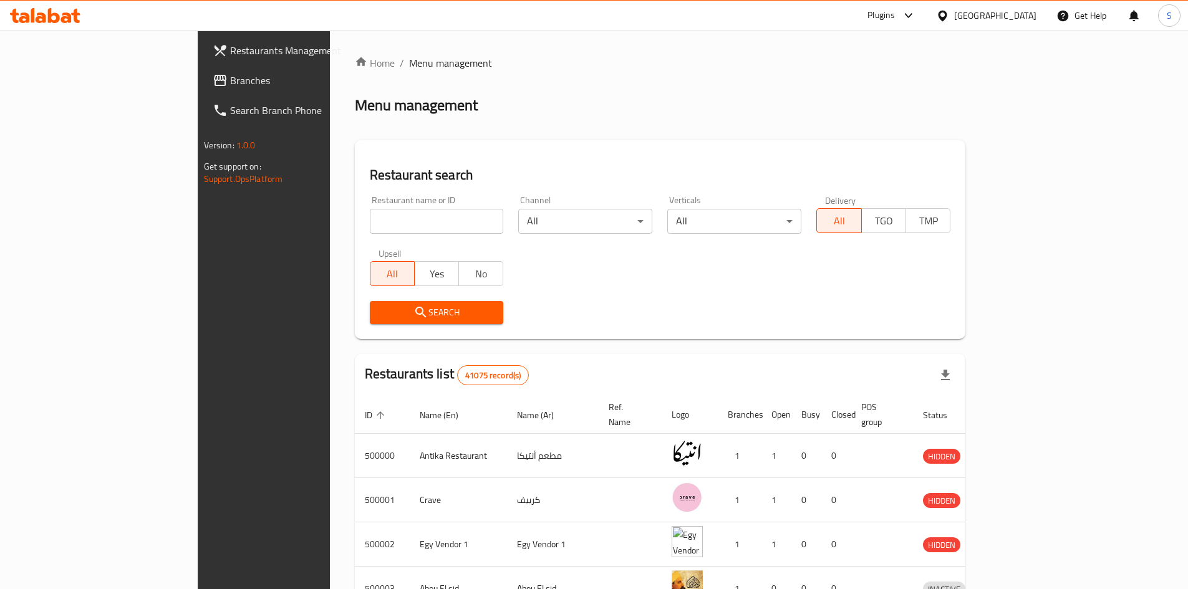
click at [230, 83] on span "Branches" at bounding box center [308, 80] width 156 height 15
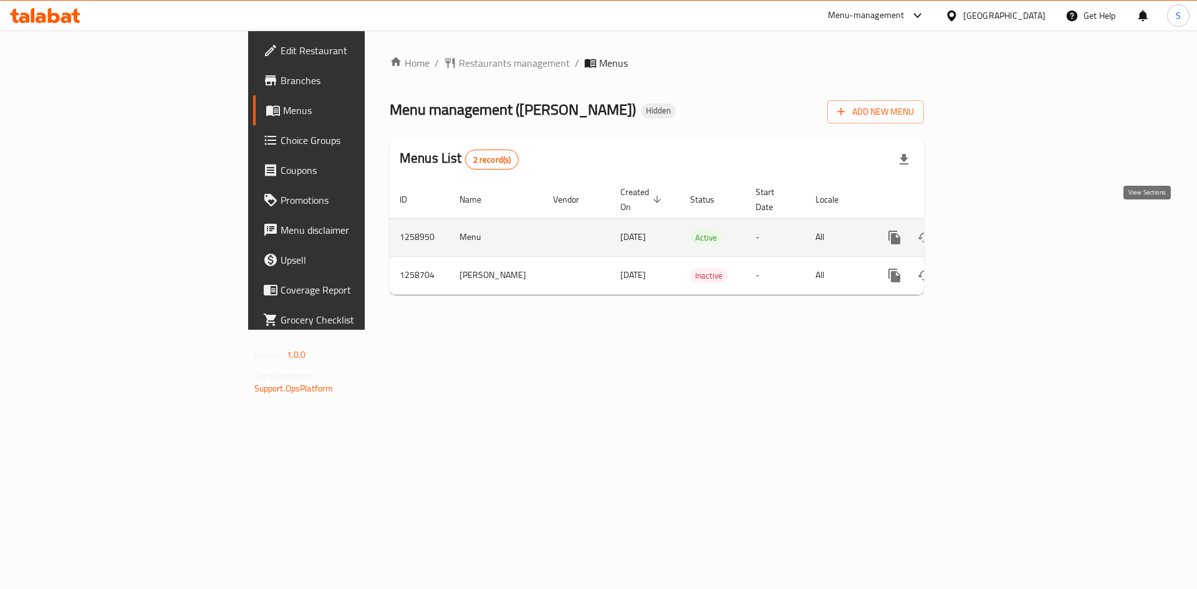
click at [992, 230] on icon "enhanced table" at bounding box center [984, 237] width 15 height 15
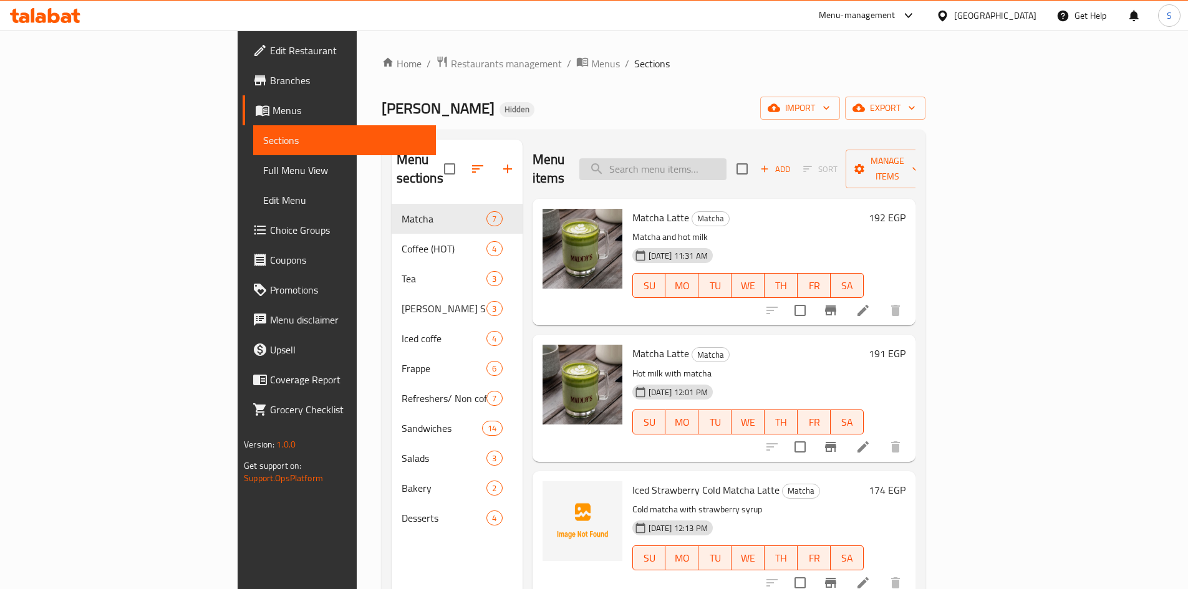
click at [726, 158] on input "search" at bounding box center [652, 169] width 147 height 22
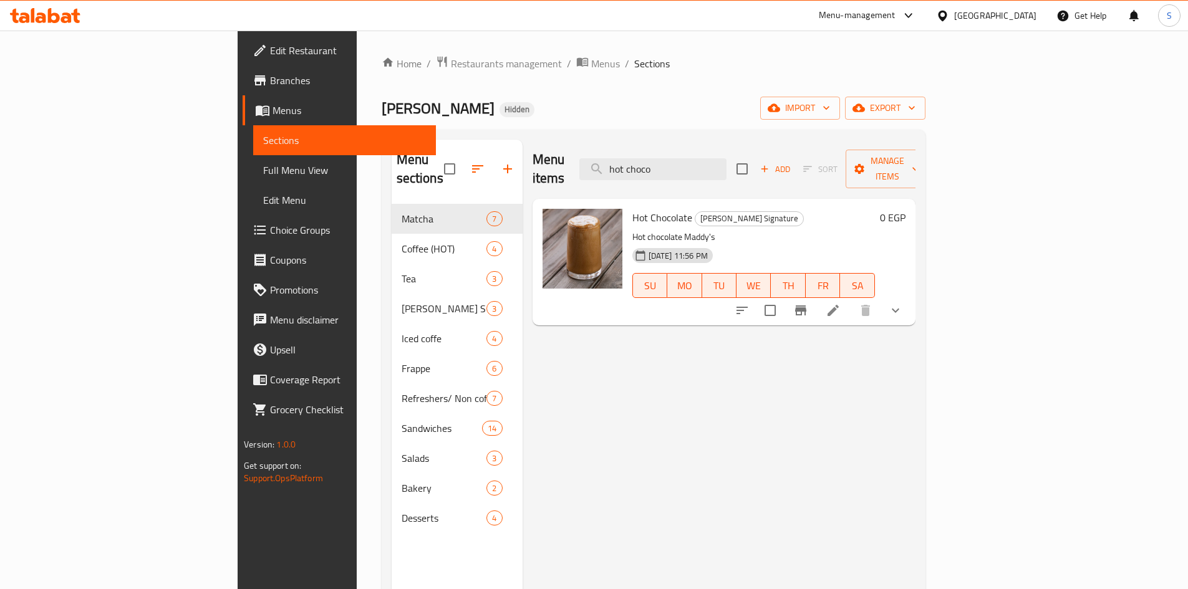
type input "hot choco"
click at [838, 305] on icon at bounding box center [832, 310] width 11 height 11
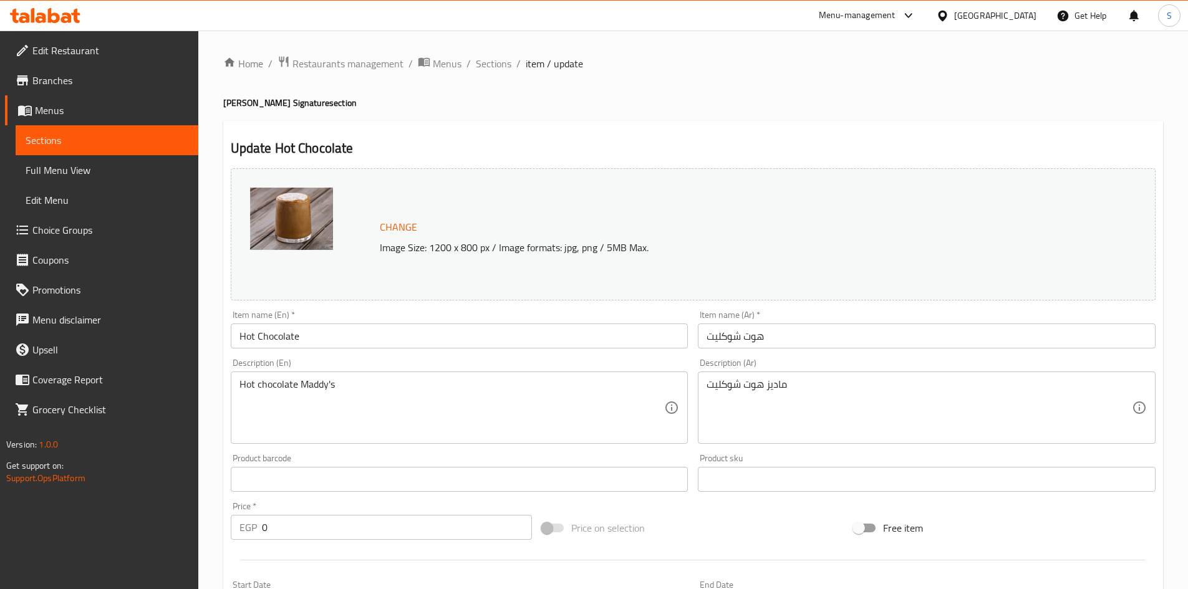
scroll to position [302, 0]
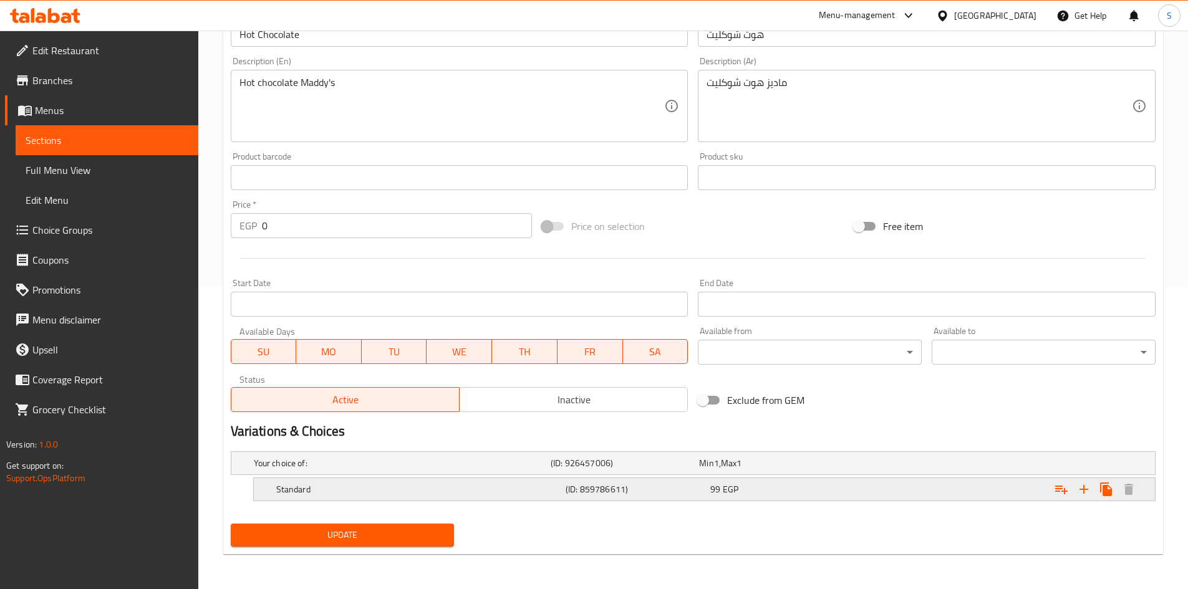
click at [549, 478] on div "Standard (ID: 859786611) 99 EGP" at bounding box center [708, 489] width 868 height 27
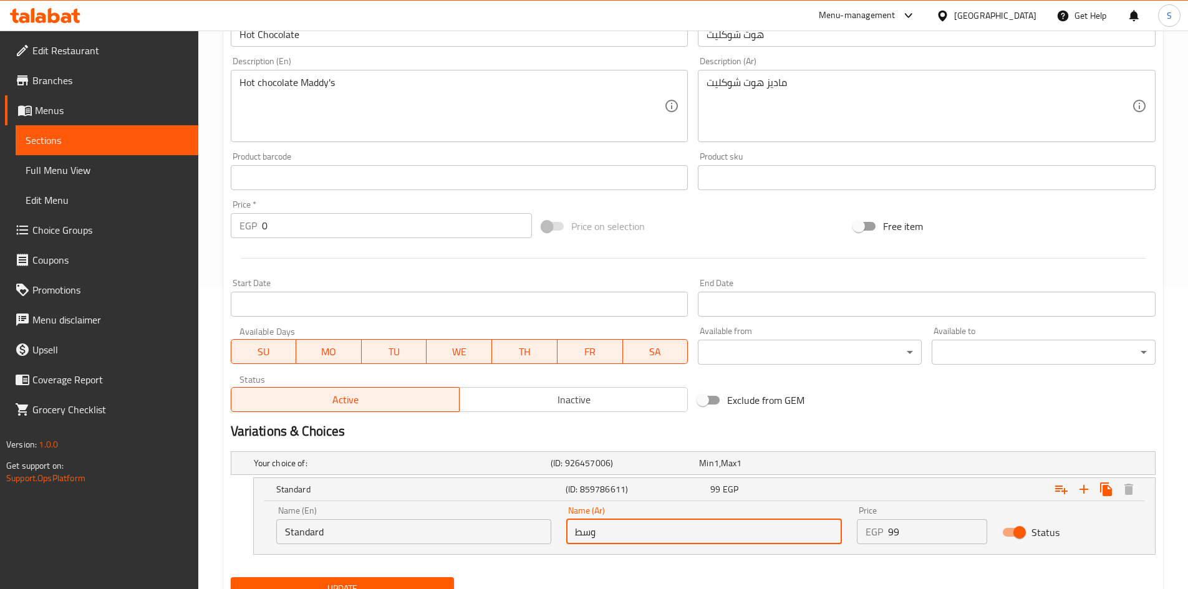
click at [756, 534] on input "وسط" at bounding box center [704, 531] width 276 height 25
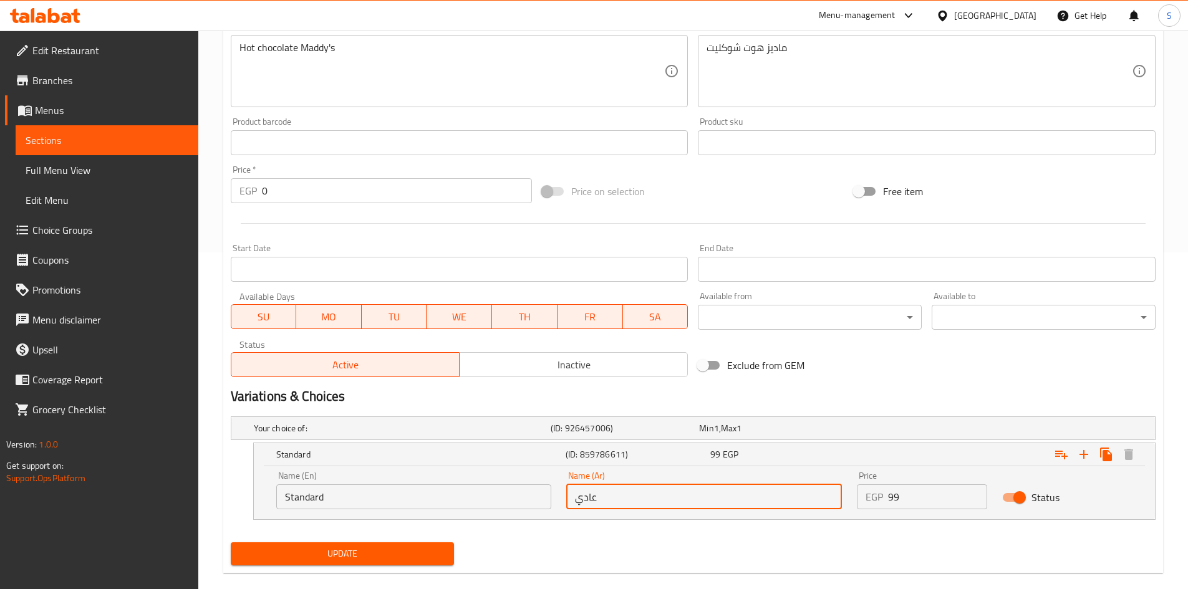
scroll to position [355, 0]
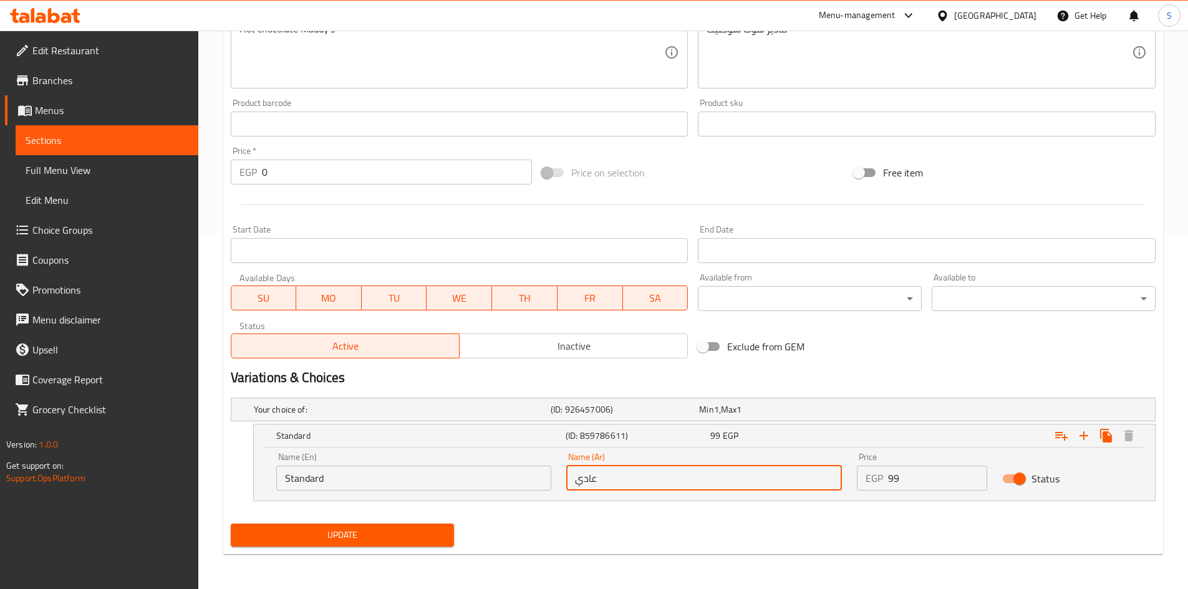
type input "عادي"
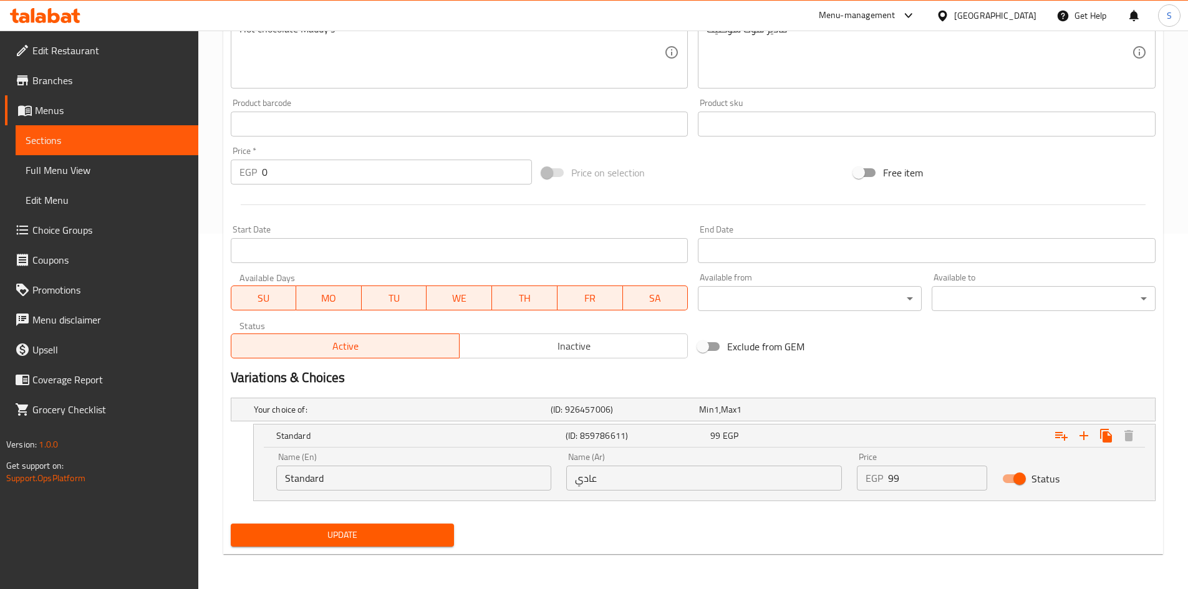
click at [322, 464] on div "Name (En) Standard Name (En)" at bounding box center [414, 472] width 276 height 38
click at [330, 479] on input "Standard" at bounding box center [414, 478] width 276 height 25
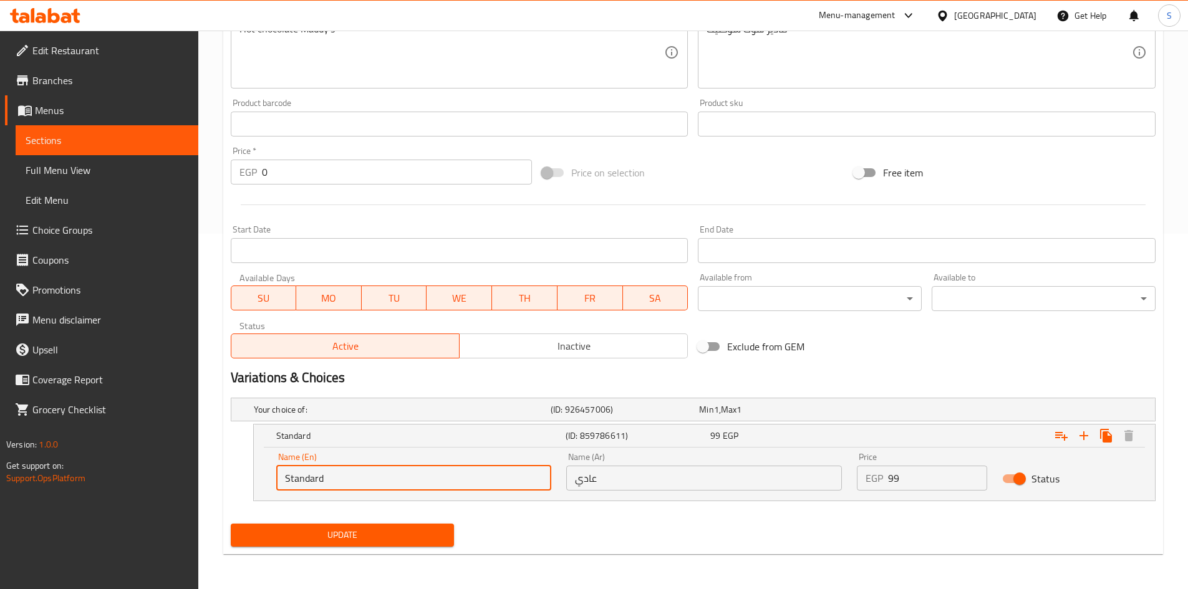
click at [330, 479] on input "Standard" at bounding box center [414, 478] width 276 height 25
click at [380, 532] on span "Update" at bounding box center [343, 535] width 204 height 16
